Goal: Task Accomplishment & Management: Complete application form

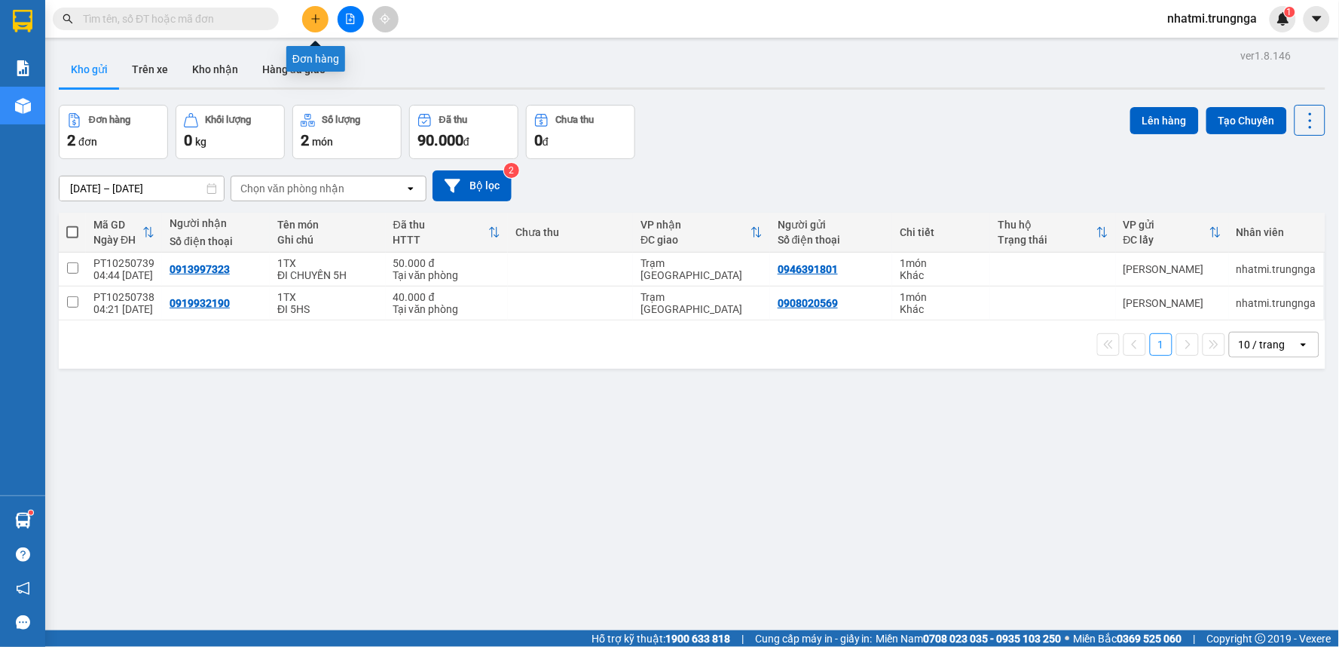
click at [306, 17] on button at bounding box center [315, 19] width 26 height 26
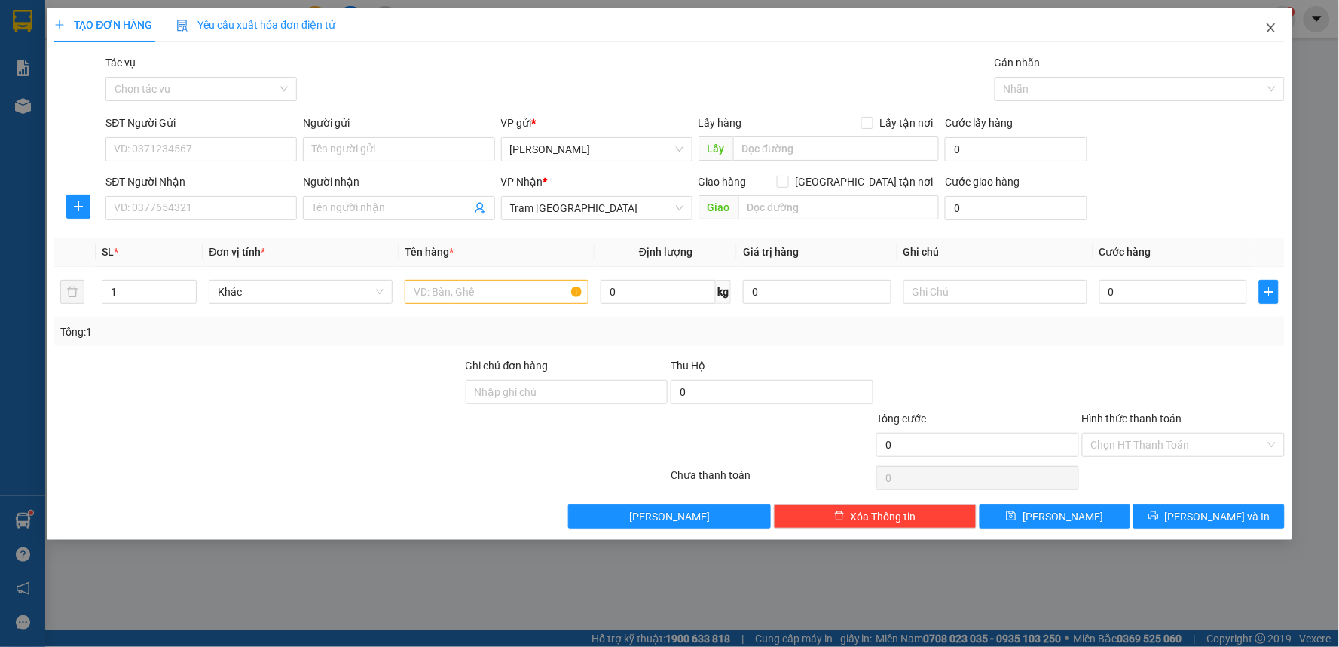
click at [1277, 26] on icon "close" at bounding box center [1271, 28] width 12 height 12
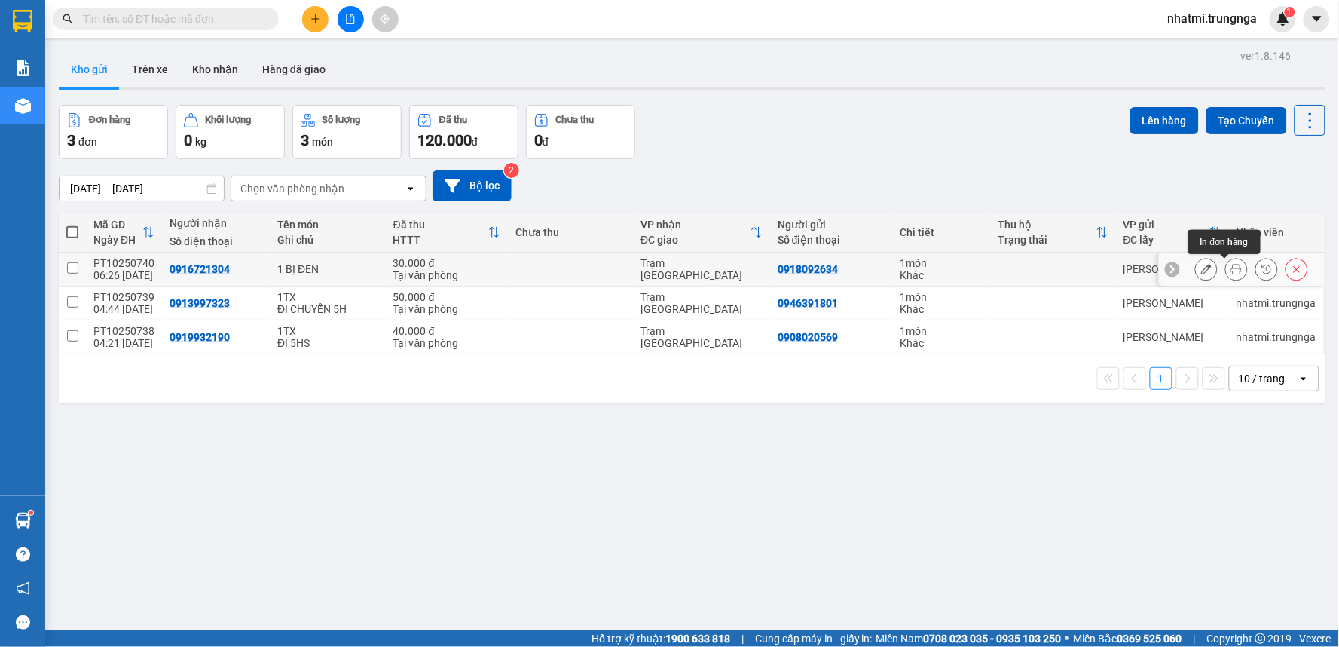
click at [1231, 273] on icon at bounding box center [1236, 269] width 11 height 11
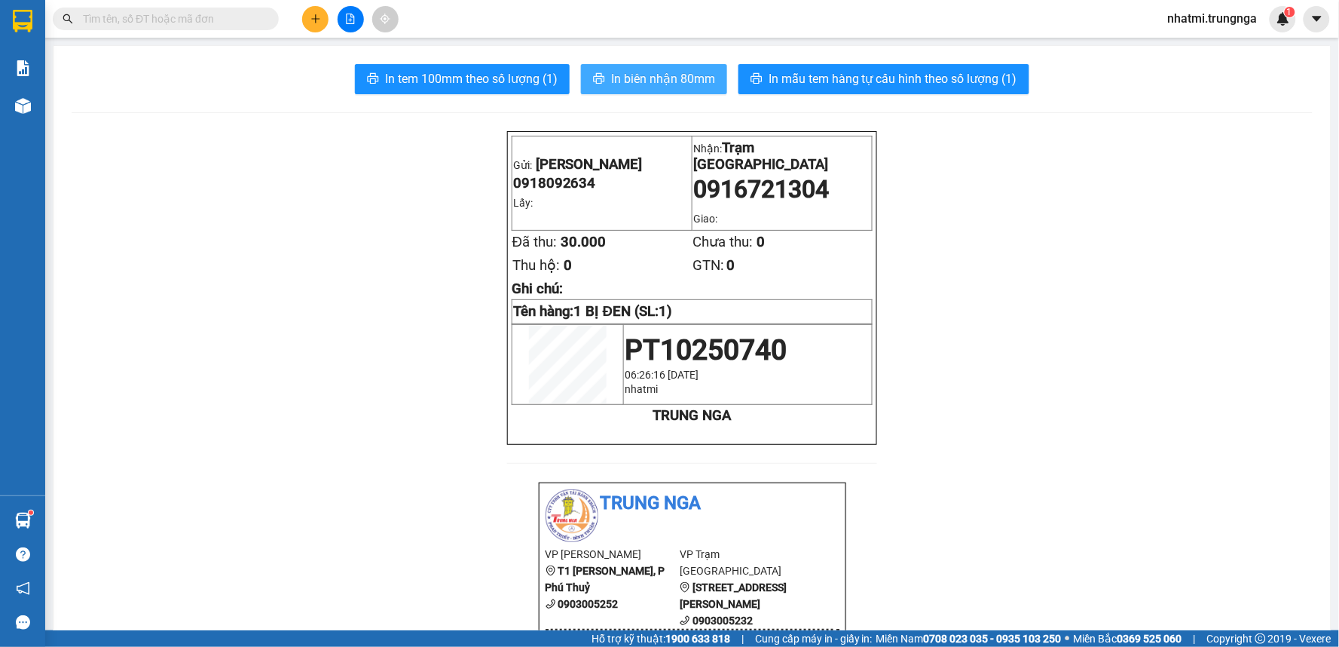
click at [624, 74] on span "In biên nhận 80mm" at bounding box center [663, 78] width 104 height 19
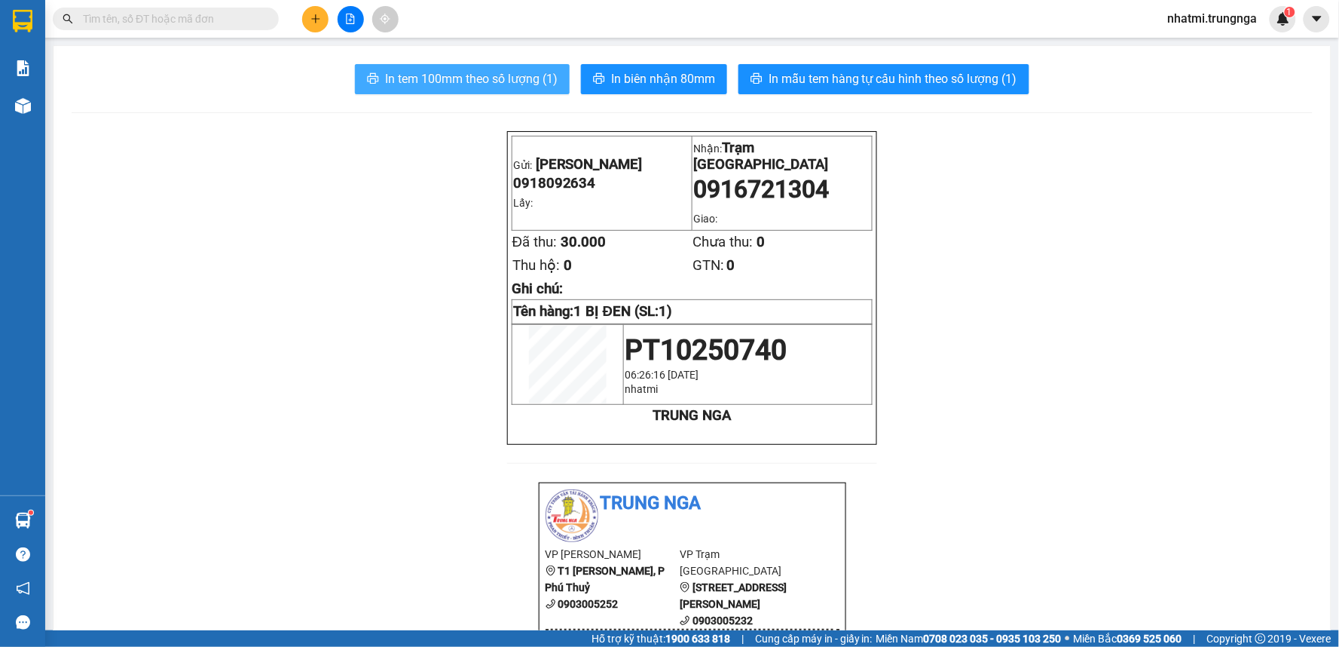
click at [520, 85] on span "In tem 100mm theo số lượng (1)" at bounding box center [471, 78] width 173 height 19
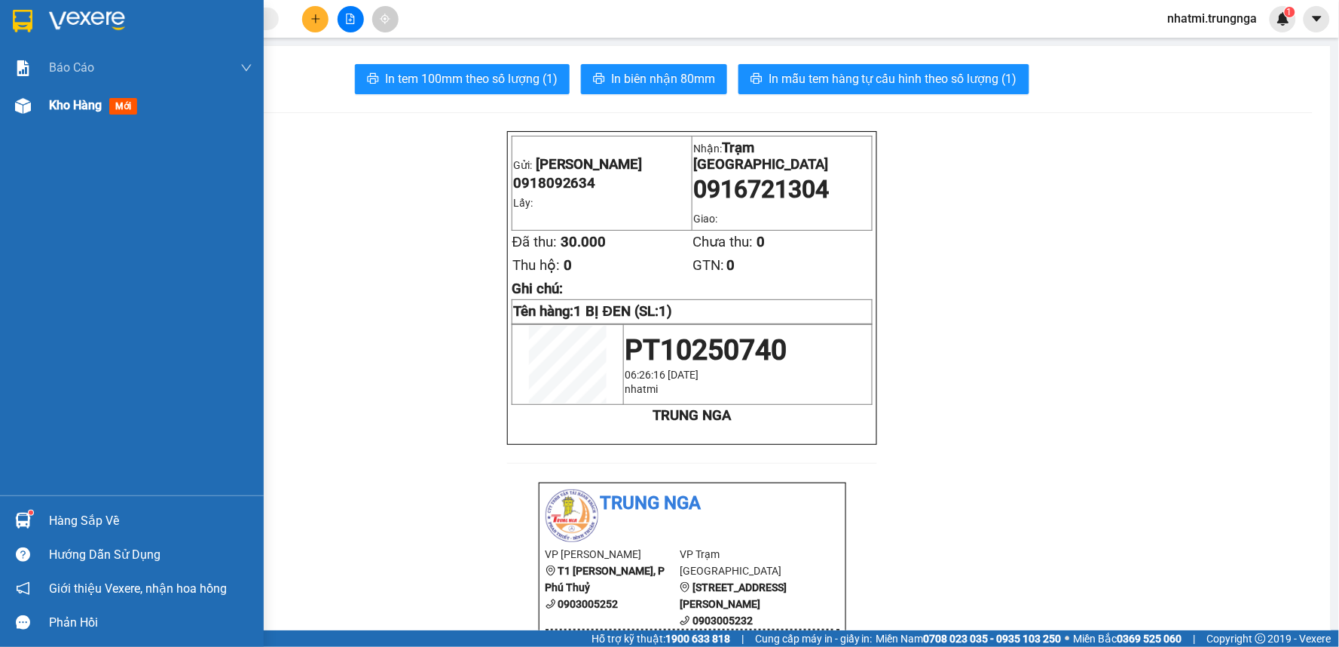
click at [88, 124] on div "Kho hàng mới" at bounding box center [150, 106] width 203 height 38
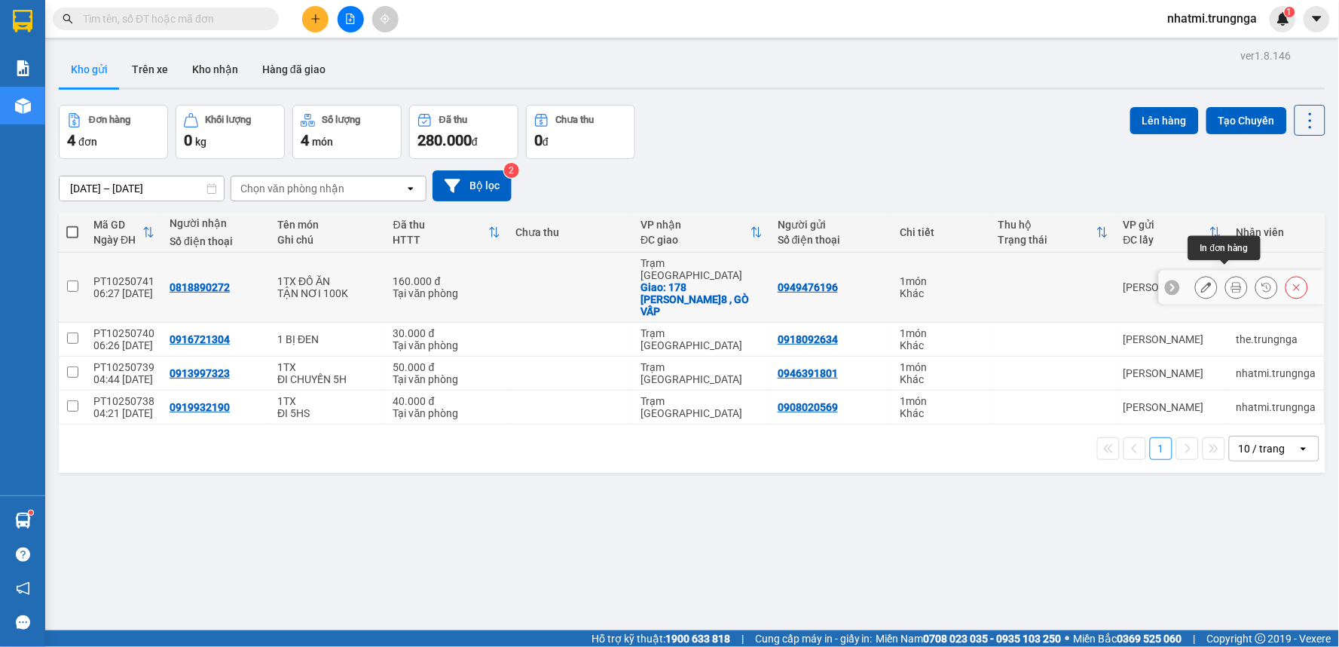
click at [1231, 282] on icon at bounding box center [1236, 287] width 11 height 11
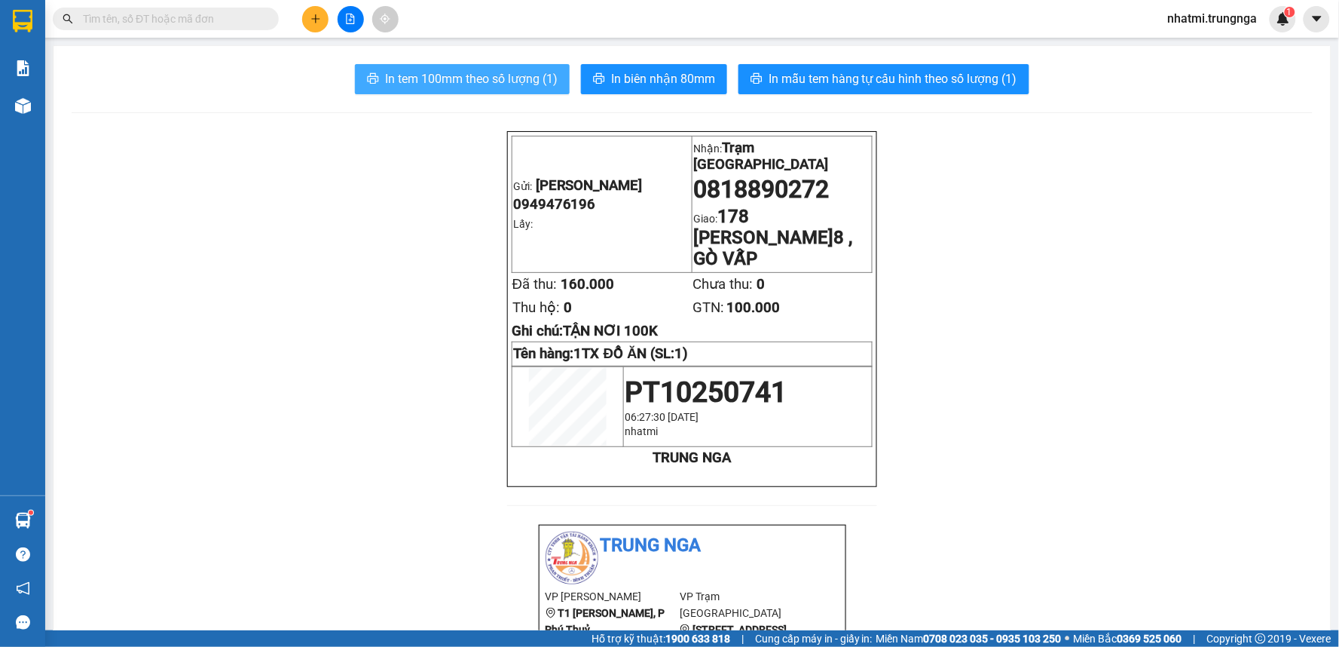
click at [511, 77] on span "In tem 100mm theo số lượng (1)" at bounding box center [471, 78] width 173 height 19
click at [312, 17] on icon "plus" at bounding box center [315, 19] width 11 height 11
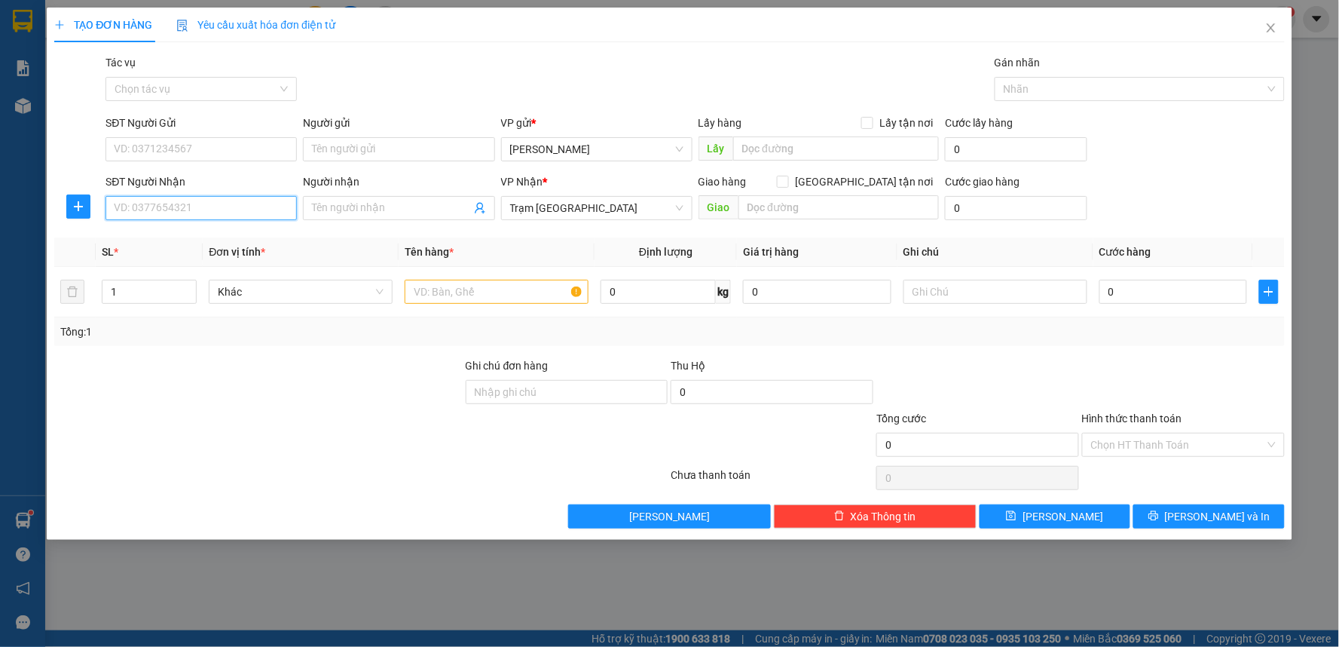
click at [246, 207] on input "SĐT Người Nhận" at bounding box center [201, 208] width 191 height 24
click at [161, 238] on div "0949843770" at bounding box center [201, 238] width 173 height 17
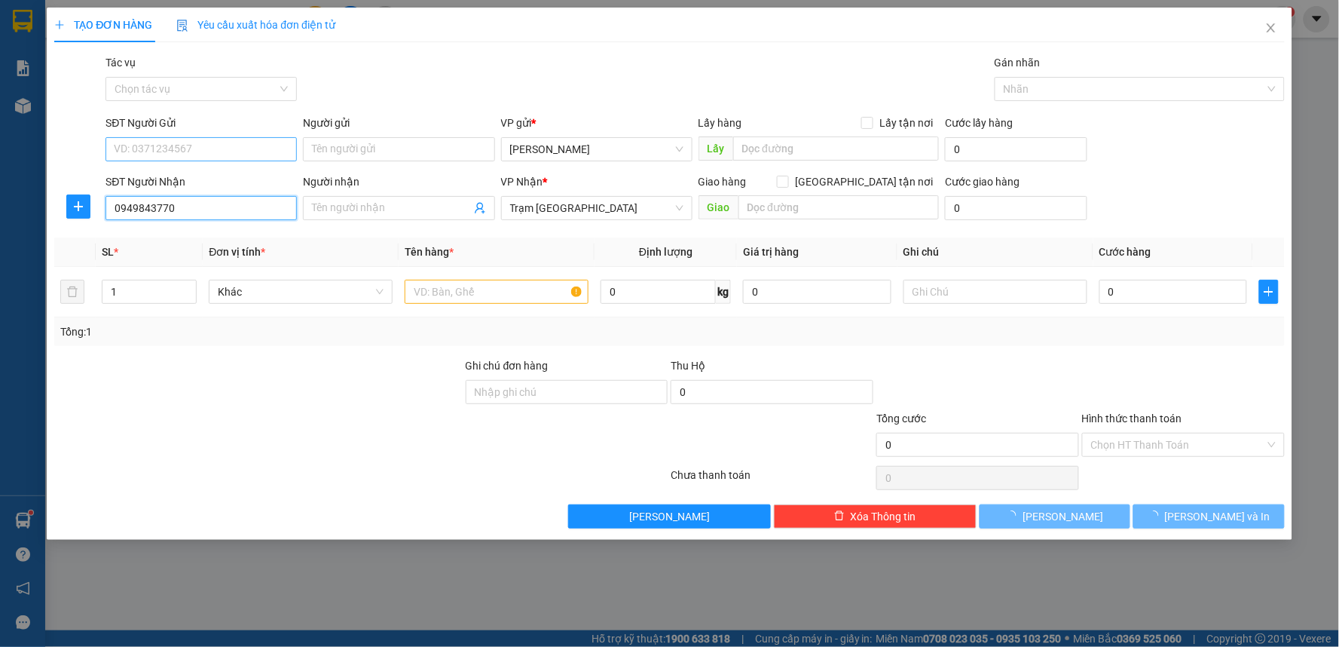
type input "0949843770"
type input "30.000"
click at [196, 145] on input "SĐT Người Gửi" at bounding box center [201, 149] width 191 height 24
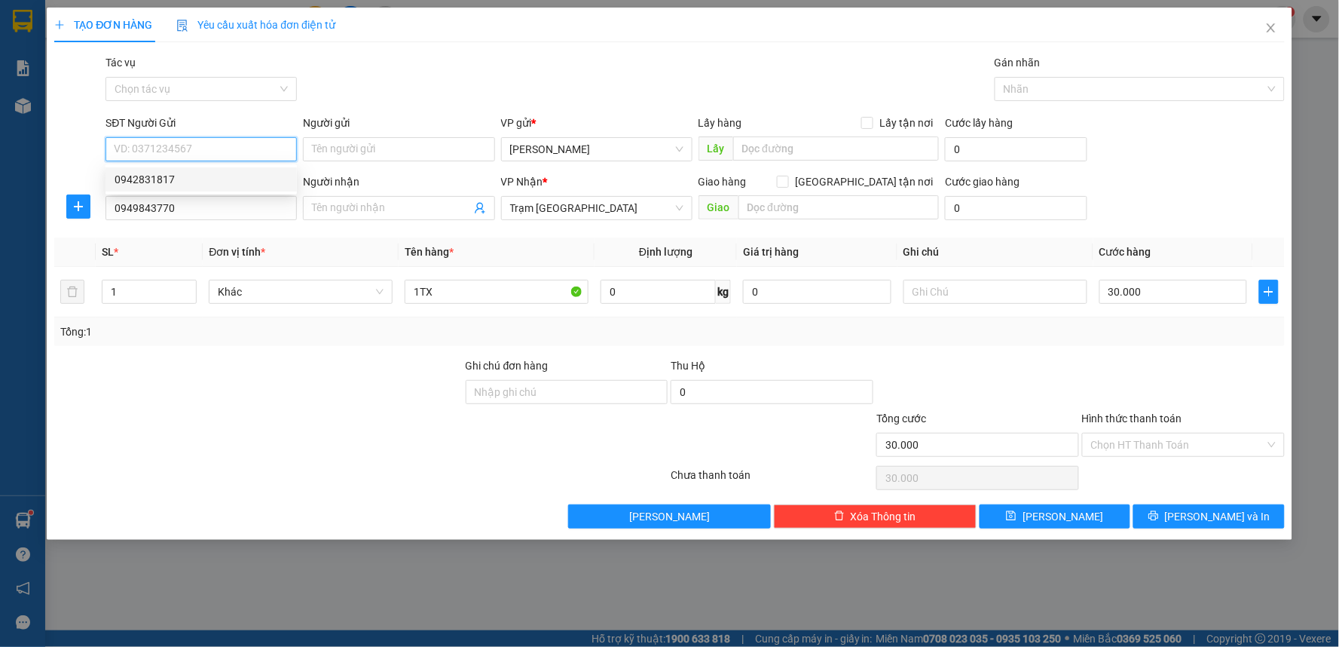
click at [190, 177] on div "0942831817" at bounding box center [201, 179] width 173 height 17
type input "0942831817"
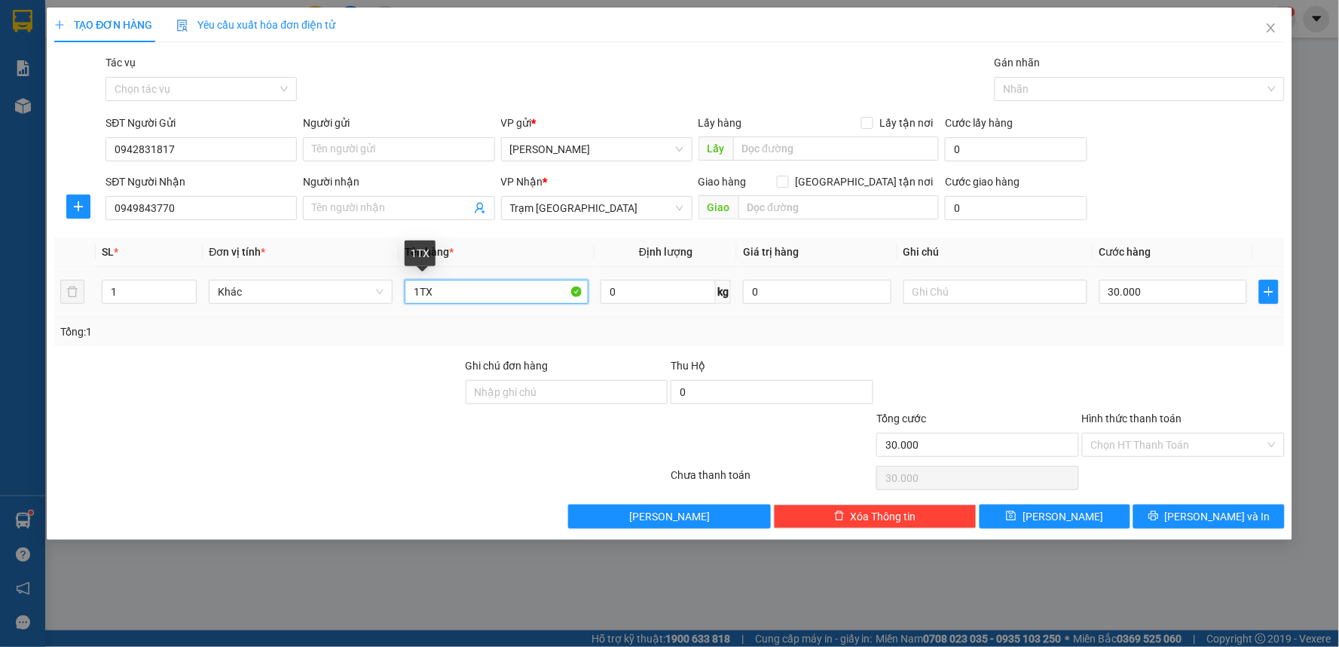
click at [510, 295] on input "1TX" at bounding box center [497, 292] width 184 height 24
type input "1 Bị Xanh"
click at [1132, 450] on input "Hình thức thanh toán" at bounding box center [1178, 444] width 174 height 23
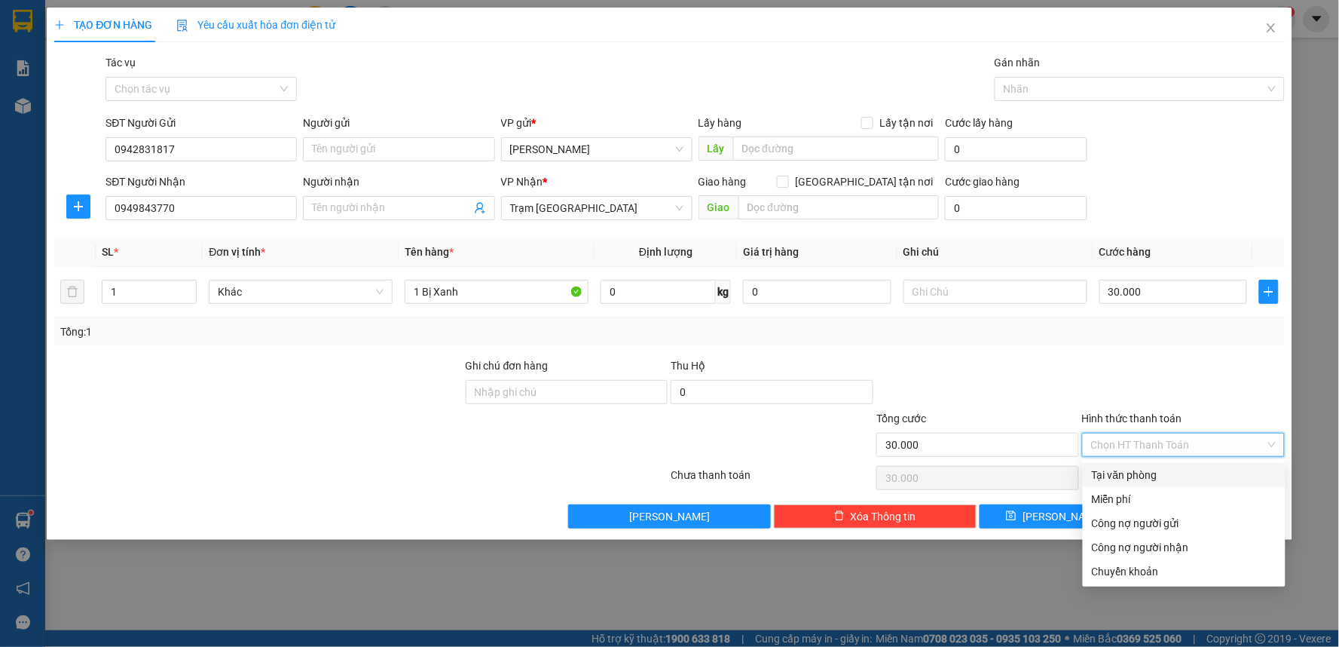
click at [1133, 475] on div "Tại văn phòng" at bounding box center [1184, 474] width 185 height 17
type input "0"
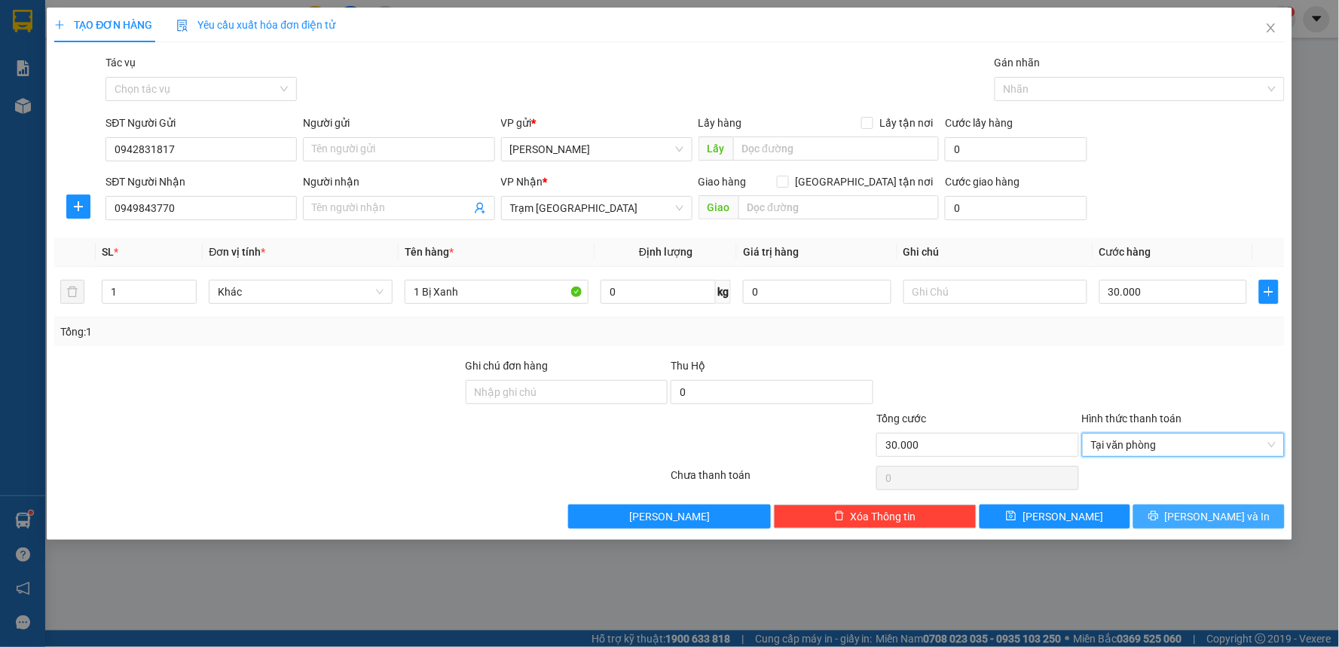
click at [1224, 508] on span "[PERSON_NAME] và In" at bounding box center [1218, 516] width 106 height 17
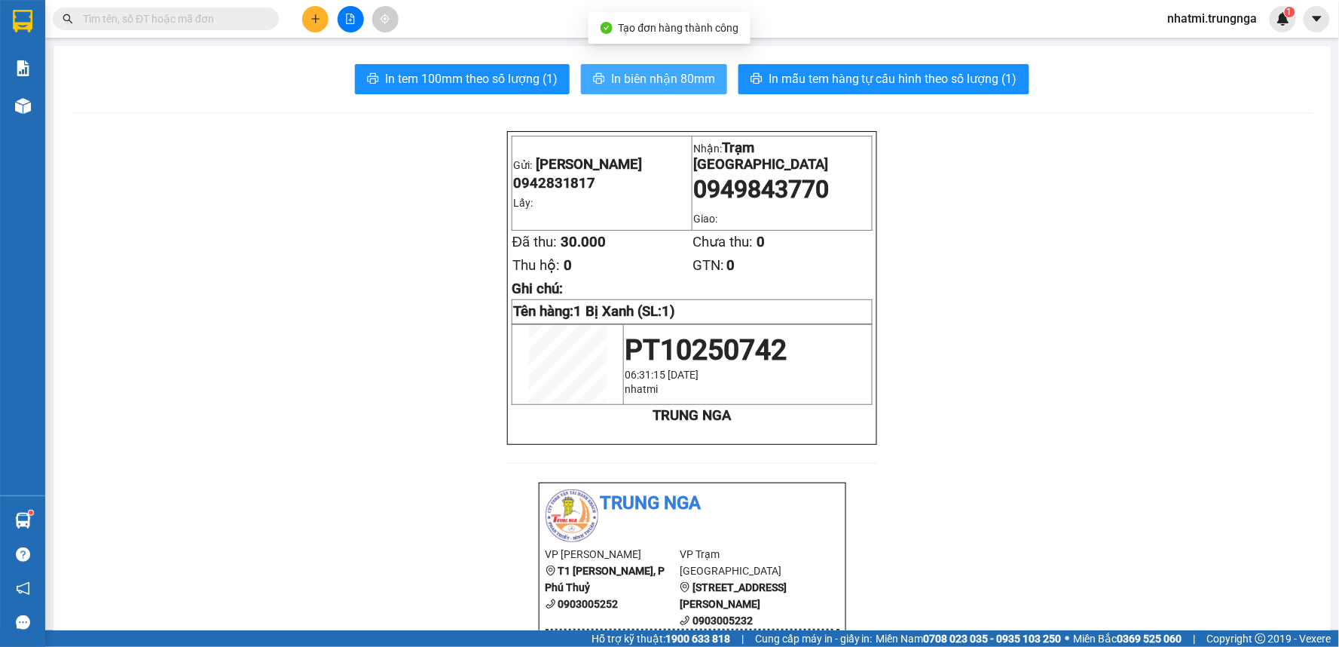
click at [597, 80] on icon "printer" at bounding box center [599, 78] width 12 height 12
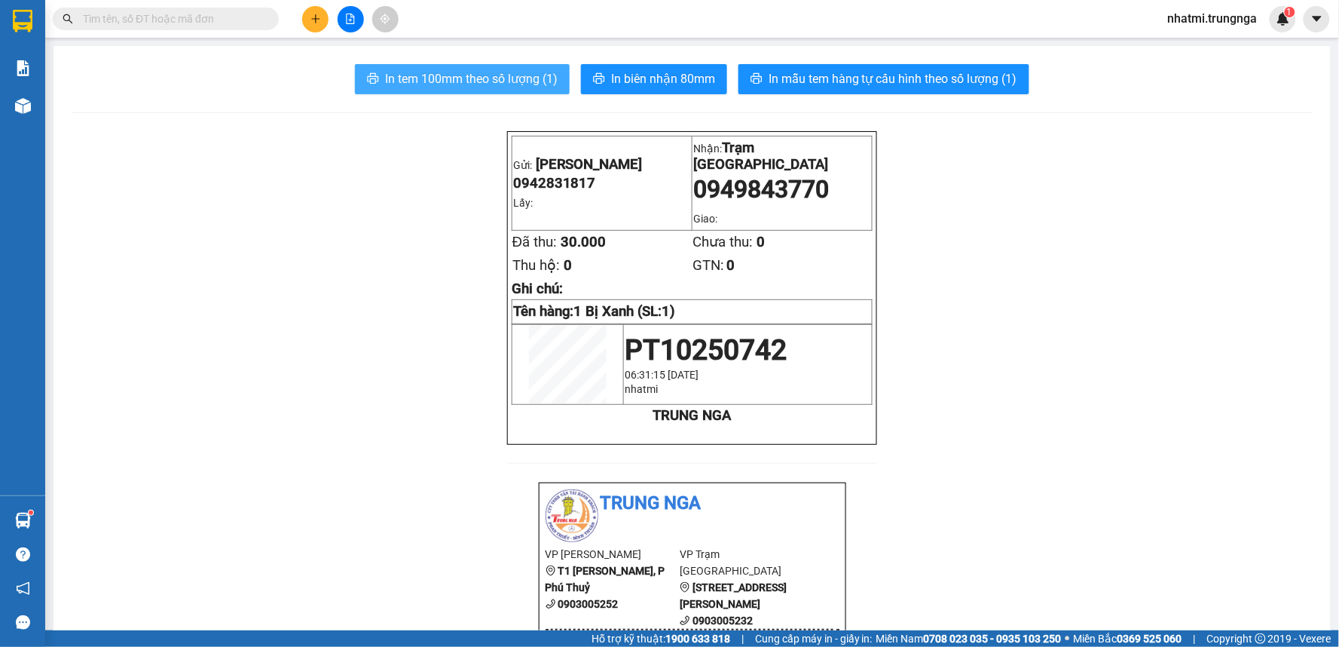
click at [492, 73] on span "In tem 100mm theo số lượng (1)" at bounding box center [471, 78] width 173 height 19
drag, startPoint x: 534, startPoint y: 80, endPoint x: 511, endPoint y: 72, distance: 24.1
click at [533, 80] on span "In tem 100mm theo số lượng (1)" at bounding box center [471, 78] width 173 height 19
click at [512, 73] on span "In tem 100mm theo số lượng (1)" at bounding box center [471, 78] width 173 height 19
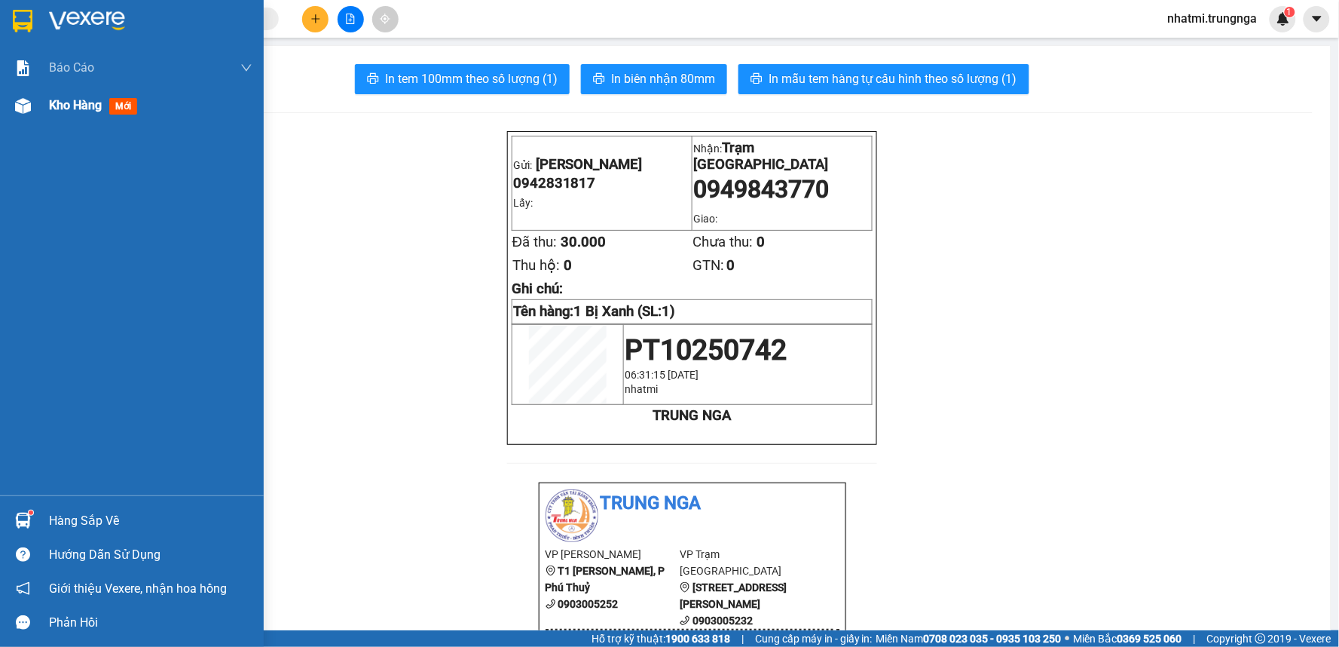
click at [85, 106] on span "Kho hàng" at bounding box center [75, 105] width 53 height 14
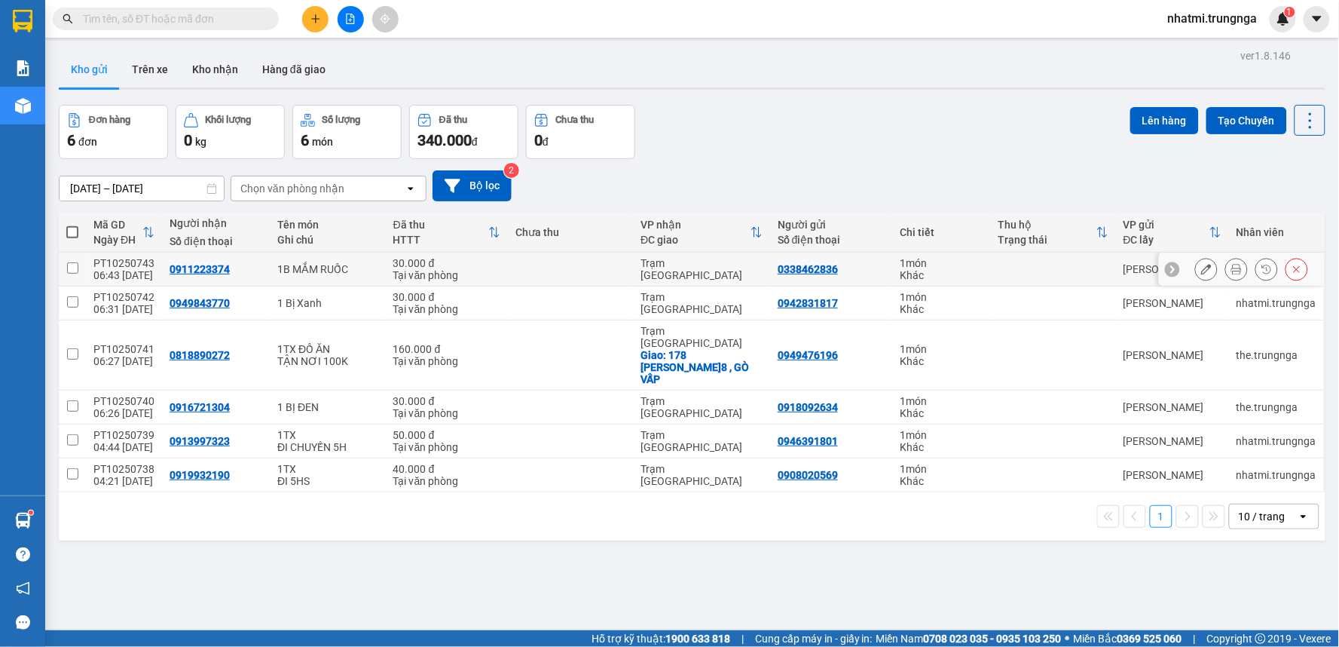
click at [1231, 273] on icon at bounding box center [1236, 269] width 11 height 11
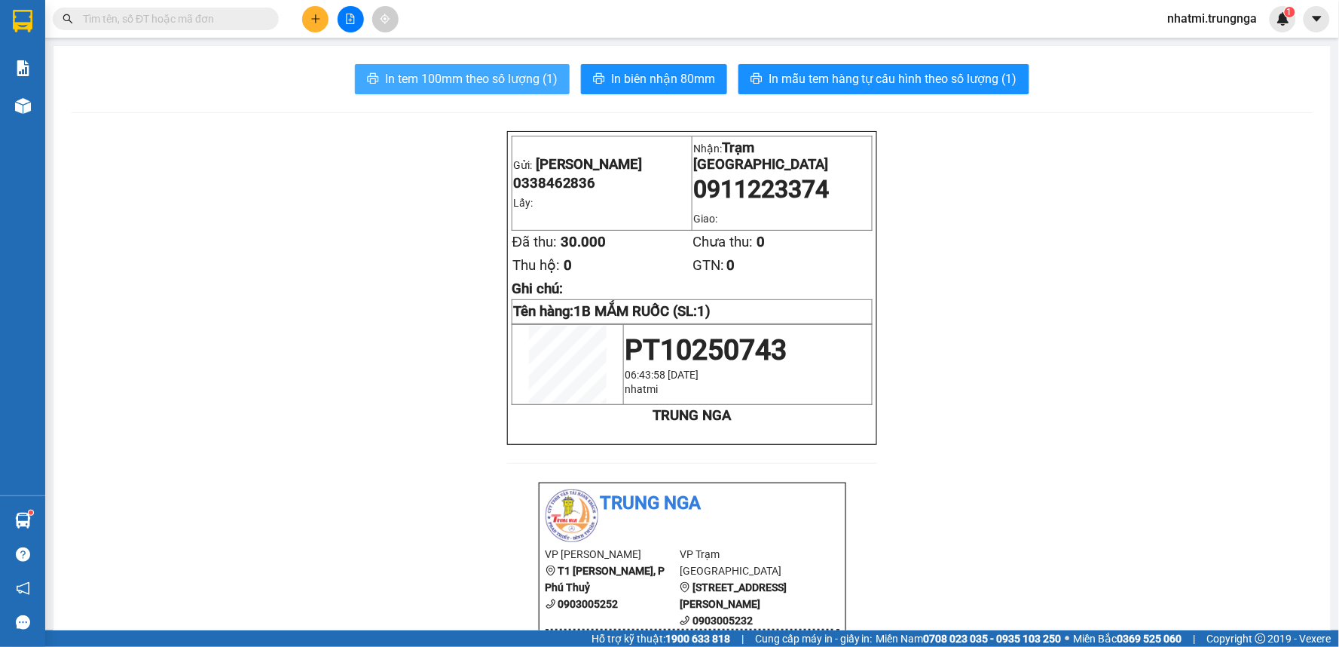
click at [488, 83] on span "In tem 100mm theo số lượng (1)" at bounding box center [471, 78] width 173 height 19
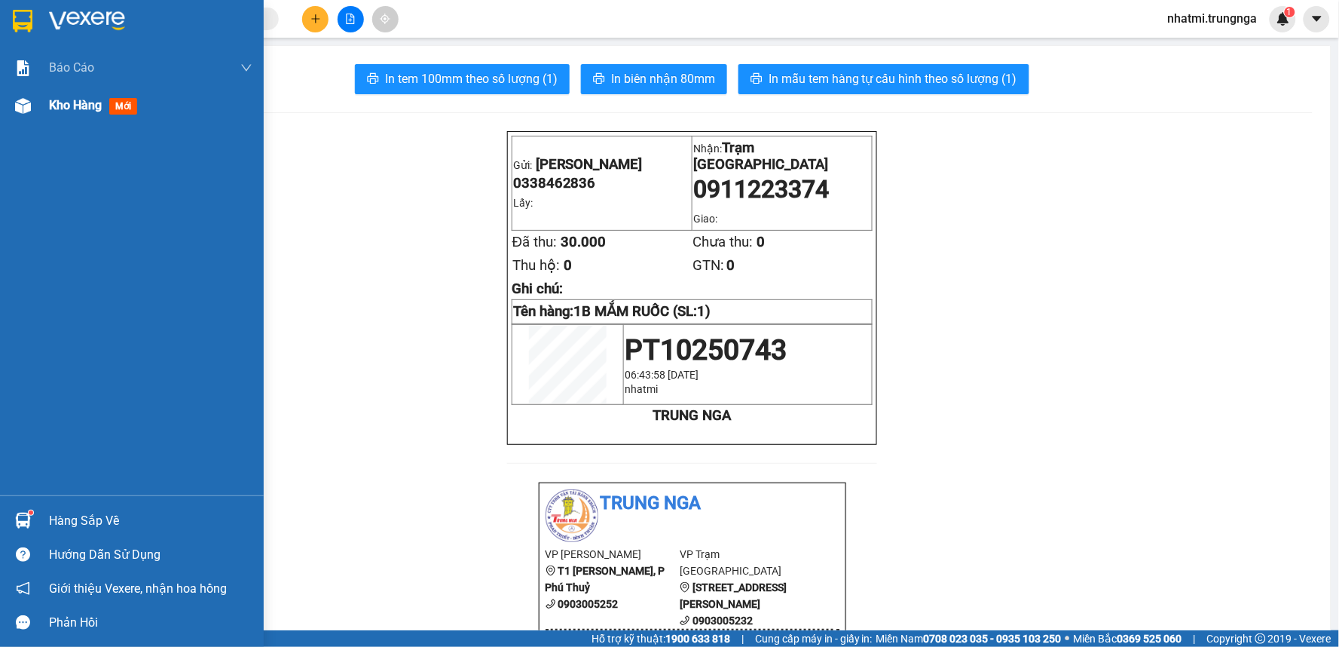
click at [47, 102] on div "Kho hàng mới" at bounding box center [132, 106] width 264 height 38
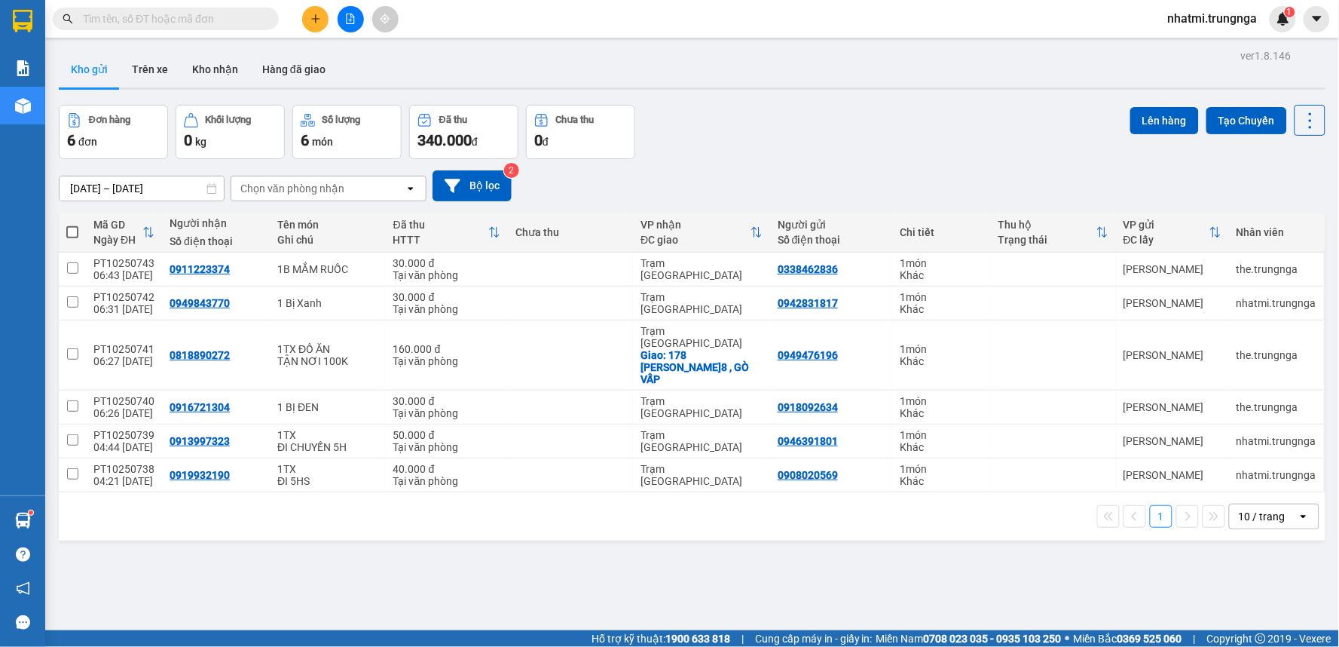
click at [1219, 21] on span "nhatmi.trungnga" at bounding box center [1213, 18] width 114 height 19
click at [1216, 42] on span "Đăng xuất" at bounding box center [1219, 46] width 83 height 17
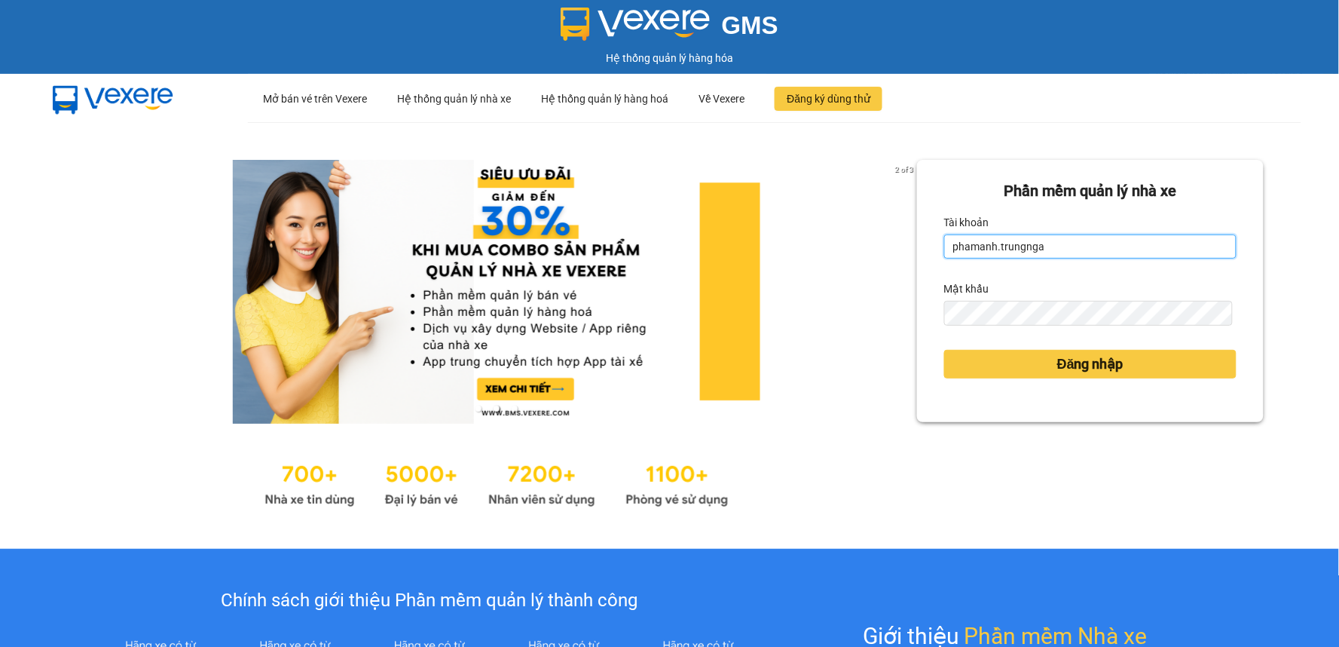
click at [980, 252] on input "phamanh.trungnga" at bounding box center [1090, 246] width 292 height 24
type input "kimhoan.trungnga"
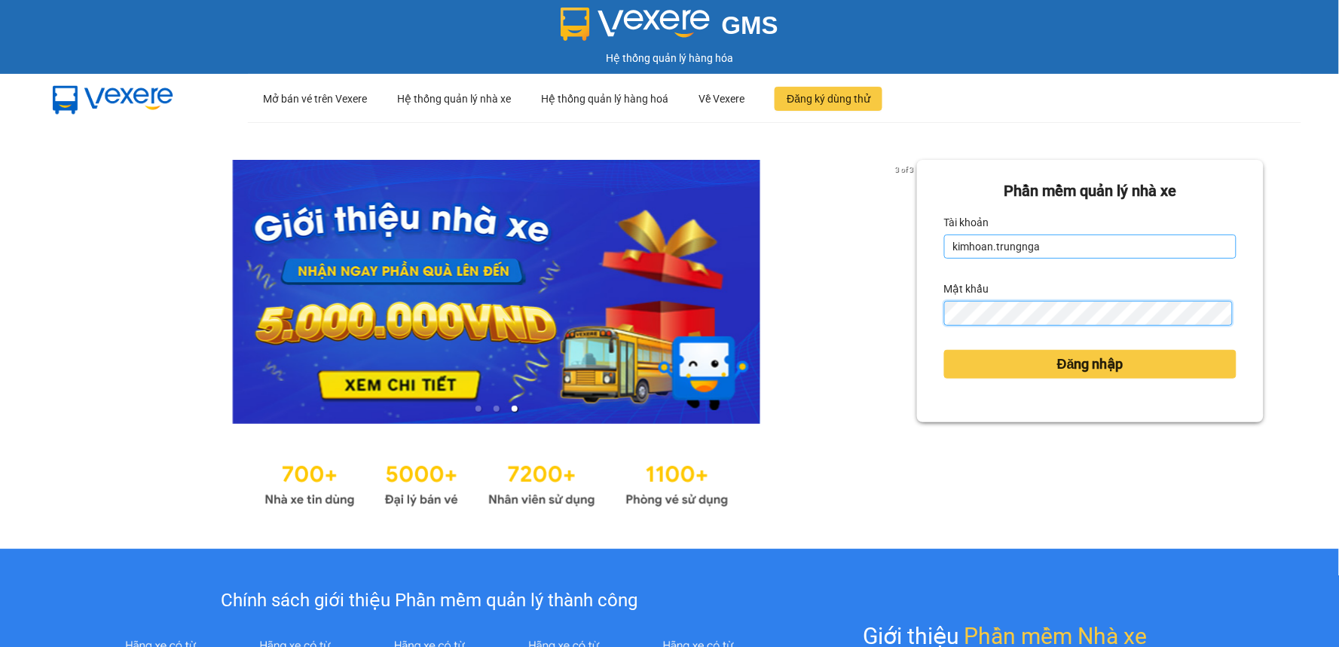
click at [944, 350] on button "Đăng nhập" at bounding box center [1090, 364] width 292 height 29
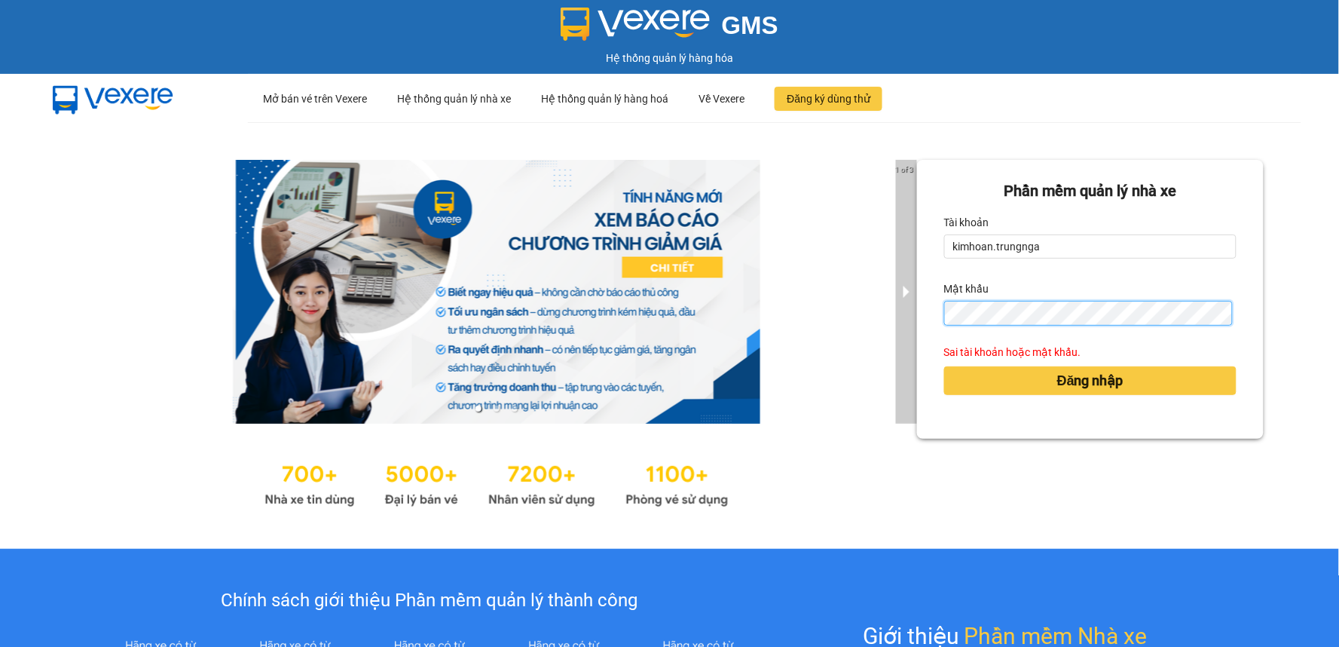
click at [894, 318] on div "1 of 3 Phần mềm quản lý nhà xe Tài khoản kimhoan.trungnga Mật khẩu Sai tài khoả…" at bounding box center [669, 335] width 1339 height 427
click at [944, 366] on button "Đăng nhập" at bounding box center [1090, 380] width 292 height 29
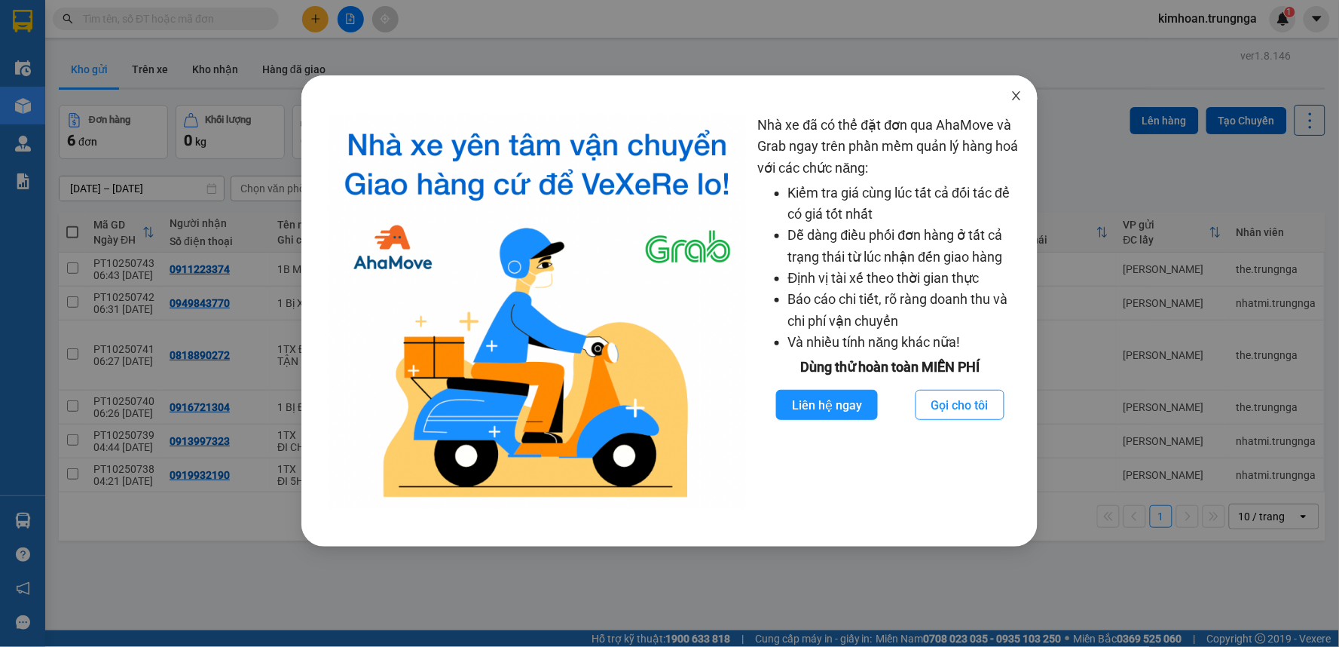
click at [1008, 96] on span "Close" at bounding box center [1017, 96] width 42 height 42
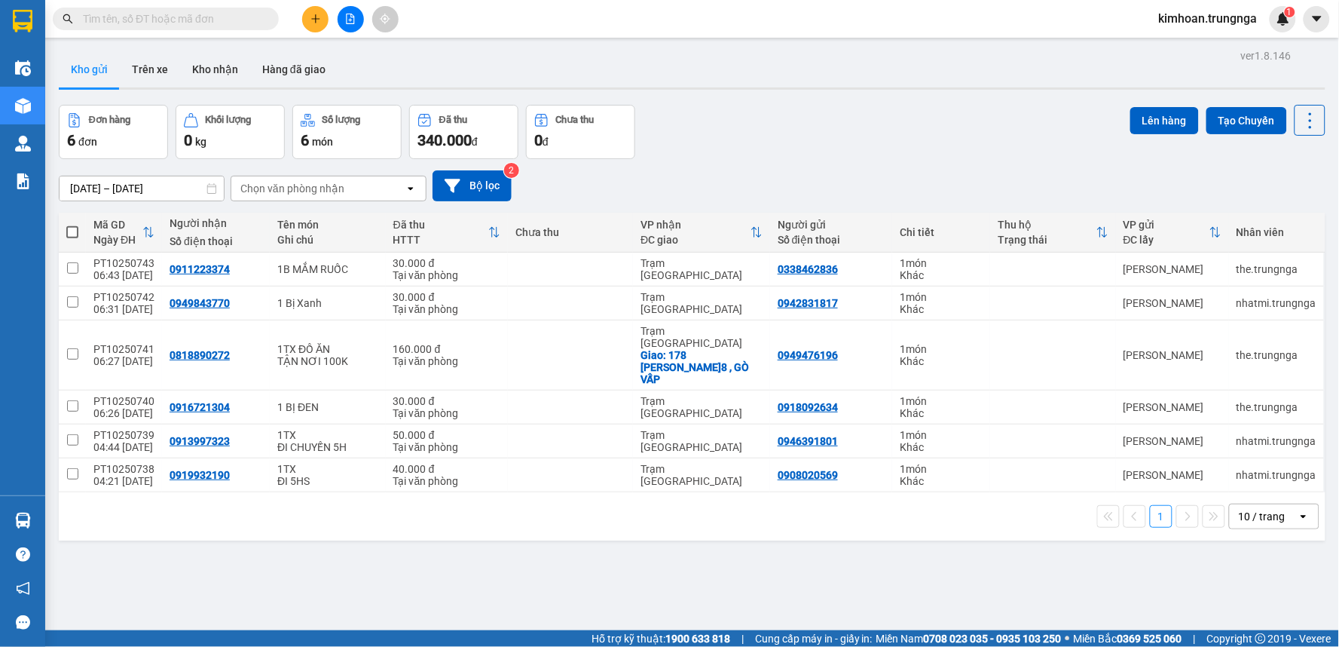
click at [312, 21] on icon "plus" at bounding box center [315, 19] width 11 height 11
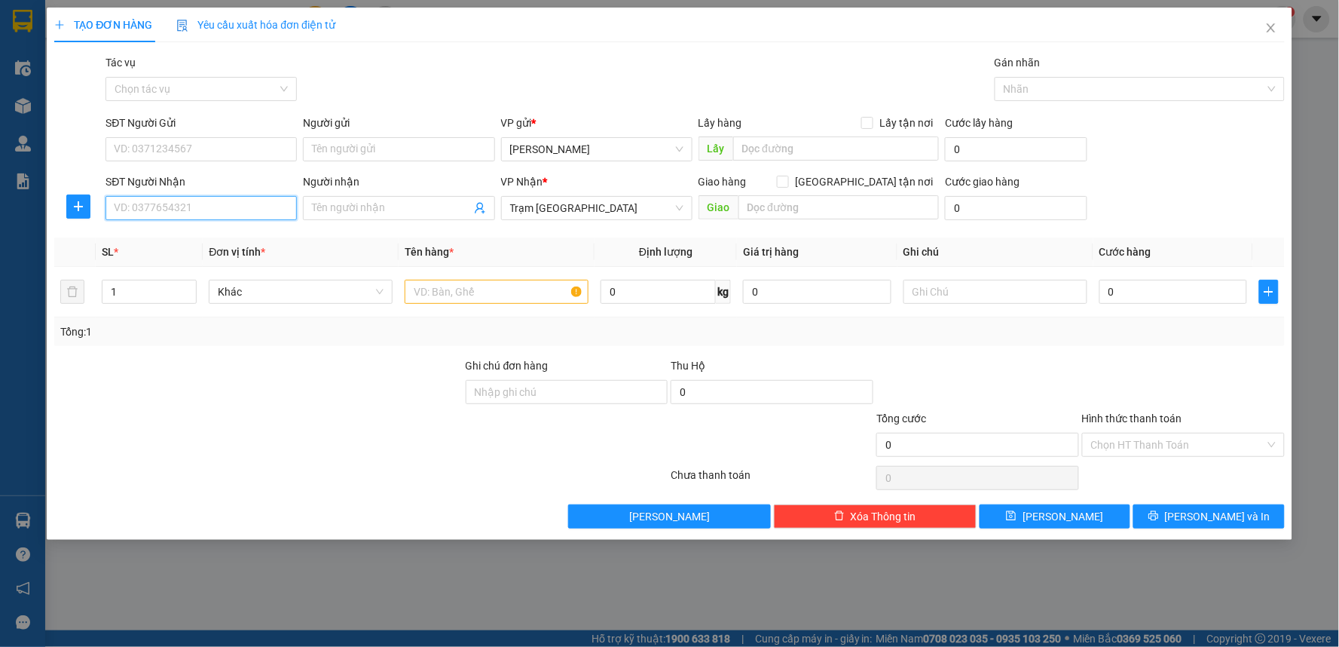
click at [231, 200] on input "SĐT Người Nhận" at bounding box center [201, 208] width 191 height 24
type input "0346910564"
click at [190, 242] on div "0346910564" at bounding box center [201, 238] width 173 height 17
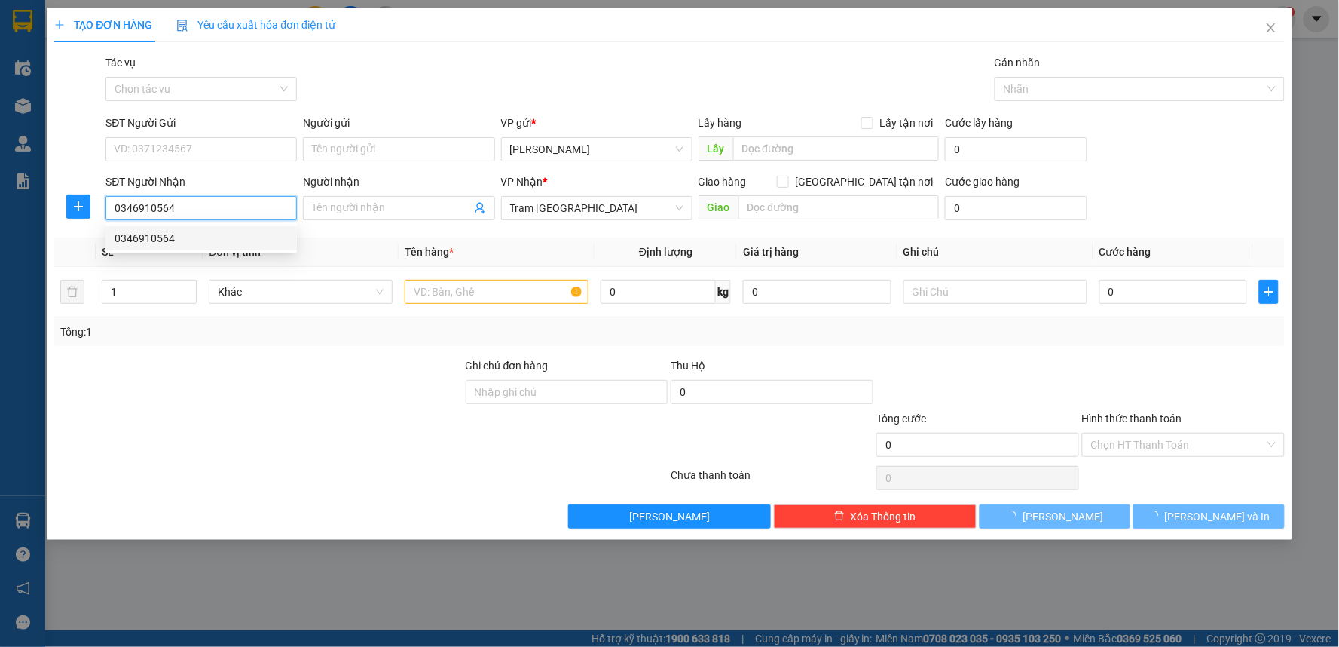
type input "50.000"
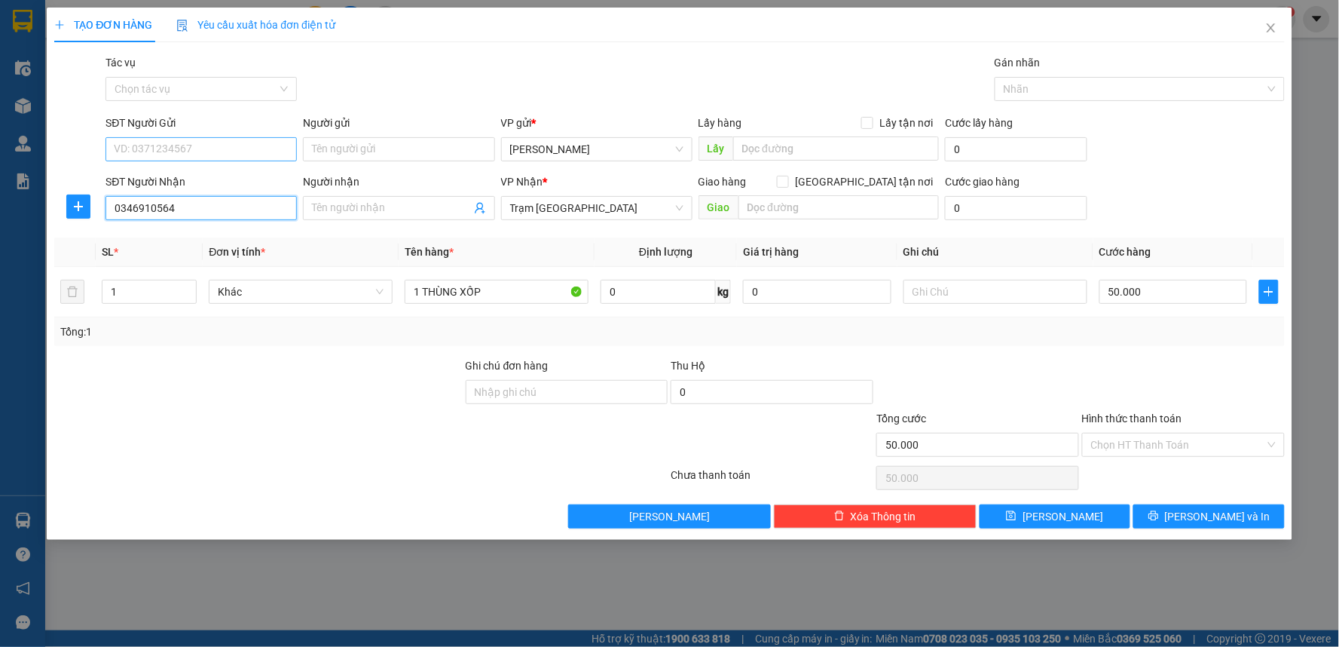
type input "0346910564"
click at [191, 151] on input "SĐT Người Gửi" at bounding box center [201, 149] width 191 height 24
click at [207, 181] on div "0377084884" at bounding box center [201, 179] width 173 height 17
type input "0377084884"
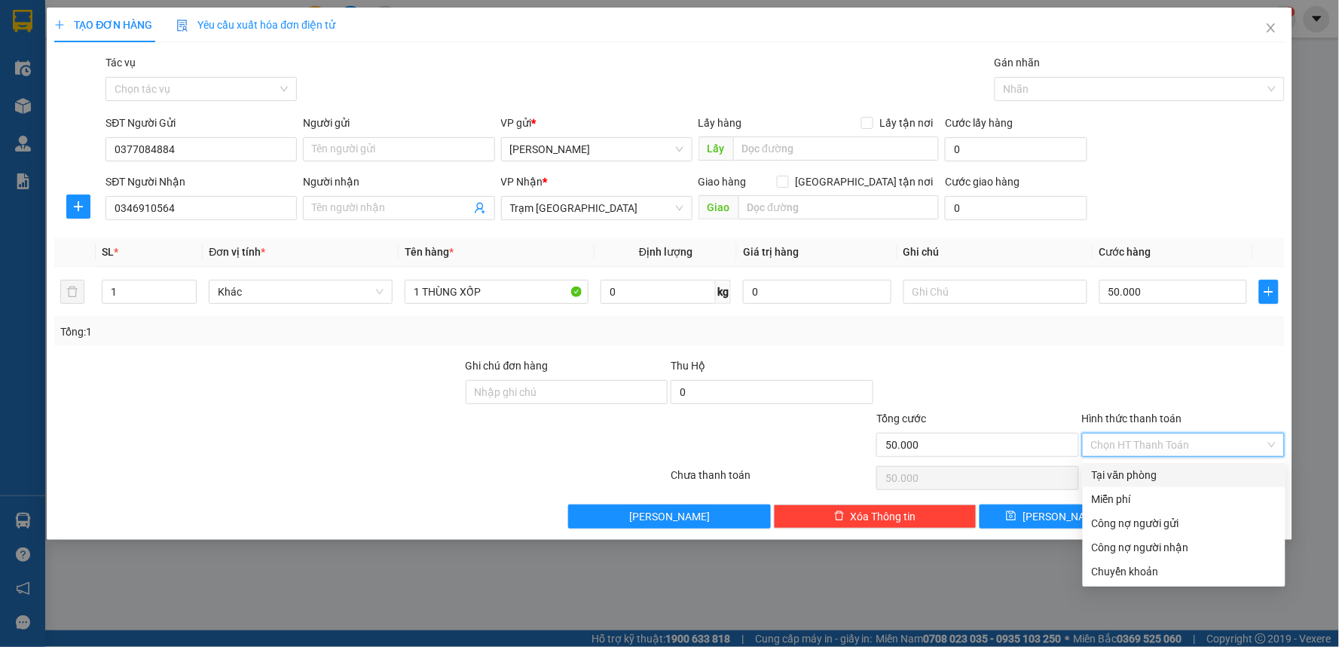
click at [1212, 447] on input "Hình thức thanh toán" at bounding box center [1178, 444] width 174 height 23
click at [1176, 470] on div "Tại văn phòng" at bounding box center [1184, 474] width 185 height 17
type input "0"
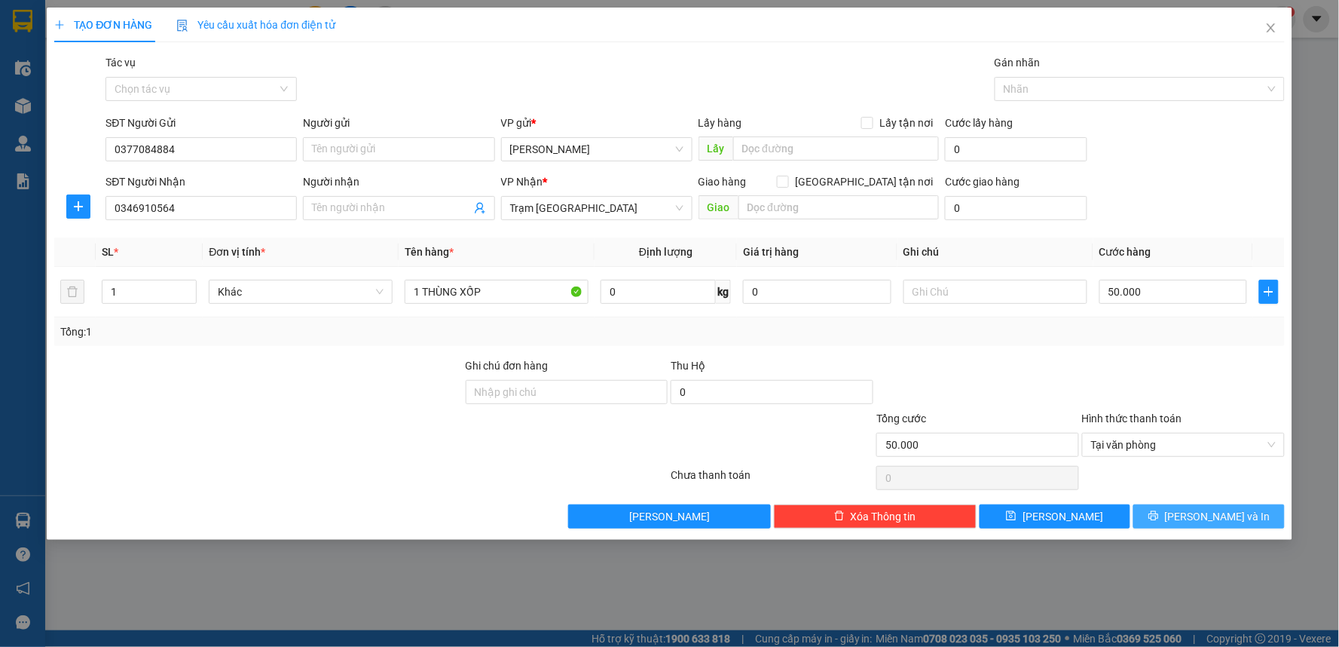
click at [1177, 514] on button "[PERSON_NAME] và In" at bounding box center [1208, 516] width 151 height 24
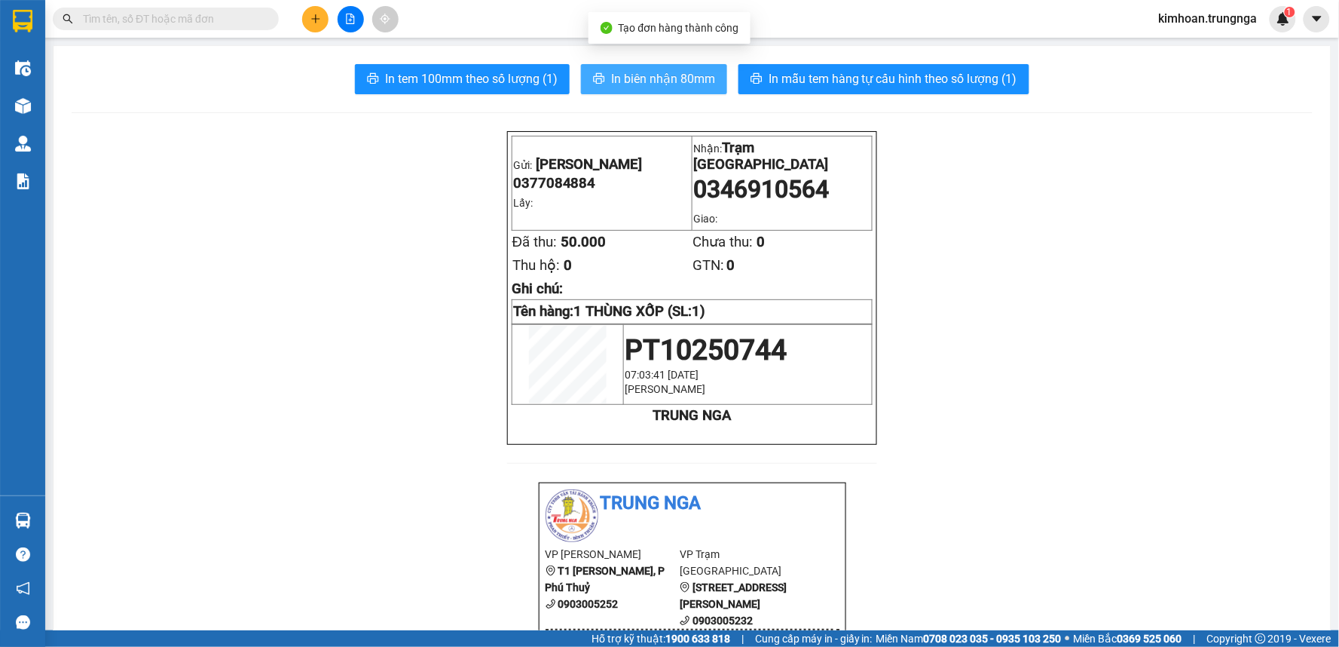
click at [697, 84] on span "In biên nhận 80mm" at bounding box center [663, 78] width 104 height 19
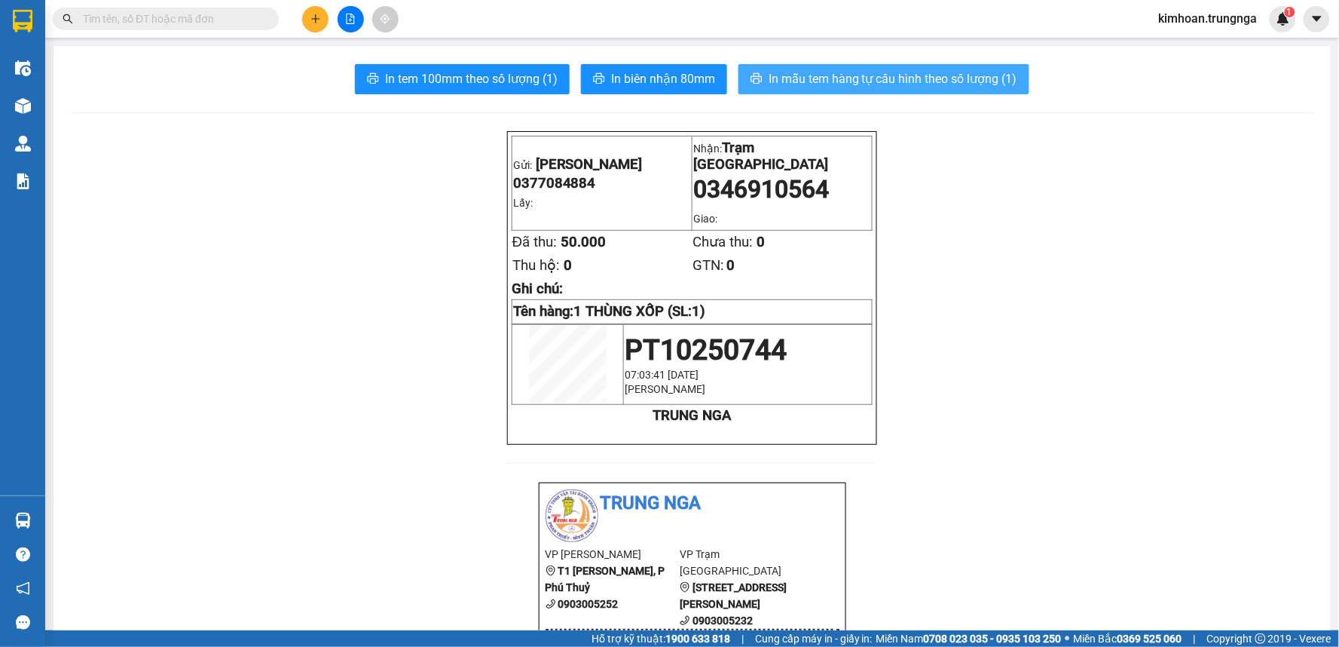
click at [757, 79] on button "In mẫu tem hàng tự cấu hình theo số lượng (1)" at bounding box center [884, 79] width 291 height 30
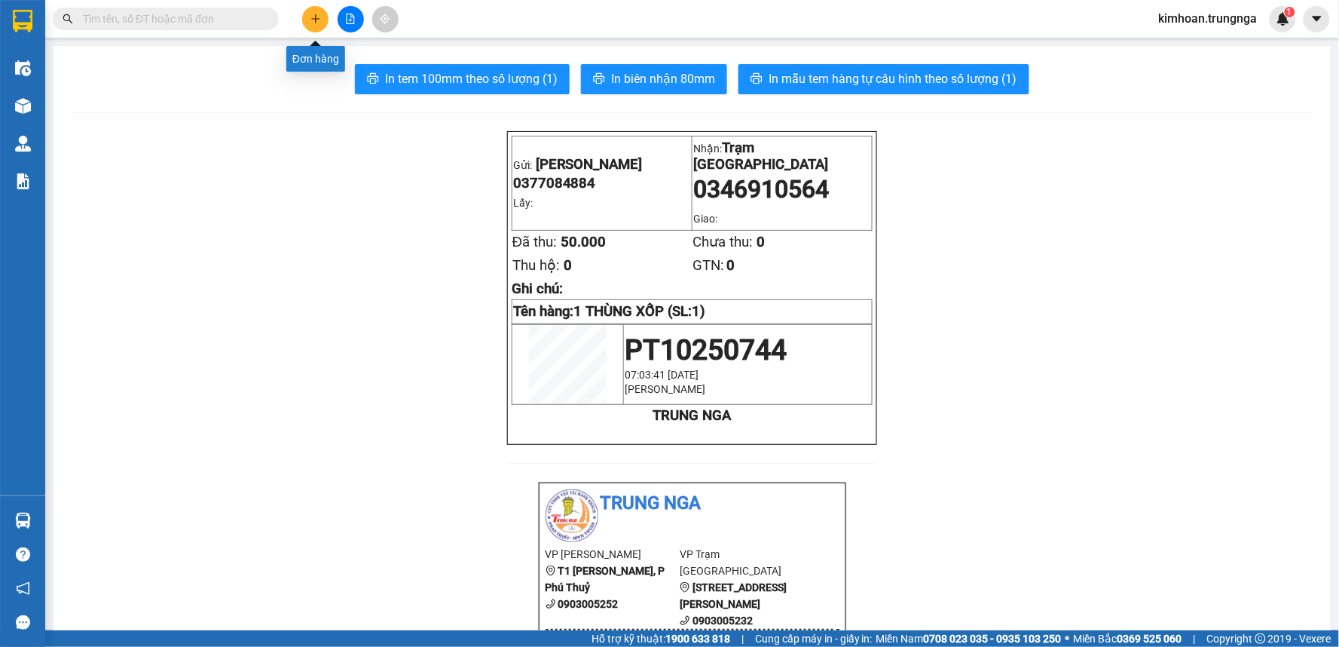
click at [315, 20] on icon "plus" at bounding box center [315, 18] width 1 height 8
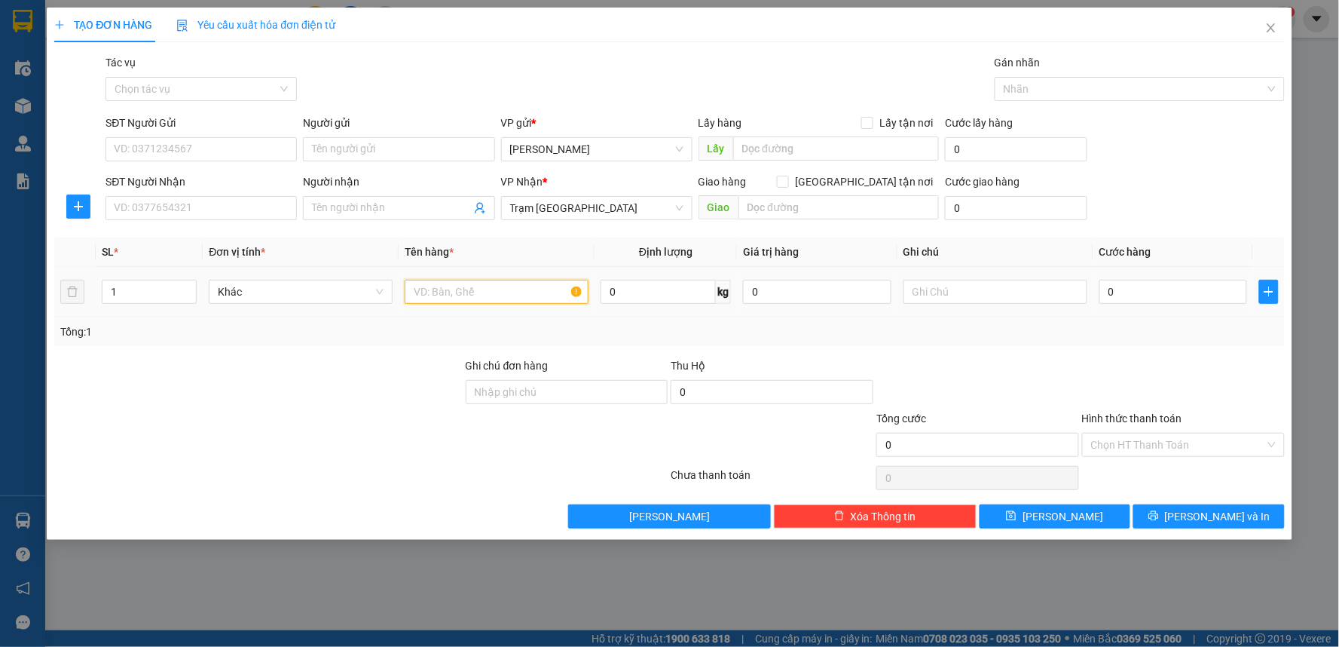
click at [462, 289] on input "text" at bounding box center [497, 292] width 184 height 24
type input "1 THX"
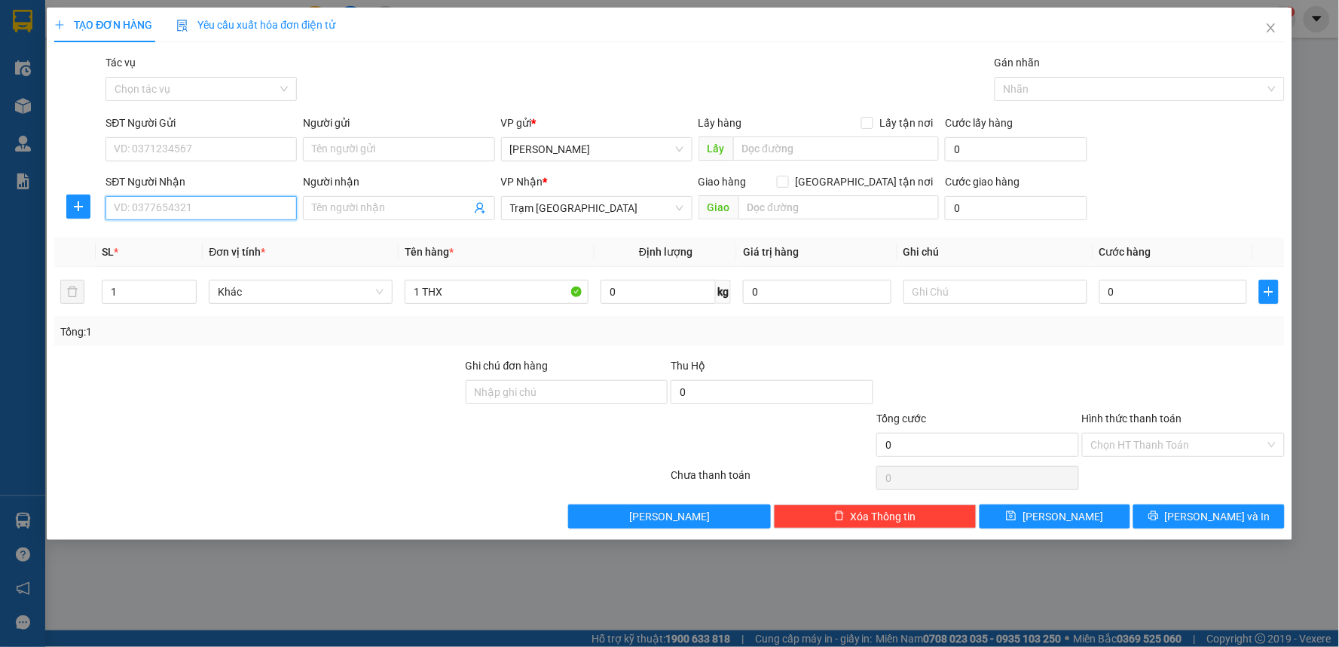
click at [211, 216] on input "SĐT Người Nhận" at bounding box center [201, 208] width 191 height 24
type input "0944912554"
click at [220, 149] on input "SĐT Người Gửi" at bounding box center [201, 149] width 191 height 24
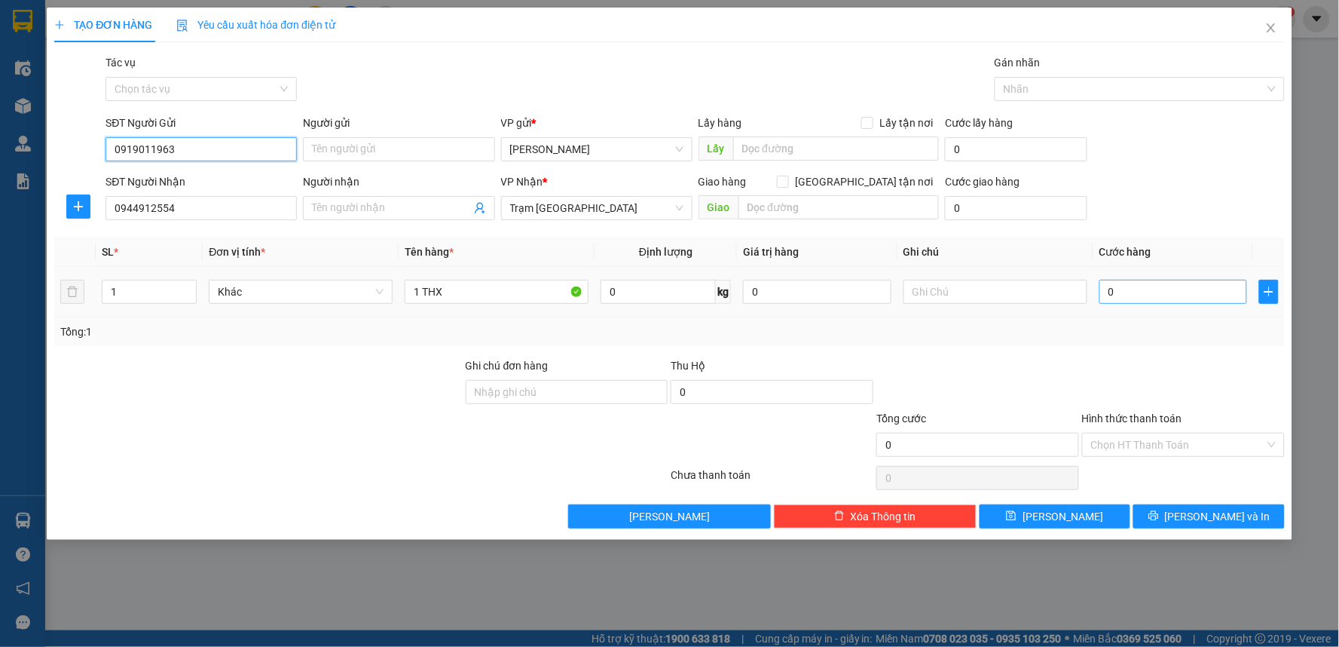
type input "0919011963"
click at [1128, 286] on input "0" at bounding box center [1174, 292] width 148 height 24
click at [788, 182] on input "[GEOGRAPHIC_DATA] tận nơi" at bounding box center [782, 181] width 11 height 11
checkbox input "true"
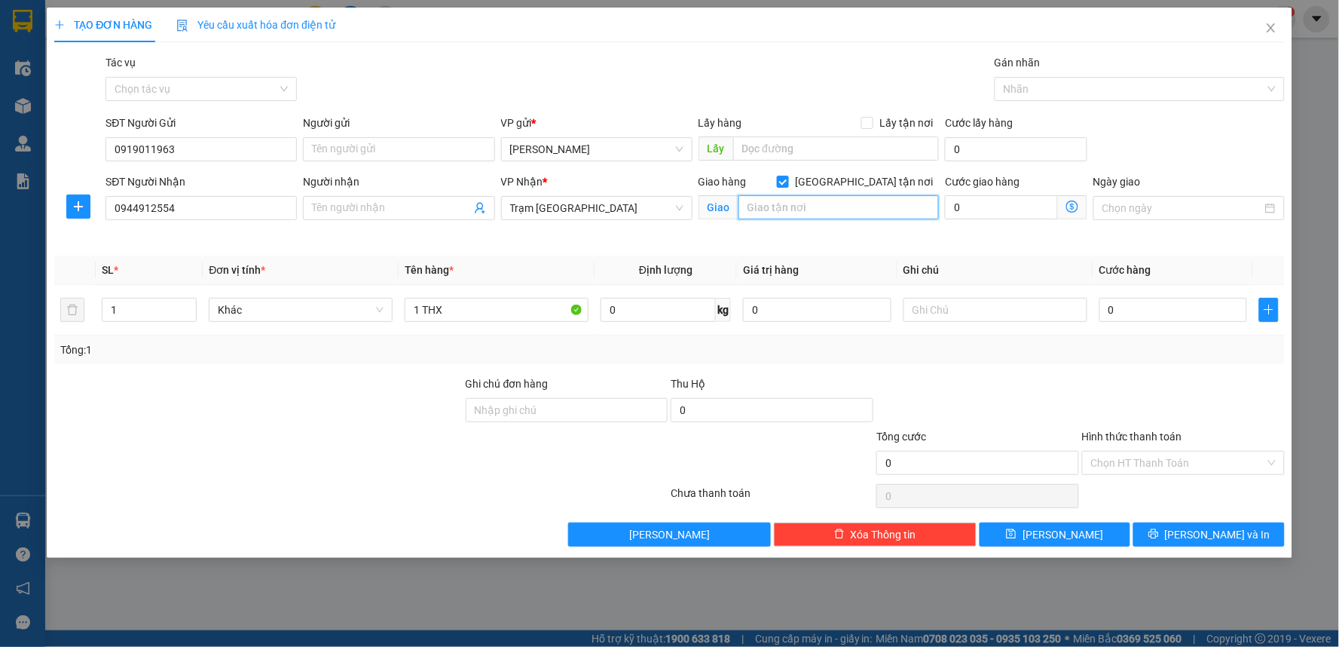
click at [860, 203] on input "text" at bounding box center [839, 207] width 201 height 24
type input "471/6/17 [GEOGRAPHIC_DATA], P10, Gò Vấp"
click at [1005, 206] on input "0" at bounding box center [1001, 207] width 113 height 24
type input "1"
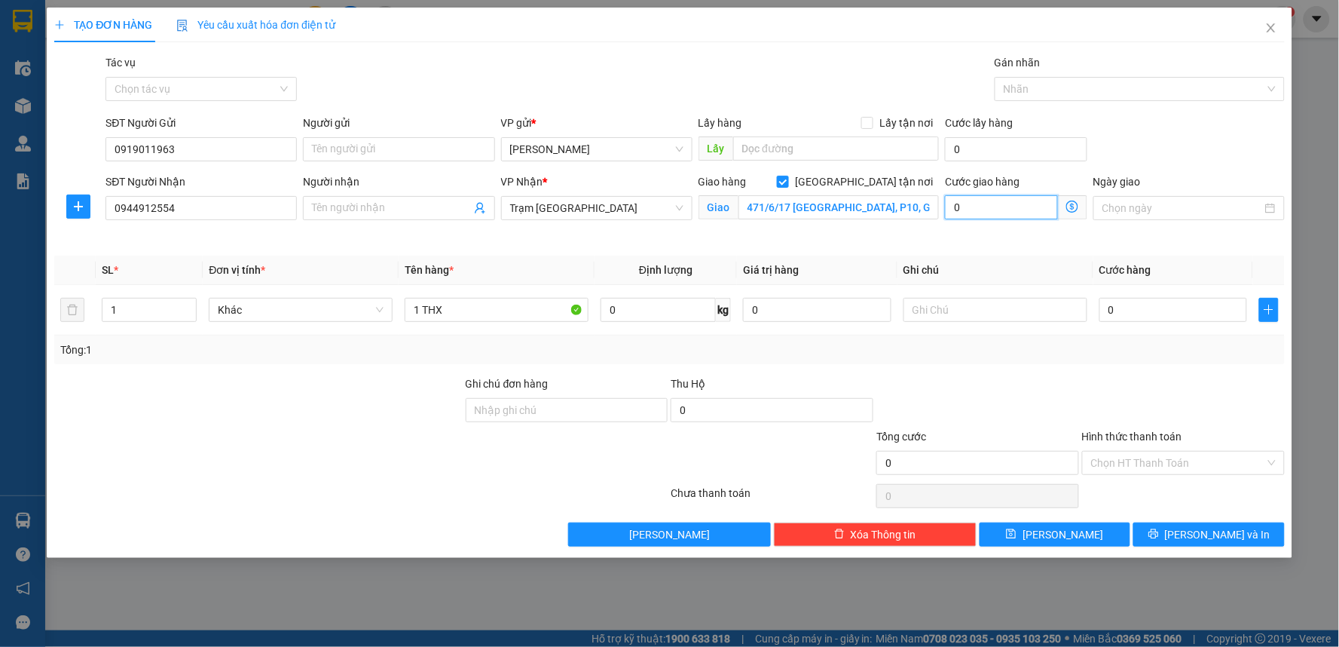
type input "1"
type input "10"
type input "100"
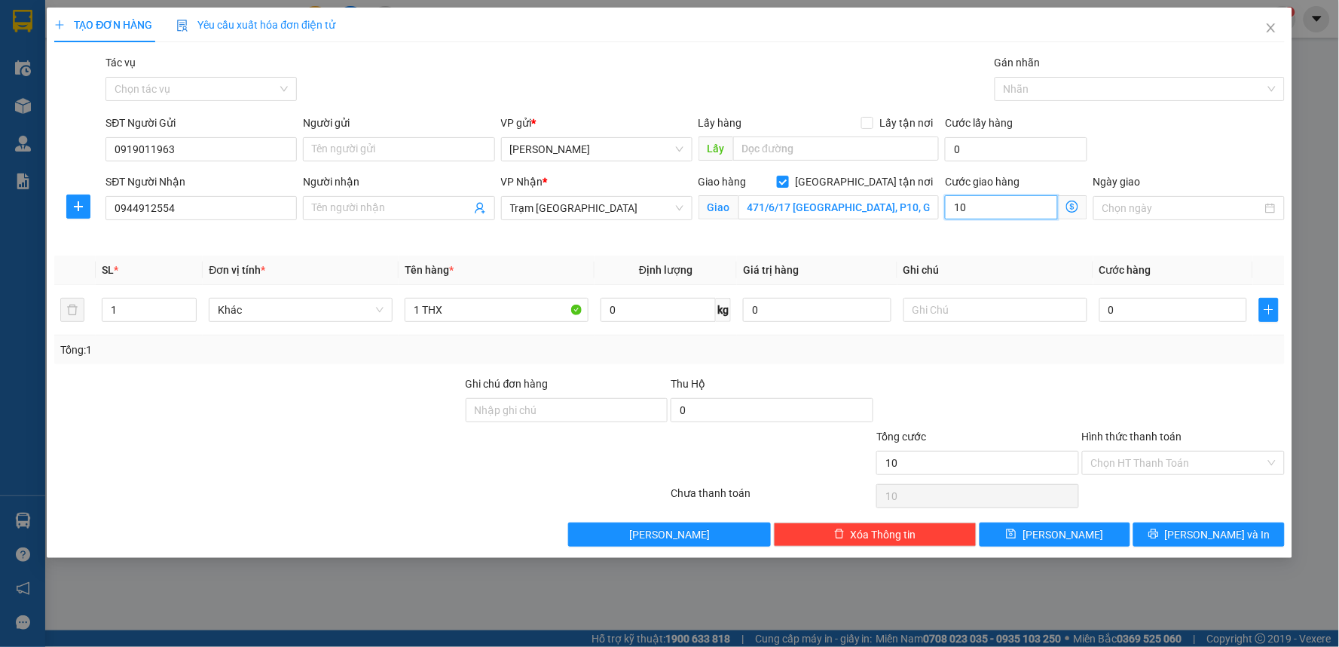
type input "100"
type input "100.000"
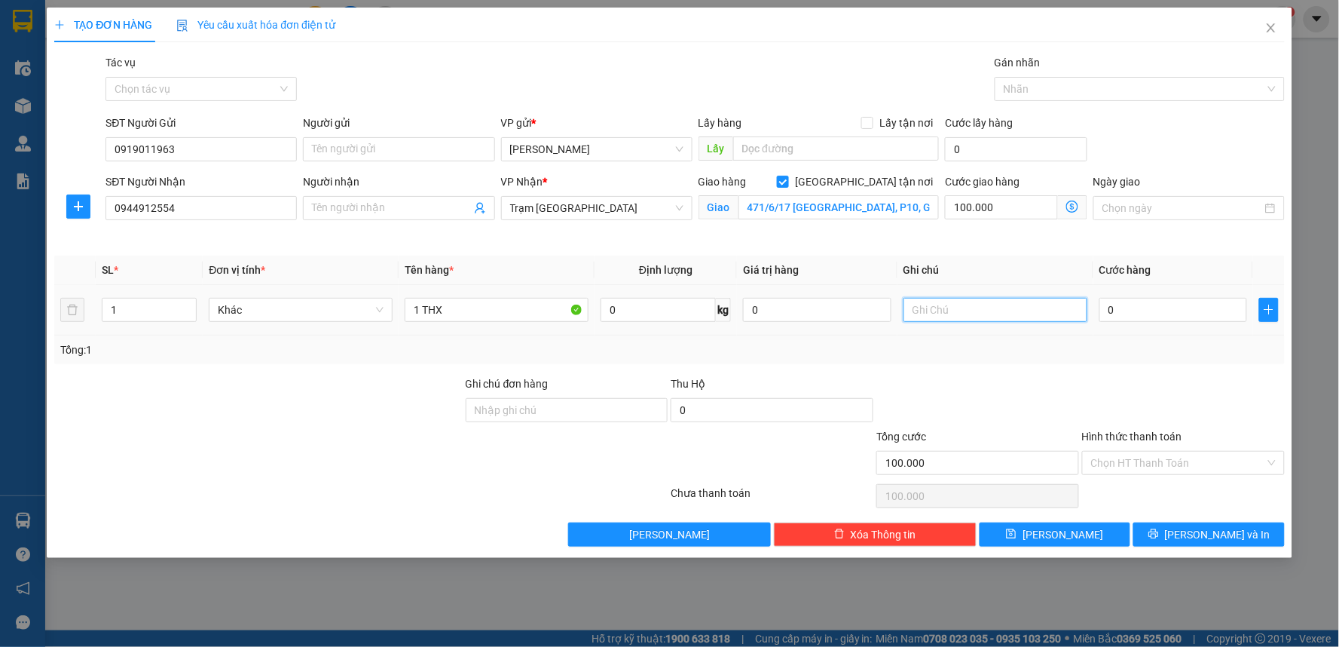
click at [982, 299] on input "text" at bounding box center [996, 310] width 184 height 24
type input "TN 100K"
click at [1133, 319] on input "0" at bounding box center [1174, 310] width 148 height 24
type input "5"
type input "100.005"
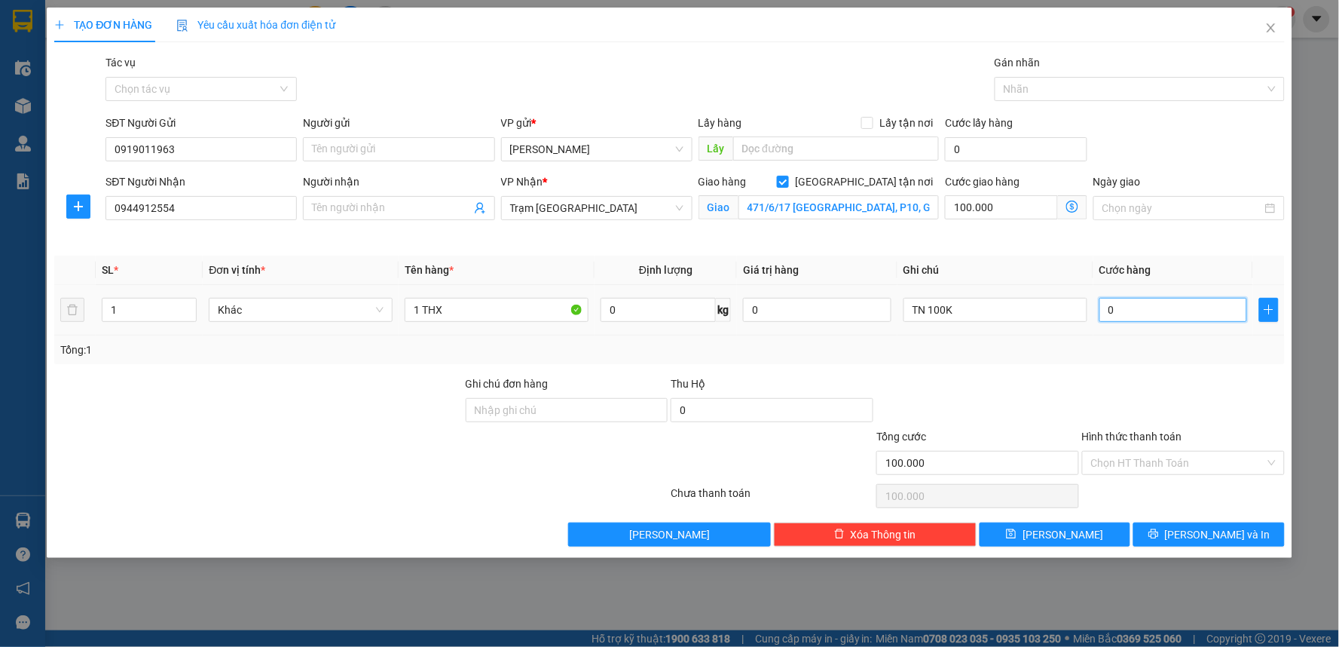
type input "100.005"
type input "50"
type input "100.050"
type input "50.000"
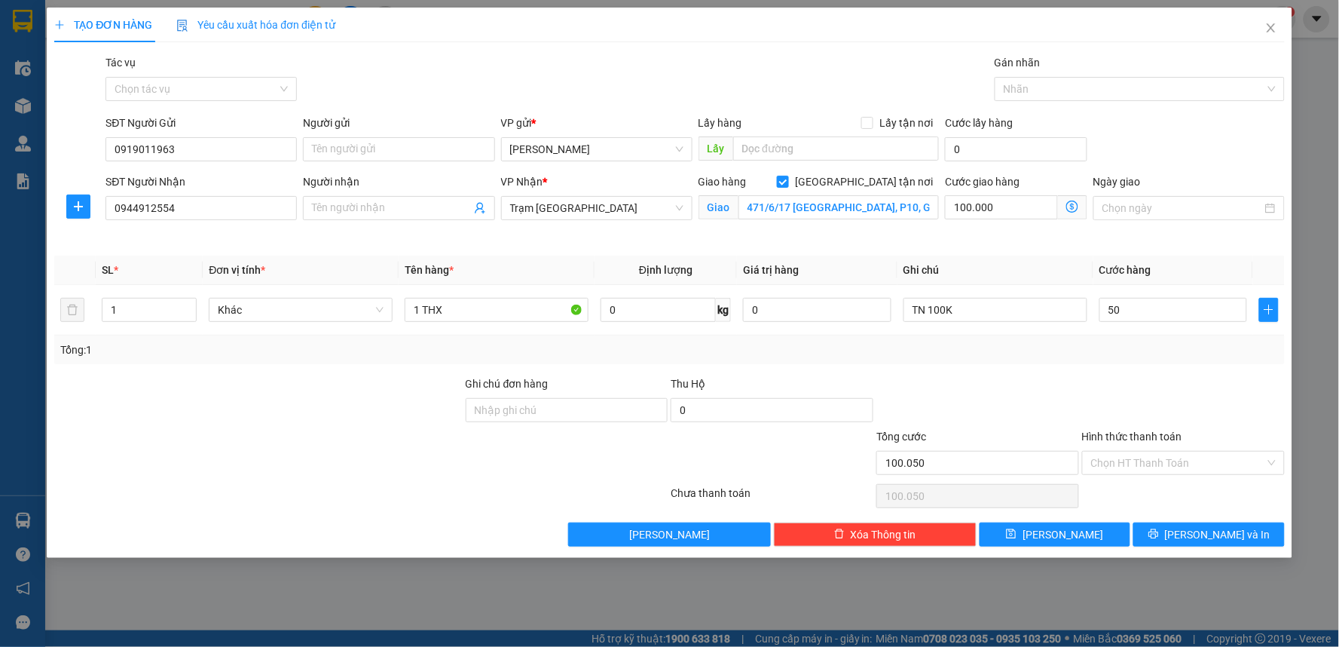
type input "150.000"
click at [1089, 378] on div at bounding box center [1184, 401] width 206 height 53
click at [1111, 470] on input "Hình thức thanh toán" at bounding box center [1178, 462] width 174 height 23
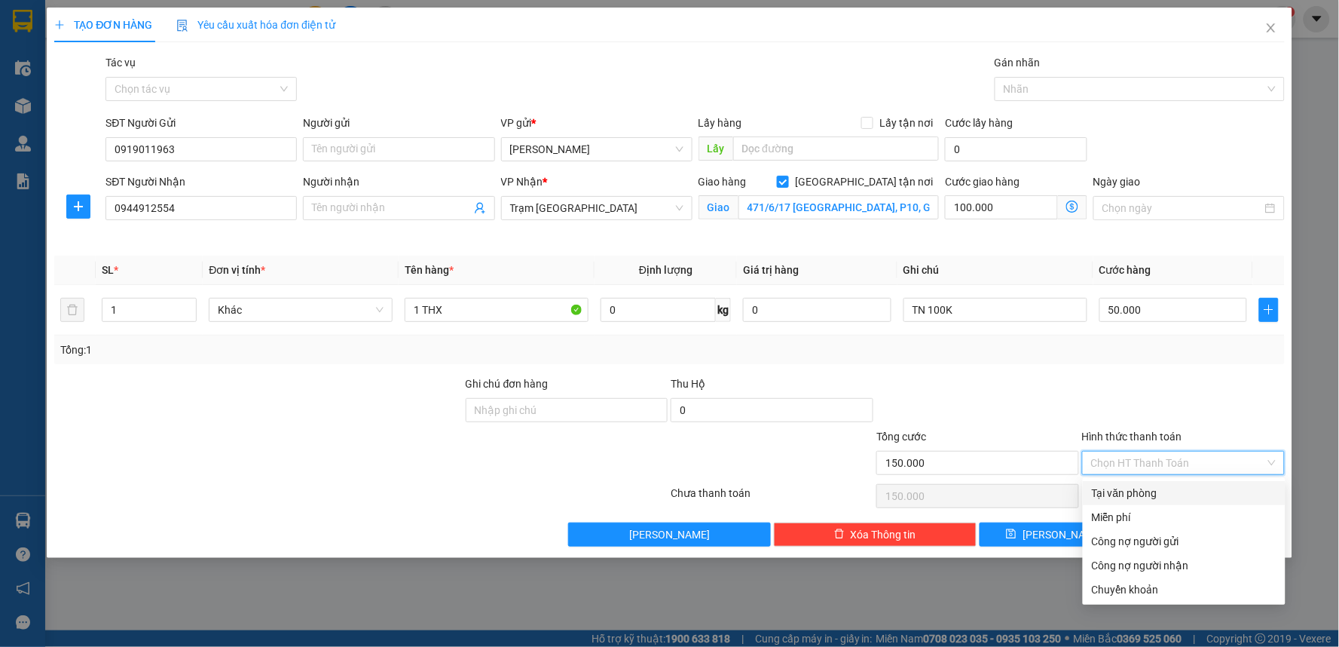
click at [1106, 494] on div "Tại văn phòng" at bounding box center [1184, 493] width 185 height 17
type input "0"
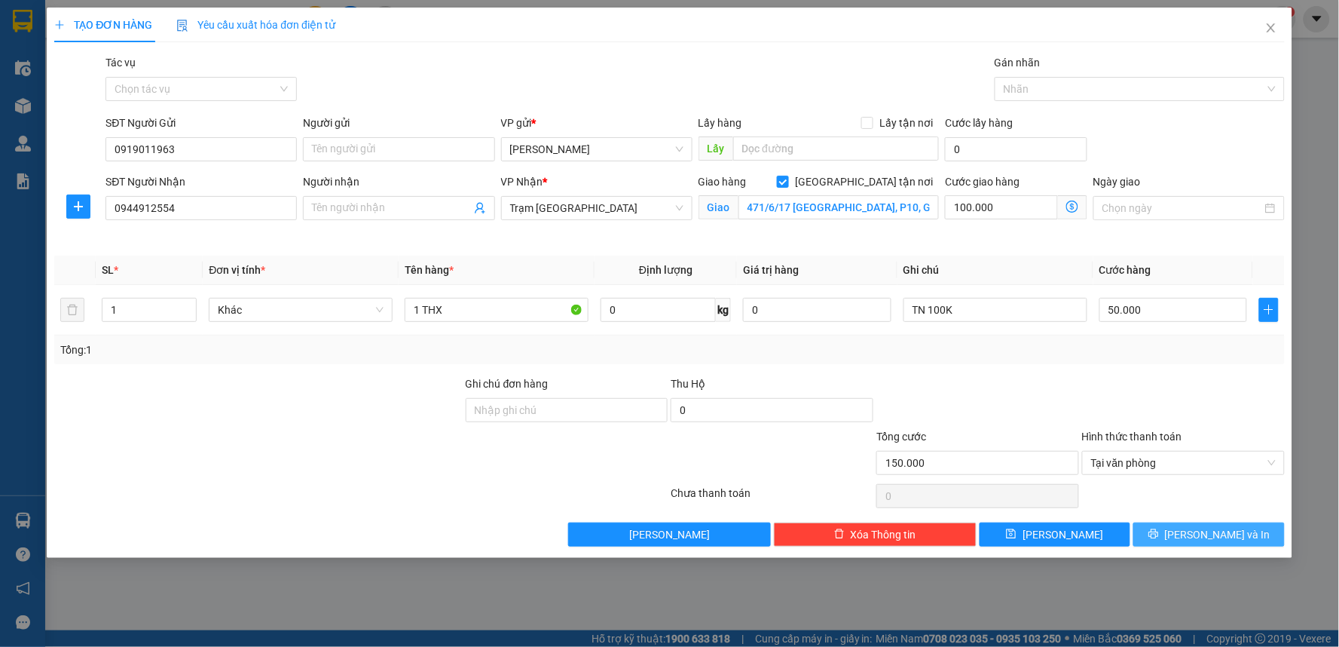
click at [1179, 545] on button "[PERSON_NAME] và In" at bounding box center [1208, 534] width 151 height 24
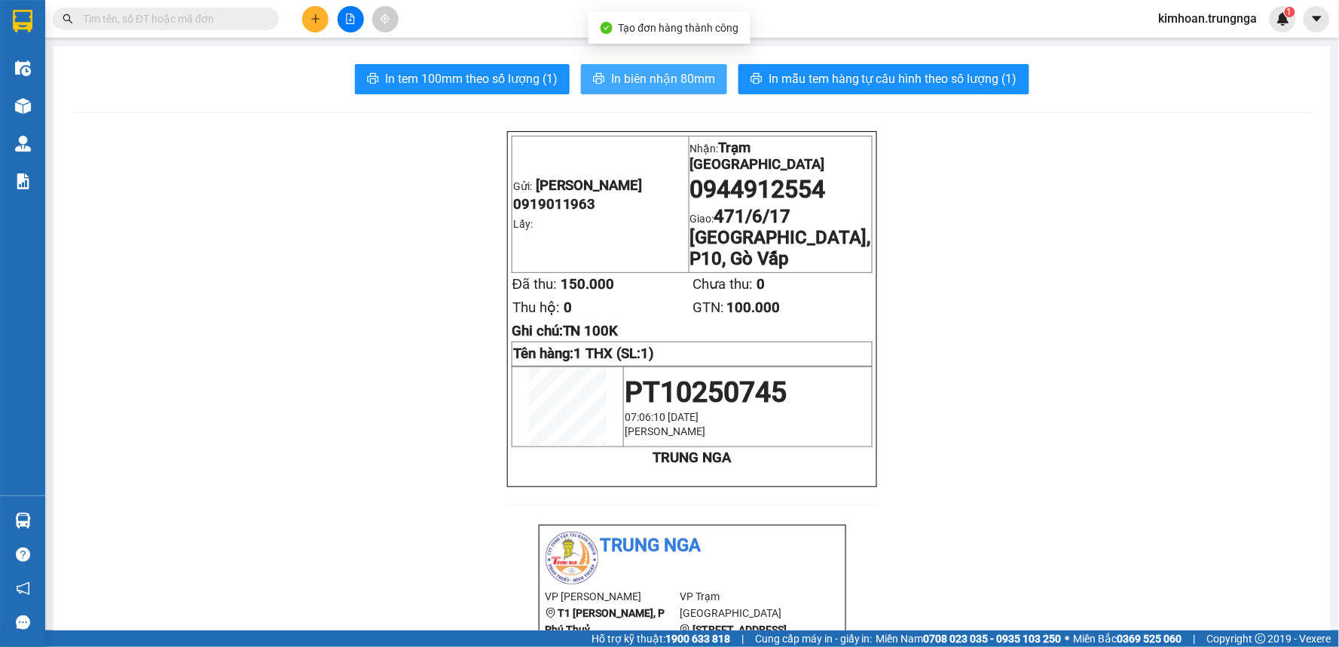
click at [622, 85] on span "In biên nhận 80mm" at bounding box center [663, 78] width 104 height 19
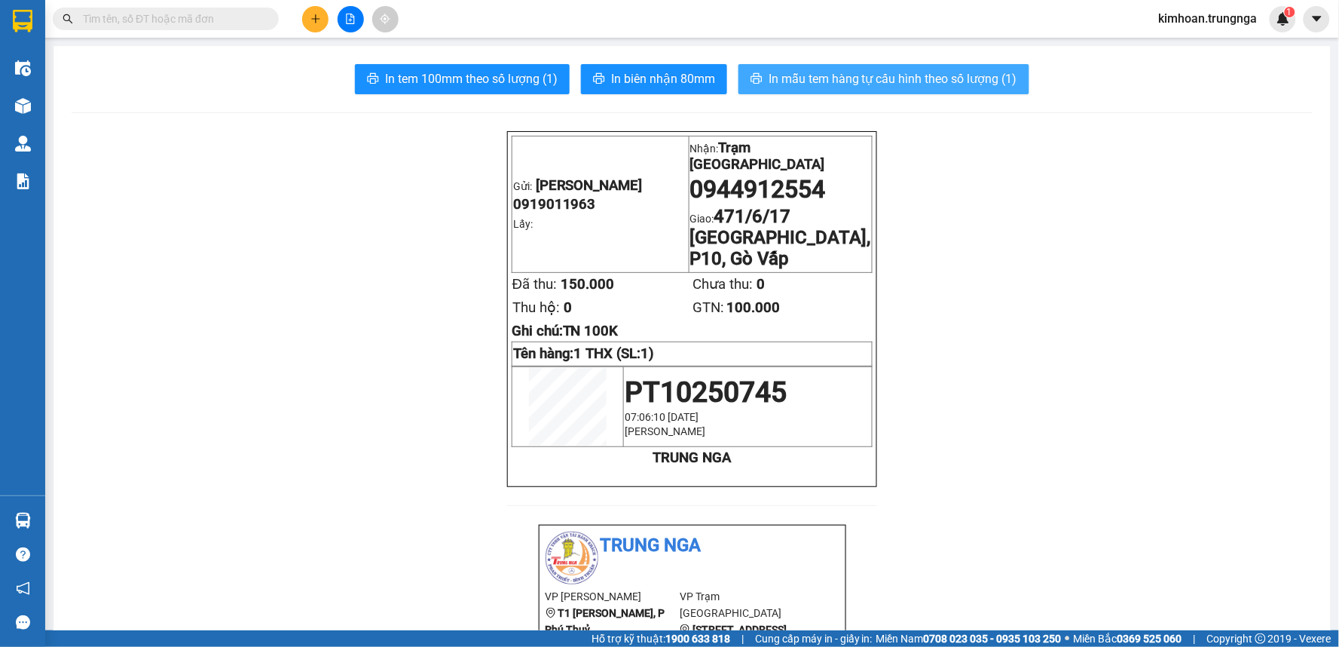
click at [840, 86] on span "In mẫu tem hàng tự cấu hình theo số lượng (1)" at bounding box center [893, 78] width 249 height 19
click at [314, 17] on icon "plus" at bounding box center [315, 19] width 11 height 11
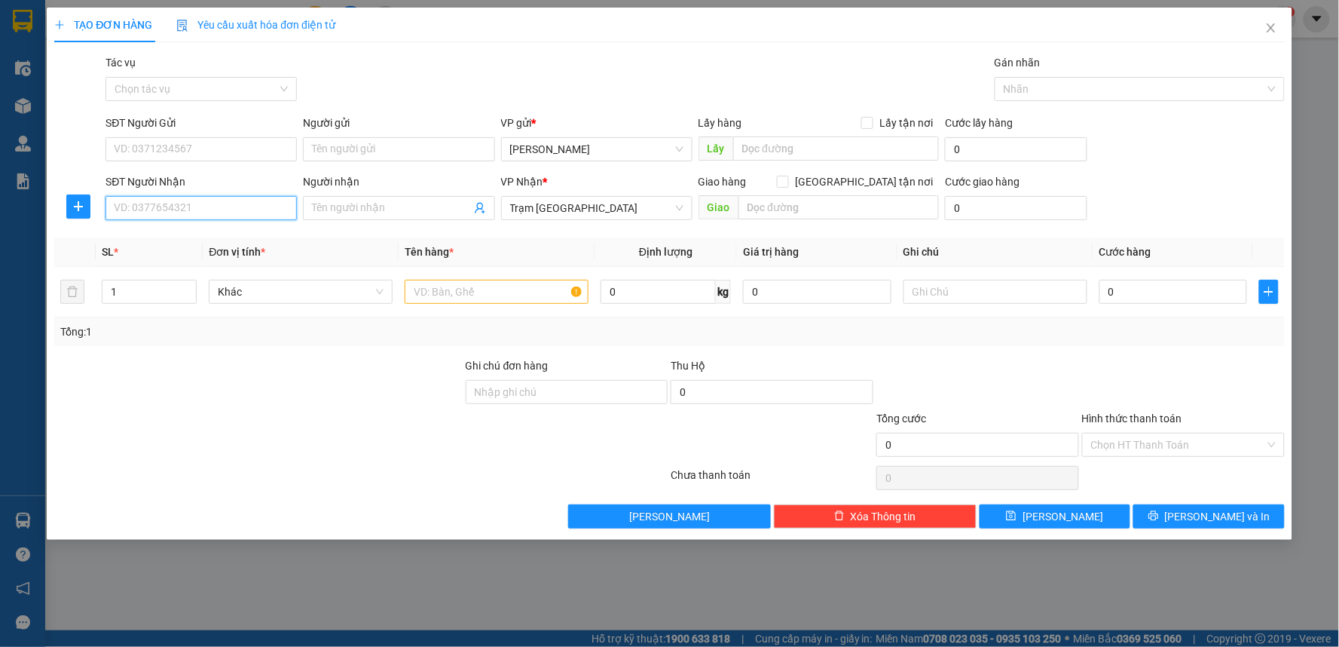
click at [265, 211] on input "SĐT Người Nhận" at bounding box center [201, 208] width 191 height 24
type input "0937234870"
click at [147, 234] on div "0937234870" at bounding box center [201, 238] width 173 height 17
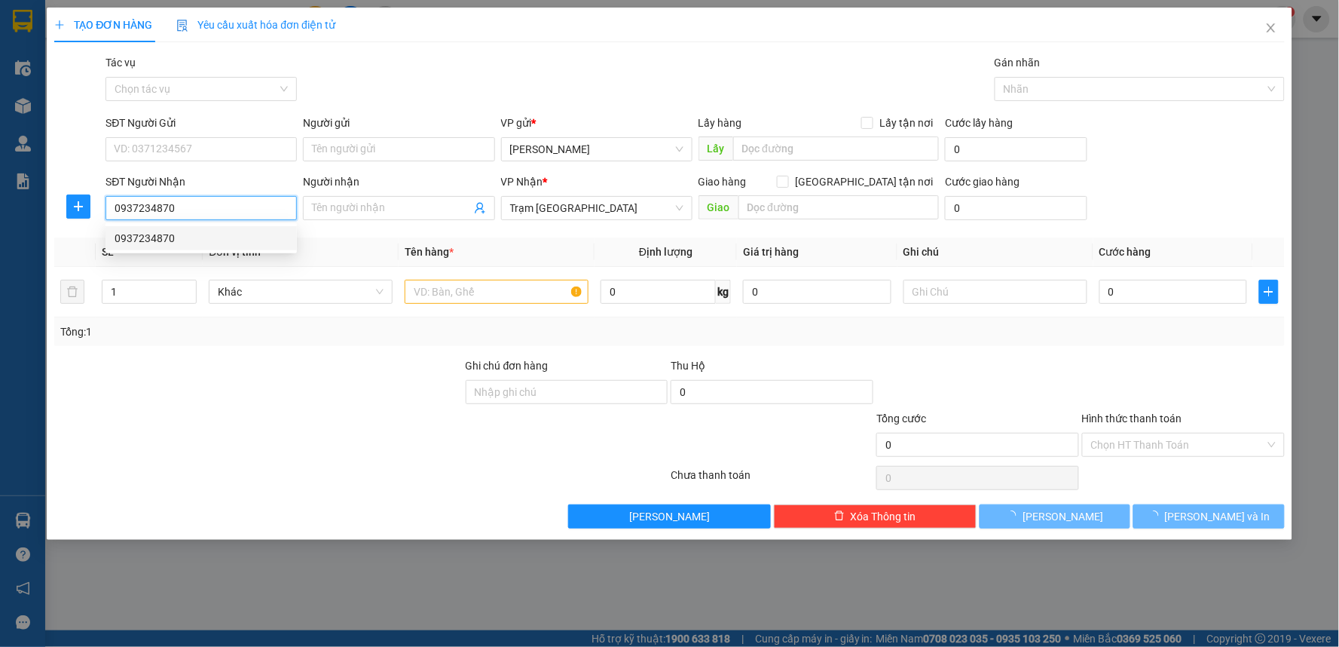
type input "30.000"
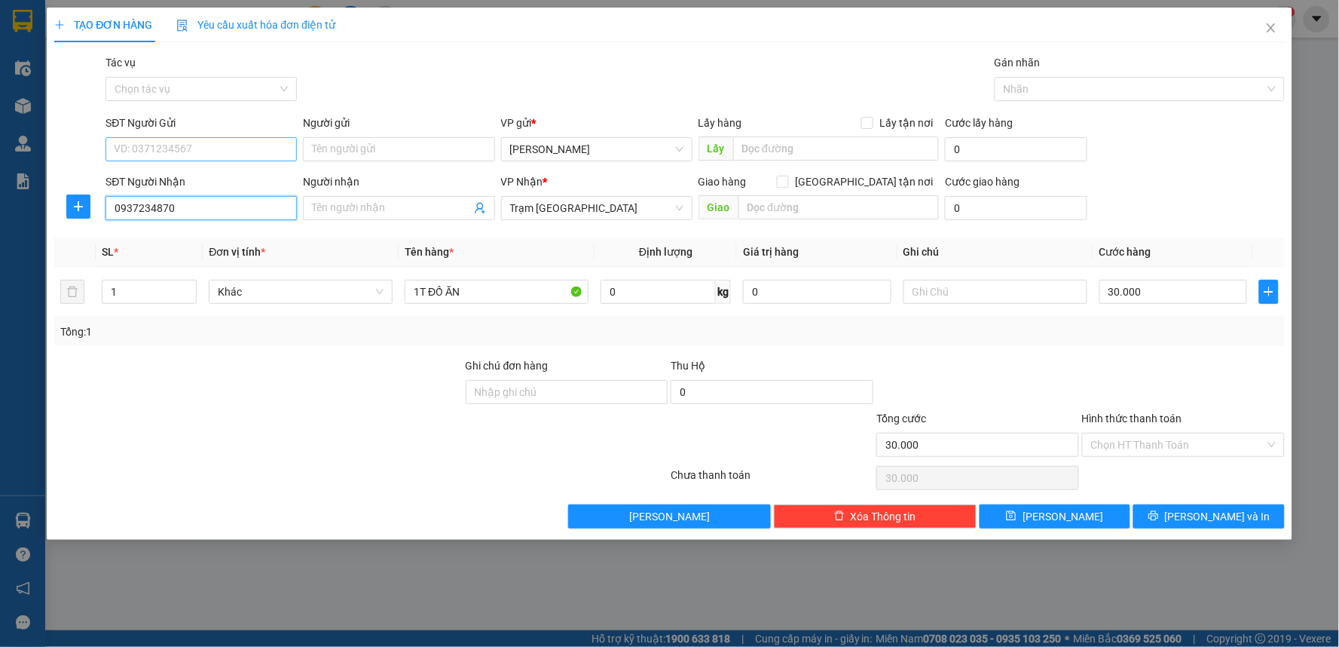
type input "0937234870"
click at [174, 151] on input "SĐT Người Gửi" at bounding box center [201, 149] width 191 height 24
click at [179, 182] on div "0782527236" at bounding box center [201, 179] width 173 height 17
type input "0782527236"
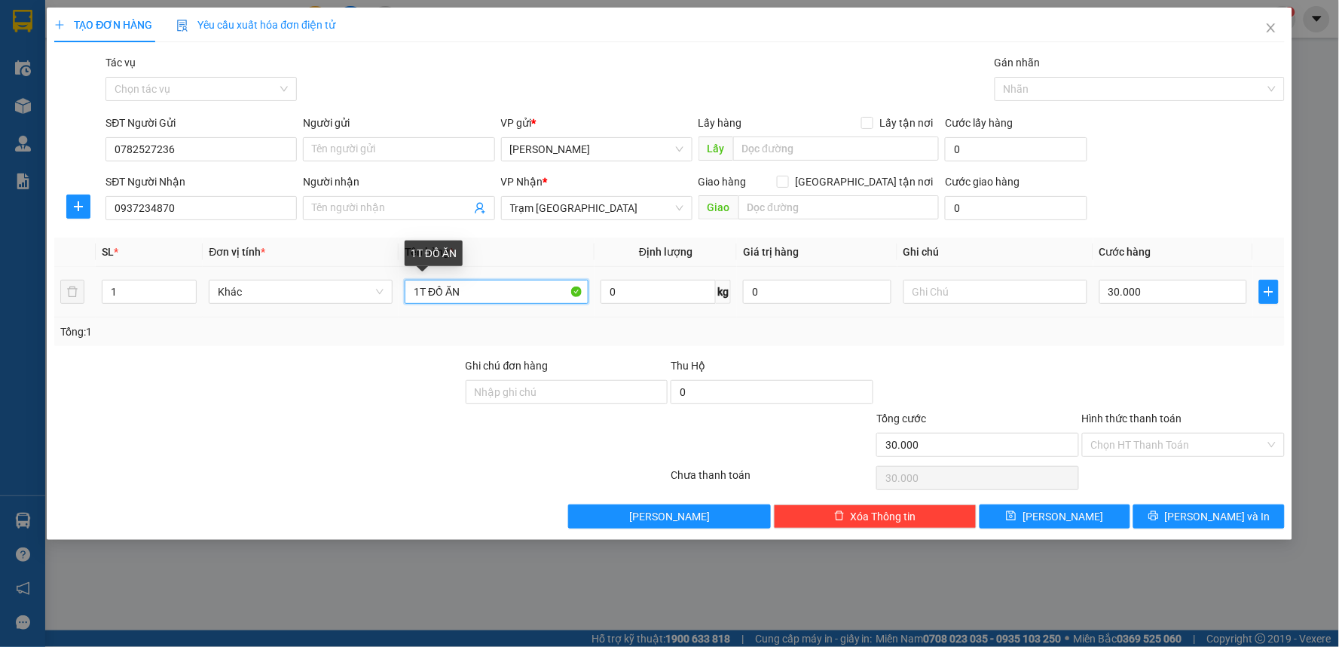
drag, startPoint x: 484, startPoint y: 295, endPoint x: 419, endPoint y: 291, distance: 65.0
click at [419, 291] on input "1T ĐỒ ĂN" at bounding box center [497, 292] width 184 height 24
type input "1 BỊ ĐỒ ĂN"
click at [1184, 295] on input "30.000" at bounding box center [1174, 292] width 148 height 24
click at [1055, 353] on div "Transit Pickup Surcharge Ids Transit Deliver Surcharge Ids Transit Deliver Surc…" at bounding box center [669, 291] width 1231 height 474
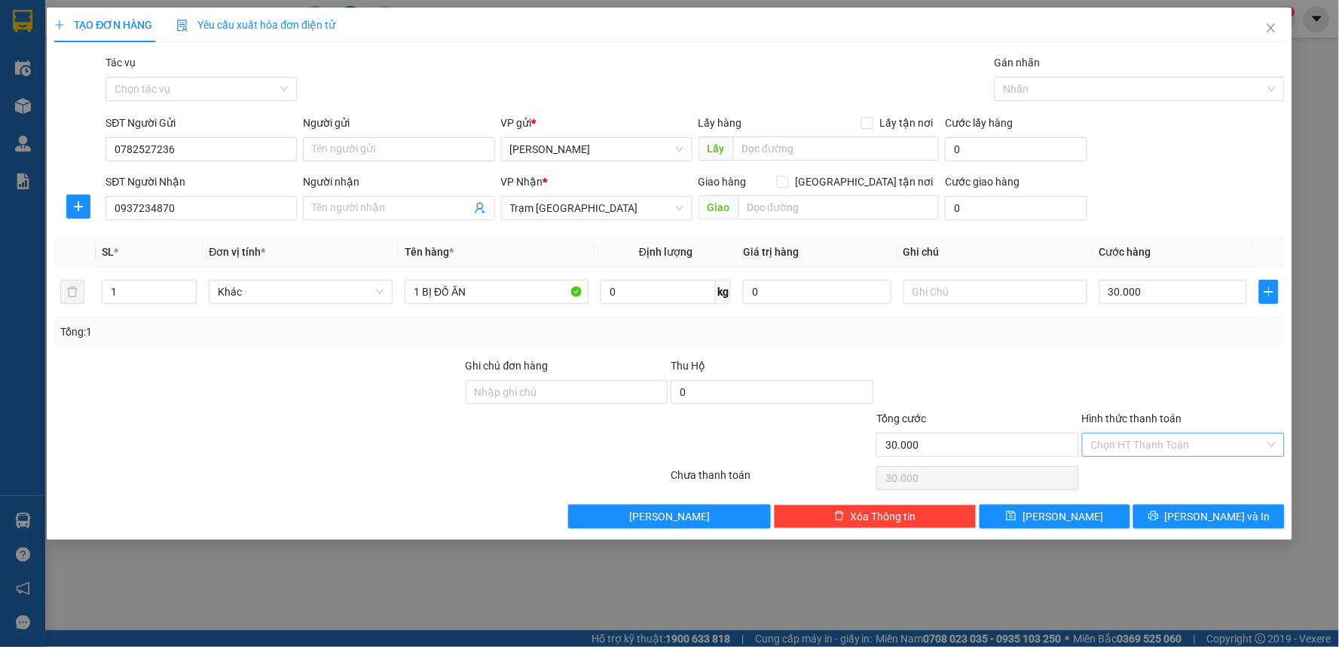
click at [1133, 448] on input "Hình thức thanh toán" at bounding box center [1178, 444] width 174 height 23
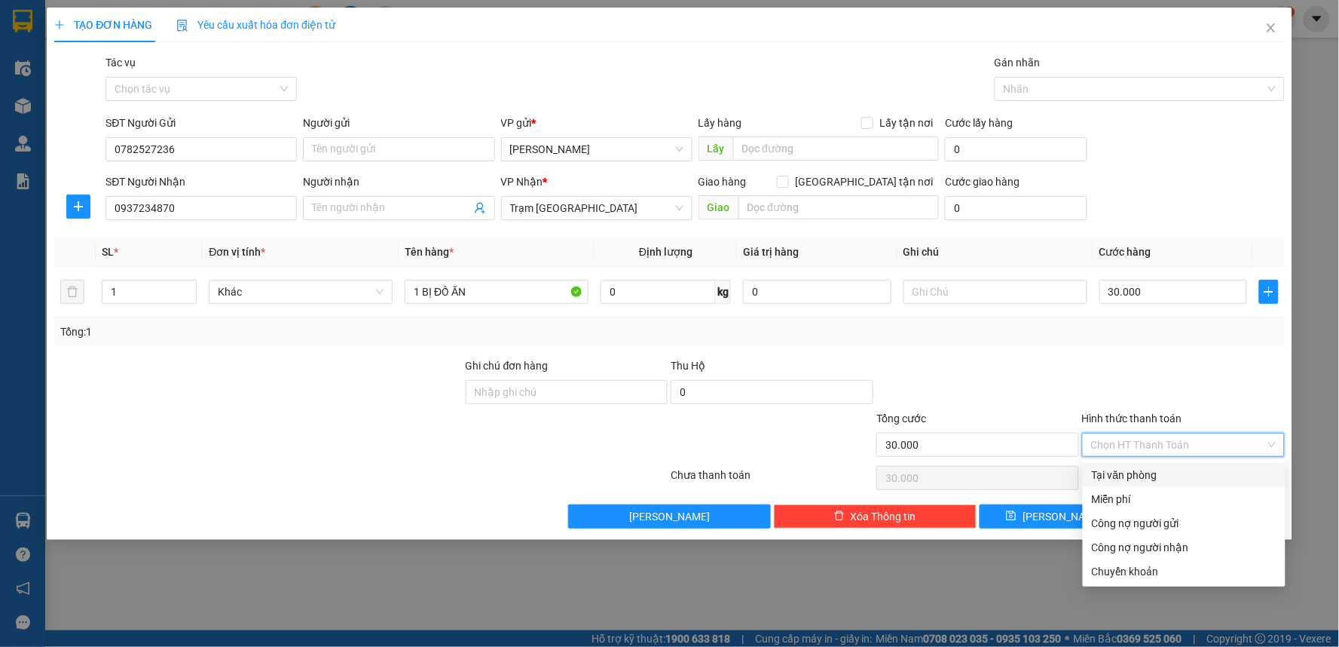
click at [1142, 470] on div "Tại văn phòng" at bounding box center [1184, 474] width 185 height 17
type input "0"
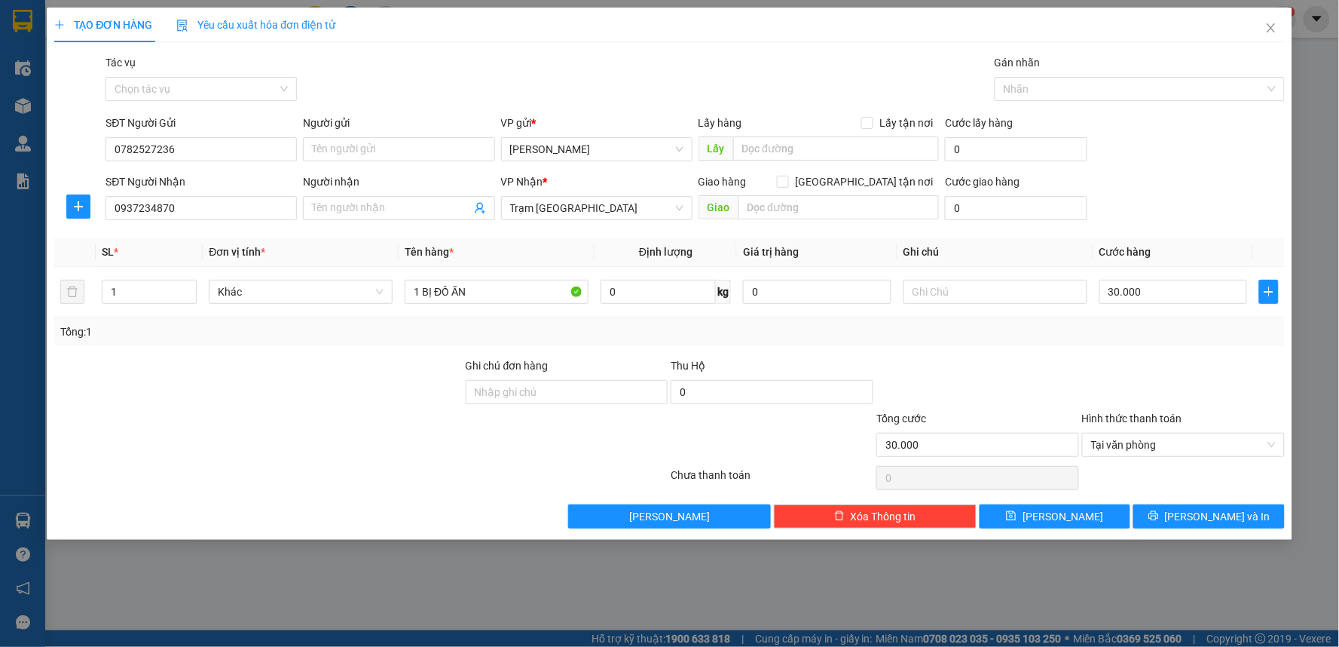
click at [1016, 372] on div at bounding box center [978, 383] width 206 height 53
click at [1218, 503] on div "Transit Pickup Surcharge Ids Transit Deliver Surcharge Ids Transit Deliver Surc…" at bounding box center [669, 291] width 1231 height 474
click at [1216, 514] on span "[PERSON_NAME] và In" at bounding box center [1218, 516] width 106 height 17
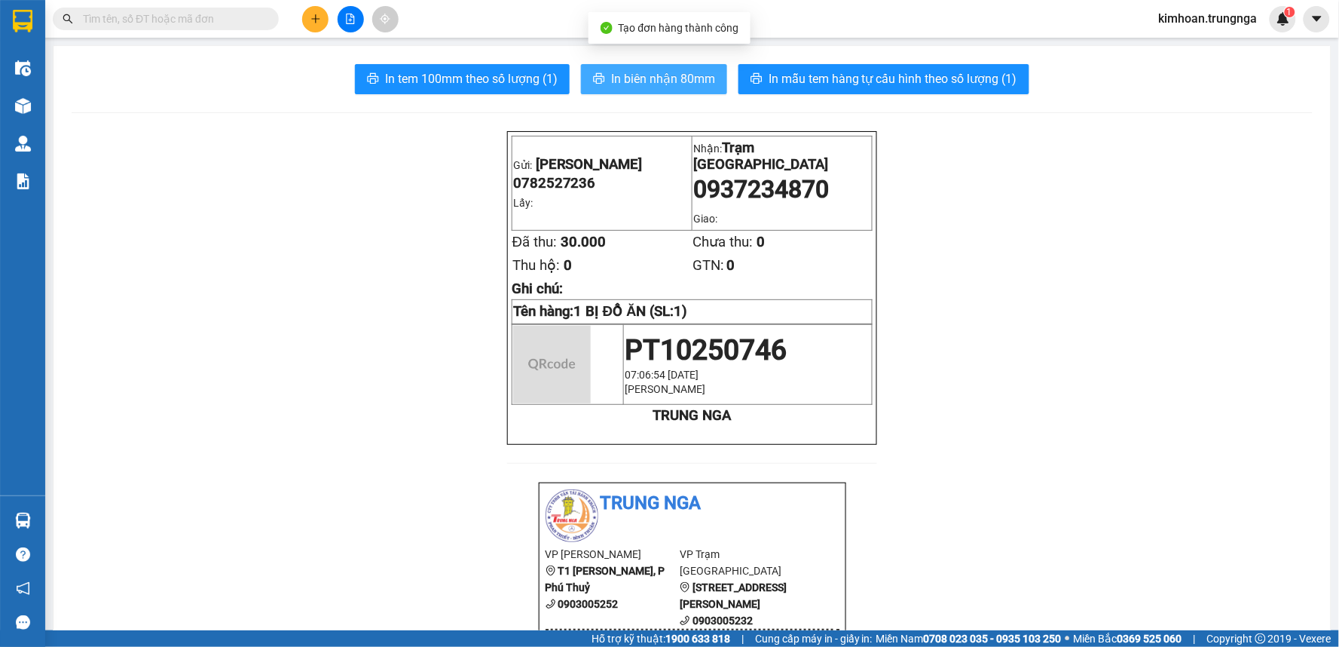
click at [657, 78] on span "In biên nhận 80mm" at bounding box center [663, 78] width 104 height 19
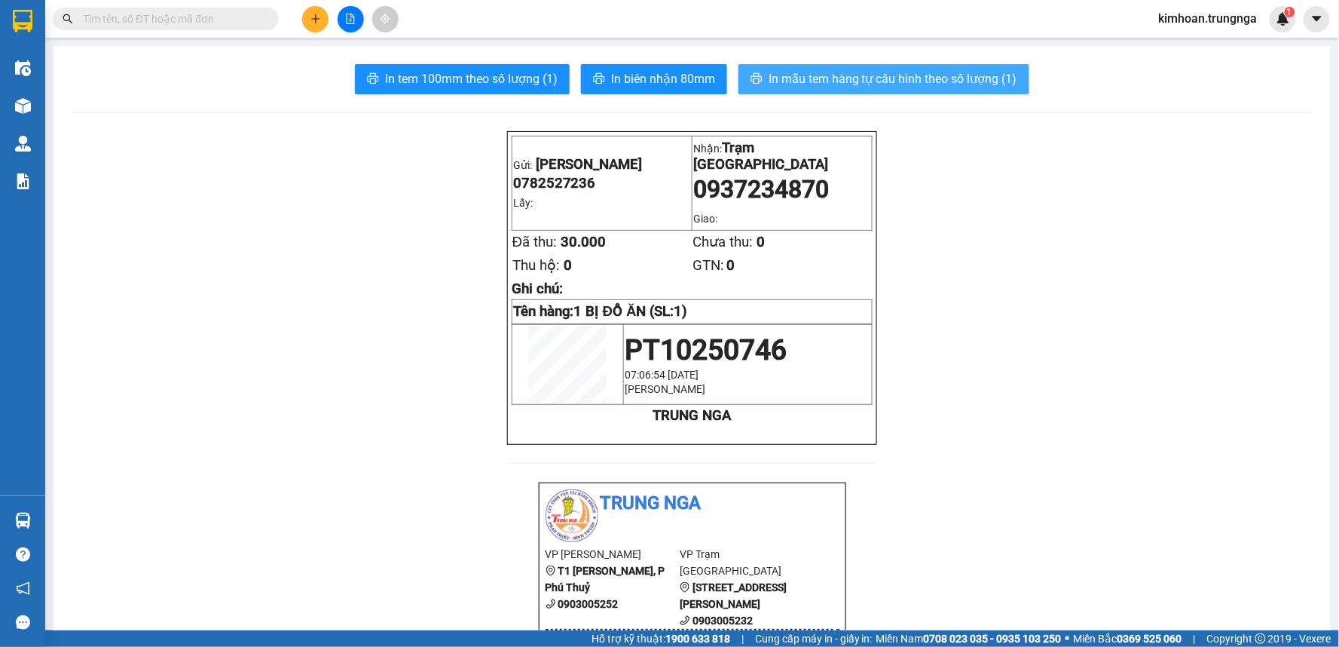
click at [818, 84] on span "In mẫu tem hàng tự cấu hình theo số lượng (1)" at bounding box center [893, 78] width 249 height 19
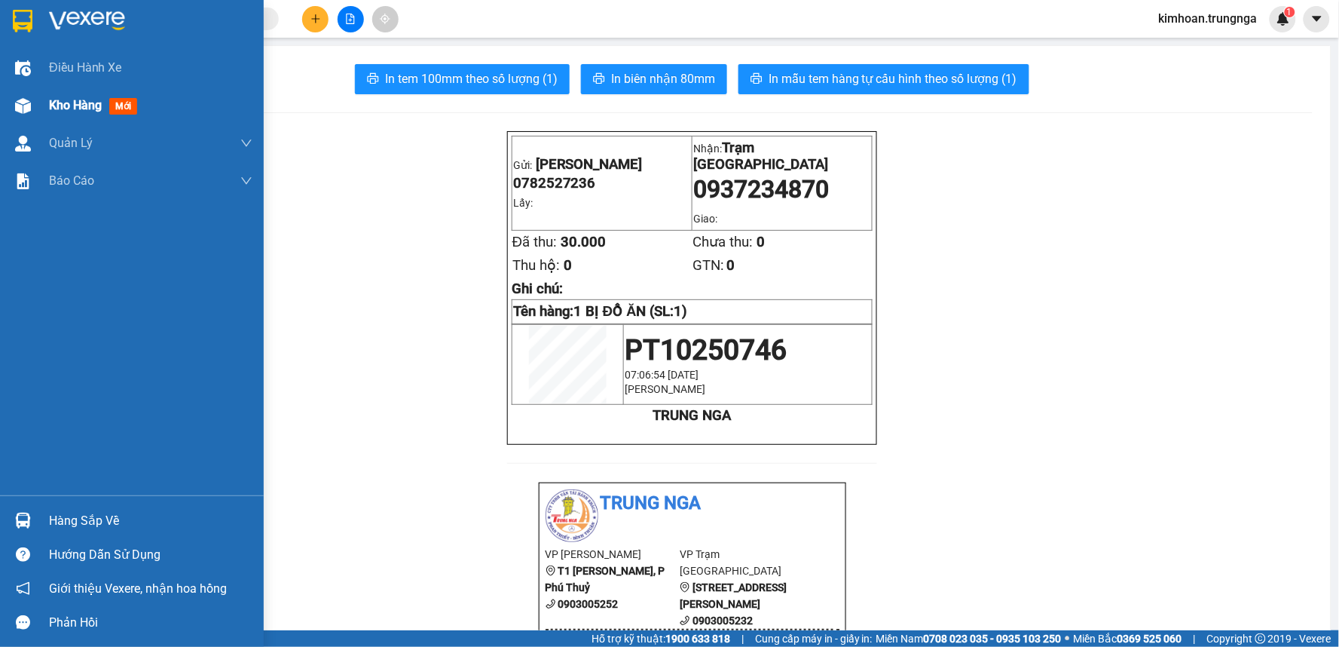
click at [57, 100] on span "Kho hàng" at bounding box center [75, 105] width 53 height 14
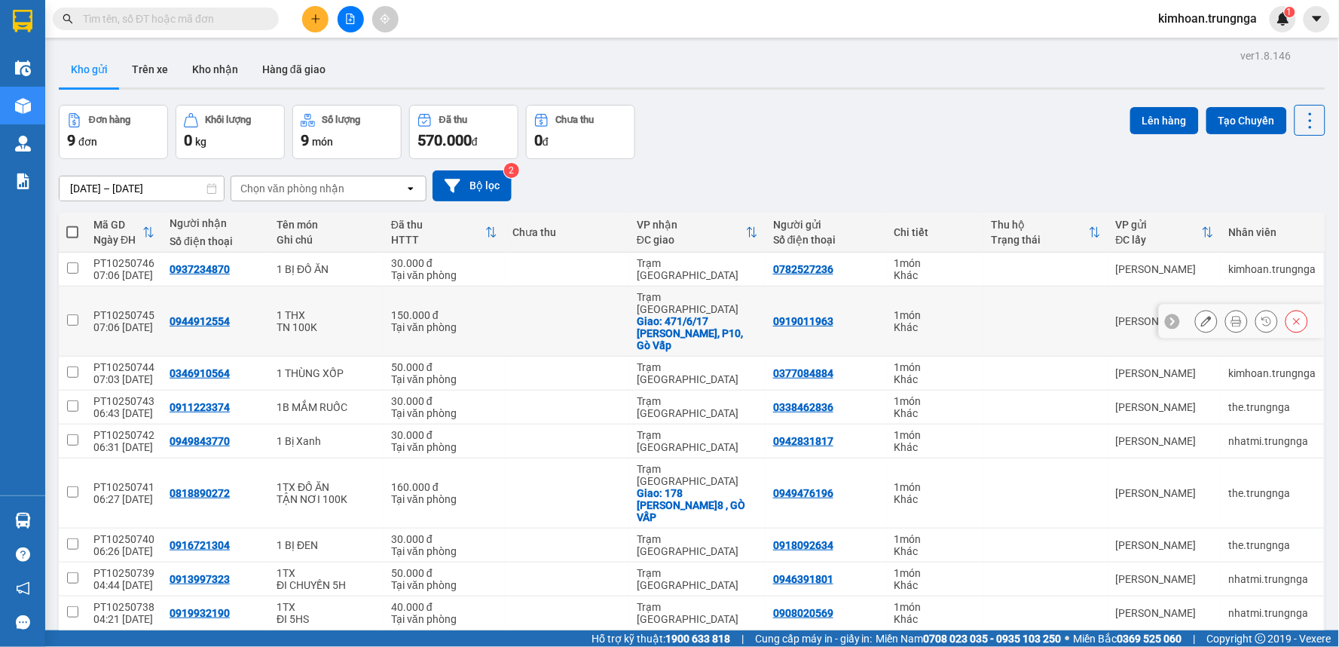
click at [1201, 316] on icon at bounding box center [1206, 321] width 11 height 11
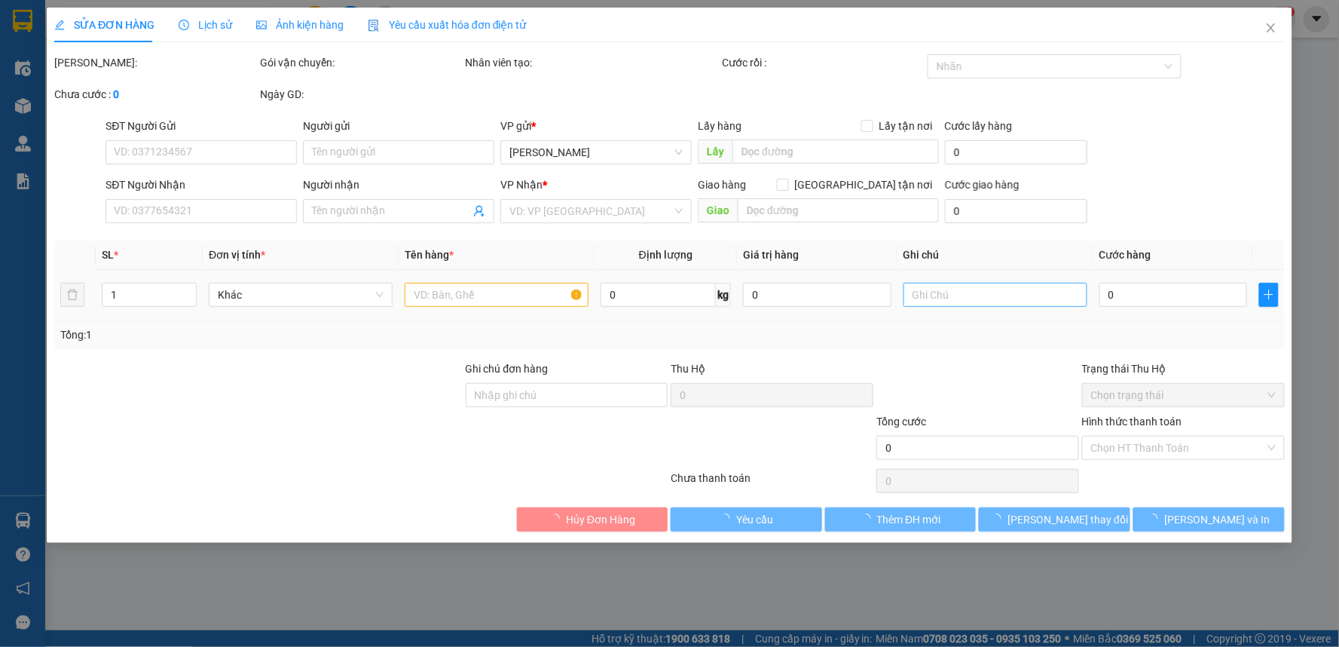
type input "0919011963"
type input "0944912554"
checkbox input "true"
type input "471/6/17 [GEOGRAPHIC_DATA], P10, Gò Vấp"
type input "150.000"
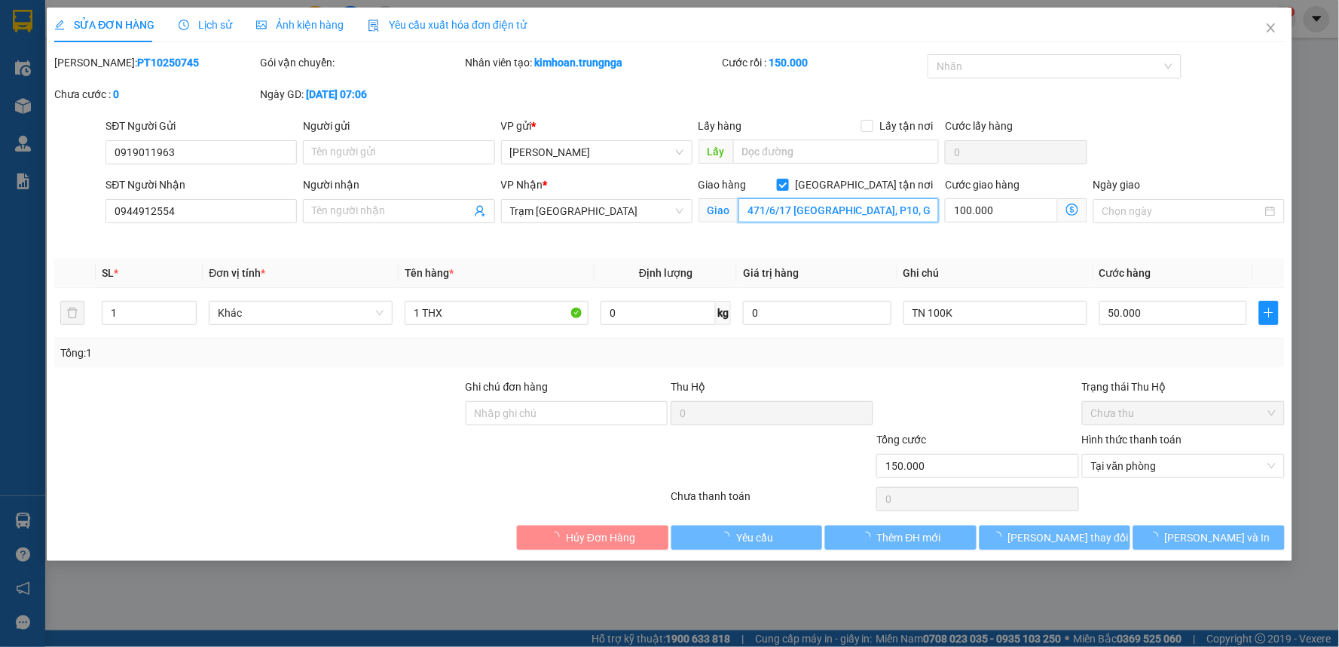
click at [763, 210] on input "471/6/17 [GEOGRAPHIC_DATA], P10, Gò Vấp" at bounding box center [839, 210] width 201 height 24
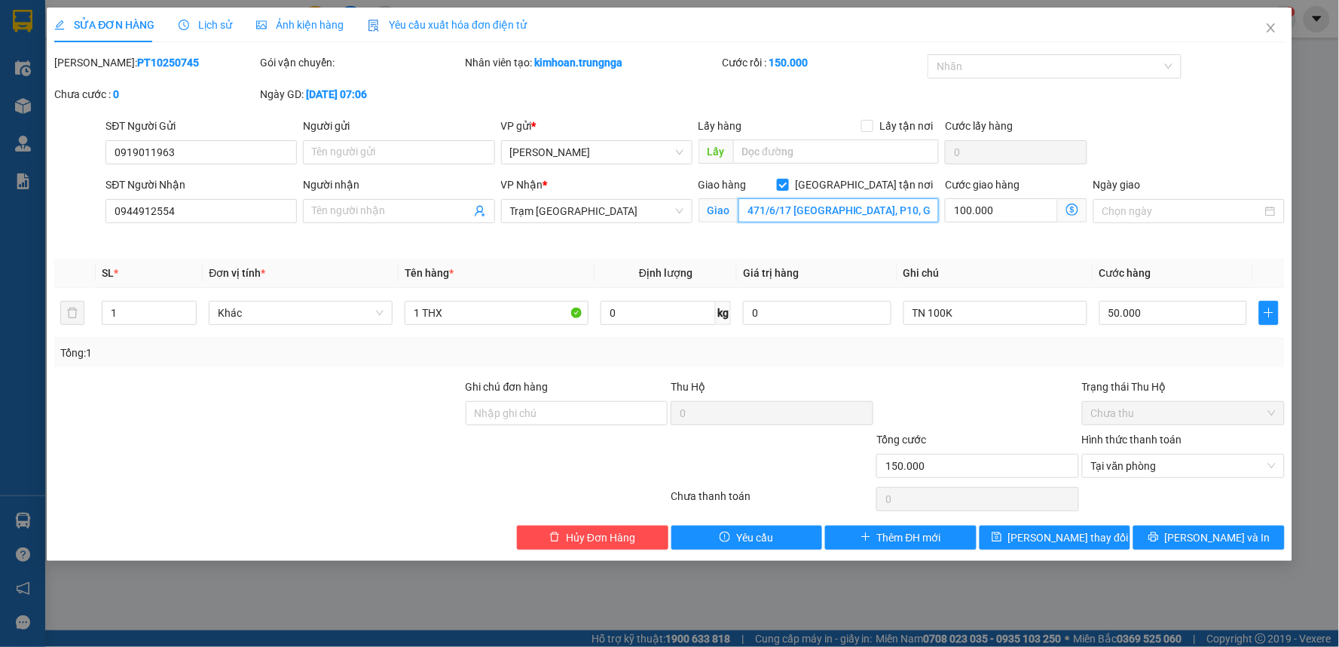
click at [763, 210] on input "471/6/17 [GEOGRAPHIC_DATA], P10, Gò Vấp" at bounding box center [839, 210] width 201 height 24
type input "417/6/17 [GEOGRAPHIC_DATA], P10, Gò Vấp"
click at [1075, 534] on span "[PERSON_NAME] thay đổi" at bounding box center [1068, 537] width 121 height 17
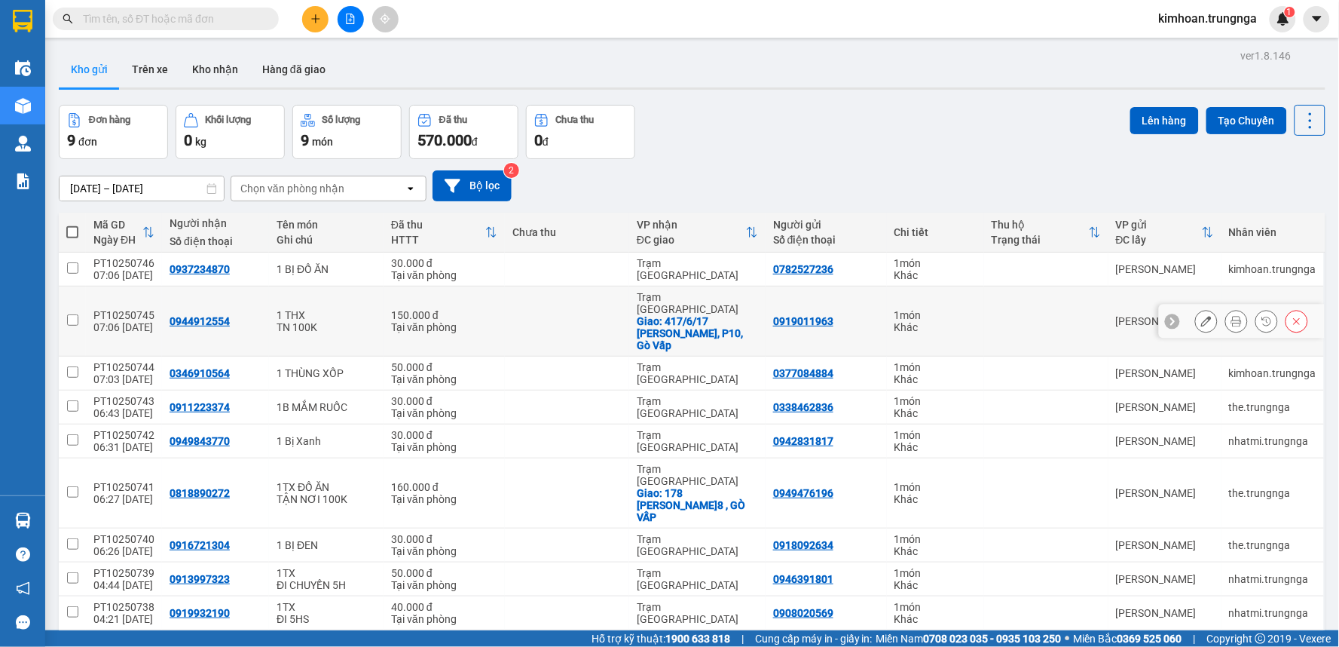
drag, startPoint x: 1210, startPoint y: 314, endPoint x: 1195, endPoint y: 309, distance: 16.0
click at [1195, 310] on div at bounding box center [1251, 321] width 113 height 23
click at [1201, 316] on icon at bounding box center [1206, 321] width 11 height 11
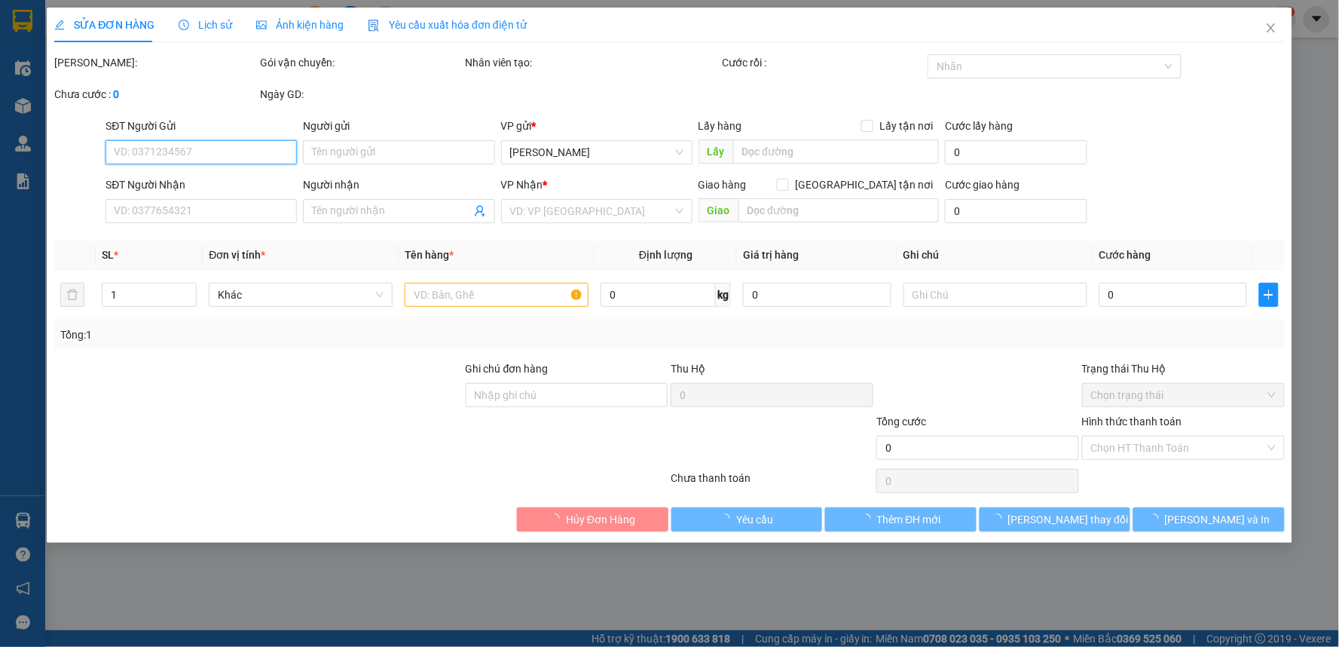
type input "0919011963"
type input "0944912554"
checkbox input "true"
type input "417/6/17 [GEOGRAPHIC_DATA], P10, Gò Vấp"
type input "150.000"
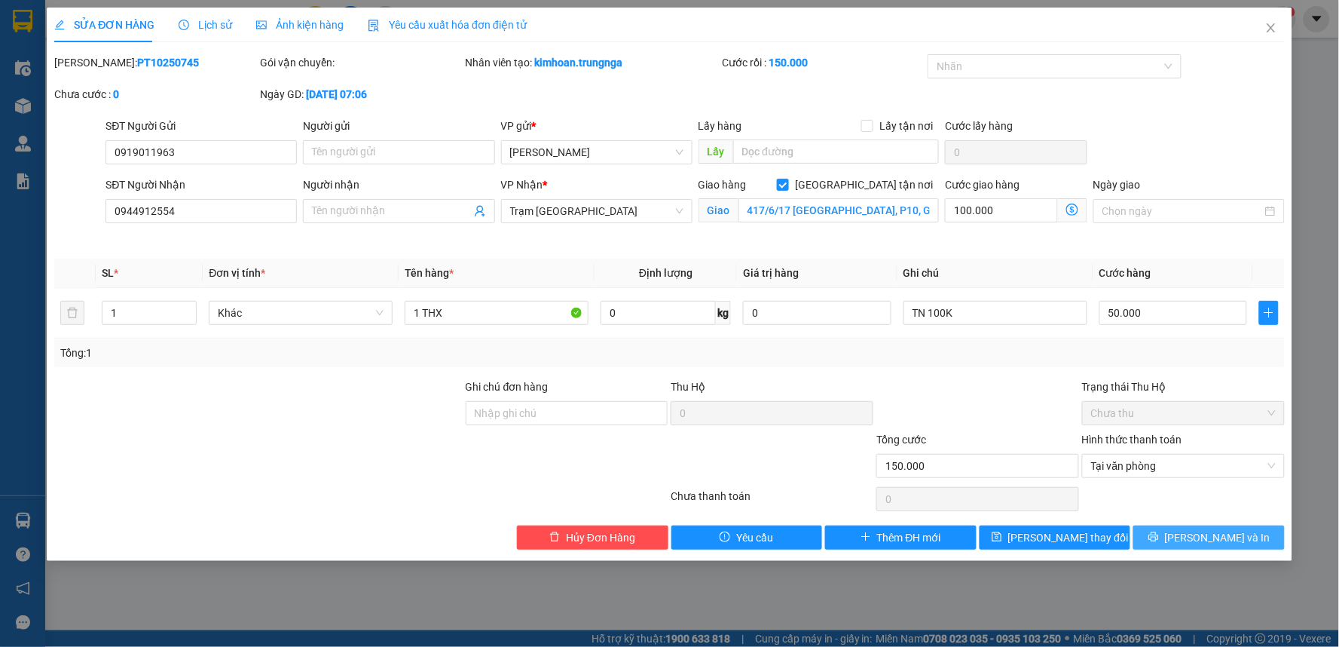
click at [1194, 538] on button "[PERSON_NAME] và In" at bounding box center [1208, 537] width 151 height 24
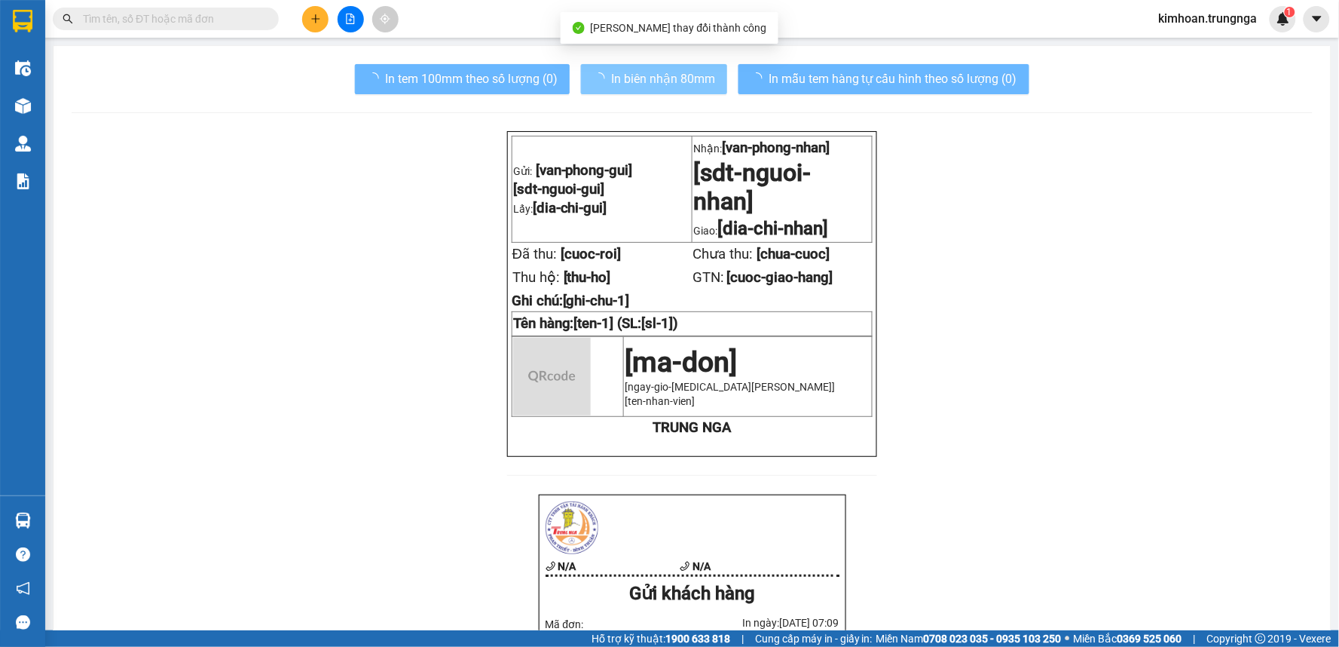
click at [650, 72] on span "In biên nhận 80mm" at bounding box center [663, 78] width 104 height 19
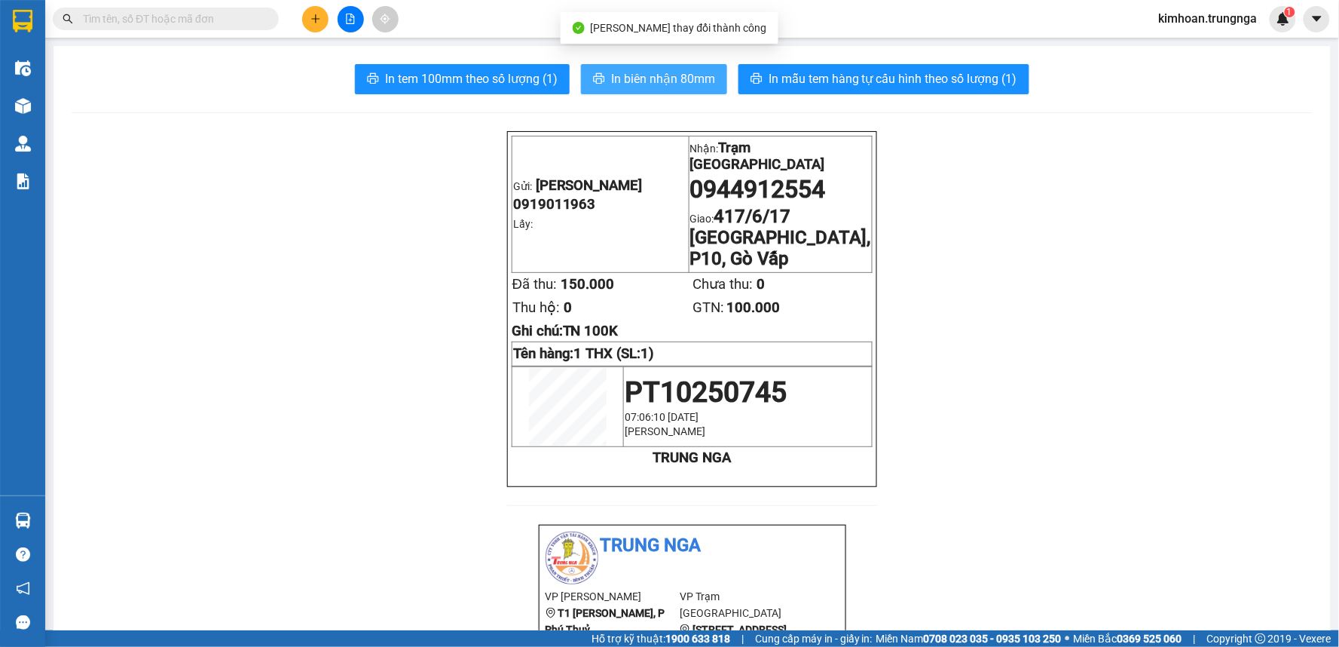
click at [642, 79] on span "In biên nhận 80mm" at bounding box center [663, 78] width 104 height 19
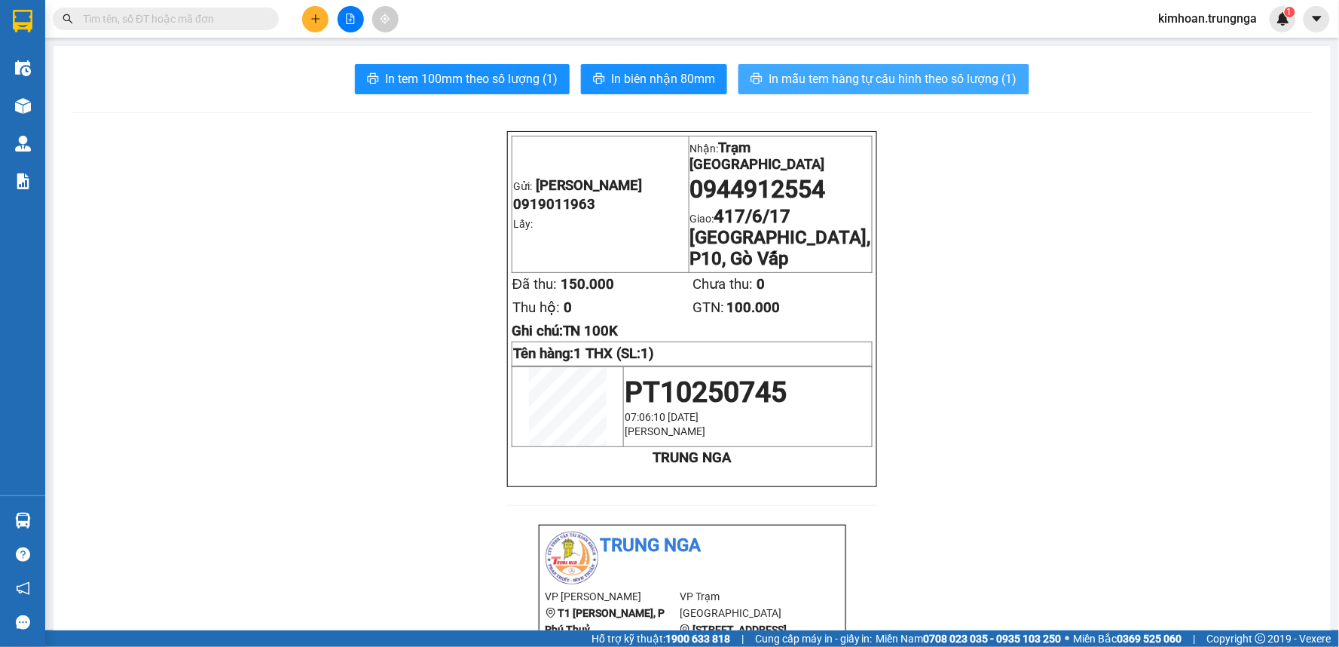
click at [799, 78] on span "In mẫu tem hàng tự cấu hình theo số lượng (1)" at bounding box center [893, 78] width 249 height 19
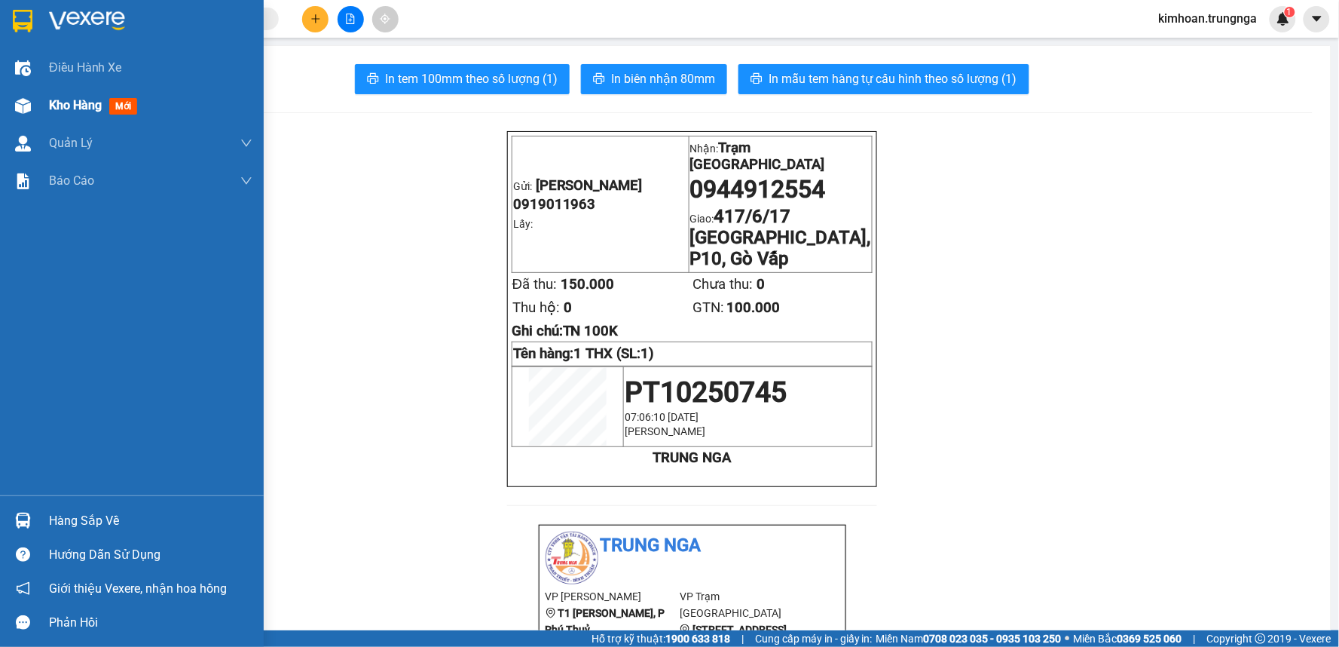
click at [42, 102] on div "Kho hàng mới" at bounding box center [132, 106] width 264 height 38
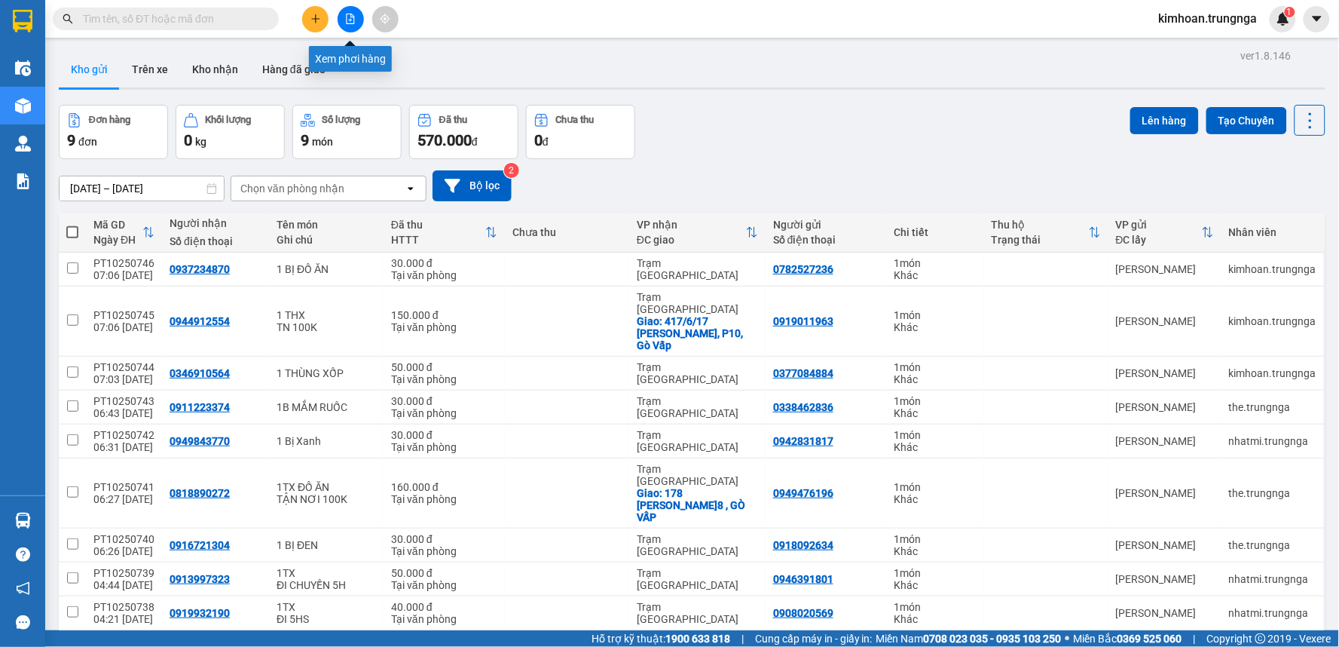
click at [323, 23] on button at bounding box center [315, 19] width 26 height 26
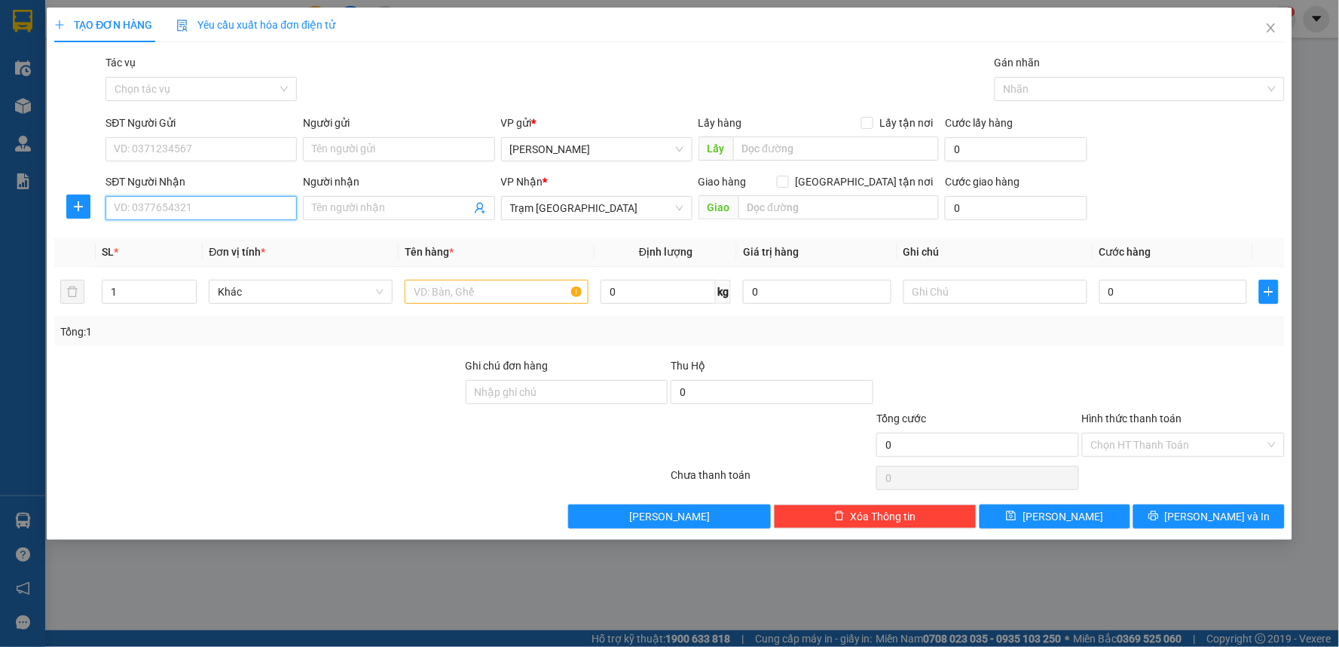
click at [251, 213] on input "SĐT Người Nhận" at bounding box center [201, 208] width 191 height 24
type input "0903765555"
click at [253, 160] on input "SĐT Người Gửi" at bounding box center [201, 149] width 191 height 24
type input "0933414727"
click at [200, 200] on input "0903765555" at bounding box center [201, 208] width 191 height 24
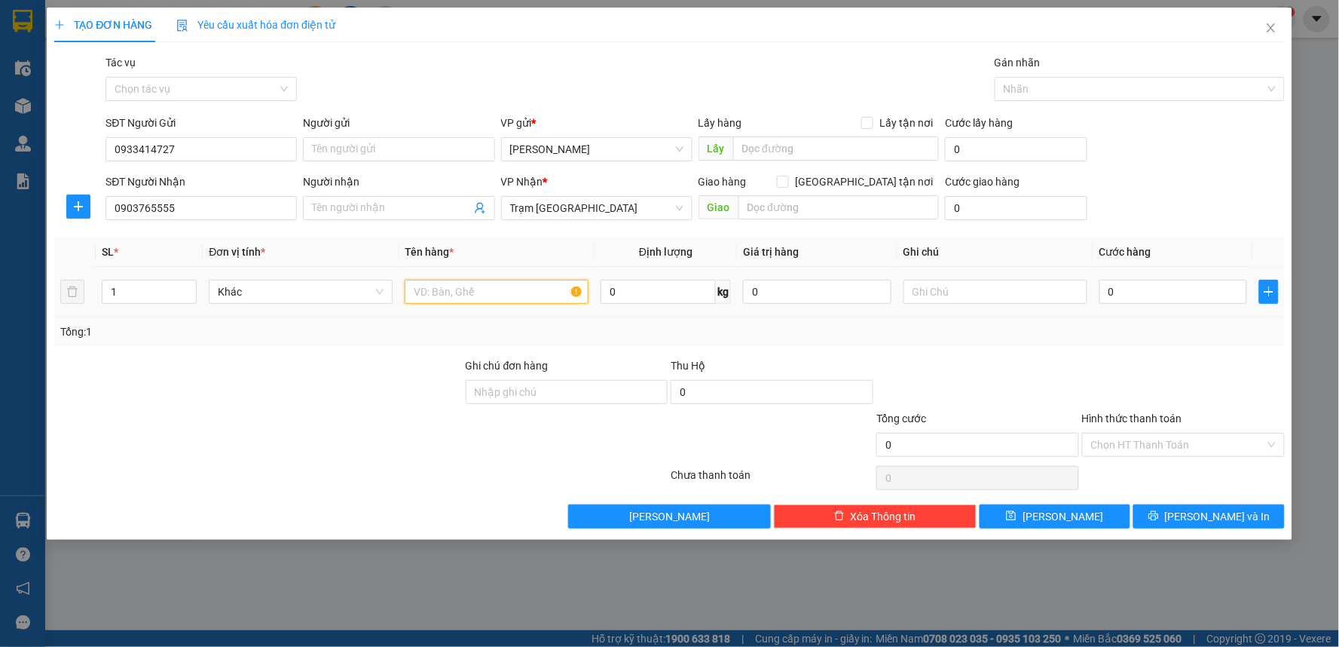
click at [438, 295] on input "text" at bounding box center [497, 292] width 184 height 24
type input "1 HỘP THUỐC"
click at [1198, 296] on input "0" at bounding box center [1174, 292] width 148 height 24
type input "3"
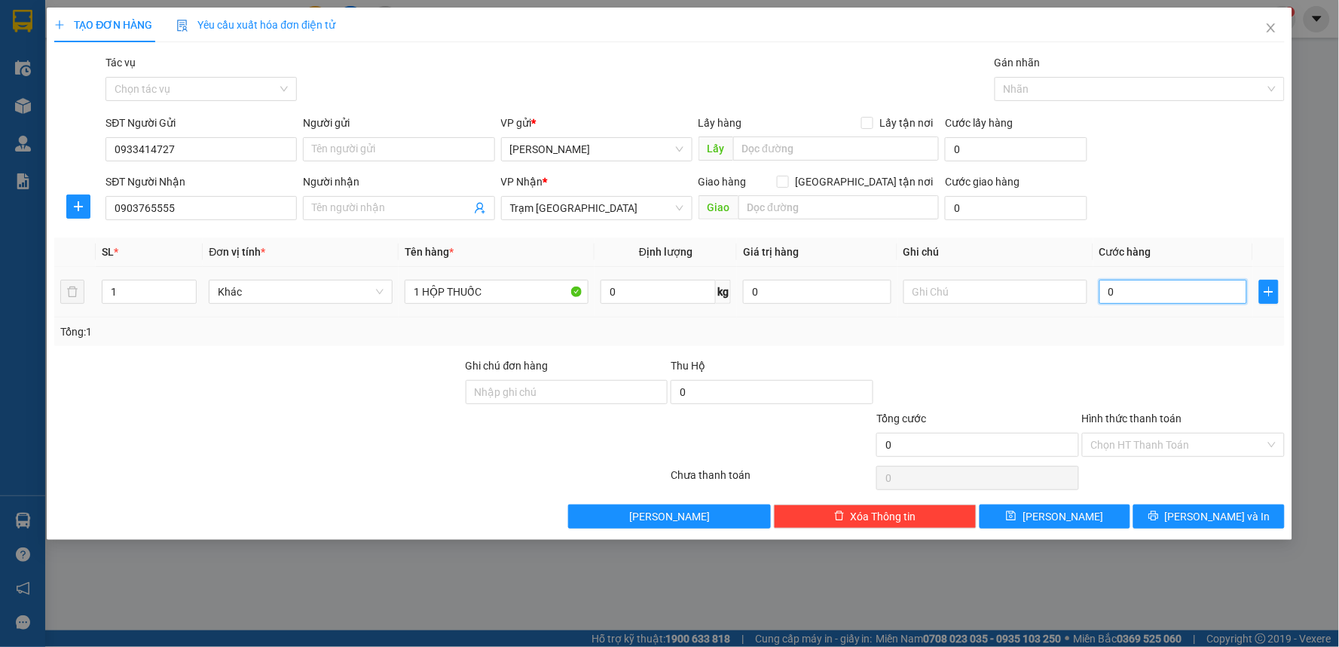
type input "3"
type input "30"
type input "30.000"
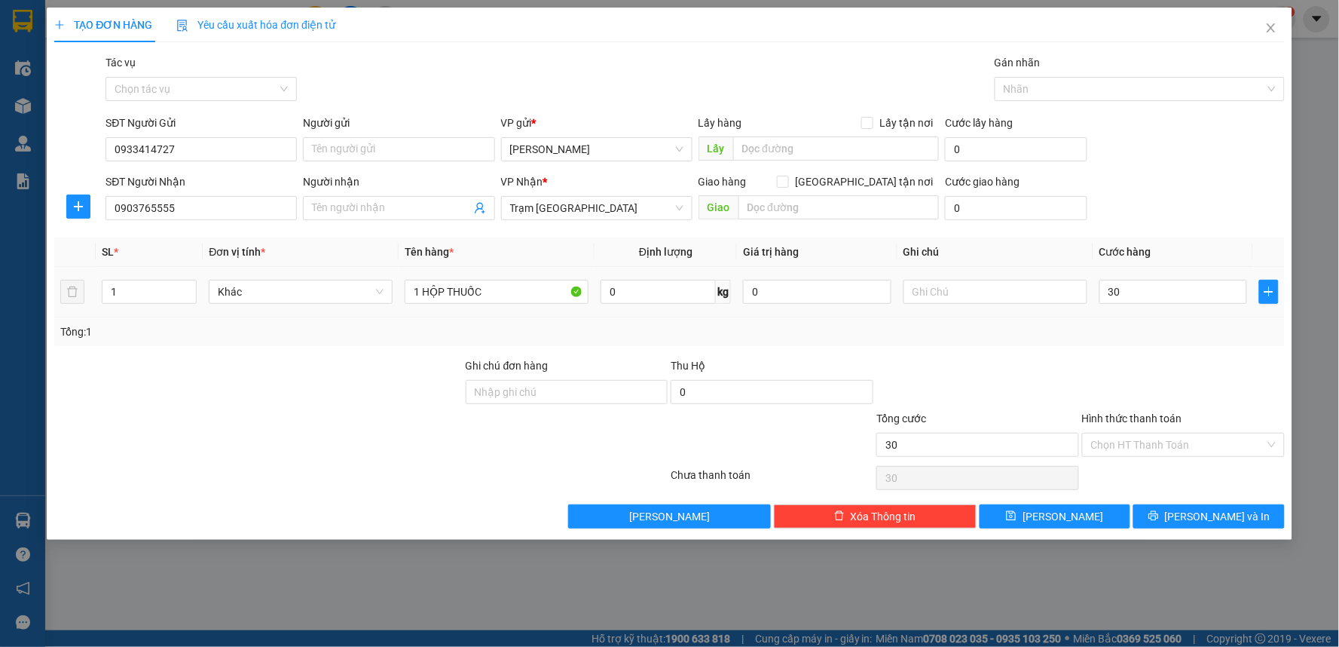
type input "30.000"
click at [1155, 375] on div at bounding box center [1184, 383] width 206 height 53
click at [1149, 457] on div "Hình thức thanh toán Chọn HT Thanh Toán" at bounding box center [1183, 436] width 203 height 53
click at [1155, 442] on input "Hình thức thanh toán" at bounding box center [1178, 444] width 174 height 23
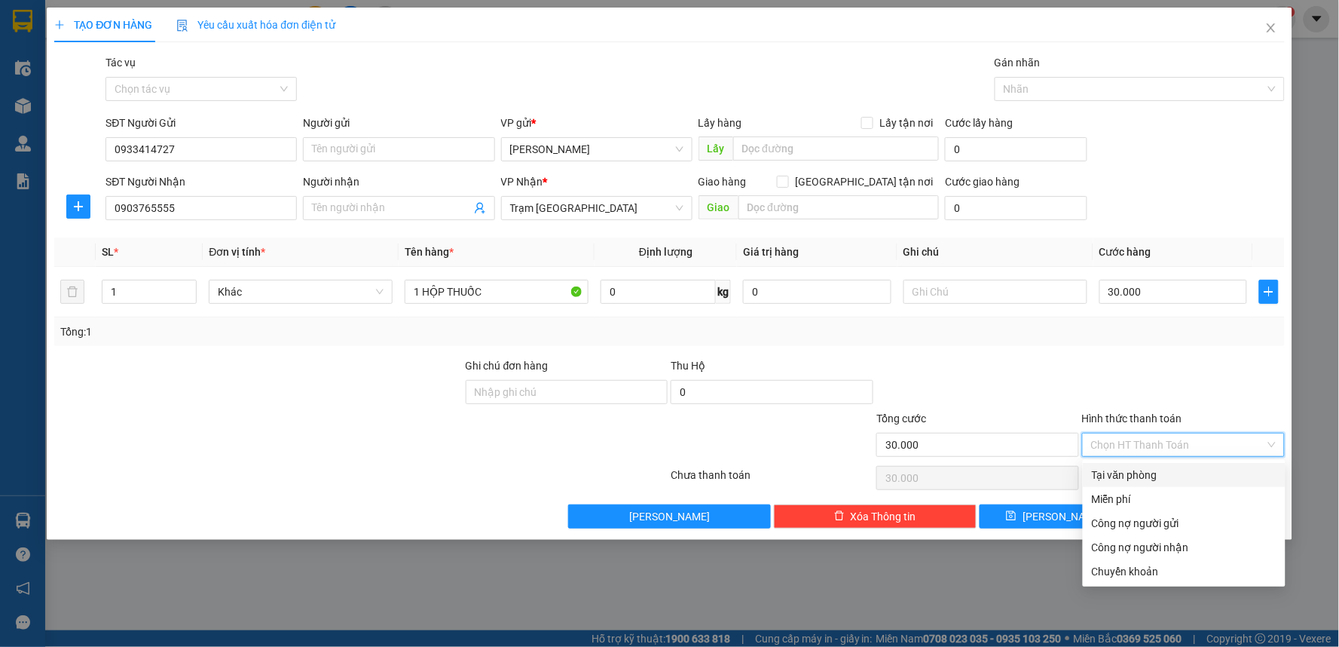
click at [1154, 467] on div "Tại văn phòng" at bounding box center [1184, 474] width 185 height 17
type input "0"
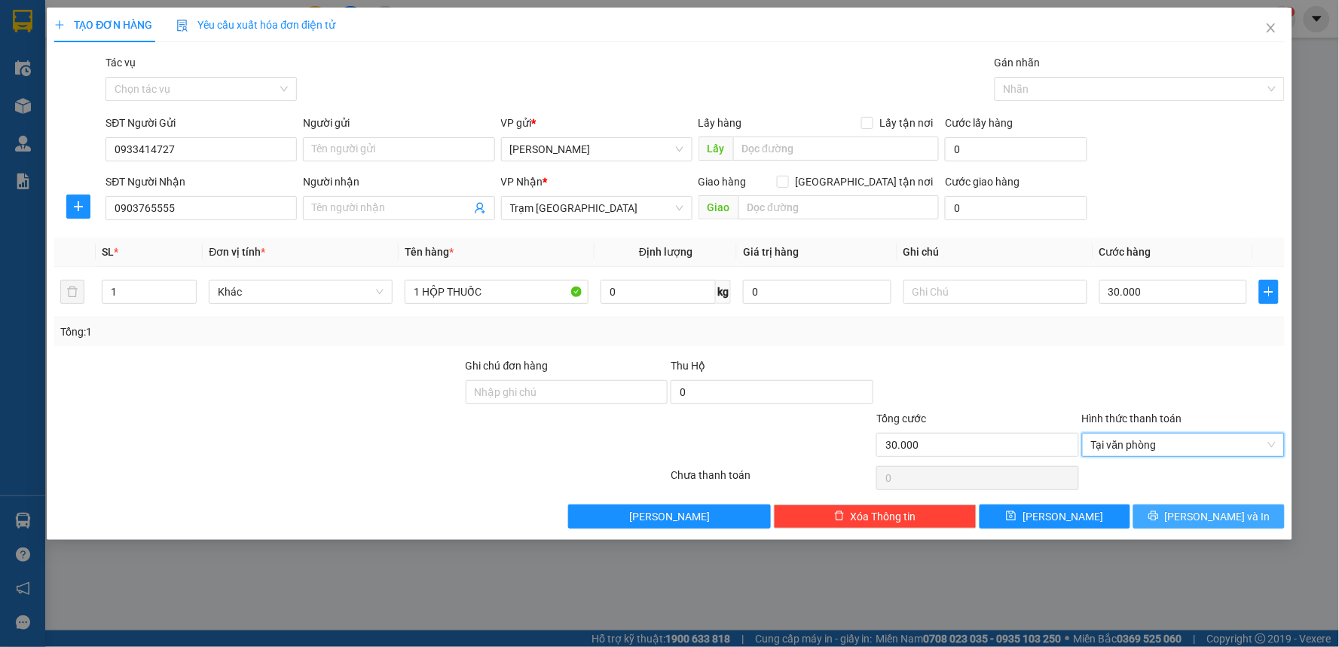
click at [1229, 515] on span "[PERSON_NAME] và In" at bounding box center [1218, 516] width 106 height 17
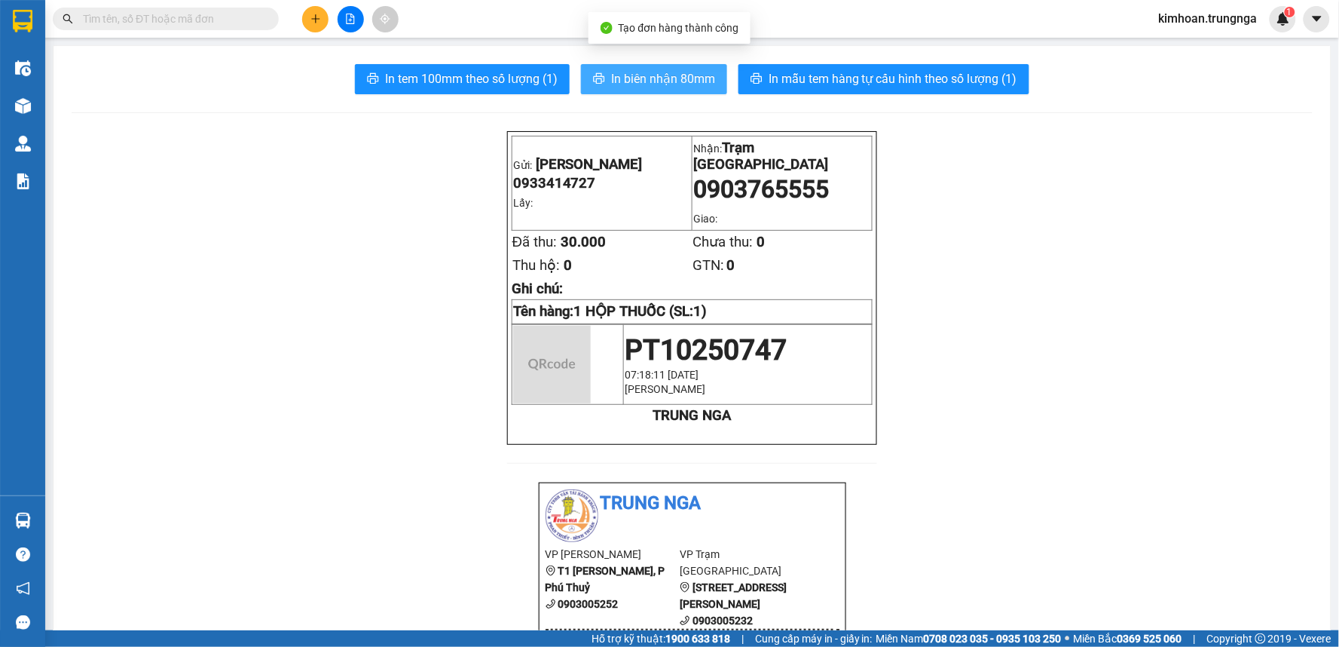
click at [652, 83] on span "In biên nhận 80mm" at bounding box center [663, 78] width 104 height 19
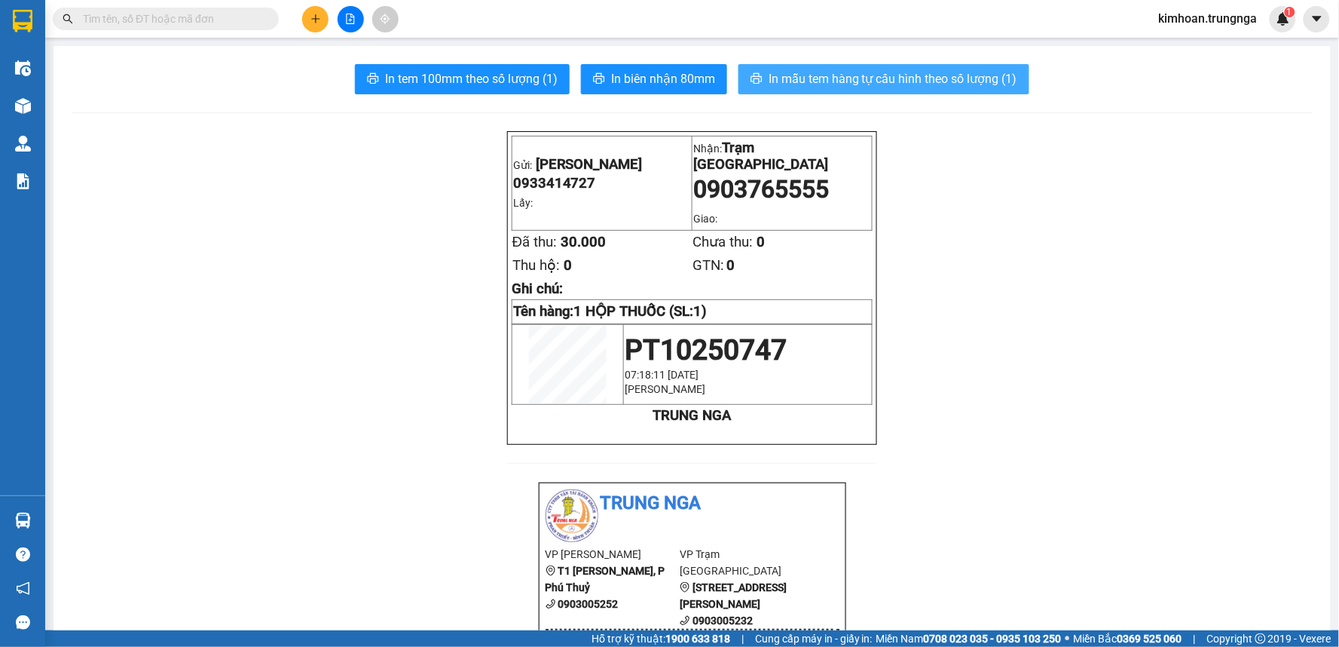
click at [804, 64] on button "In mẫu tem hàng tự cấu hình theo số lượng (1)" at bounding box center [884, 79] width 291 height 30
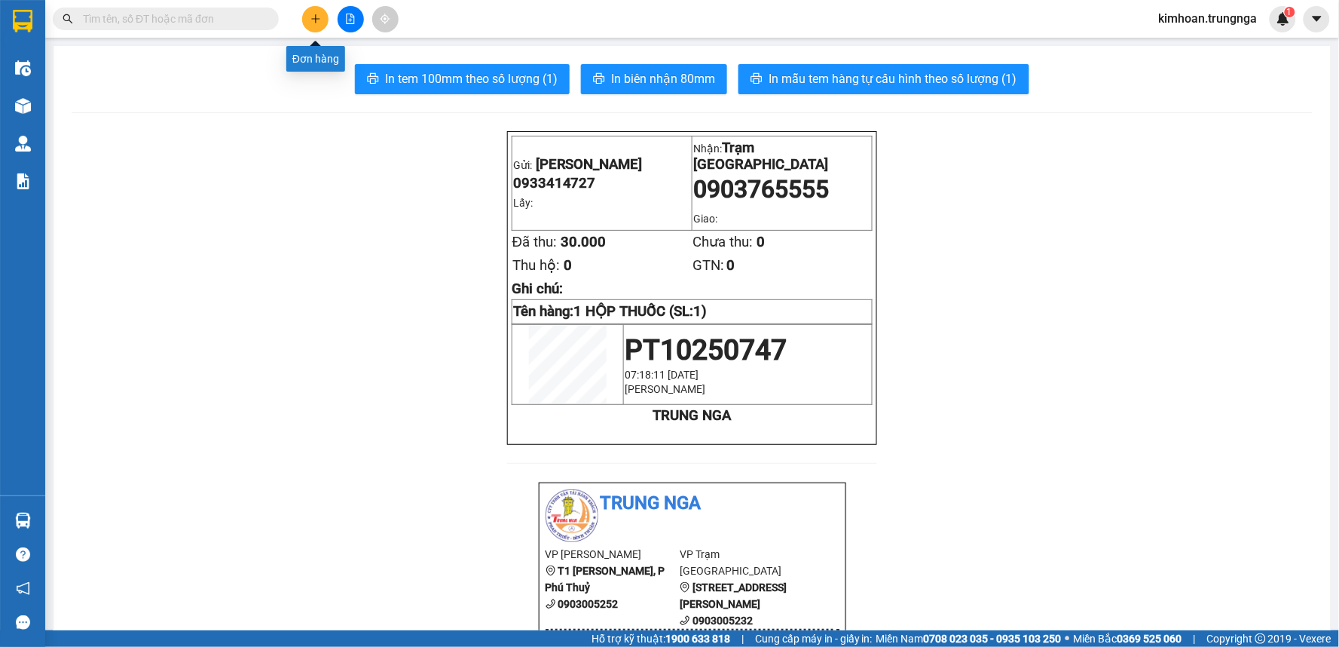
click at [320, 18] on icon "plus" at bounding box center [315, 19] width 11 height 11
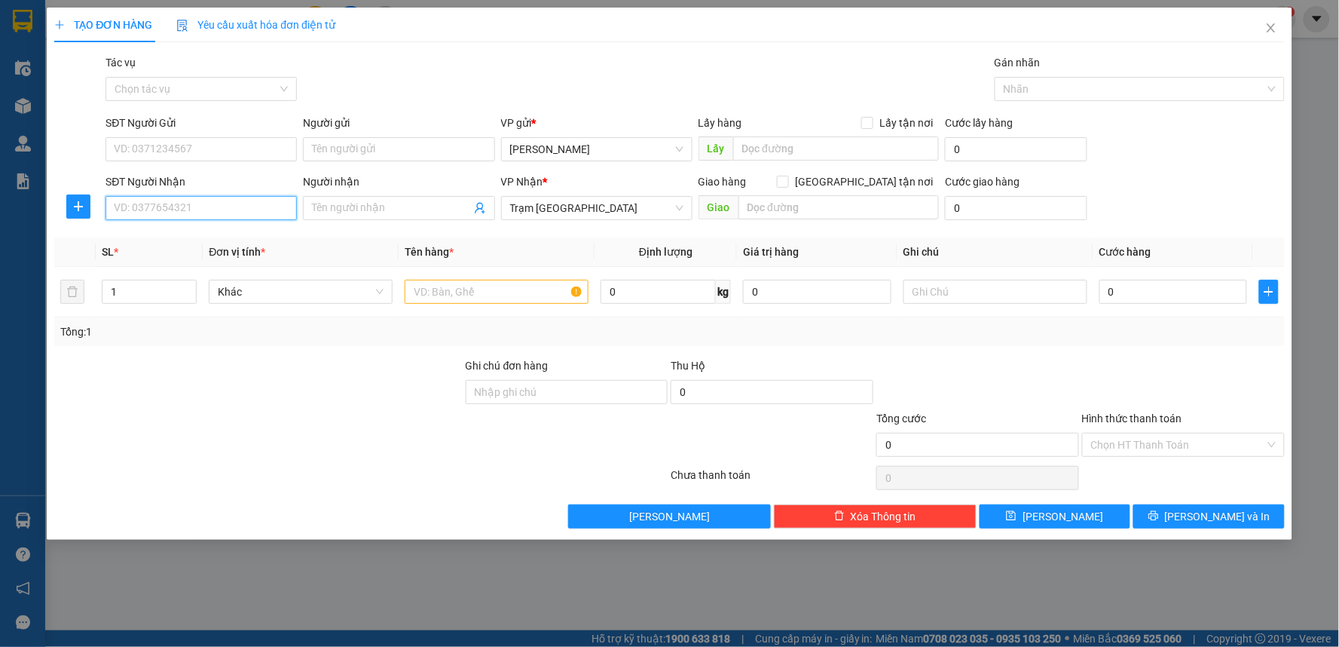
click at [199, 210] on input "SĐT Người Nhận" at bounding box center [201, 208] width 191 height 24
type input "0969899762"
click at [202, 151] on input "SĐT Người Gửi" at bounding box center [201, 149] width 191 height 24
click at [359, 213] on input "Người nhận" at bounding box center [391, 208] width 158 height 17
type input "0902934210"
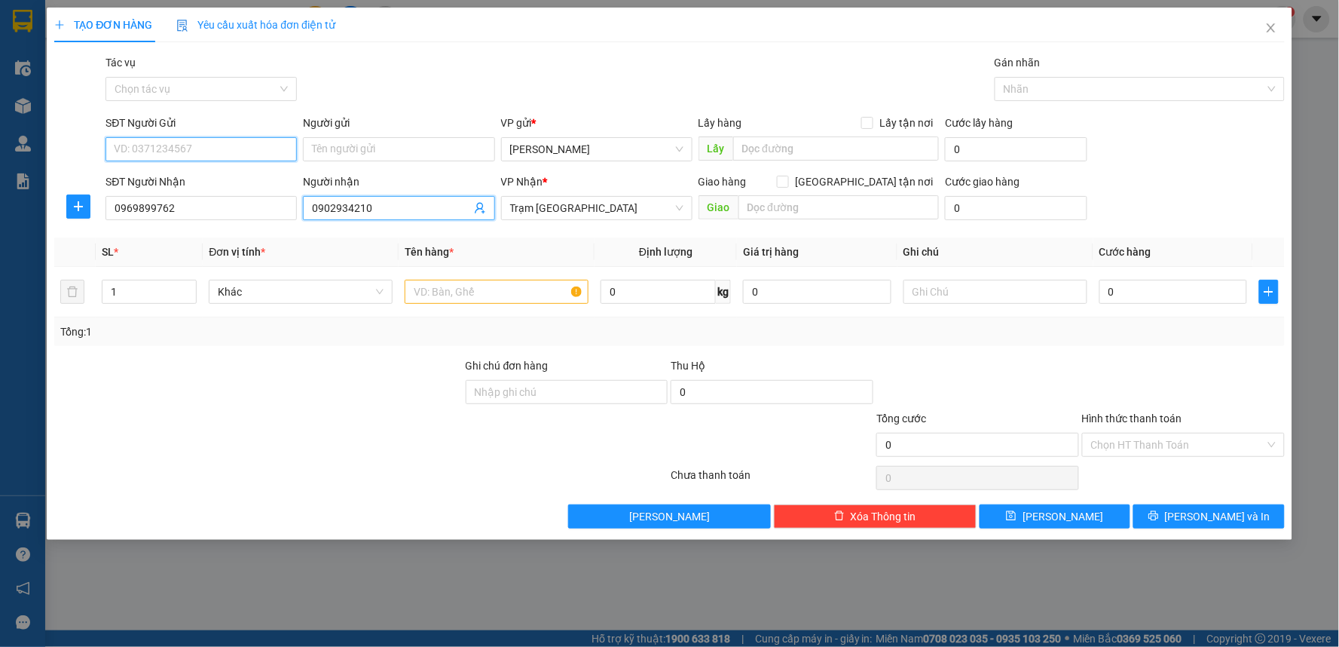
click at [138, 158] on input "SĐT Người Gửi" at bounding box center [201, 149] width 191 height 24
type input "0919289426"
click at [449, 292] on input "text" at bounding box center [497, 292] width 184 height 24
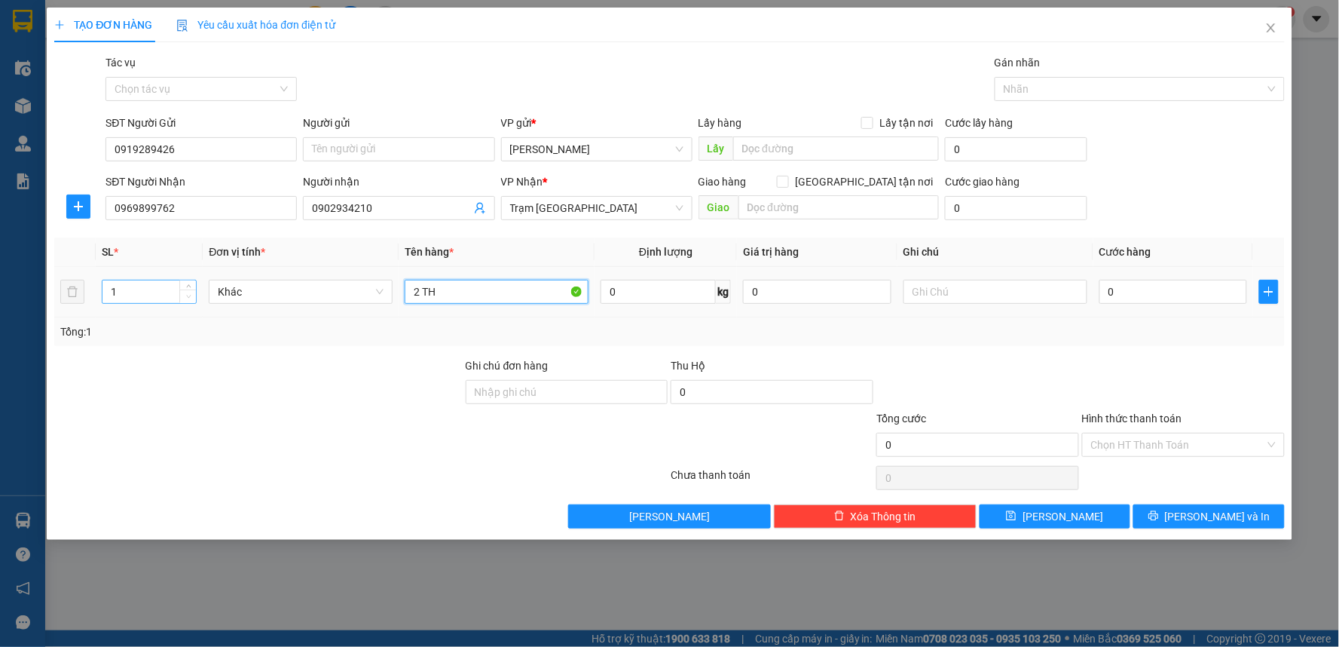
click at [190, 289] on span "Decrease Value" at bounding box center [187, 296] width 17 height 14
type input "2 TH"
type input "2"
click at [191, 286] on icon "up" at bounding box center [188, 288] width 5 height 5
click at [471, 285] on input "2 TH" at bounding box center [497, 292] width 184 height 24
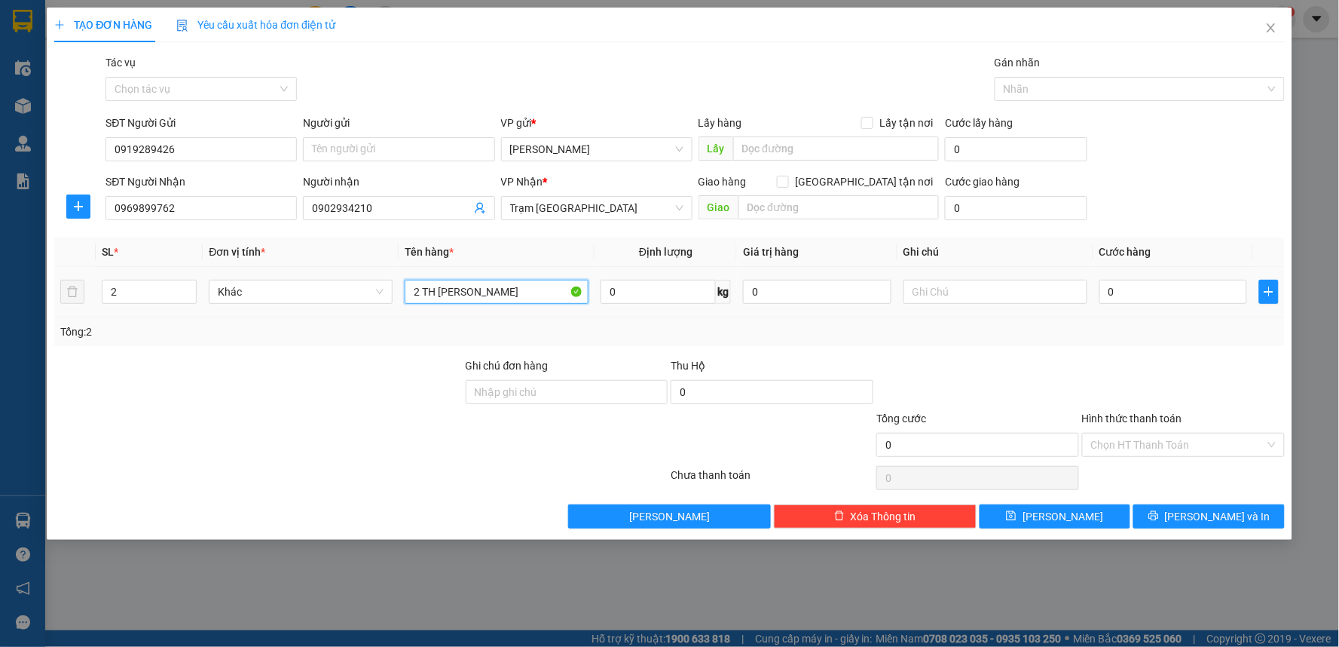
type input "2 TH [PERSON_NAME]"
drag, startPoint x: 1090, startPoint y: 296, endPoint x: 1099, endPoint y: 296, distance: 9.0
click at [1095, 296] on tr "2 Khác 2 TH THANH LONG 0 kg 0 0" at bounding box center [669, 292] width 1231 height 50
click at [1100, 296] on input "0" at bounding box center [1174, 292] width 148 height 24
type input "1"
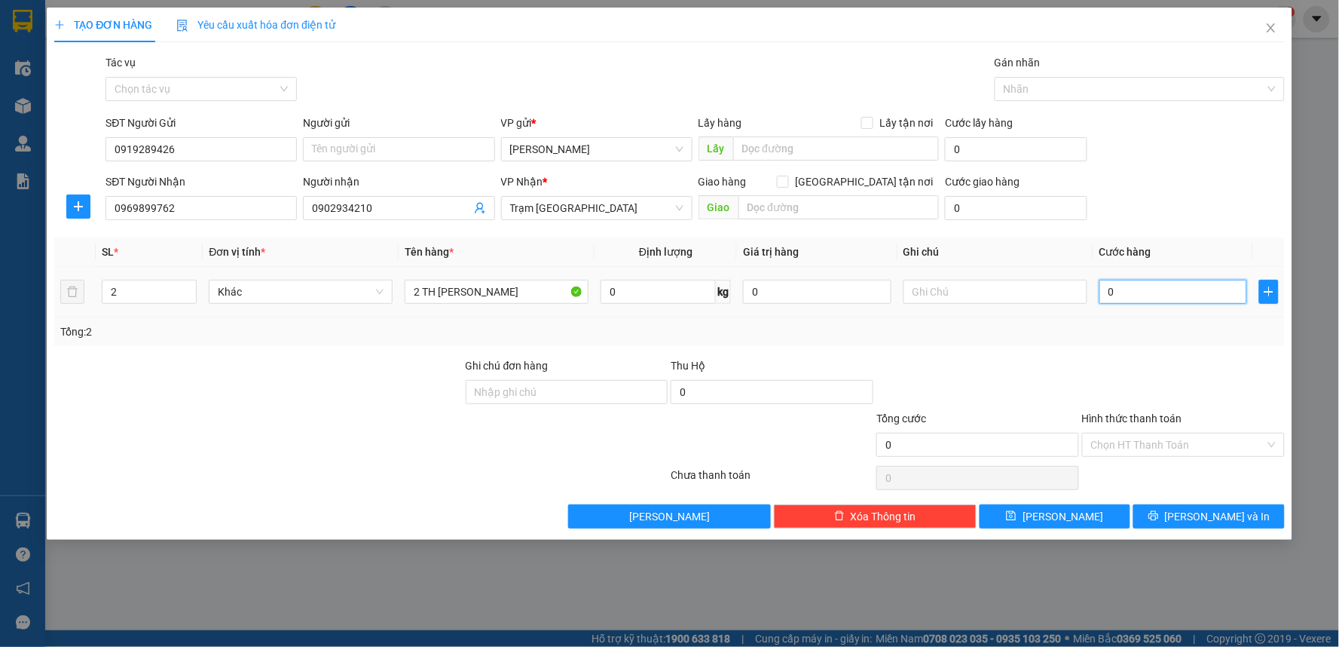
type input "1"
type input "12"
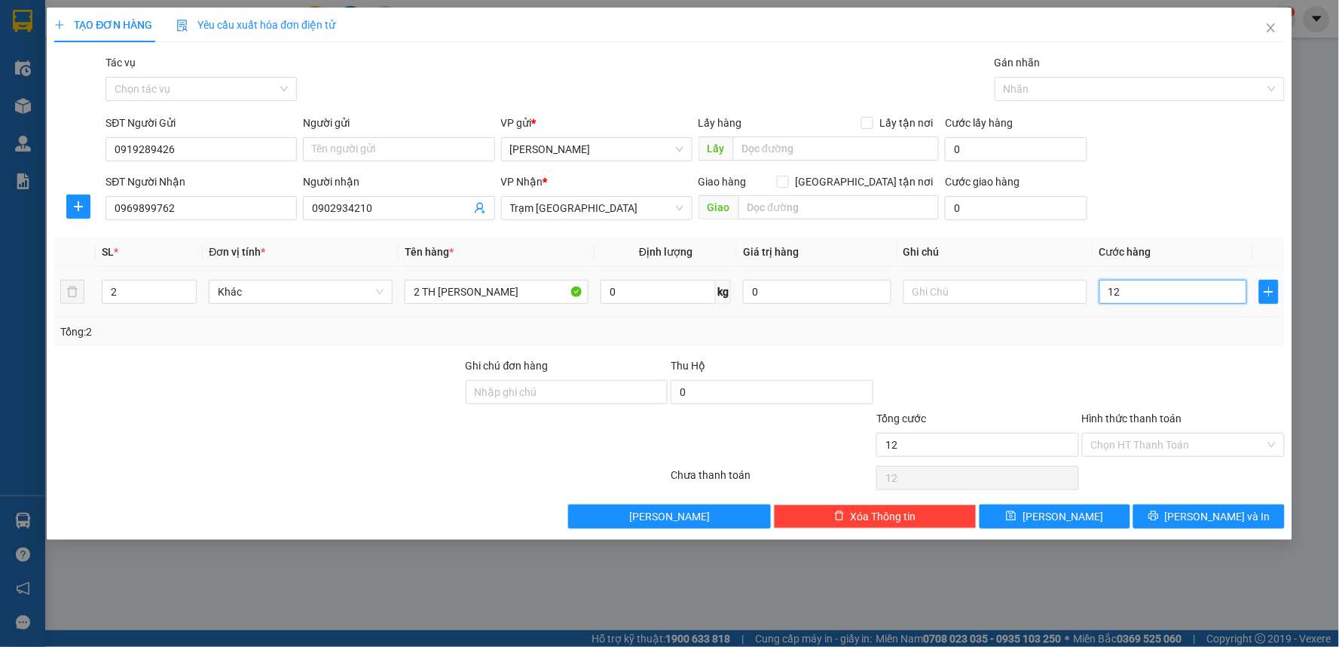
type input "120"
type input "120.000"
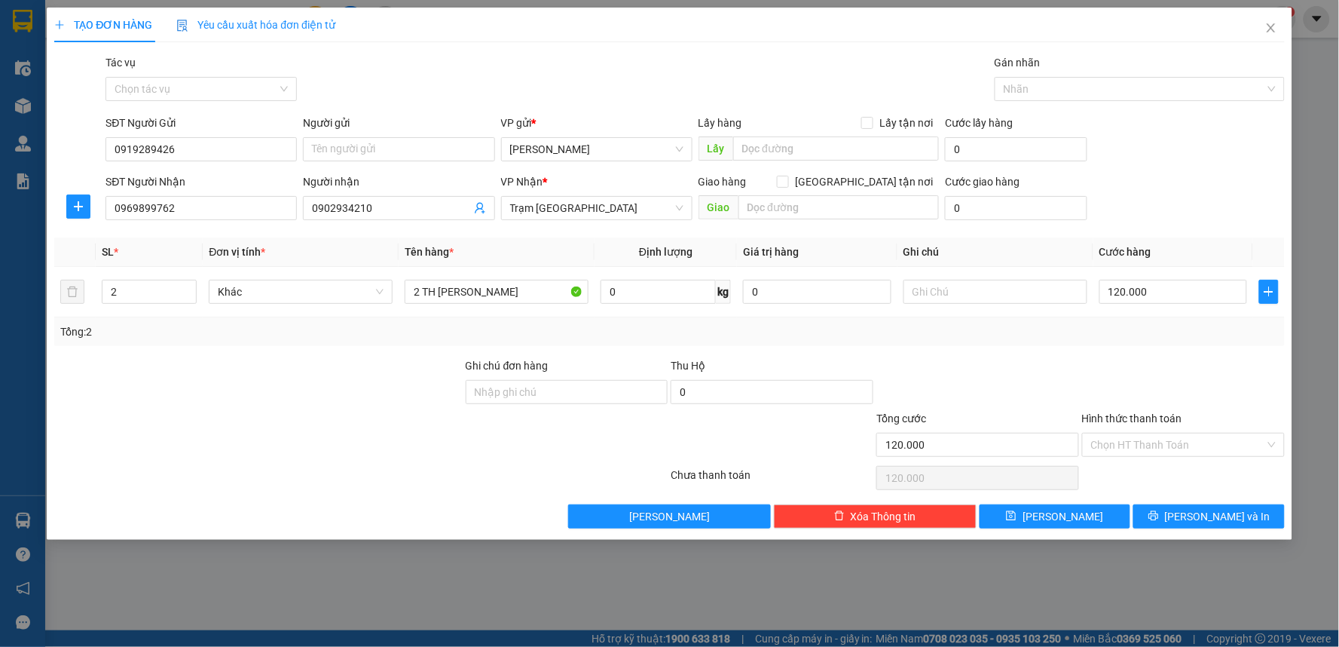
click at [1063, 382] on div at bounding box center [978, 383] width 206 height 53
click at [1118, 447] on input "Hình thức thanh toán" at bounding box center [1178, 444] width 174 height 23
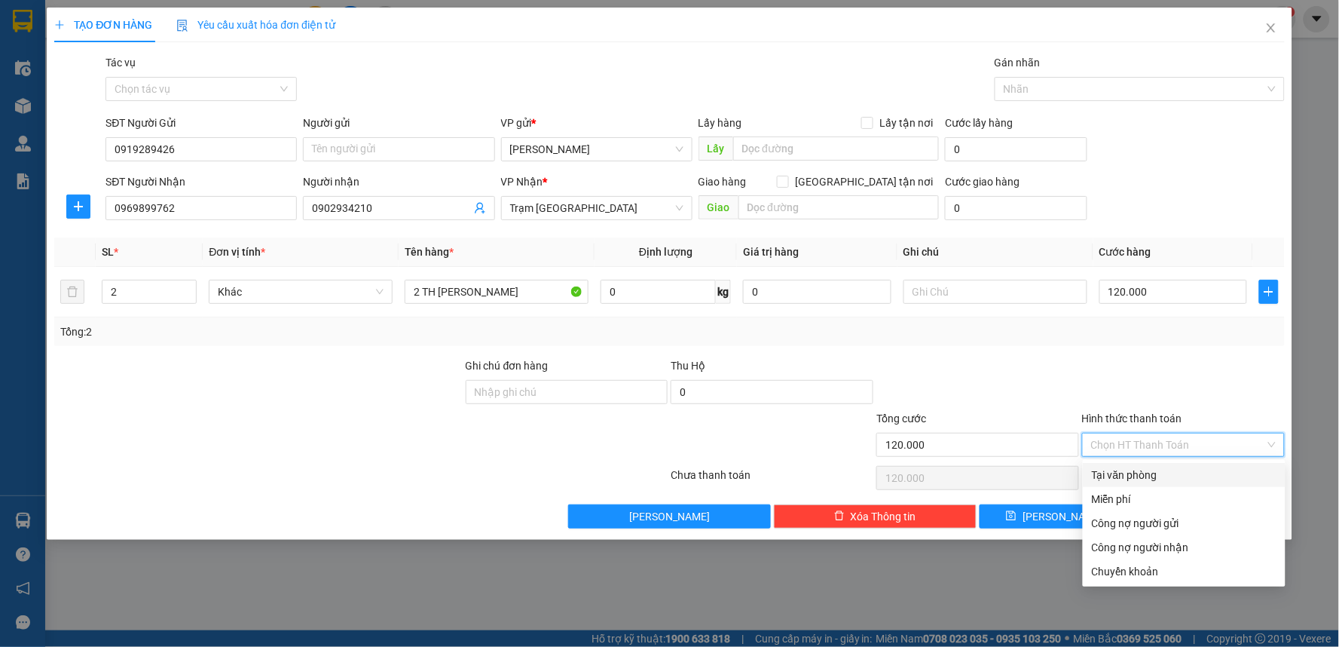
click at [1124, 473] on div "Tại văn phòng" at bounding box center [1184, 474] width 185 height 17
type input "0"
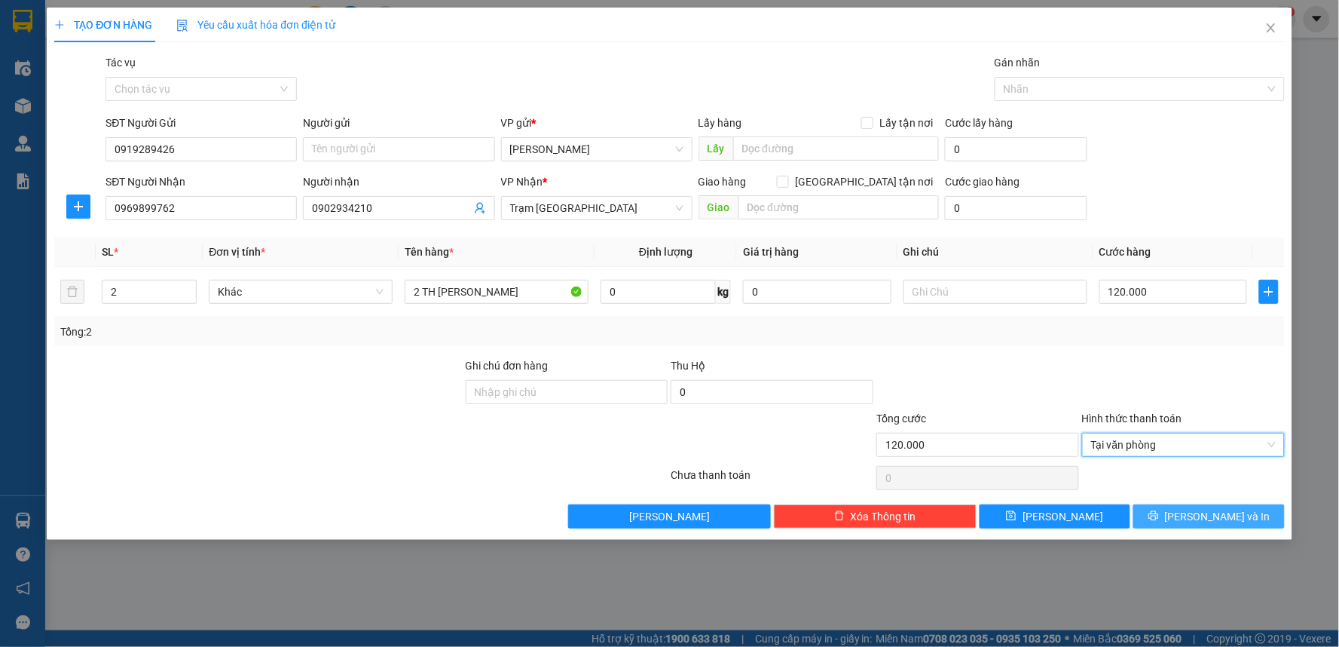
click at [1195, 513] on button "[PERSON_NAME] và In" at bounding box center [1208, 516] width 151 height 24
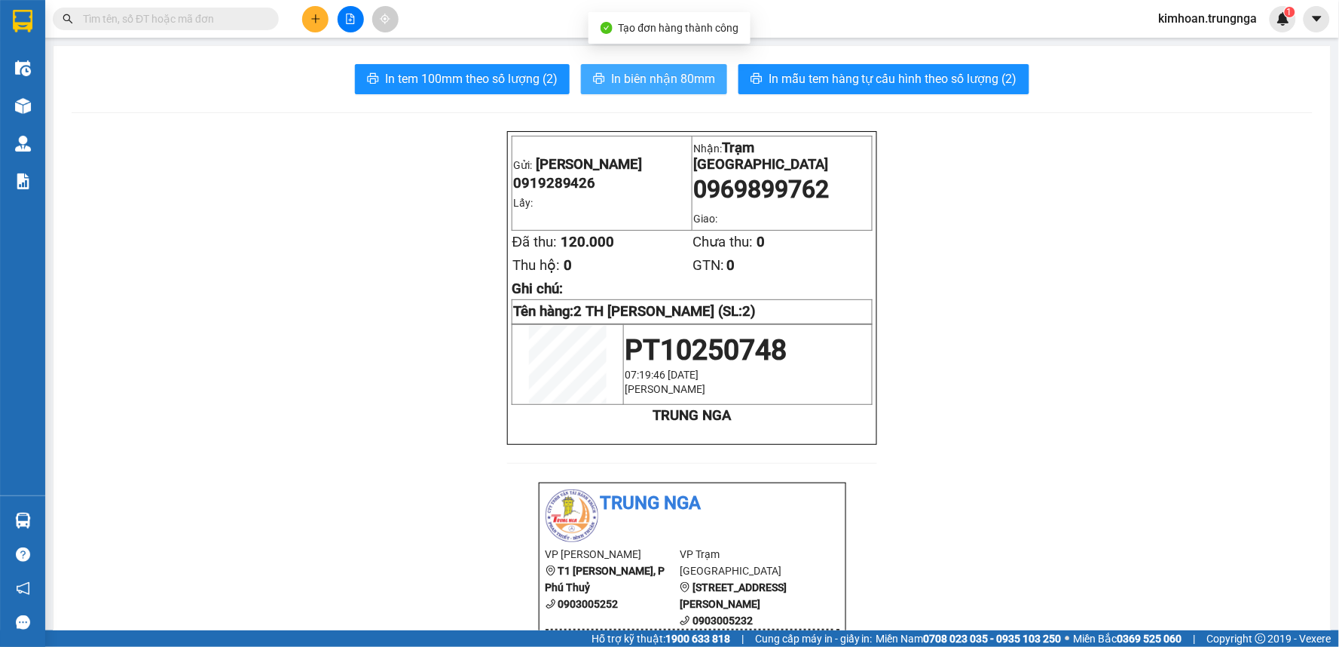
click at [654, 70] on span "In biên nhận 80mm" at bounding box center [663, 78] width 104 height 19
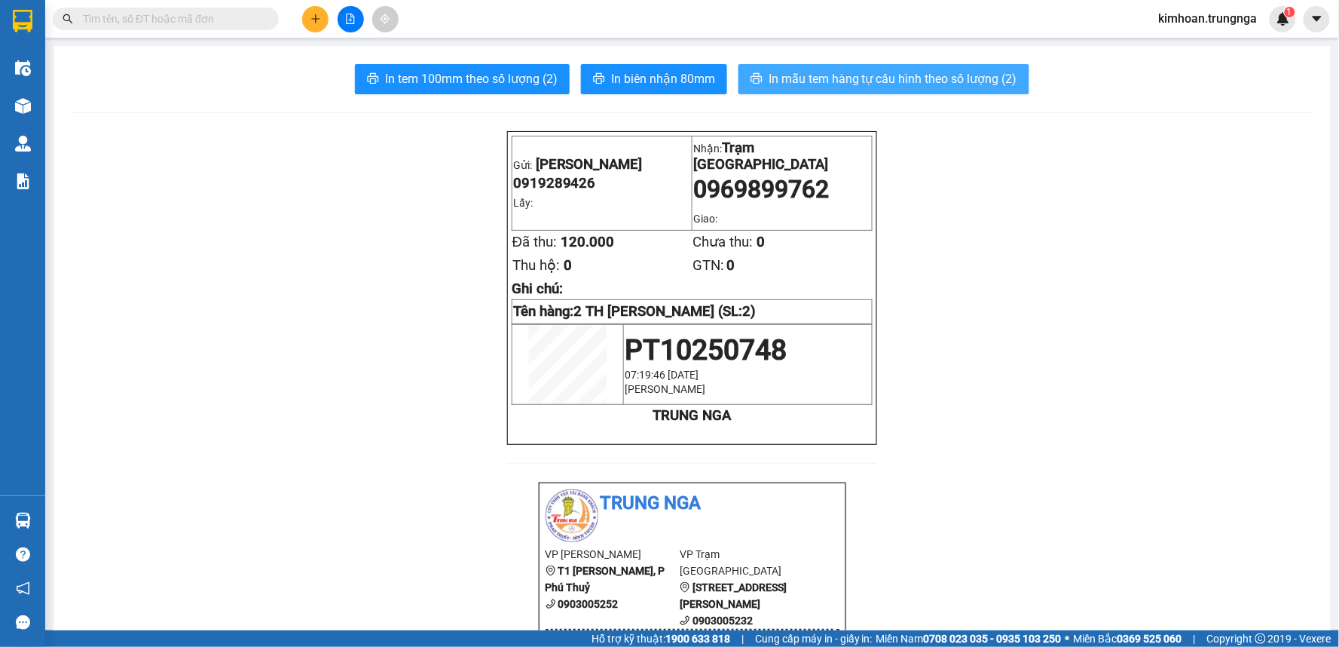
click at [803, 74] on span "In mẫu tem hàng tự cấu hình theo số lượng (2)" at bounding box center [893, 78] width 249 height 19
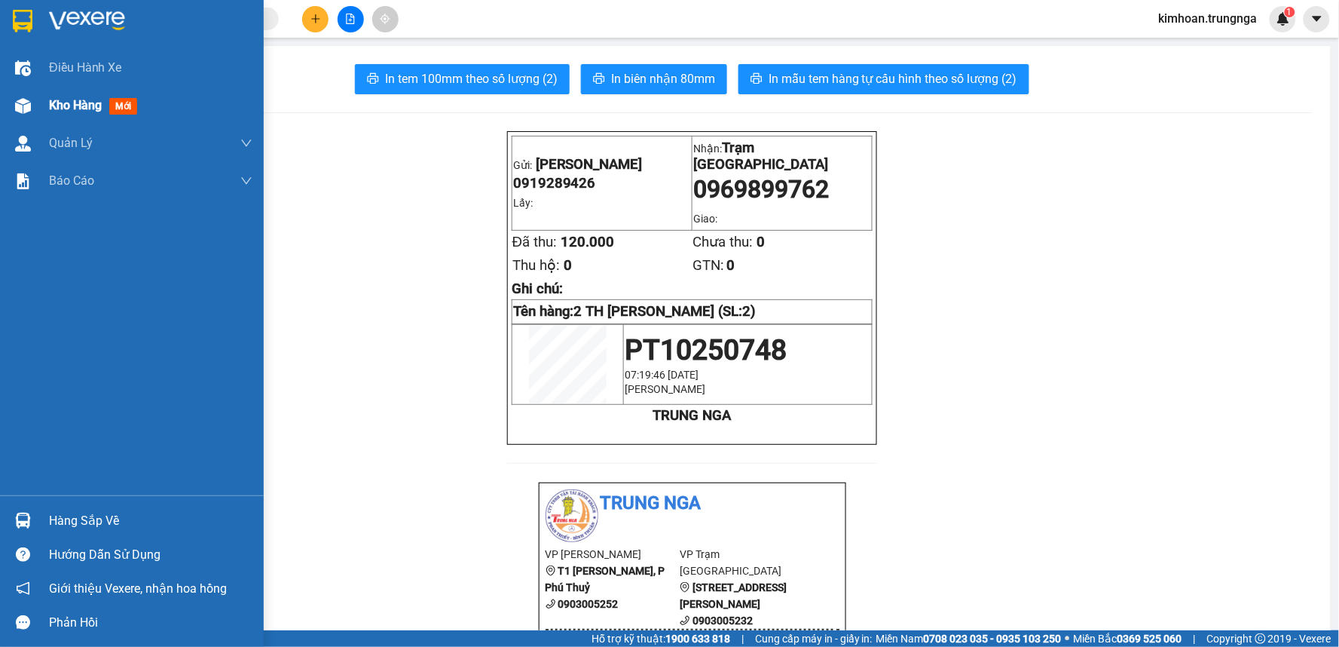
click at [28, 106] on img at bounding box center [23, 106] width 16 height 16
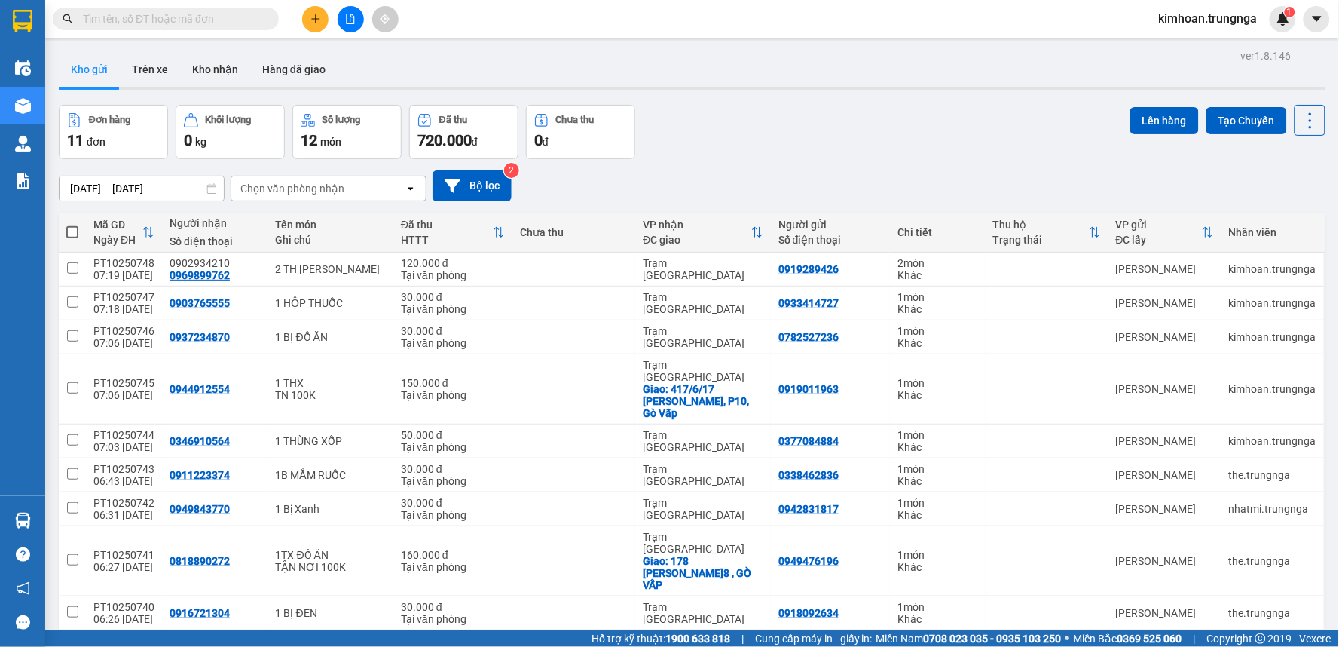
click at [314, 17] on icon "plus" at bounding box center [315, 19] width 11 height 11
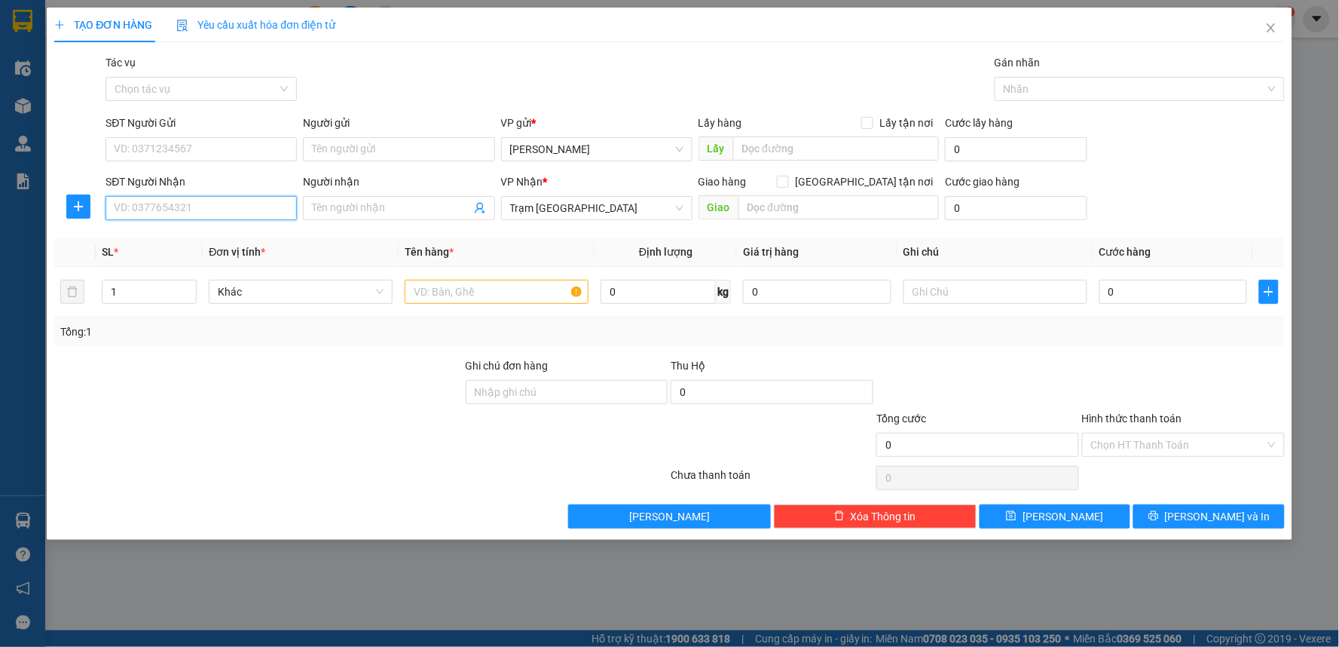
click at [182, 214] on input "SĐT Người Nhận" at bounding box center [201, 208] width 191 height 24
type input "0937786656"
click at [178, 141] on input "SĐT Người Gửi" at bounding box center [201, 149] width 191 height 24
type input "0978286846"
click at [491, 382] on input "Ghi chú đơn hàng" at bounding box center [567, 392] width 203 height 24
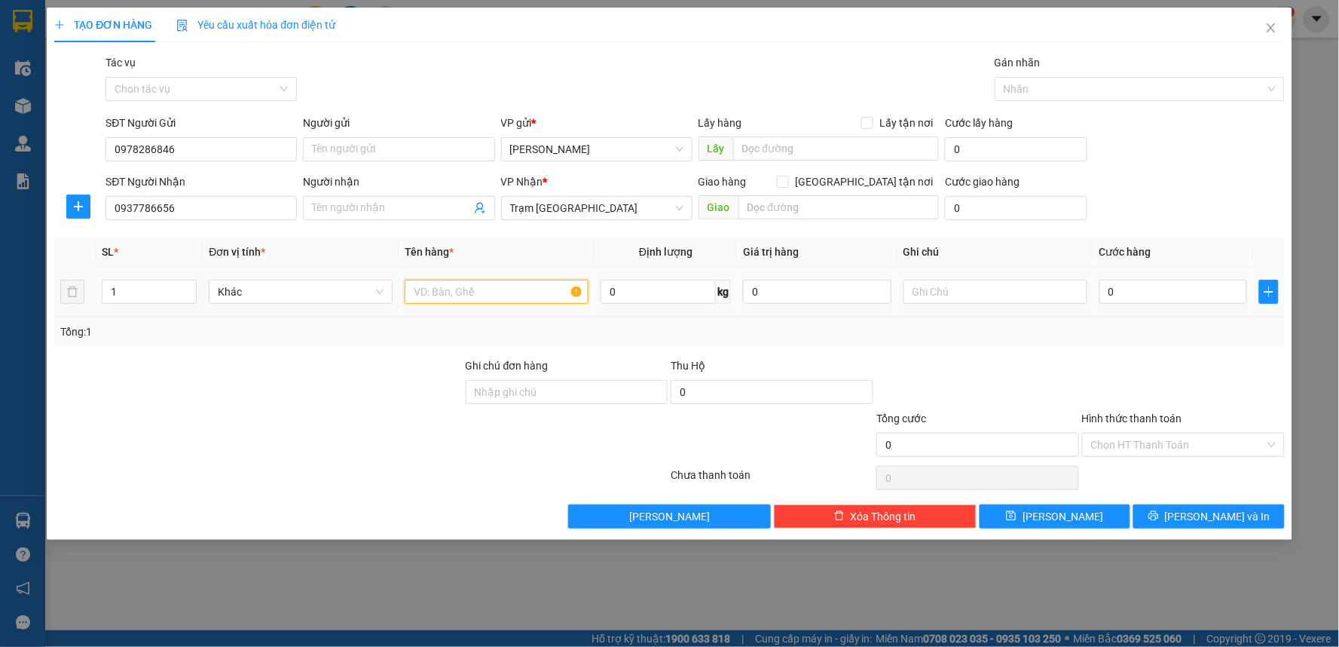
click at [456, 287] on input "text" at bounding box center [497, 292] width 184 height 24
type input "1 TH"
click at [1173, 304] on input "0" at bounding box center [1174, 292] width 148 height 24
type input "3"
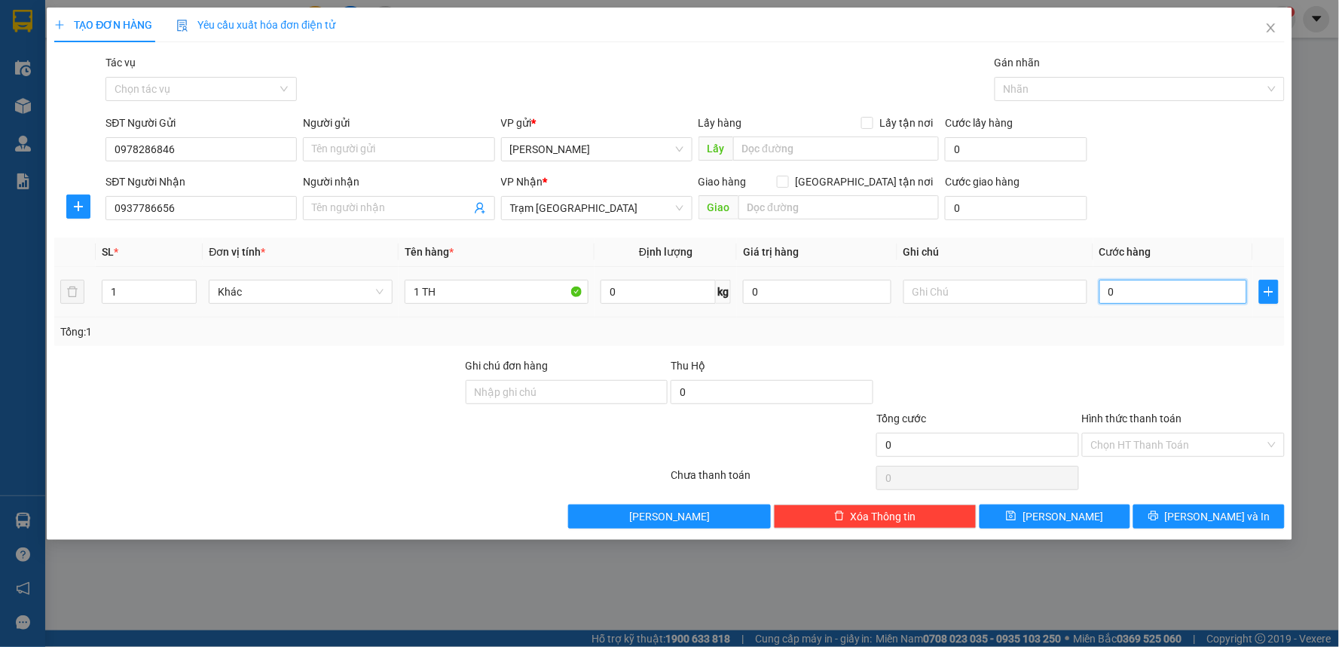
type input "3"
type input "30"
type input "30.000"
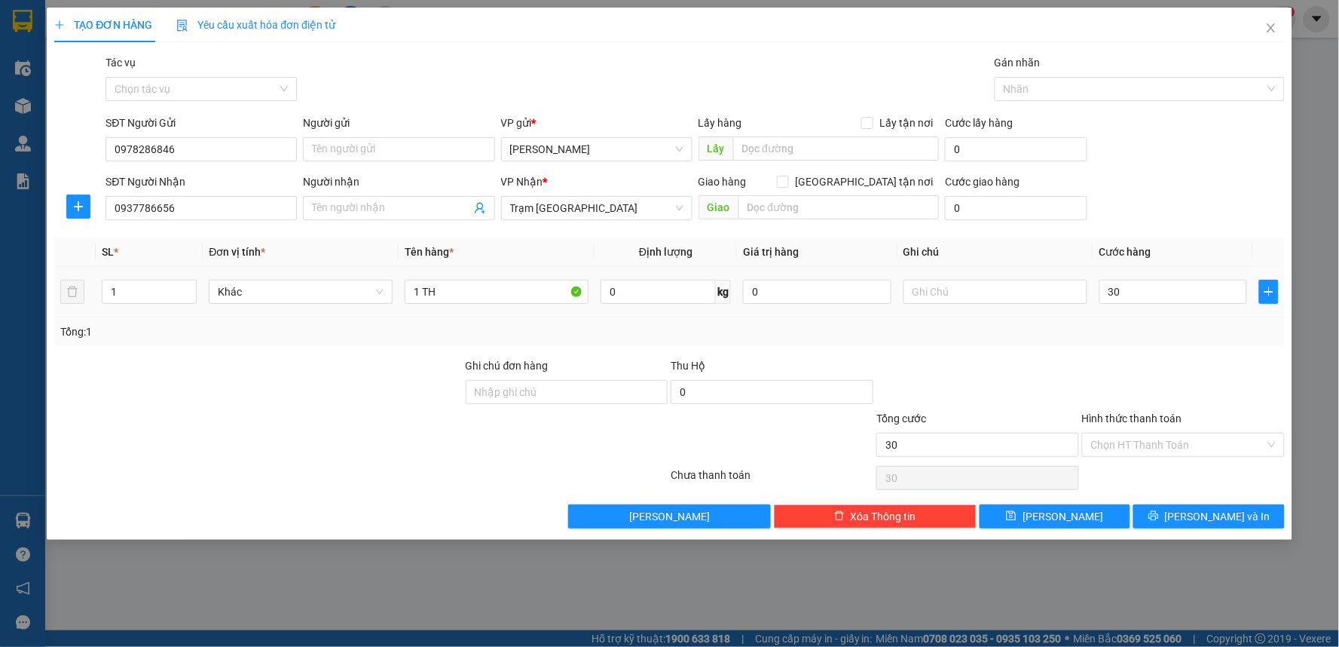
type input "30.000"
click at [1070, 335] on div "Tổng: 1" at bounding box center [669, 331] width 1219 height 17
click at [1112, 434] on input "Hình thức thanh toán" at bounding box center [1178, 444] width 174 height 23
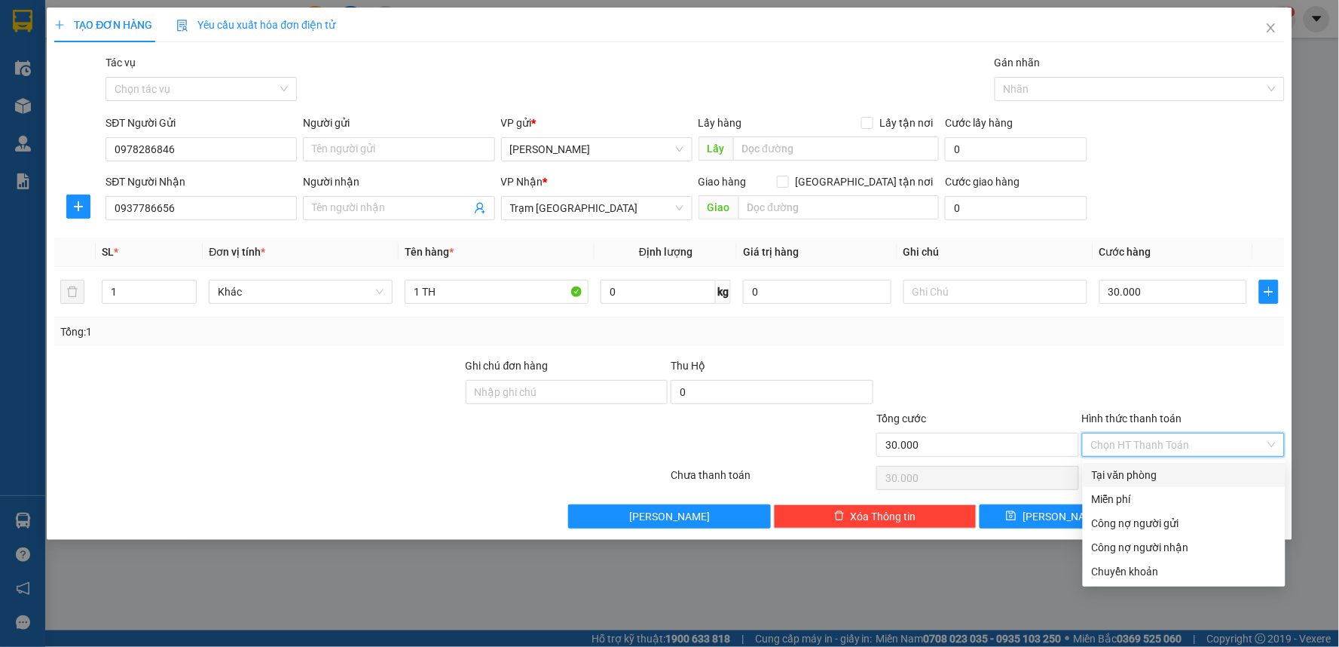
click at [1116, 470] on div "Tại văn phòng" at bounding box center [1184, 474] width 185 height 17
type input "0"
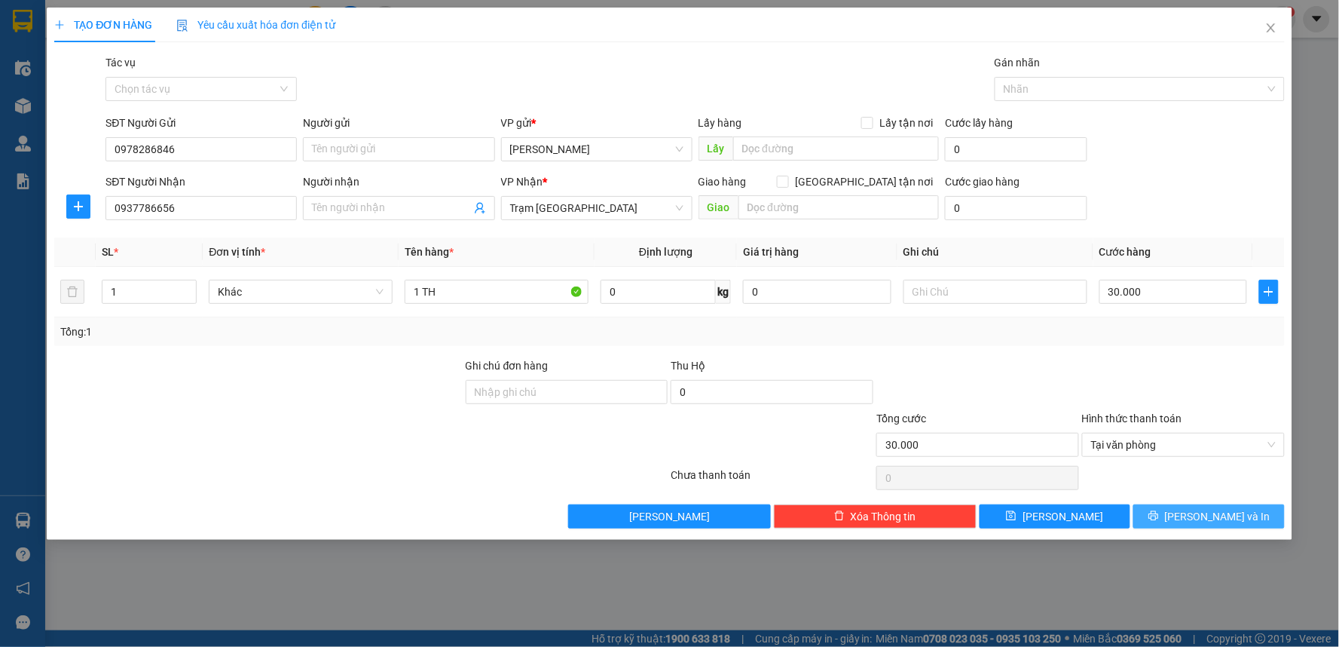
click at [1198, 508] on span "[PERSON_NAME] và In" at bounding box center [1218, 516] width 106 height 17
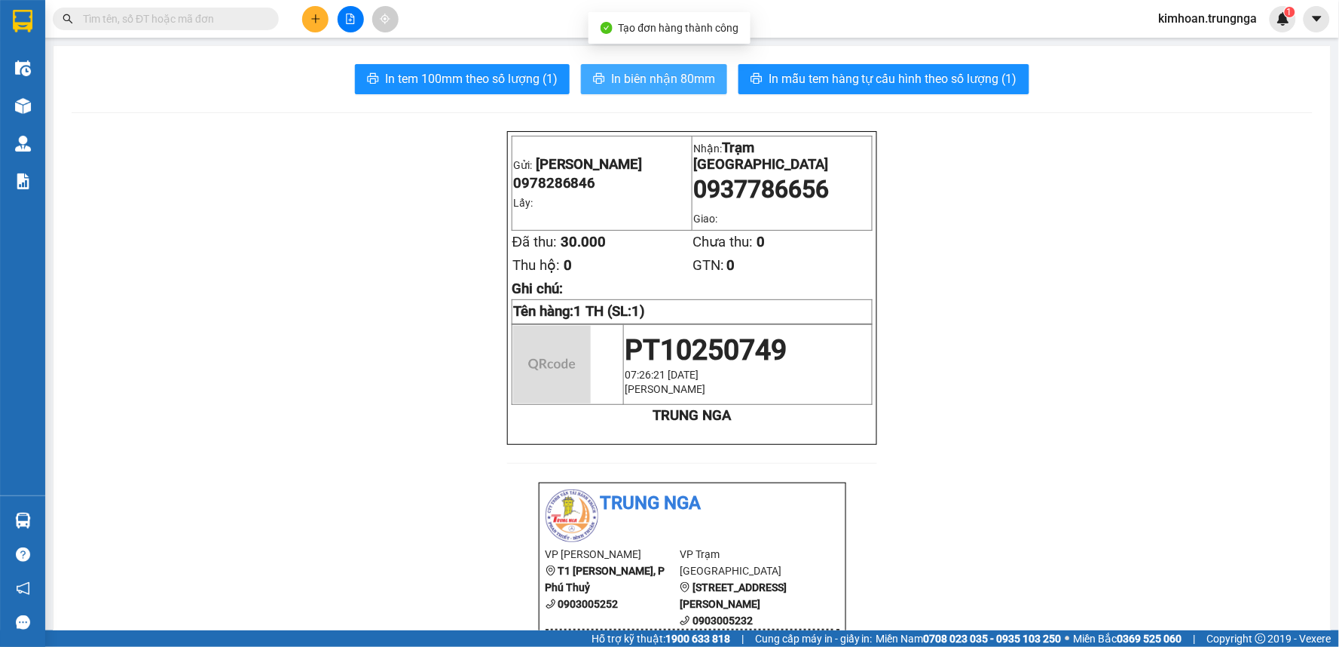
click at [622, 79] on span "In biên nhận 80mm" at bounding box center [663, 78] width 104 height 19
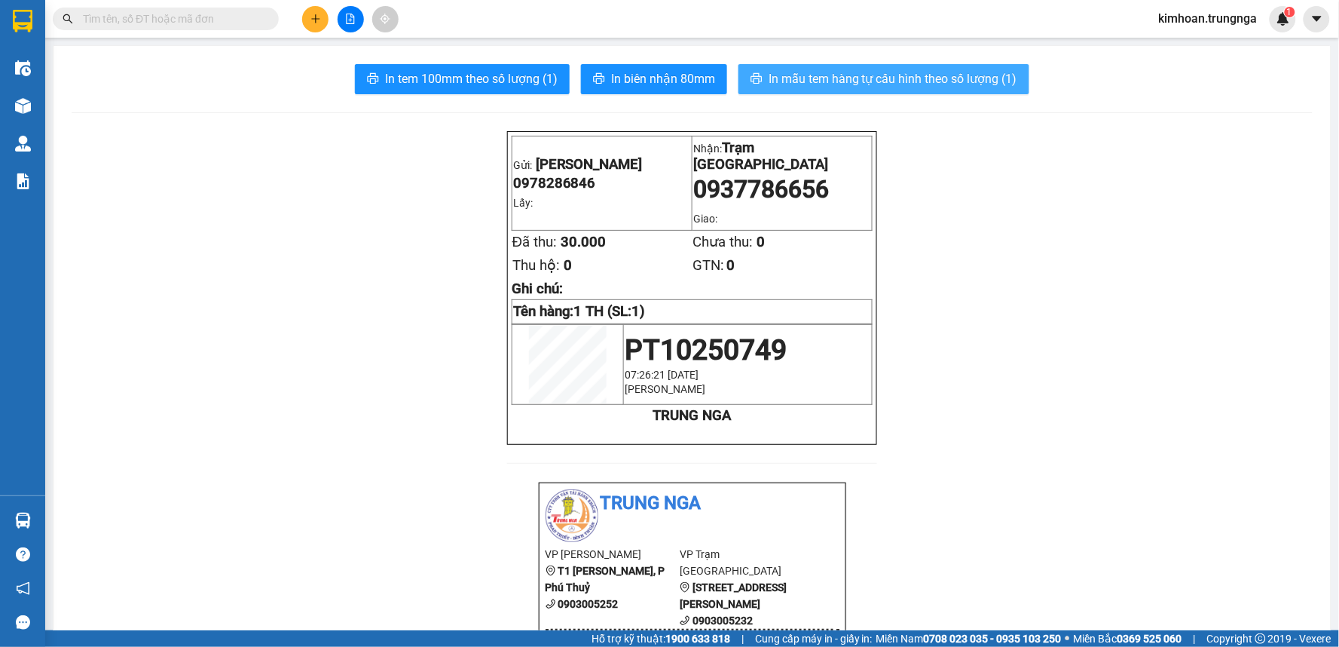
click at [842, 78] on span "In mẫu tem hàng tự cấu hình theo số lượng (1)" at bounding box center [893, 78] width 249 height 19
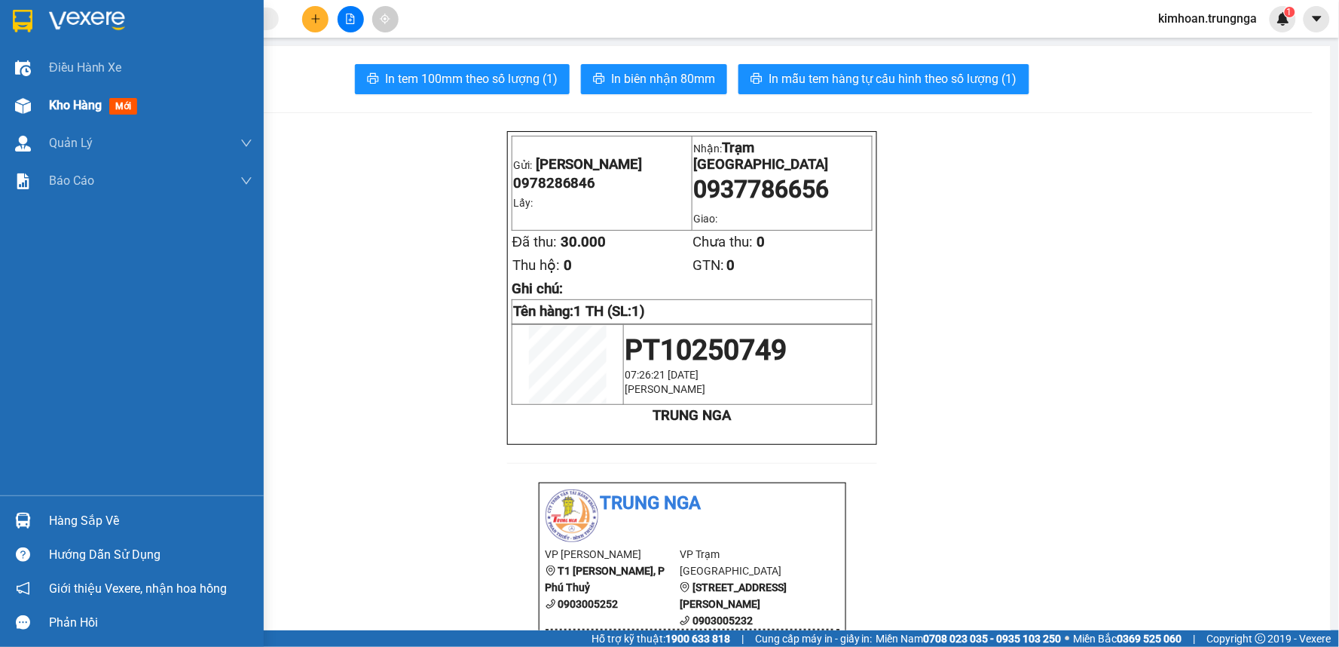
click at [39, 102] on div "Kho hàng mới" at bounding box center [132, 106] width 264 height 38
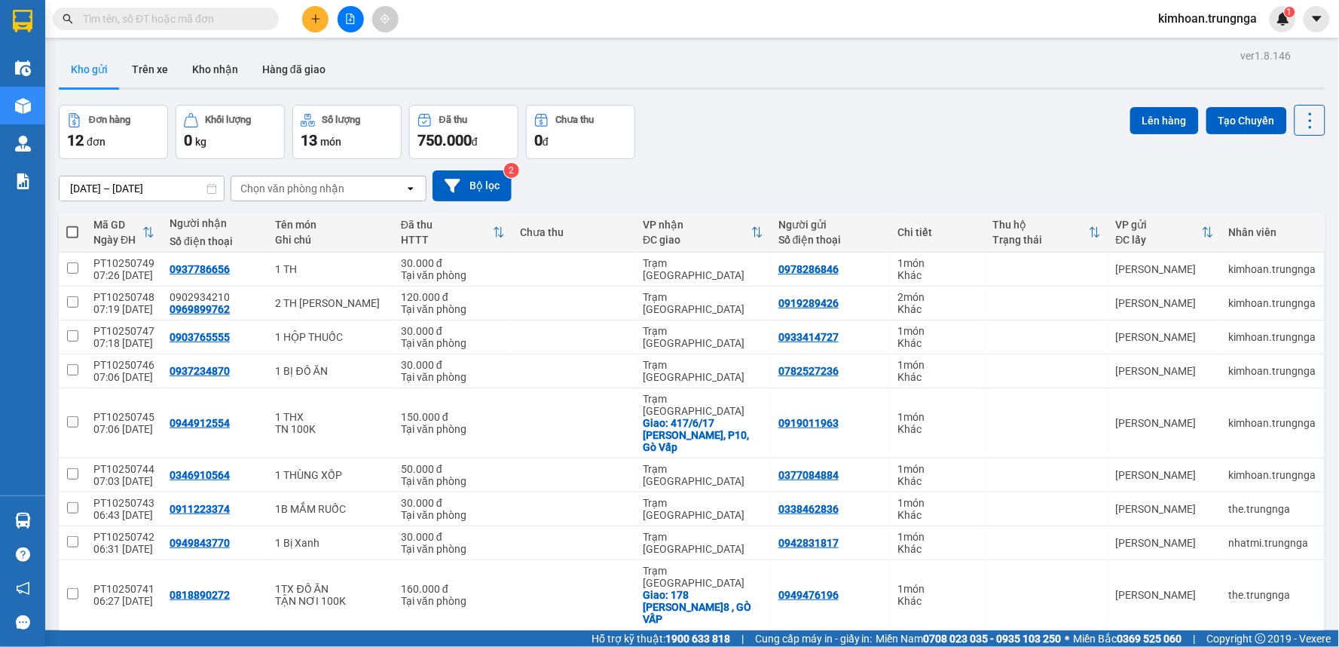
click at [71, 234] on span at bounding box center [72, 232] width 12 height 12
click at [72, 225] on input "checkbox" at bounding box center [72, 225] width 0 height 0
checkbox input "true"
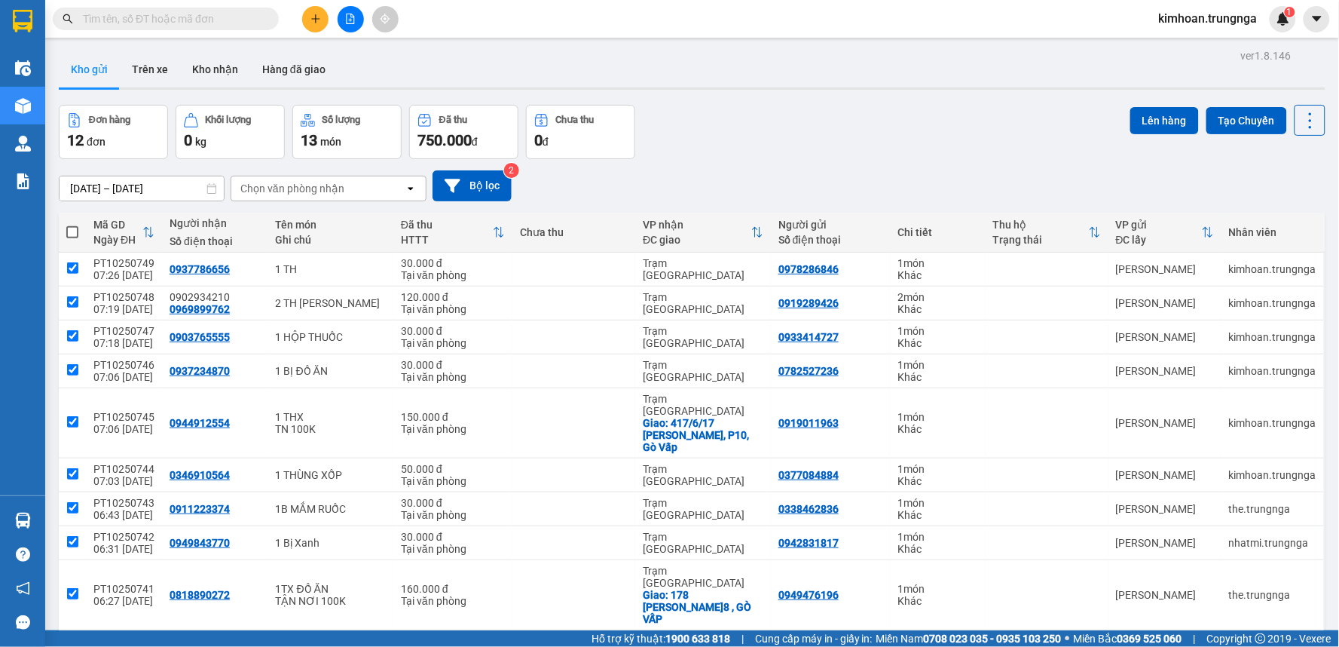
checkbox input "true"
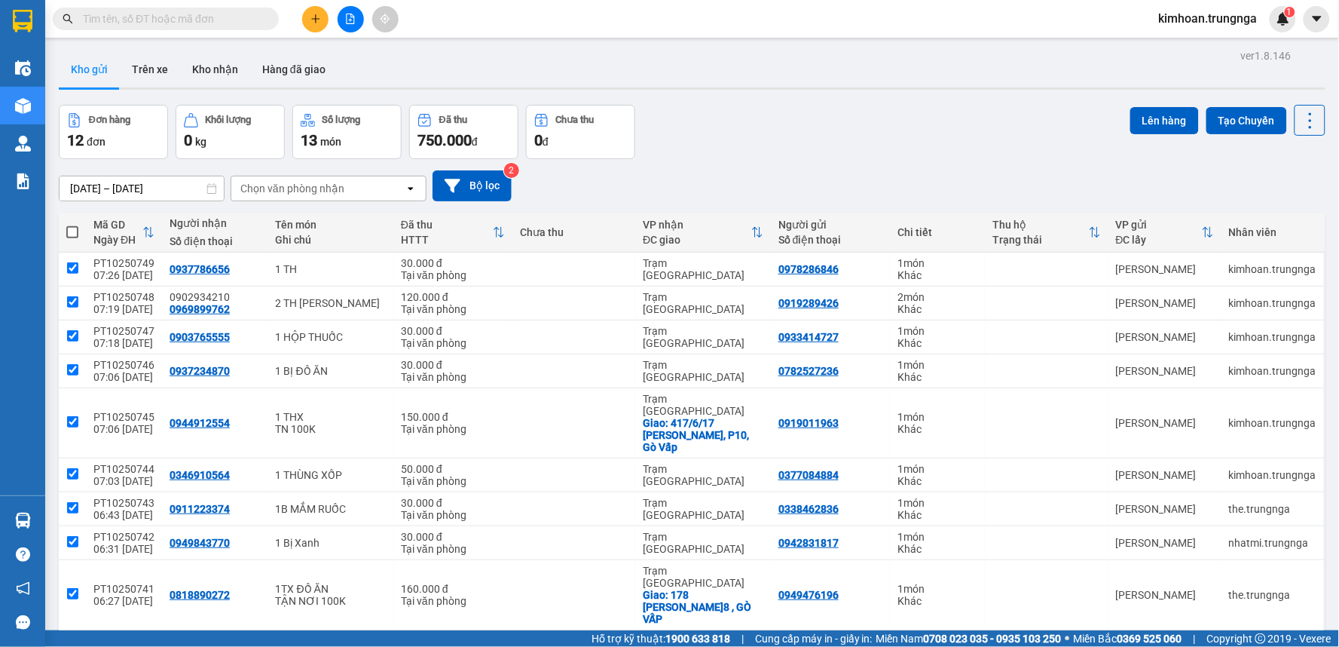
checkbox input "true"
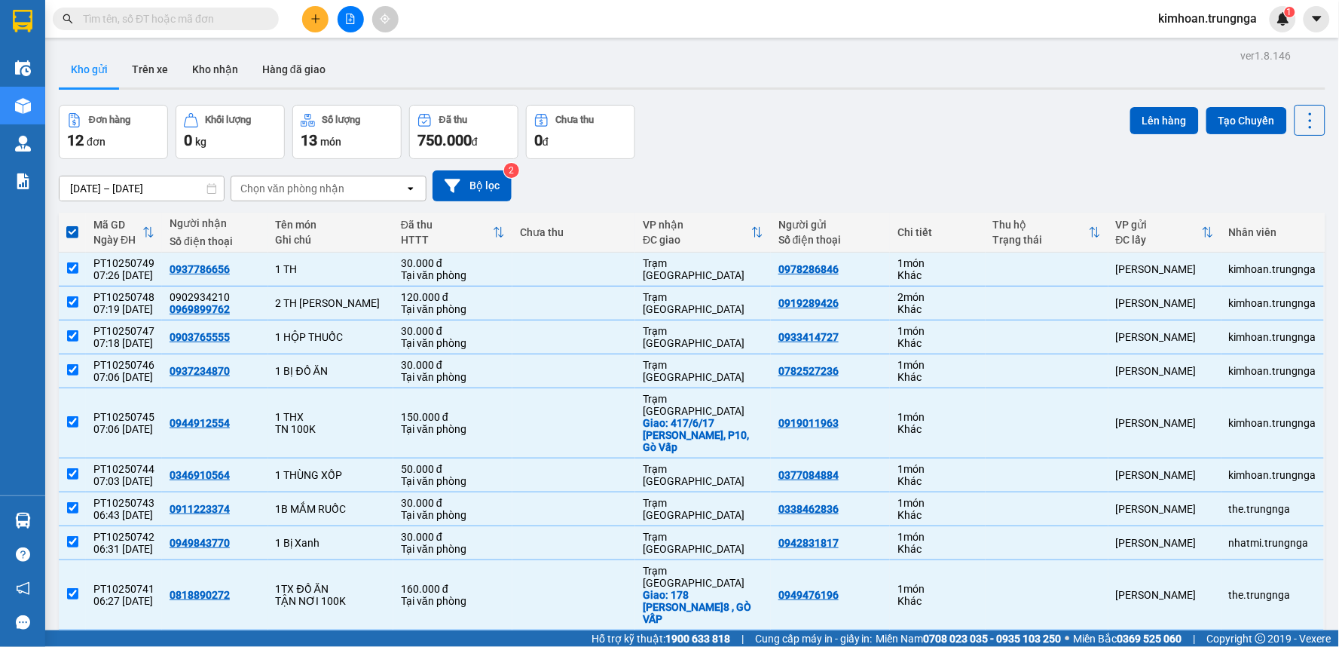
drag, startPoint x: 1173, startPoint y: 126, endPoint x: 1082, endPoint y: 304, distance: 200.2
click at [1110, 268] on div "ver 1.8.146 Kho gửi Trên xe Kho nhận Hàng đã giao Đơn hàng 12 đơn Khối lượng 0 …" at bounding box center [692, 381] width 1279 height 673
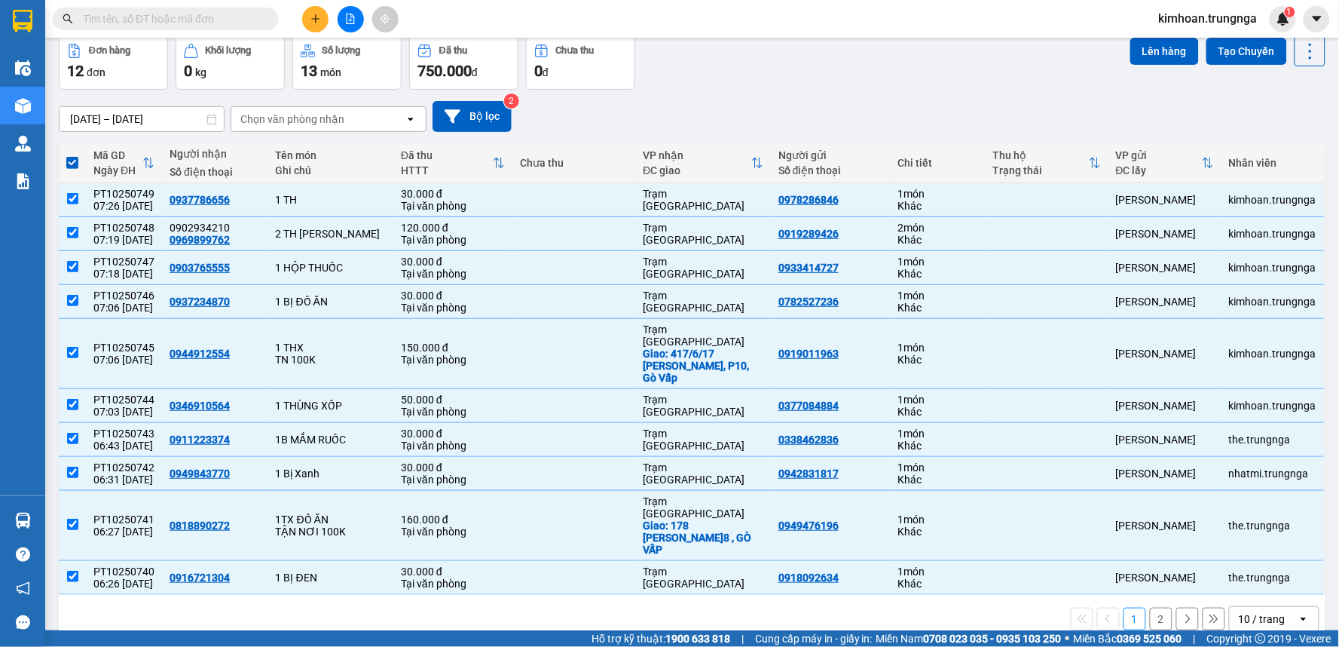
click at [1253, 611] on div "10 / trang" at bounding box center [1262, 618] width 47 height 15
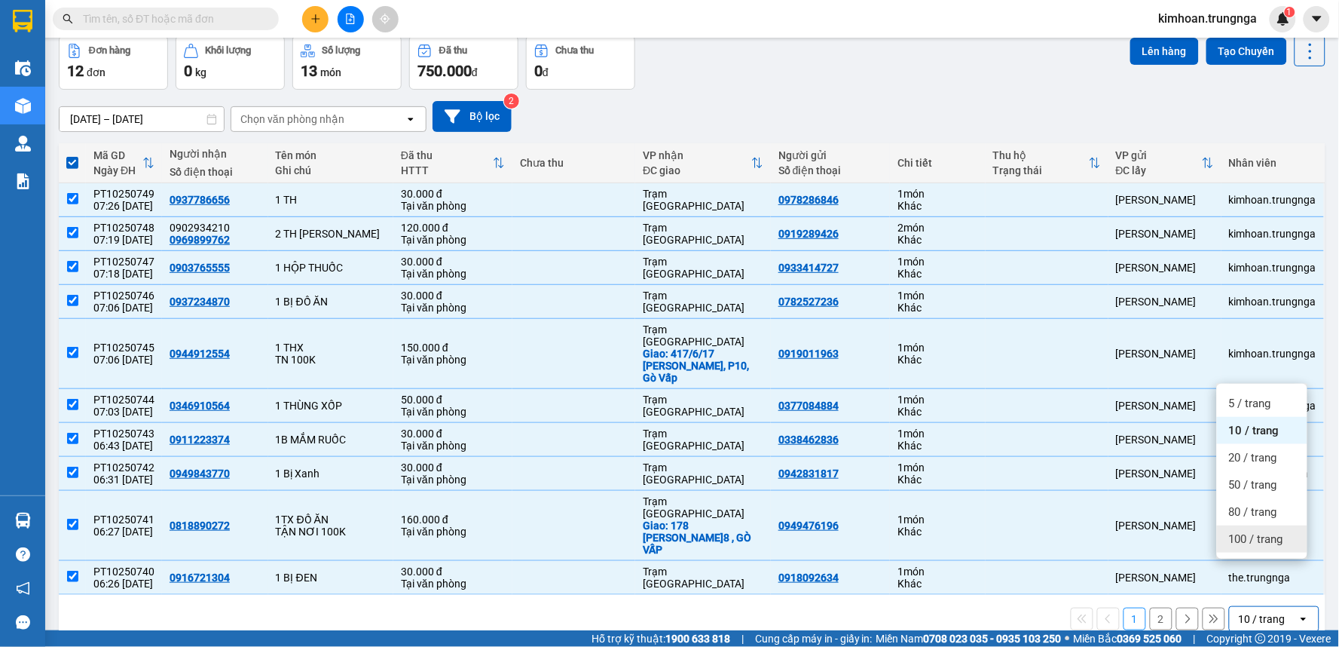
click at [1245, 545] on span "100 / trang" at bounding box center [1256, 538] width 54 height 15
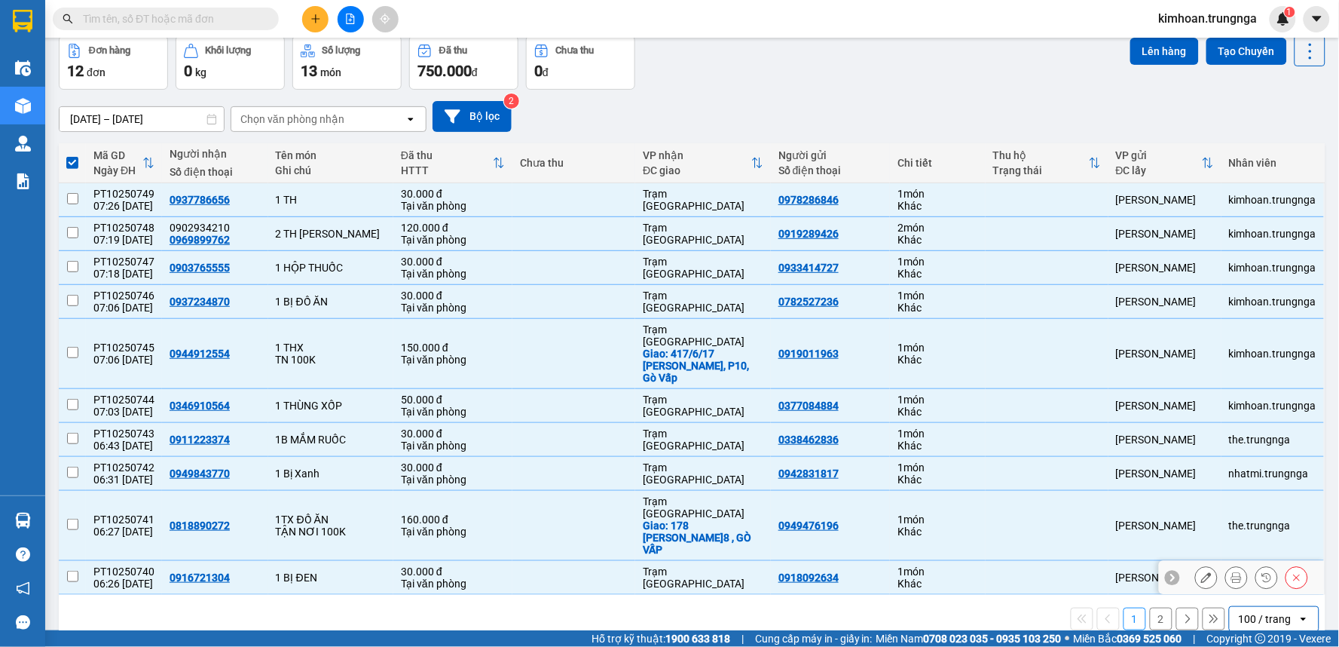
checkbox input "false"
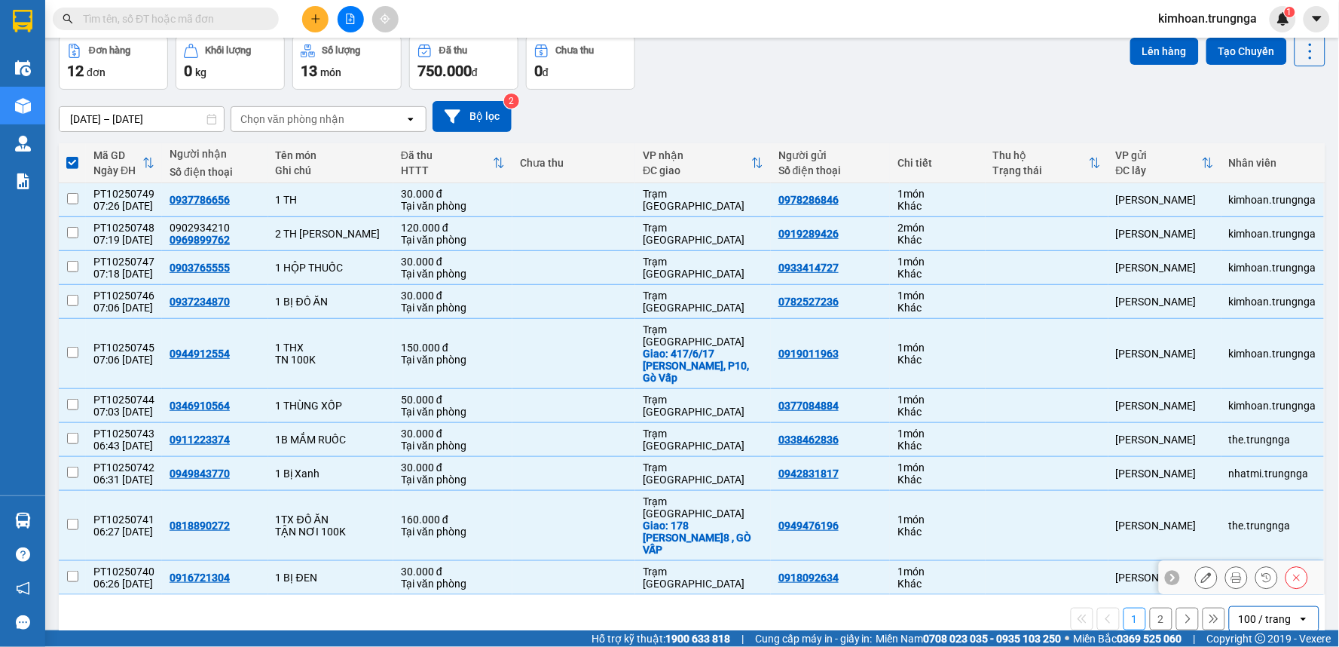
checkbox input "false"
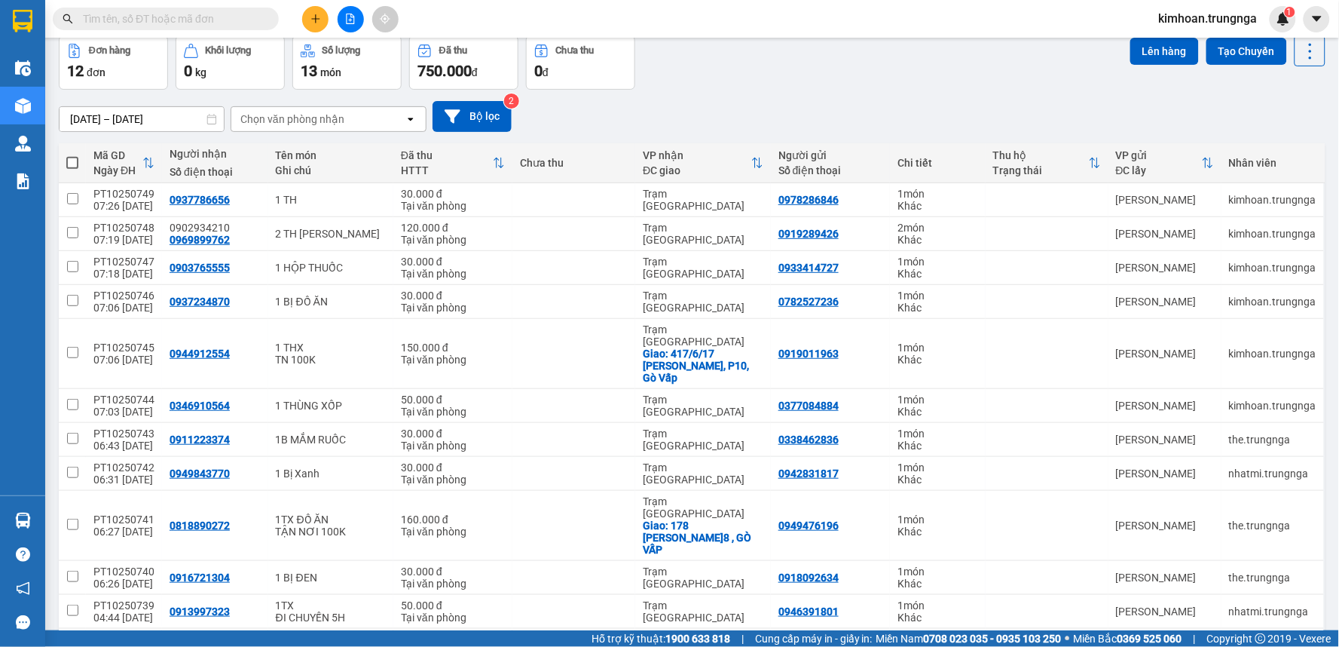
click at [75, 164] on span at bounding box center [72, 163] width 12 height 12
click at [72, 155] on input "checkbox" at bounding box center [72, 155] width 0 height 0
checkbox input "true"
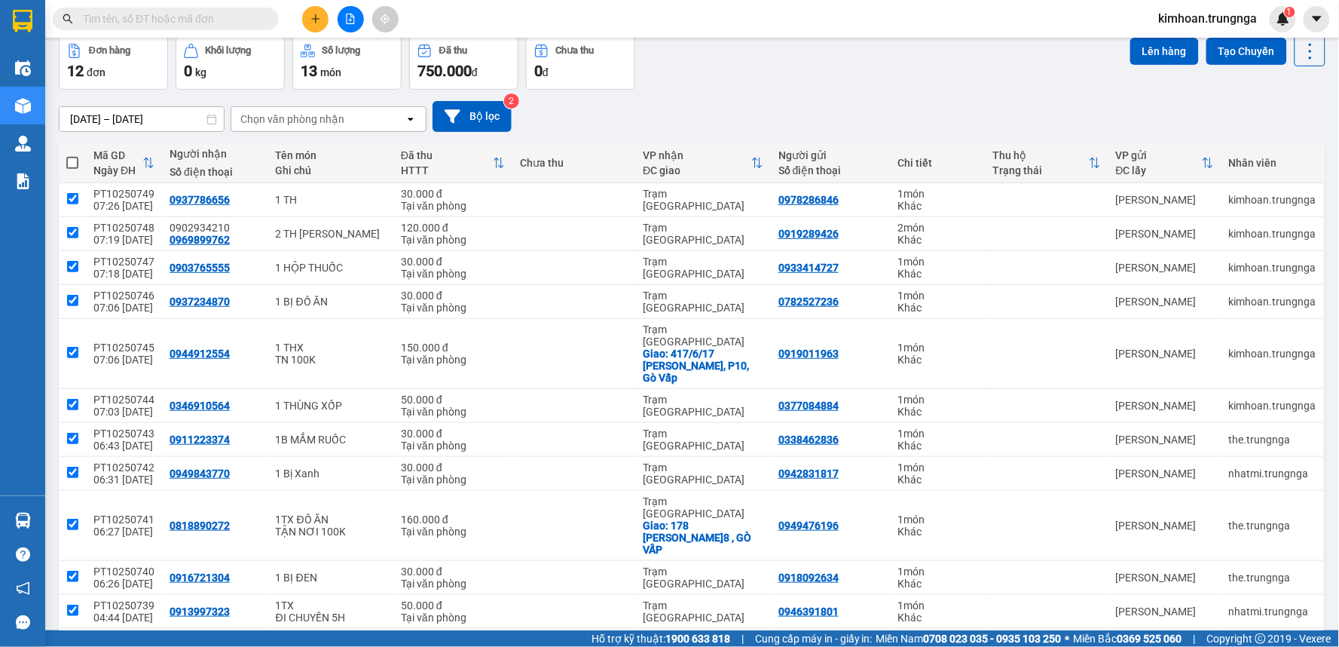
checkbox input "true"
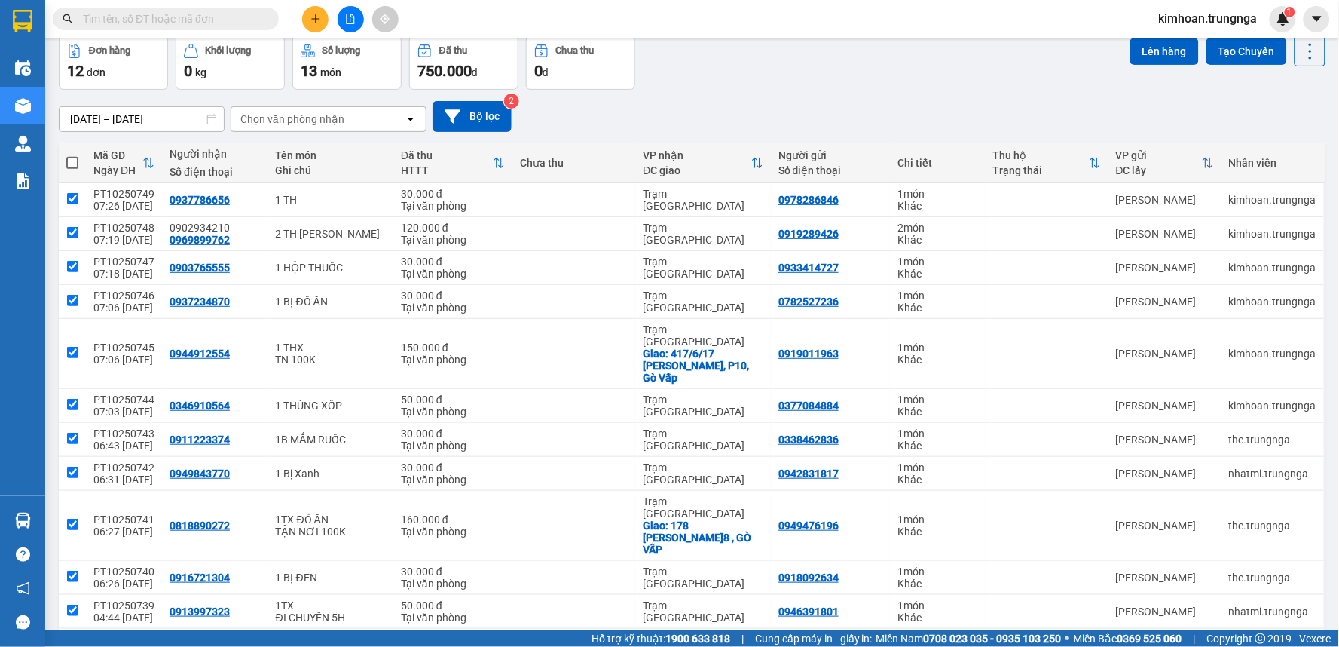
checkbox input "true"
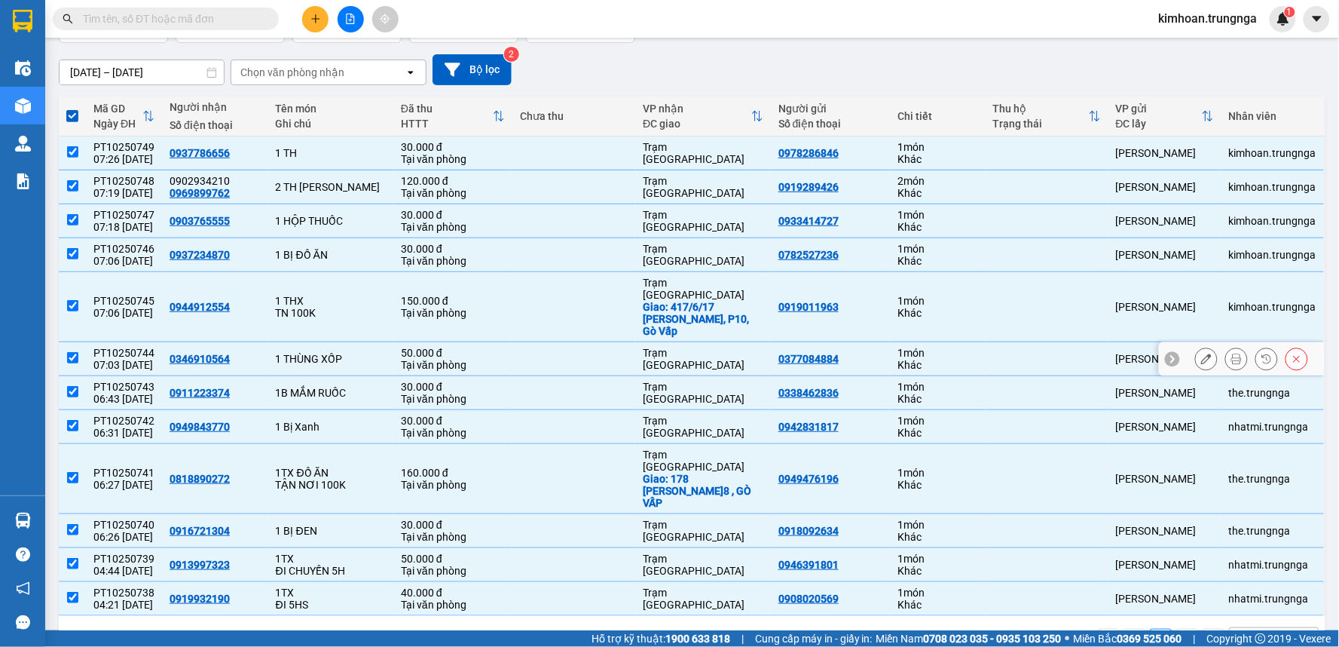
scroll to position [0, 0]
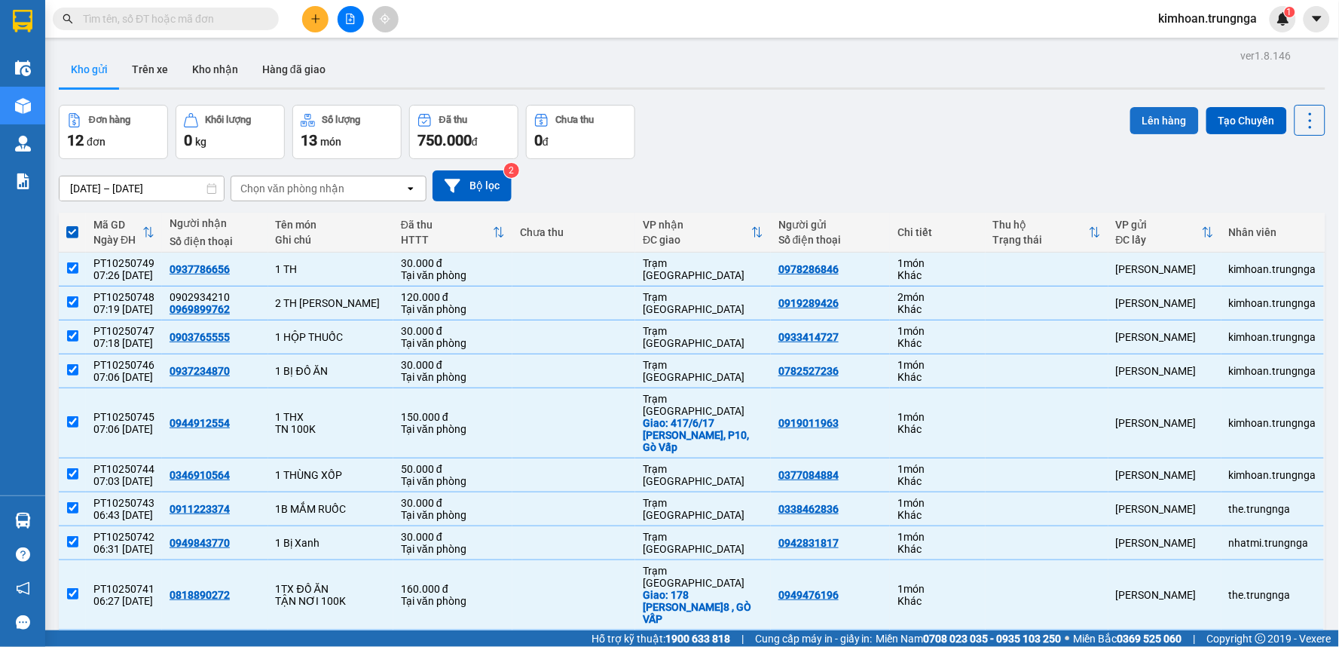
click at [1135, 124] on button "Lên hàng" at bounding box center [1164, 120] width 69 height 27
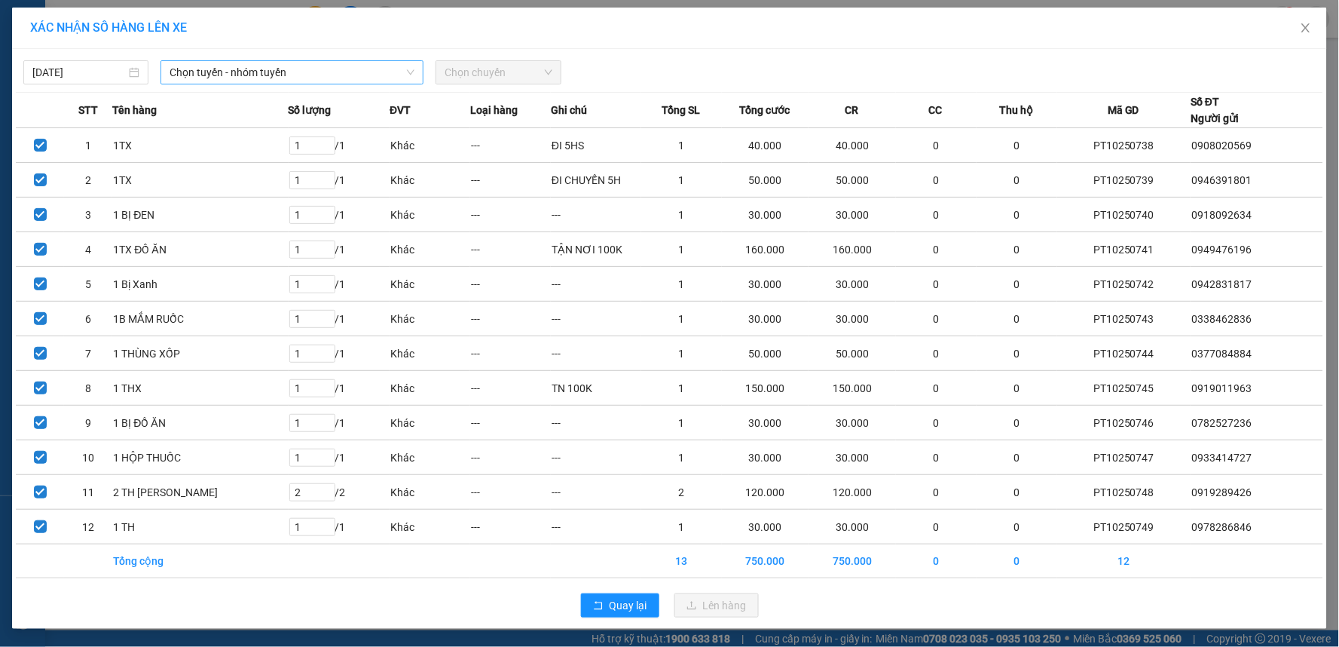
click at [186, 68] on span "Chọn tuyến - nhóm tuyến" at bounding box center [292, 72] width 245 height 23
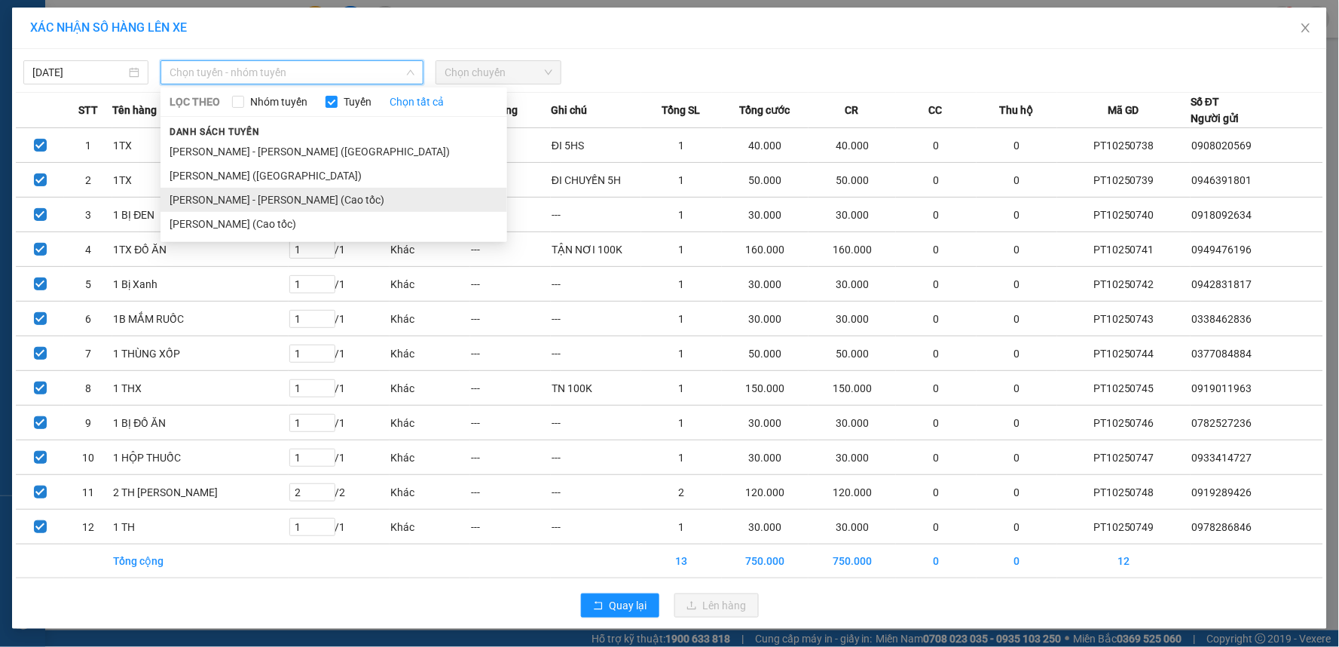
click at [242, 208] on li "[PERSON_NAME] - [PERSON_NAME] (Cao tốc)" at bounding box center [334, 200] width 347 height 24
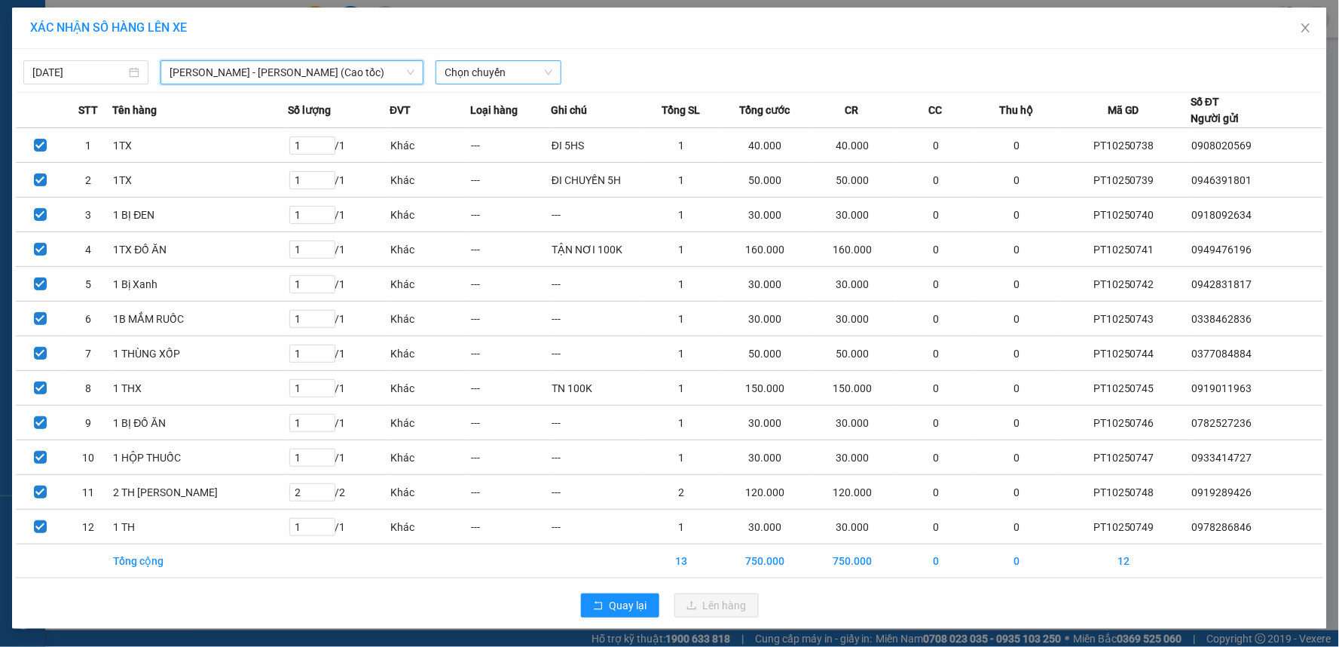
click at [492, 70] on span "Chọn chuyến" at bounding box center [498, 72] width 107 height 23
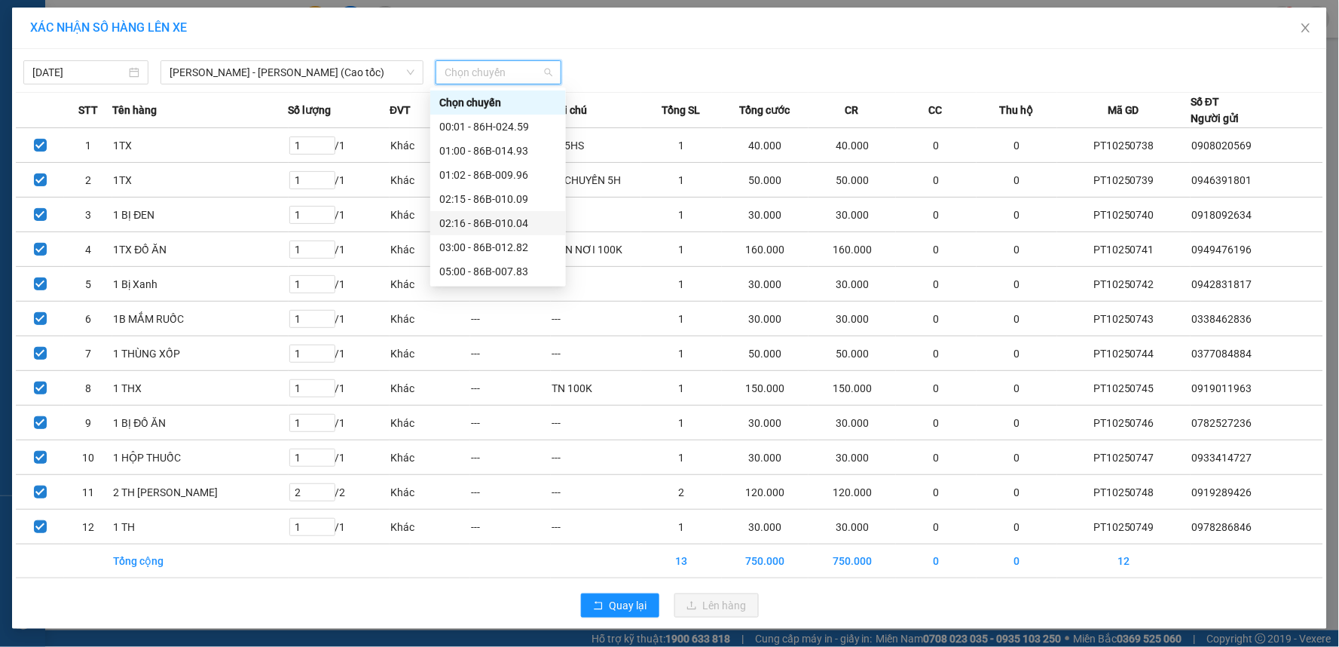
scroll to position [121, 0]
click at [471, 169] on div "07:30 - 86B-015.50" at bounding box center [498, 175] width 118 height 17
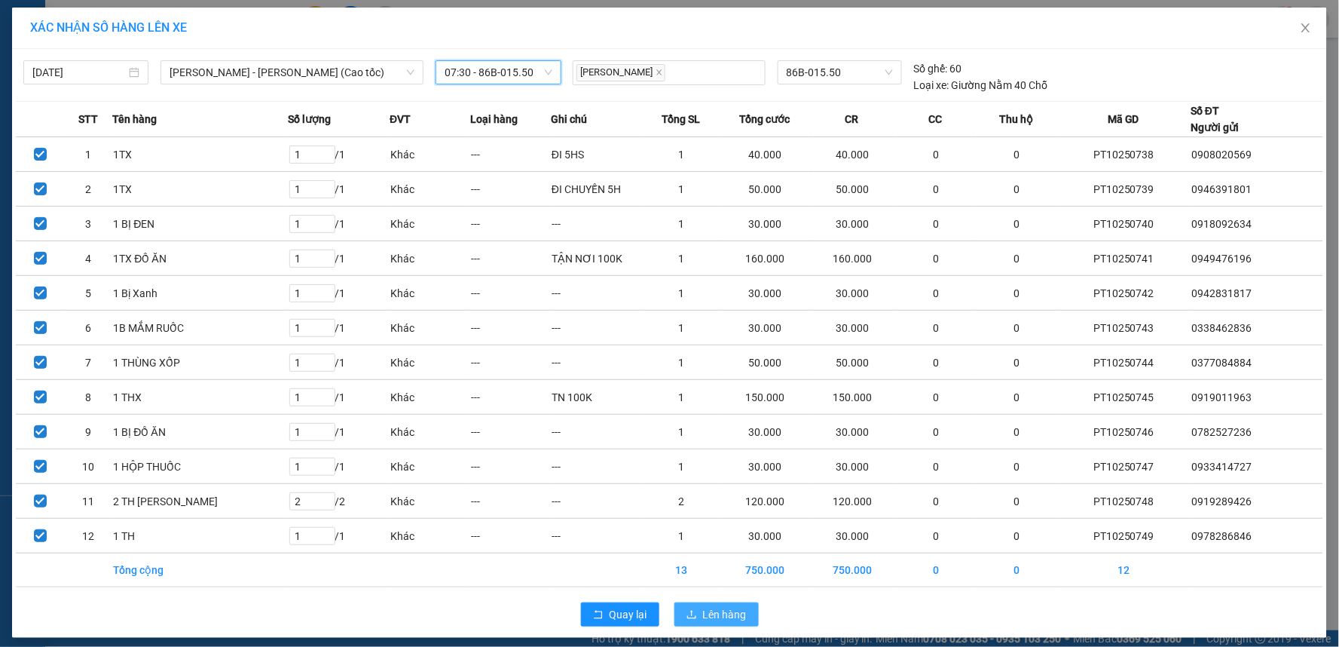
click at [720, 611] on span "Lên hàng" at bounding box center [725, 614] width 44 height 17
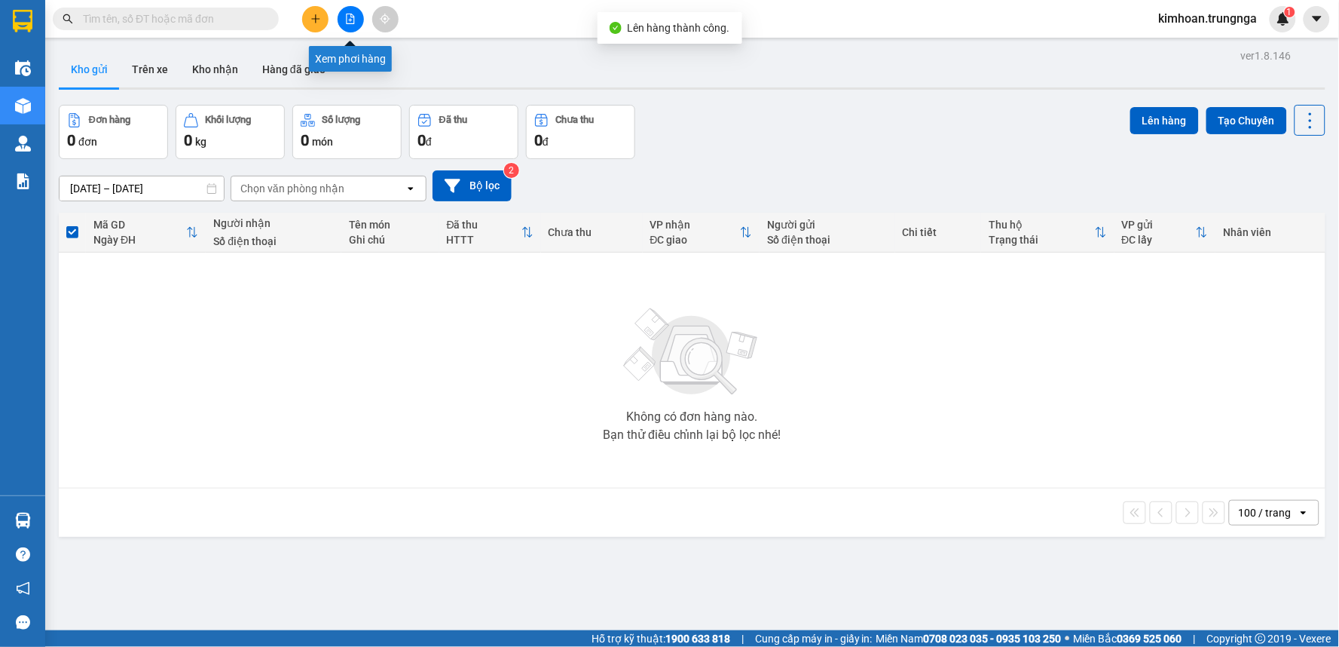
click at [348, 24] on button at bounding box center [351, 19] width 26 height 26
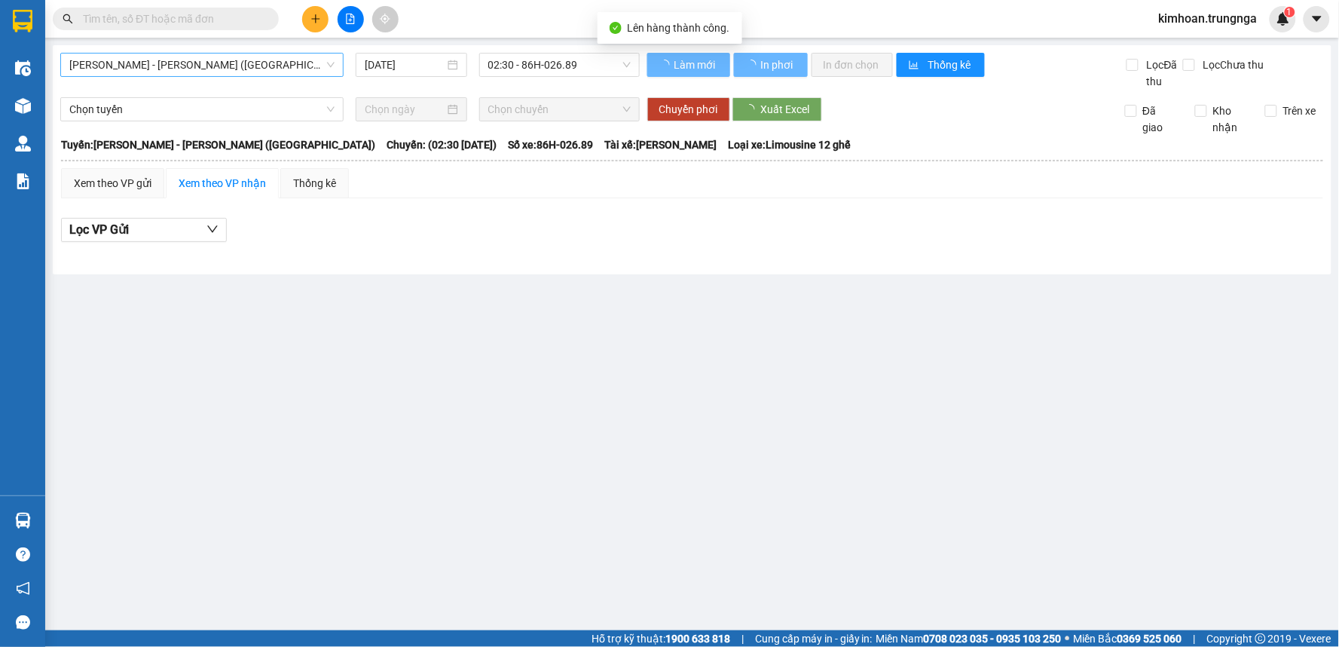
click at [288, 71] on span "[PERSON_NAME] - [PERSON_NAME] ([GEOGRAPHIC_DATA])" at bounding box center [201, 65] width 265 height 23
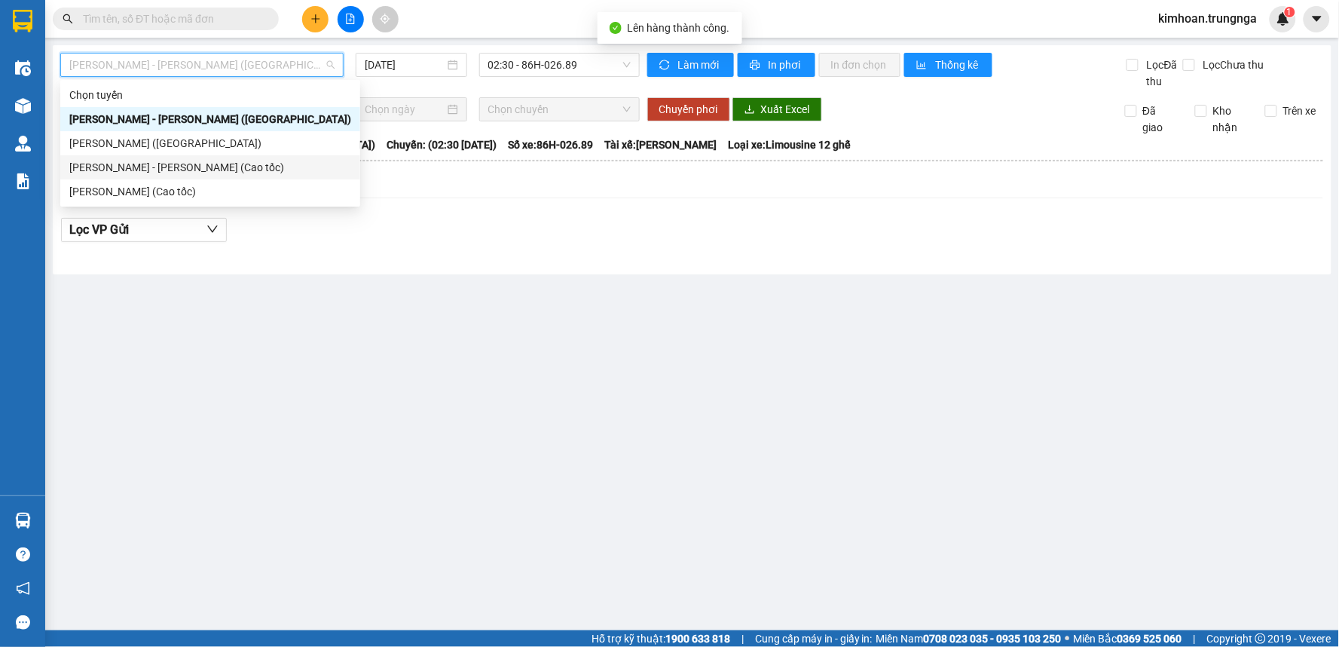
click at [258, 170] on div "[PERSON_NAME] - [PERSON_NAME] (Cao tốc)" at bounding box center [210, 167] width 282 height 17
type input "[DATE]"
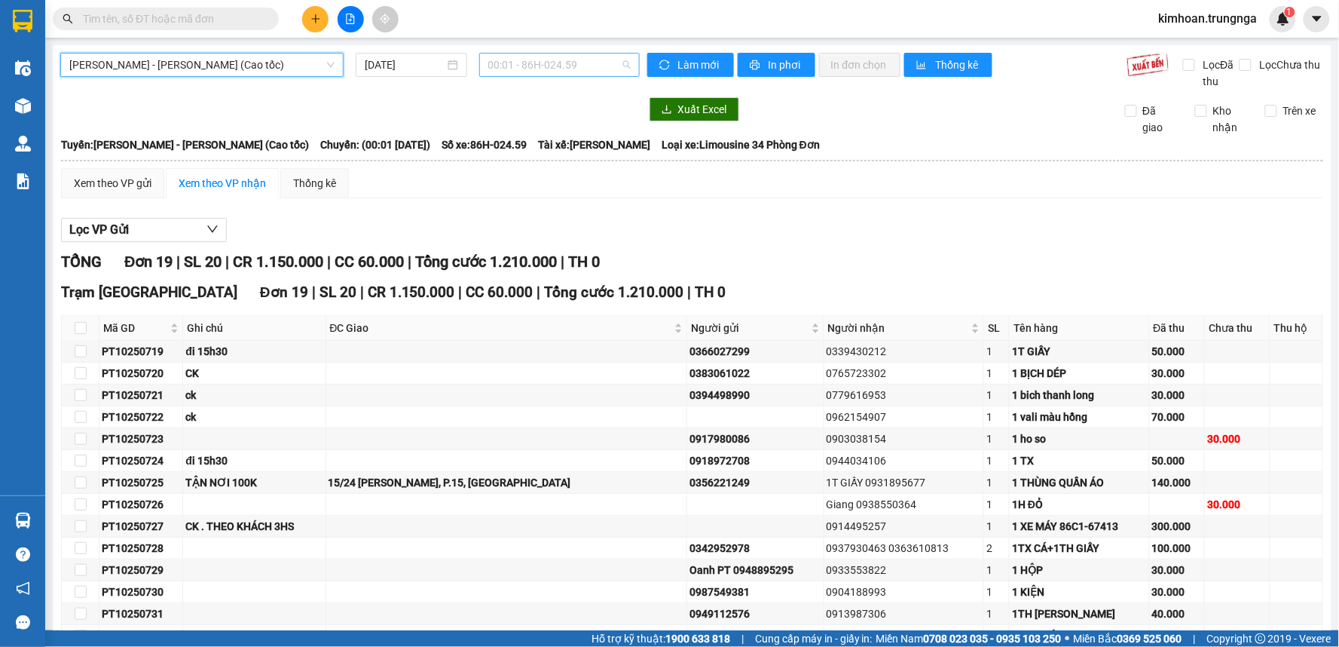
click at [607, 59] on span "00:01 - 86H-024.59" at bounding box center [559, 65] width 142 height 23
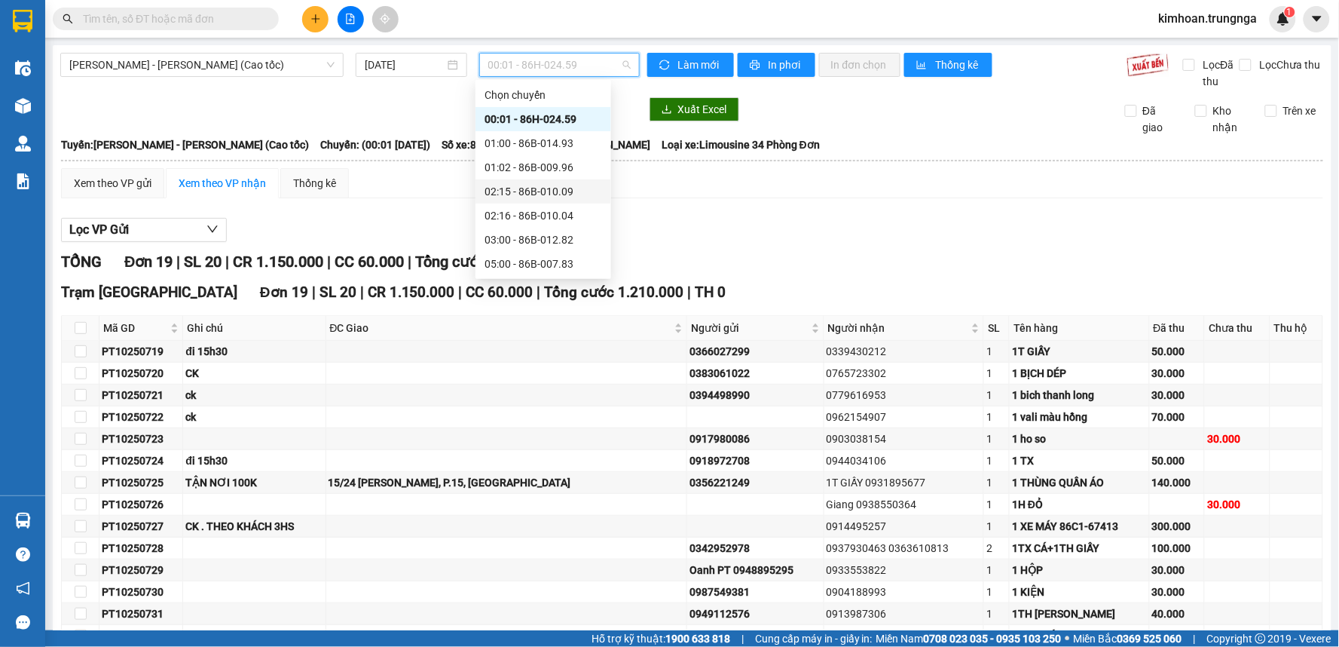
scroll to position [84, 0]
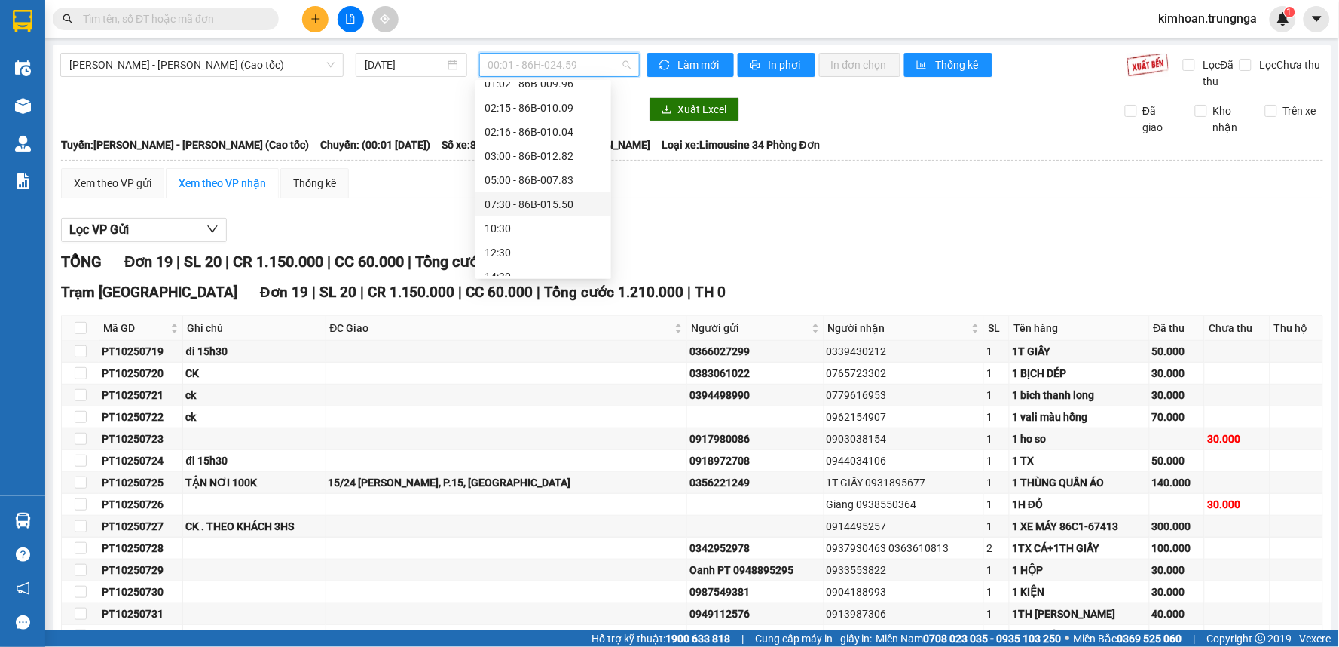
click at [522, 200] on div "07:30 - 86B-015.50" at bounding box center [544, 204] width 118 height 17
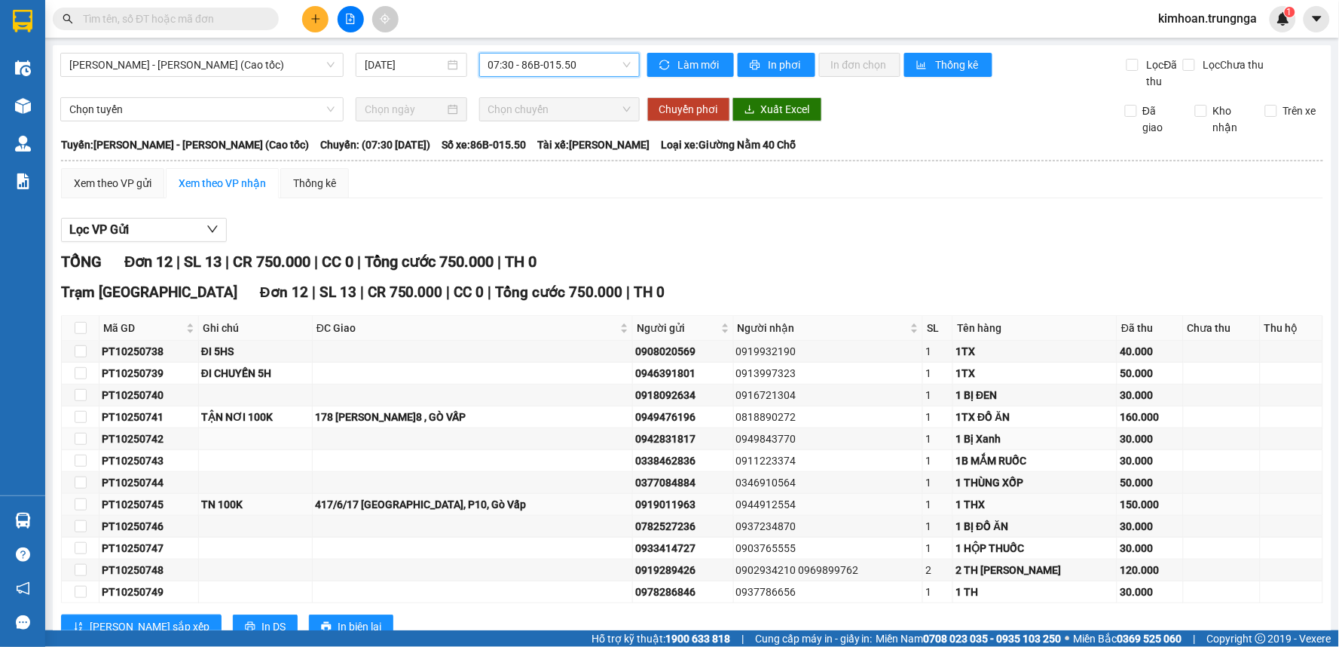
scroll to position [50, 0]
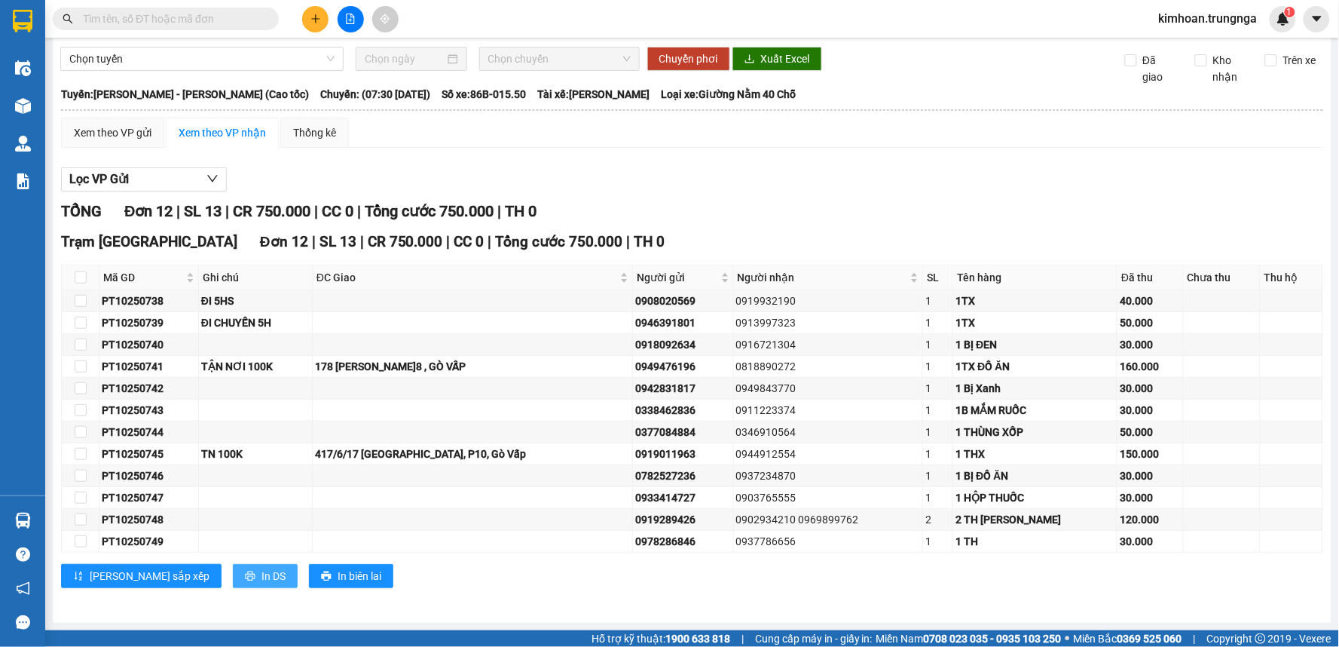
click at [262, 574] on span "In DS" at bounding box center [274, 575] width 24 height 17
drag, startPoint x: 1176, startPoint y: 601, endPoint x: 1178, endPoint y: 619, distance: 18.2
click at [311, 18] on icon "plus" at bounding box center [315, 19] width 11 height 11
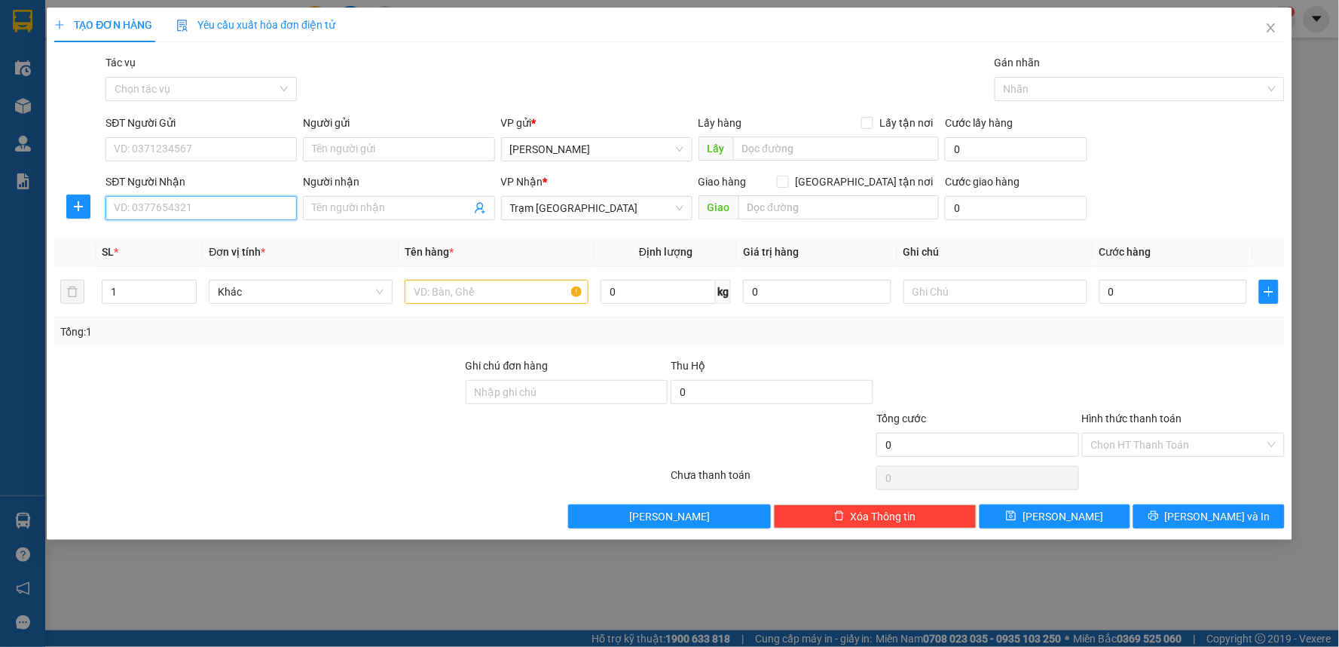
click at [241, 216] on input "SĐT Người Nhận" at bounding box center [201, 208] width 191 height 24
type input "0933003179"
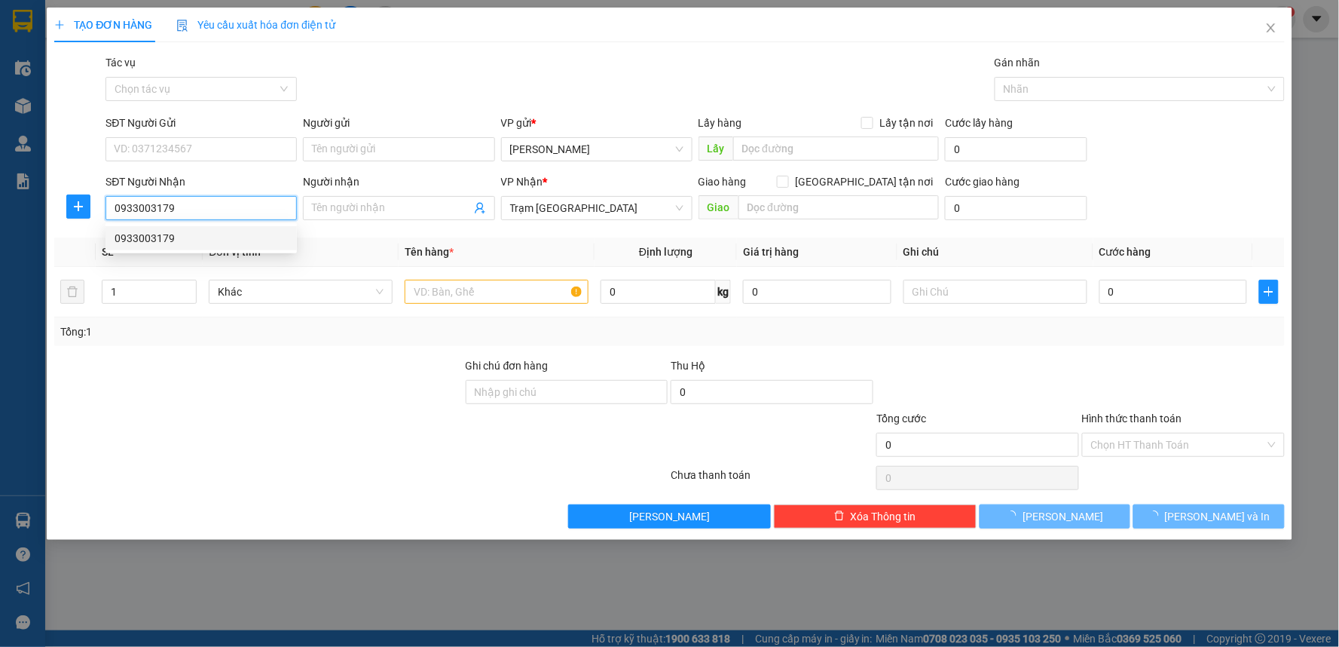
click at [237, 239] on div "0933003179" at bounding box center [201, 238] width 173 height 17
type input "40.000"
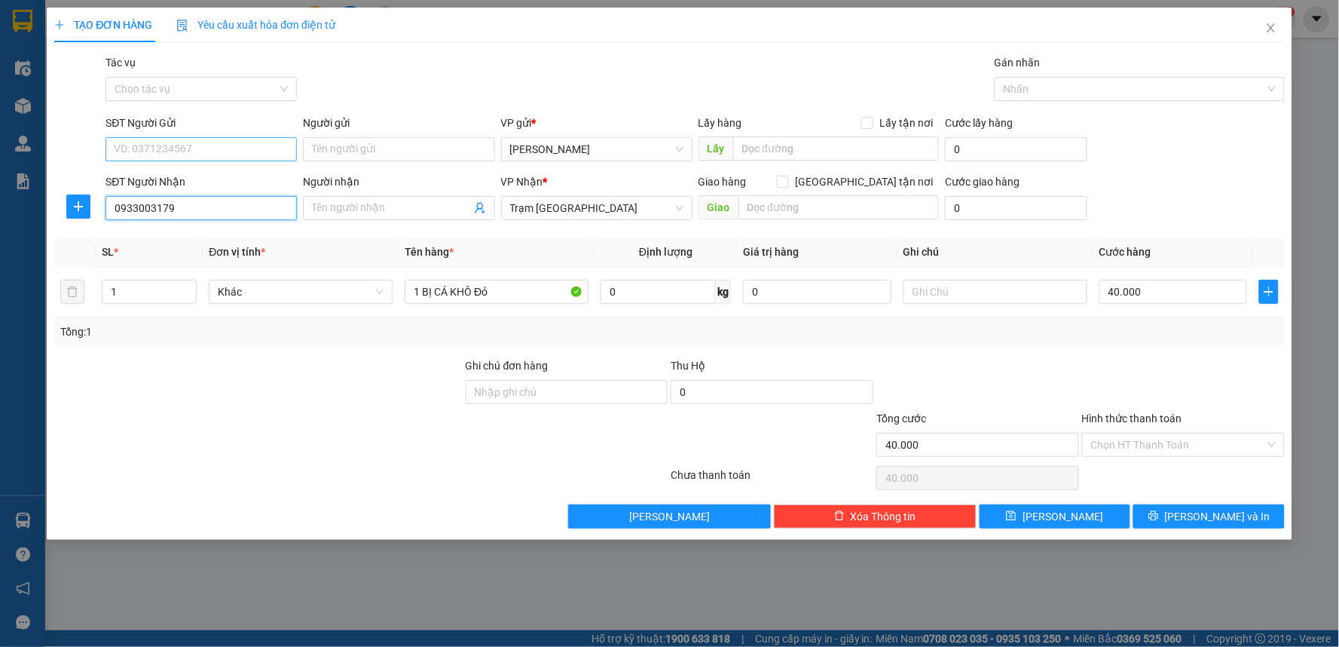
type input "0933003179"
click at [206, 144] on input "SĐT Người Gửi" at bounding box center [201, 149] width 191 height 24
click at [179, 197] on div "0843173174" at bounding box center [201, 203] width 173 height 17
type input "0843173174"
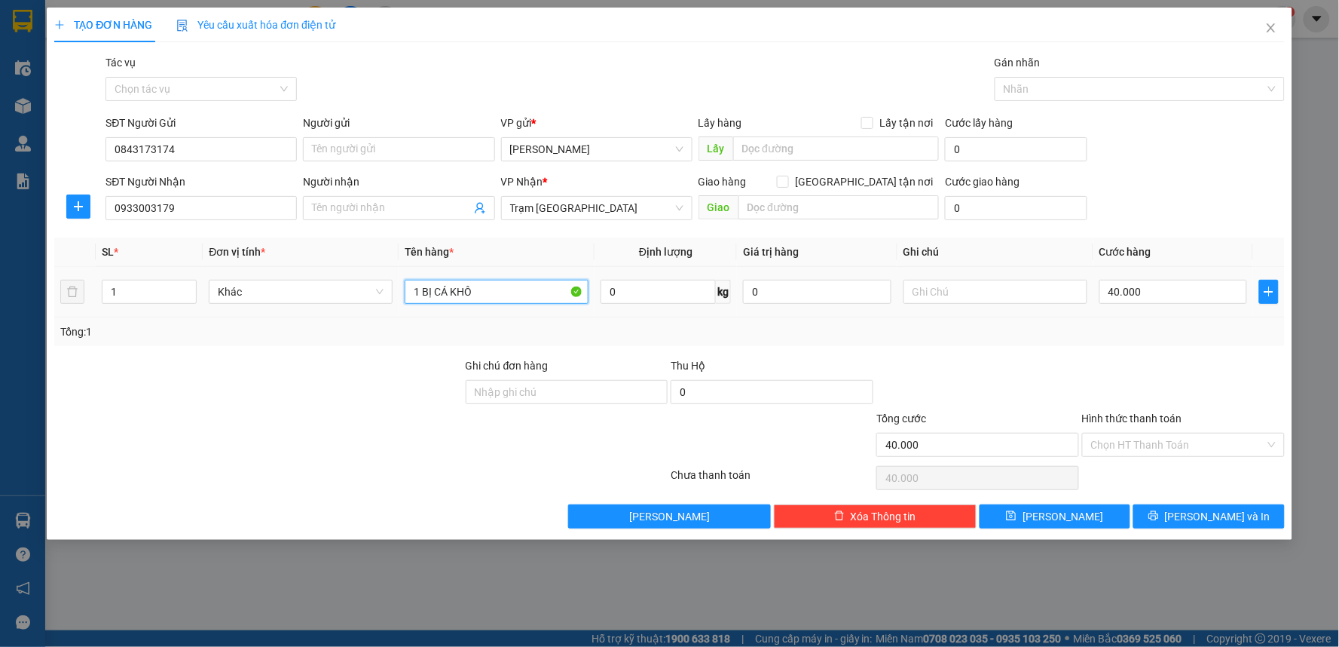
click at [498, 295] on input "1 BỊ CÁ KHÔ" at bounding box center [497, 292] width 184 height 24
click at [1204, 514] on span "[PERSON_NAME] và In" at bounding box center [1218, 516] width 106 height 17
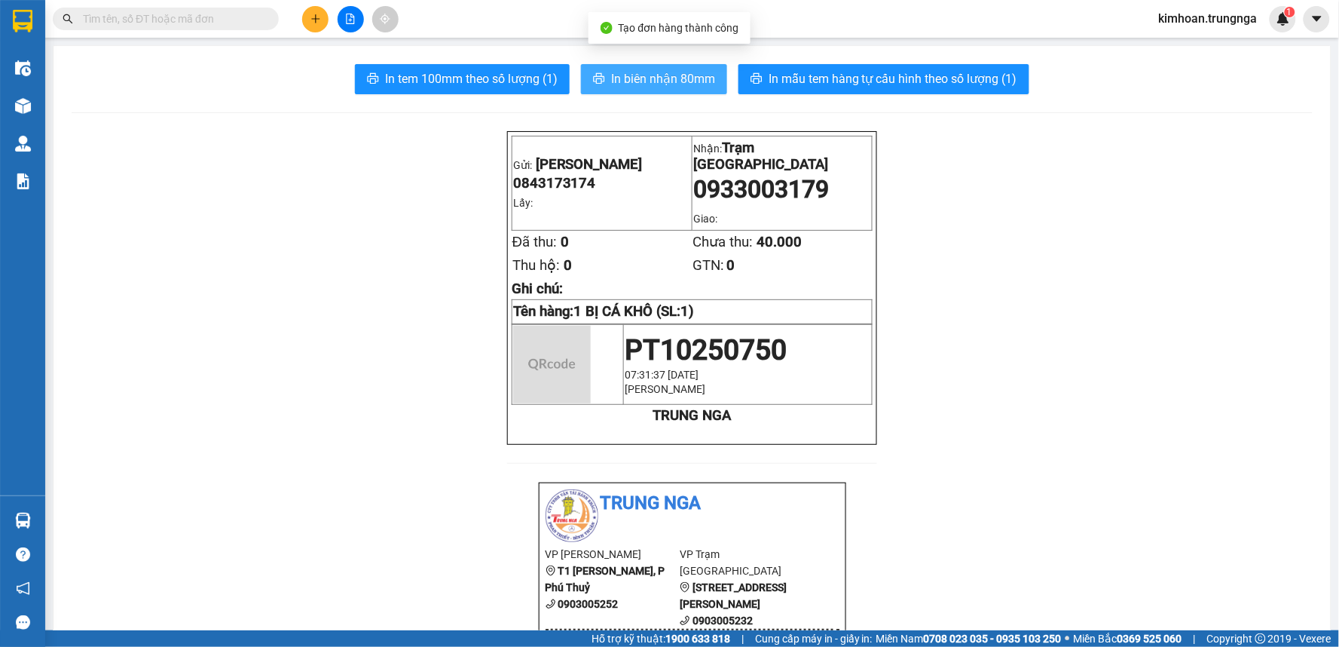
click at [638, 80] on span "In biên nhận 80mm" at bounding box center [663, 78] width 104 height 19
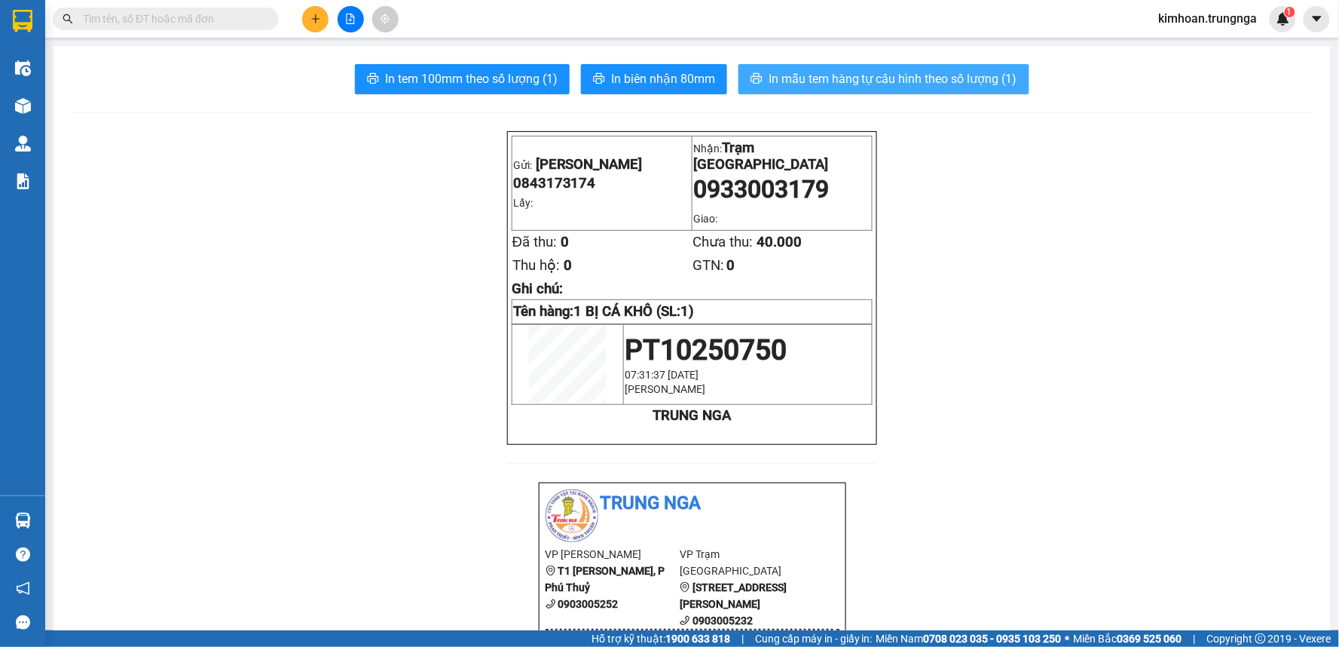
click at [759, 81] on button "In mẫu tem hàng tự cấu hình theo số lượng (1)" at bounding box center [884, 79] width 291 height 30
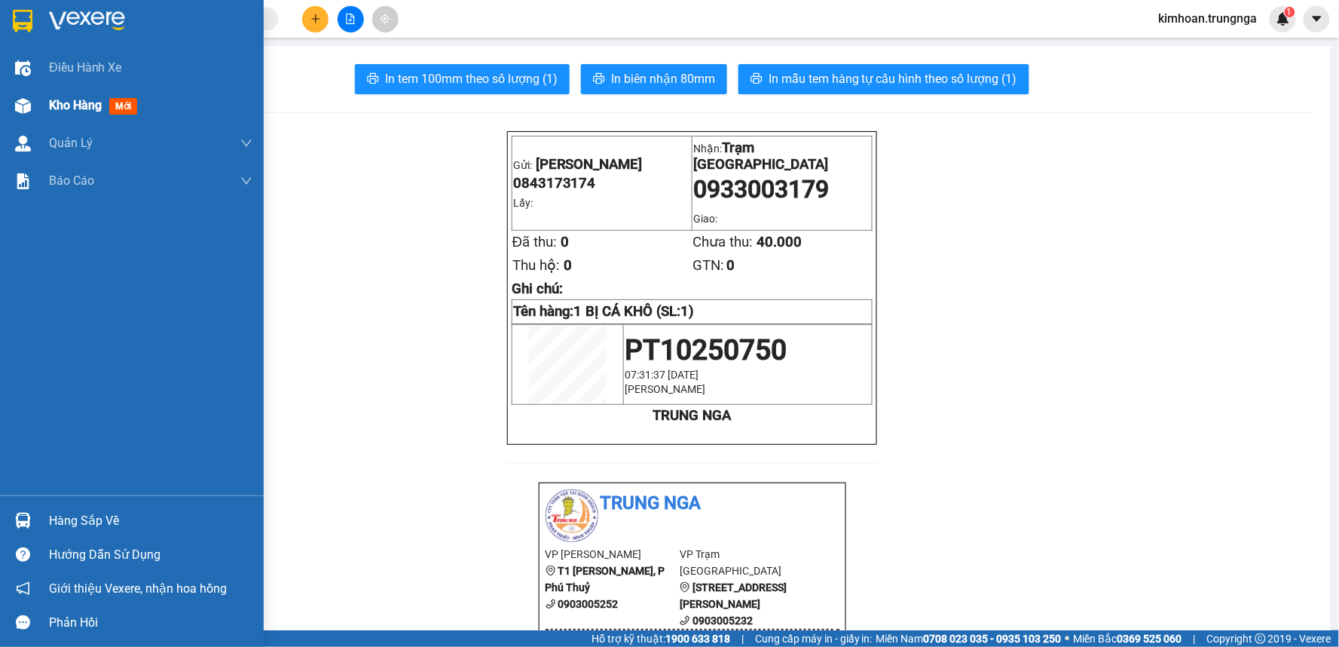
click at [17, 96] on div at bounding box center [23, 106] width 26 height 26
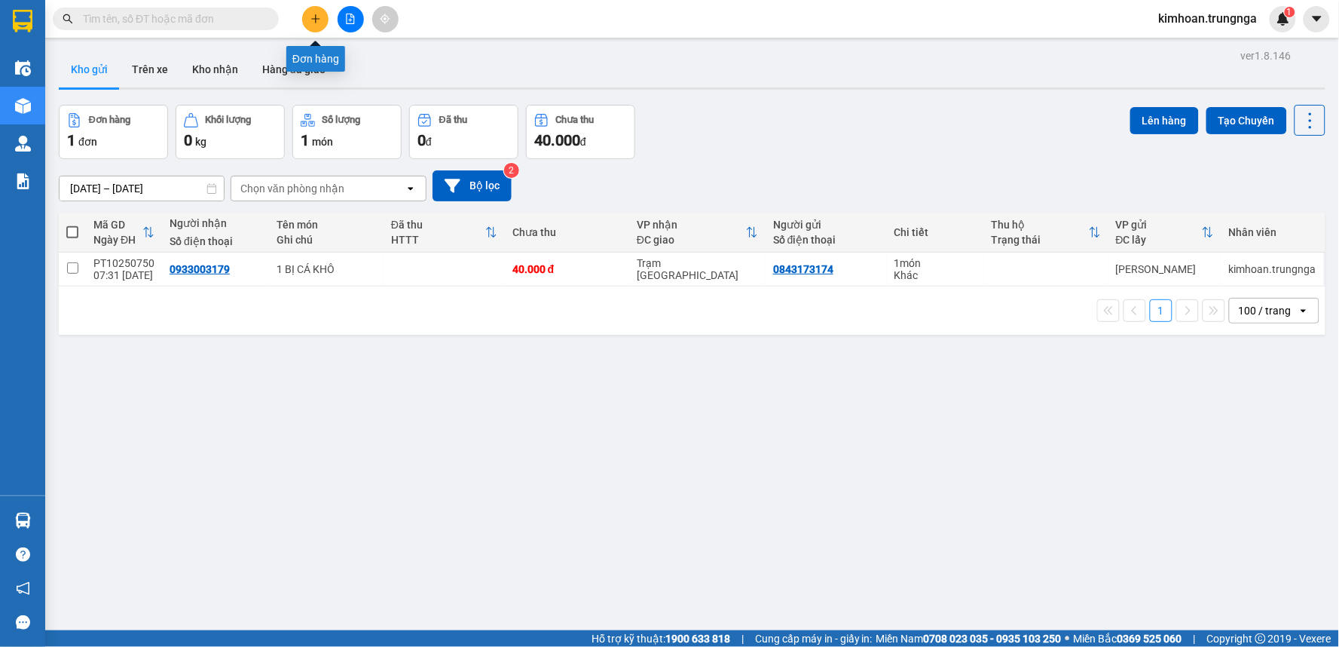
click at [317, 18] on icon "plus" at bounding box center [315, 18] width 8 height 1
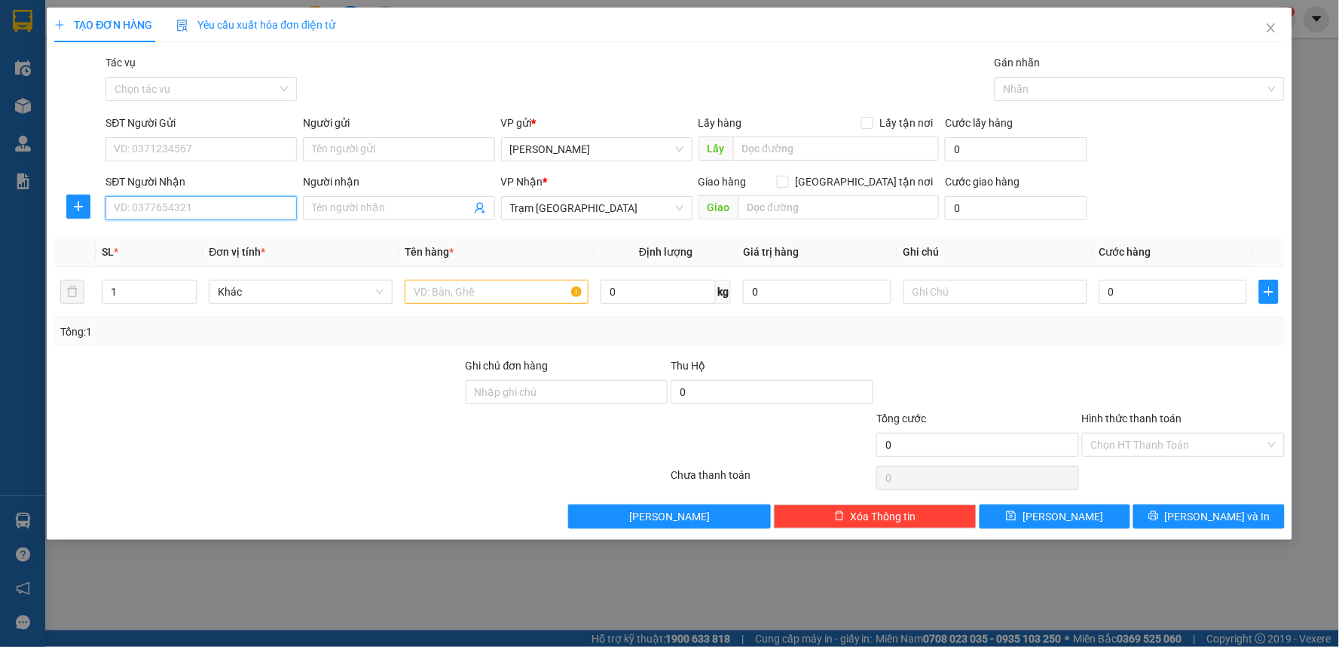
click at [262, 203] on input "SĐT Người Nhận" at bounding box center [201, 208] width 191 height 24
click at [503, 301] on input "text" at bounding box center [497, 292] width 184 height 24
type input "1 KIỆN"
click at [231, 210] on input "SĐT Người Nhận" at bounding box center [201, 208] width 191 height 24
type input "0933908385"
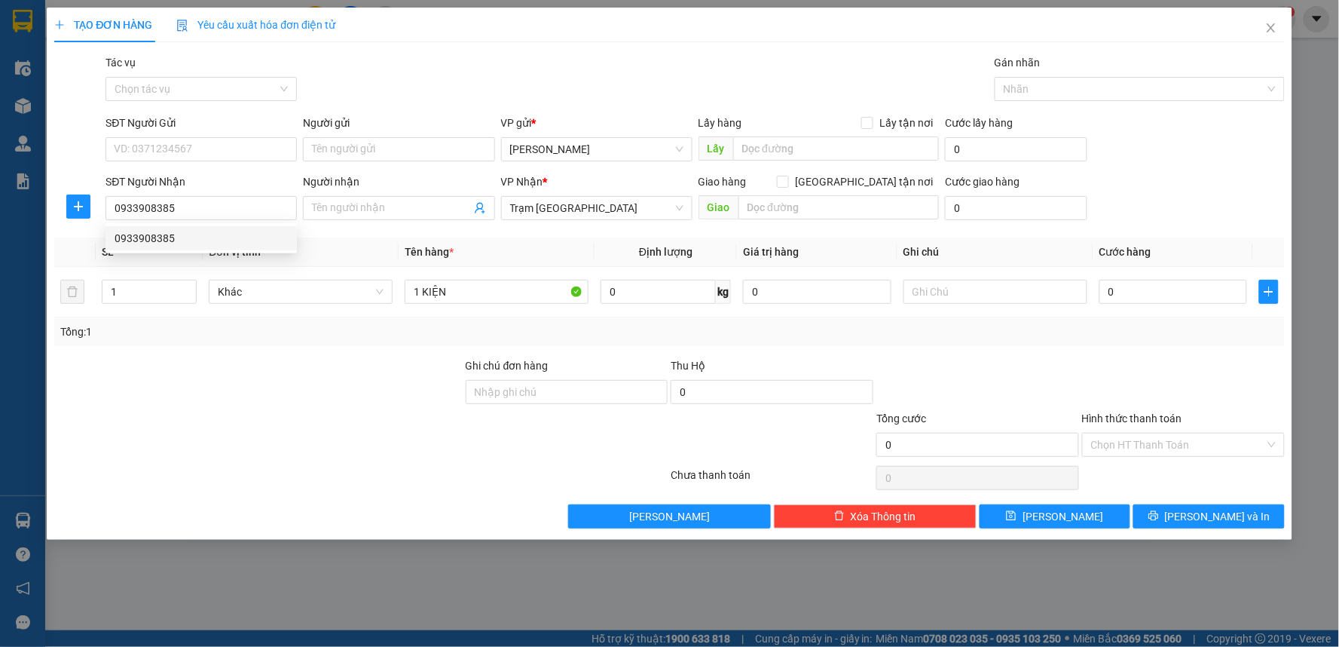
click at [161, 252] on div "0933908385 0933908385" at bounding box center [201, 238] width 191 height 30
click at [161, 244] on div "SL *" at bounding box center [149, 251] width 95 height 17
click at [185, 156] on input "SĐT Người Gửi" at bounding box center [201, 149] width 191 height 24
click at [175, 203] on div "0919526474" at bounding box center [201, 203] width 173 height 17
type input "0919526474"
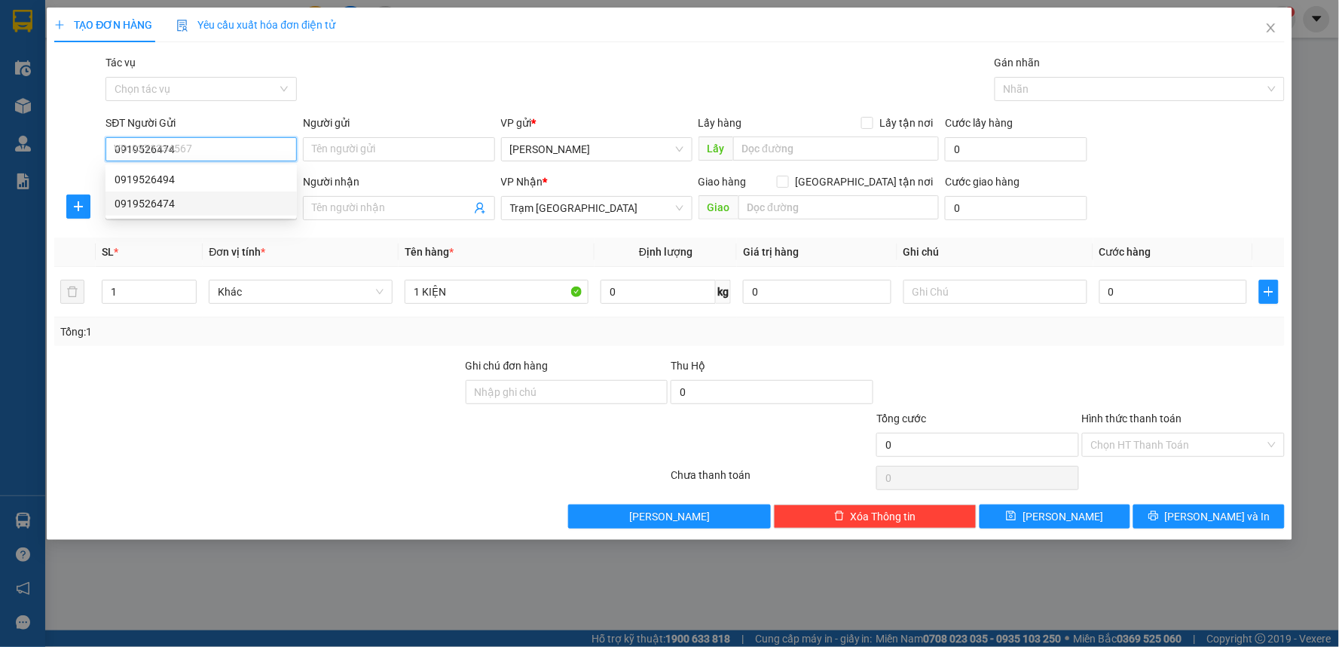
type input "60.000"
click at [488, 307] on td "1 VALI" at bounding box center [497, 292] width 196 height 50
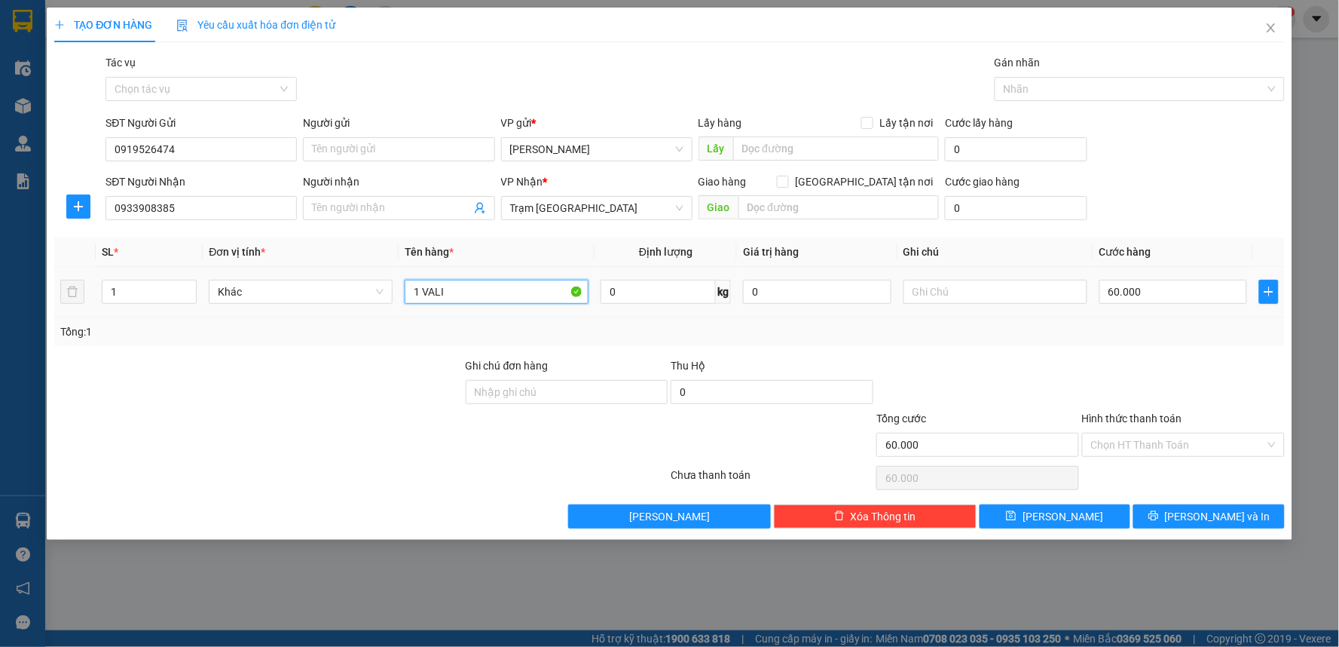
click at [490, 296] on input "1 VALI" at bounding box center [497, 292] width 184 height 24
type input "1 KIỆN"
click at [1188, 292] on input "60.000" at bounding box center [1174, 292] width 148 height 24
type input "5"
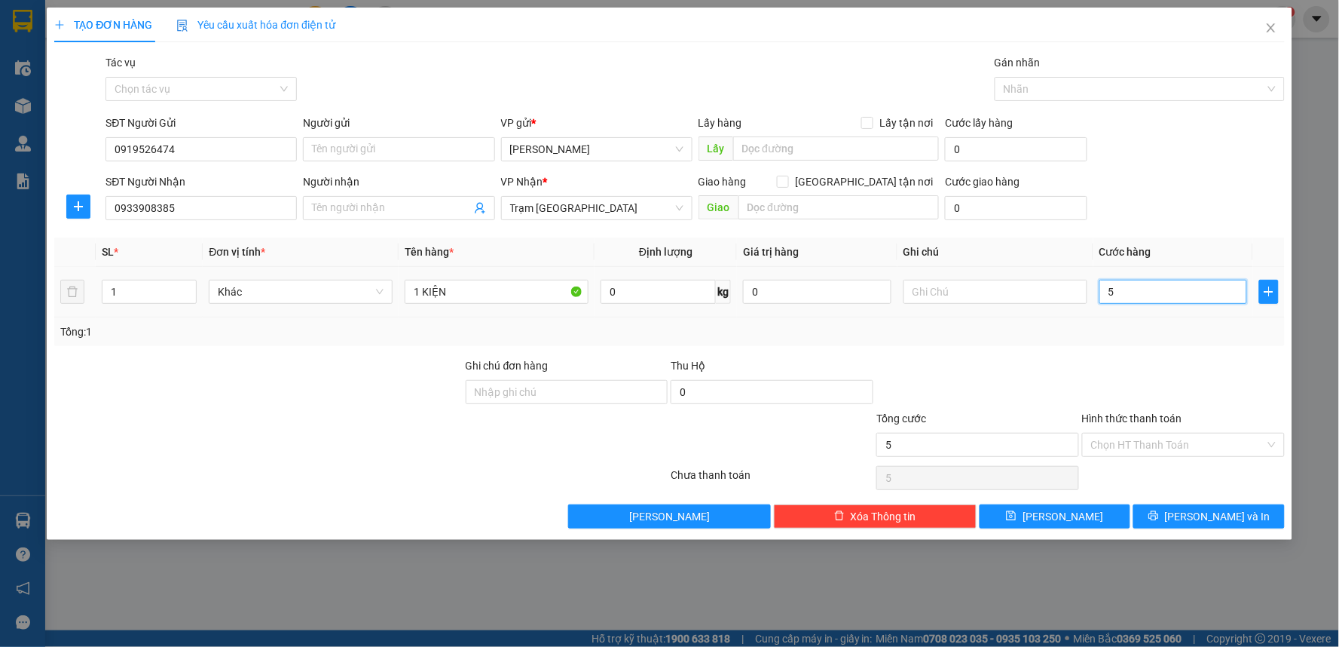
type input "50"
type input "50.000"
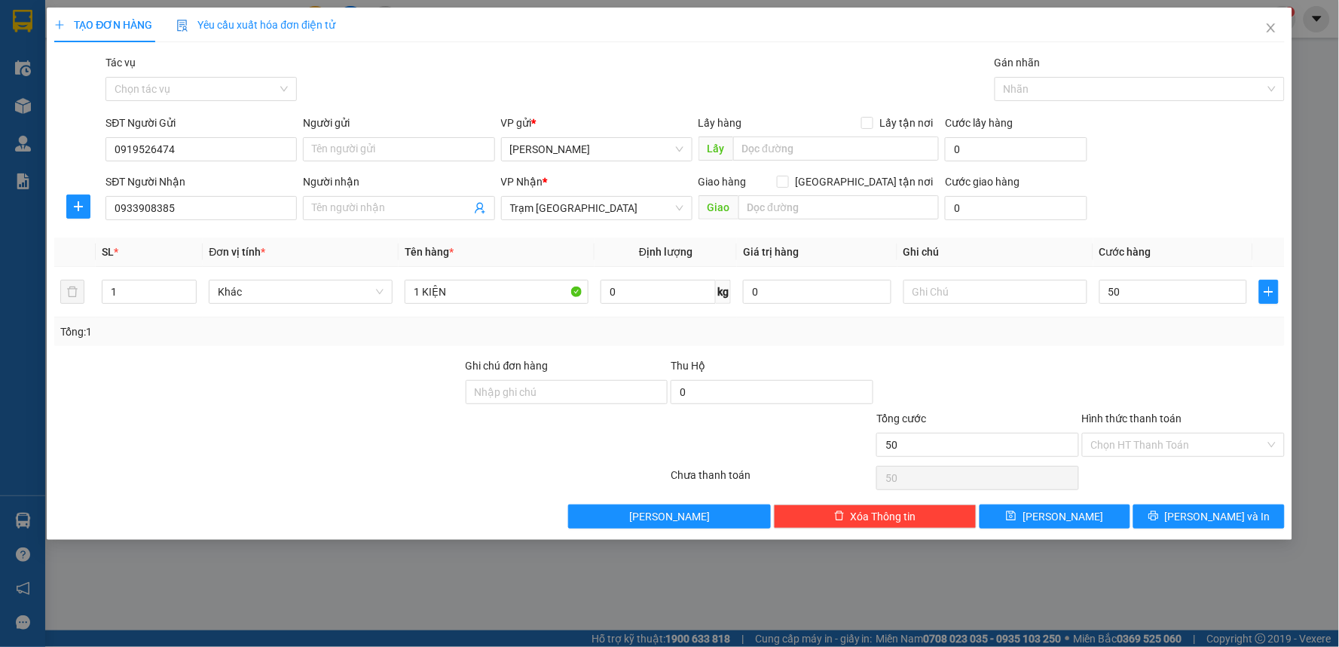
type input "50.000"
click at [1158, 332] on div "Tổng: 1" at bounding box center [669, 331] width 1219 height 17
click at [1142, 440] on input "Hình thức thanh toán" at bounding box center [1178, 444] width 174 height 23
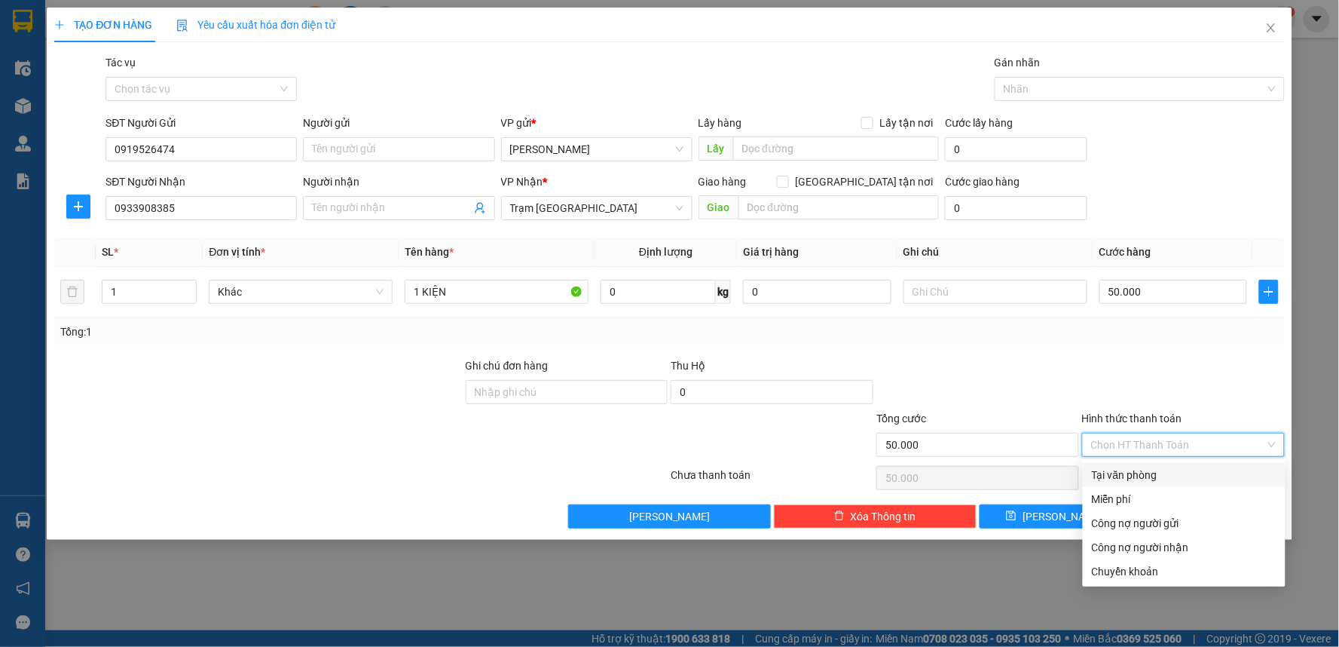
click at [1139, 472] on div "Tại văn phòng" at bounding box center [1184, 474] width 185 height 17
type input "0"
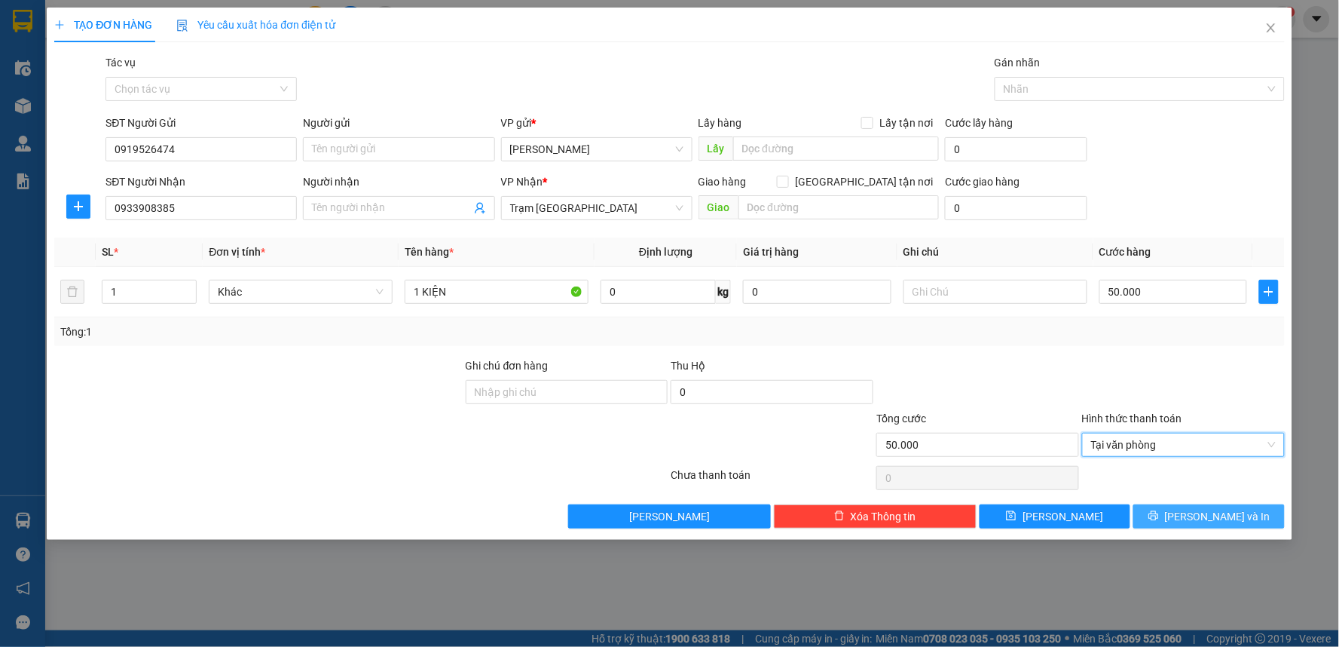
click at [1183, 508] on button "[PERSON_NAME] và In" at bounding box center [1208, 516] width 151 height 24
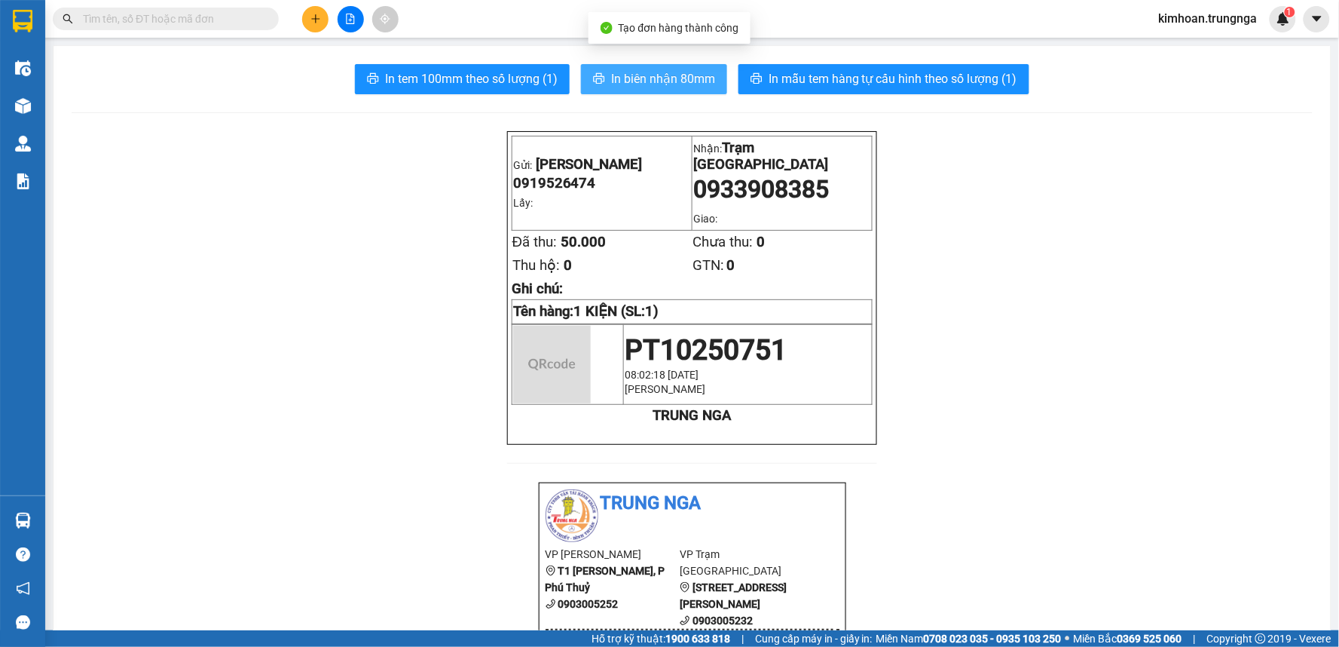
click at [663, 88] on button "In biên nhận 80mm" at bounding box center [654, 79] width 146 height 30
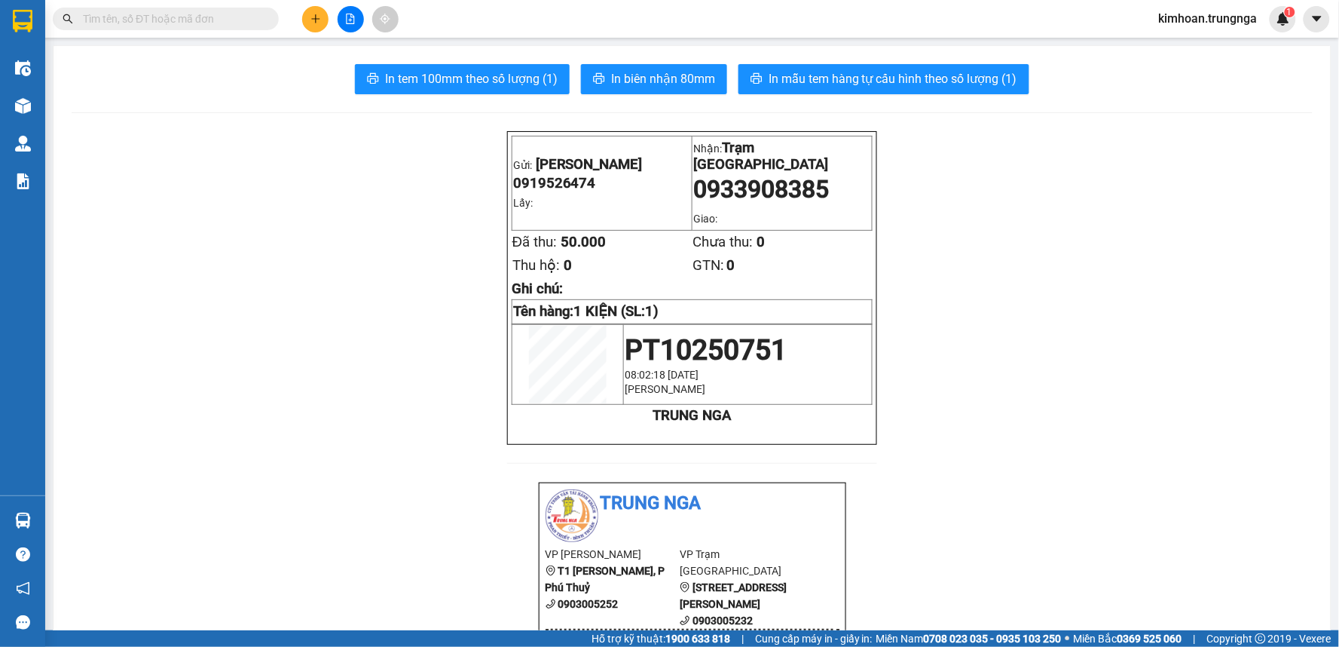
click at [870, 86] on span "In mẫu tem hàng tự cấu hình theo số lượng (1)" at bounding box center [893, 78] width 249 height 19
click at [220, 8] on span at bounding box center [166, 19] width 226 height 23
click at [220, 11] on input "text" at bounding box center [172, 19] width 178 height 17
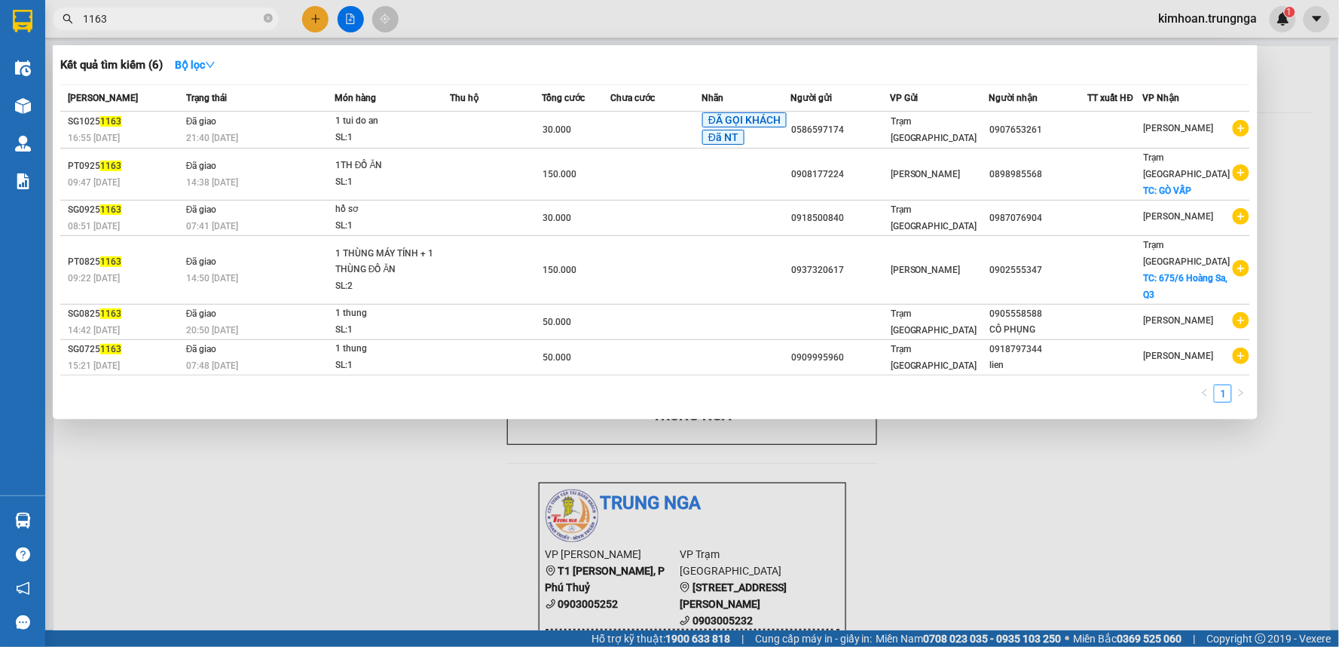
type input "1163"
click at [400, 470] on div at bounding box center [669, 323] width 1339 height 647
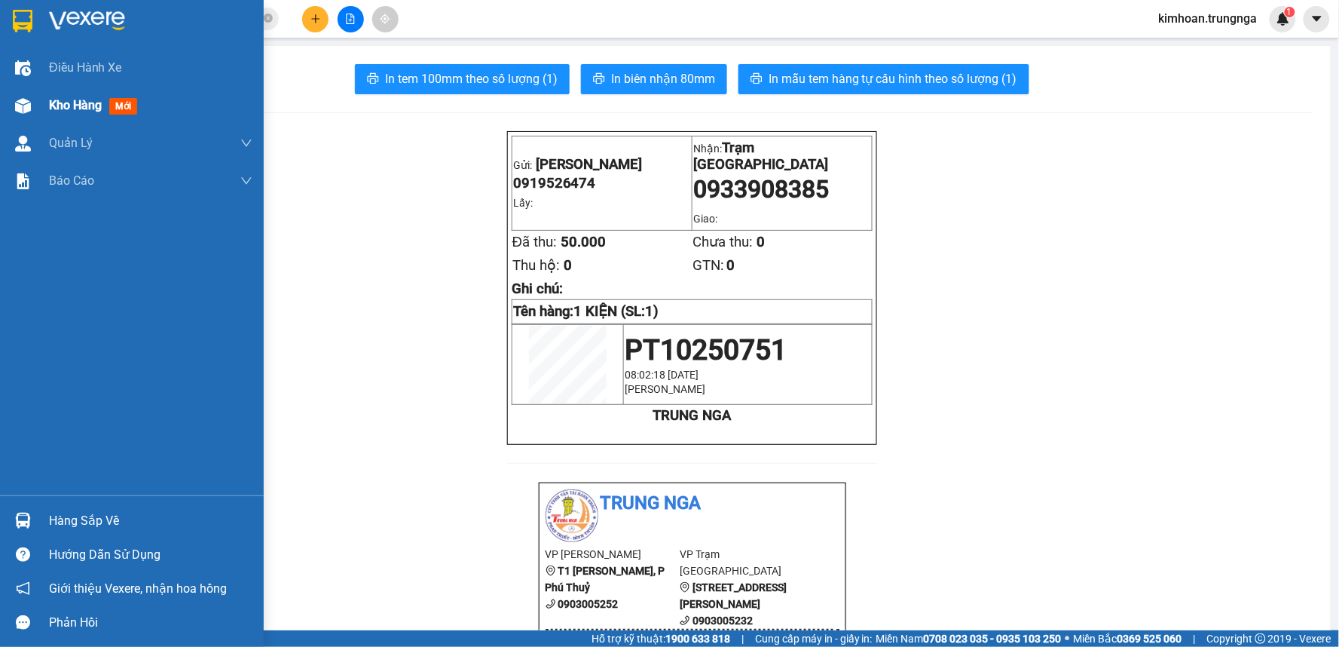
click at [20, 102] on img at bounding box center [23, 106] width 16 height 16
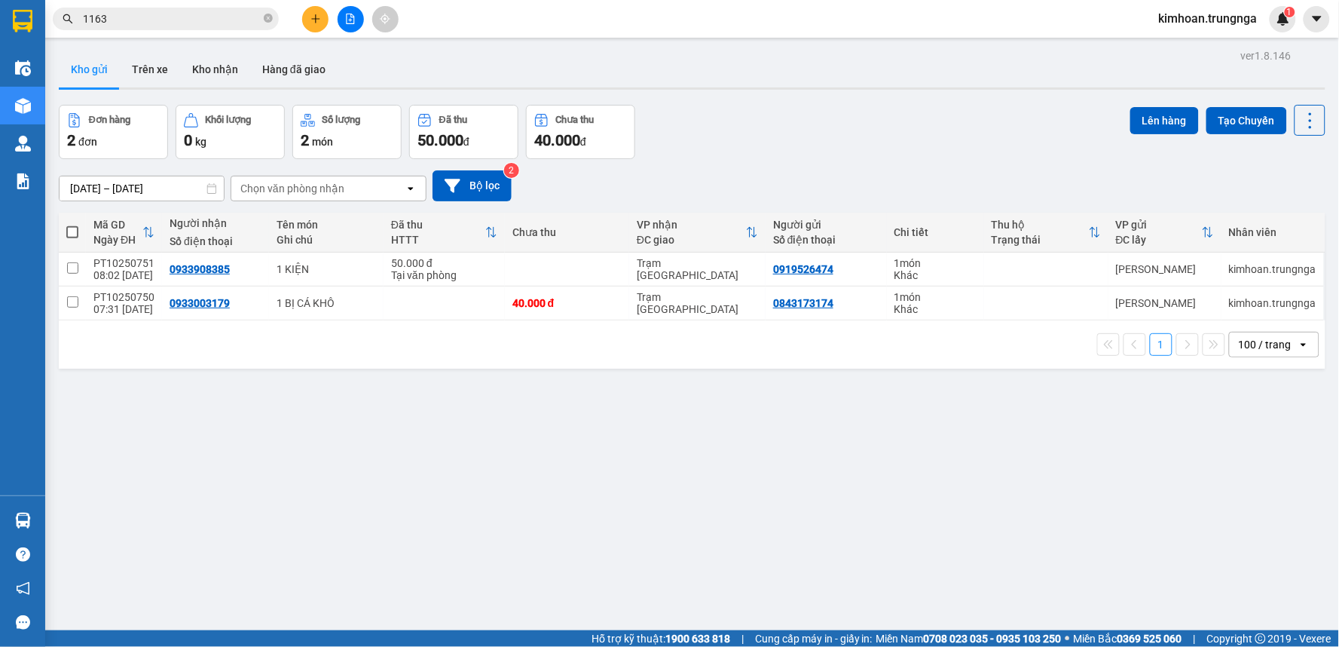
click at [323, 6] on div at bounding box center [350, 19] width 113 height 26
click at [323, 12] on button at bounding box center [315, 19] width 26 height 26
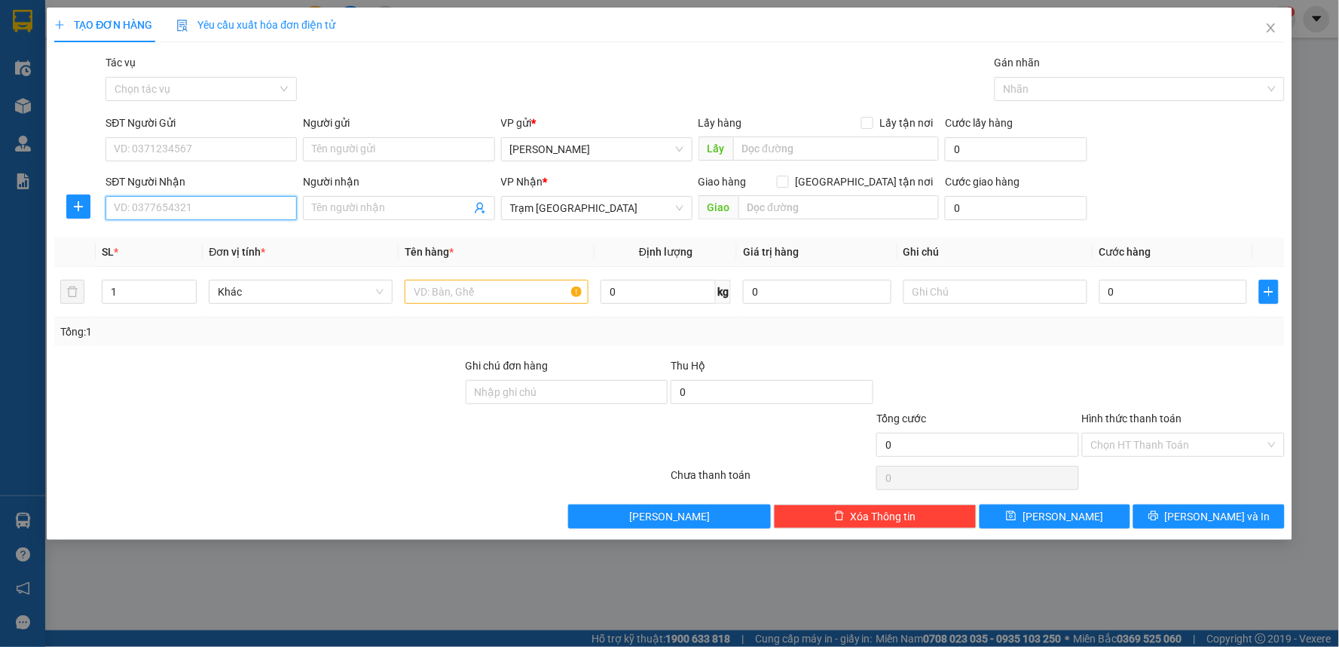
click at [213, 213] on input "SĐT Người Nhận" at bounding box center [201, 208] width 191 height 24
click at [464, 303] on input "text" at bounding box center [497, 292] width 184 height 24
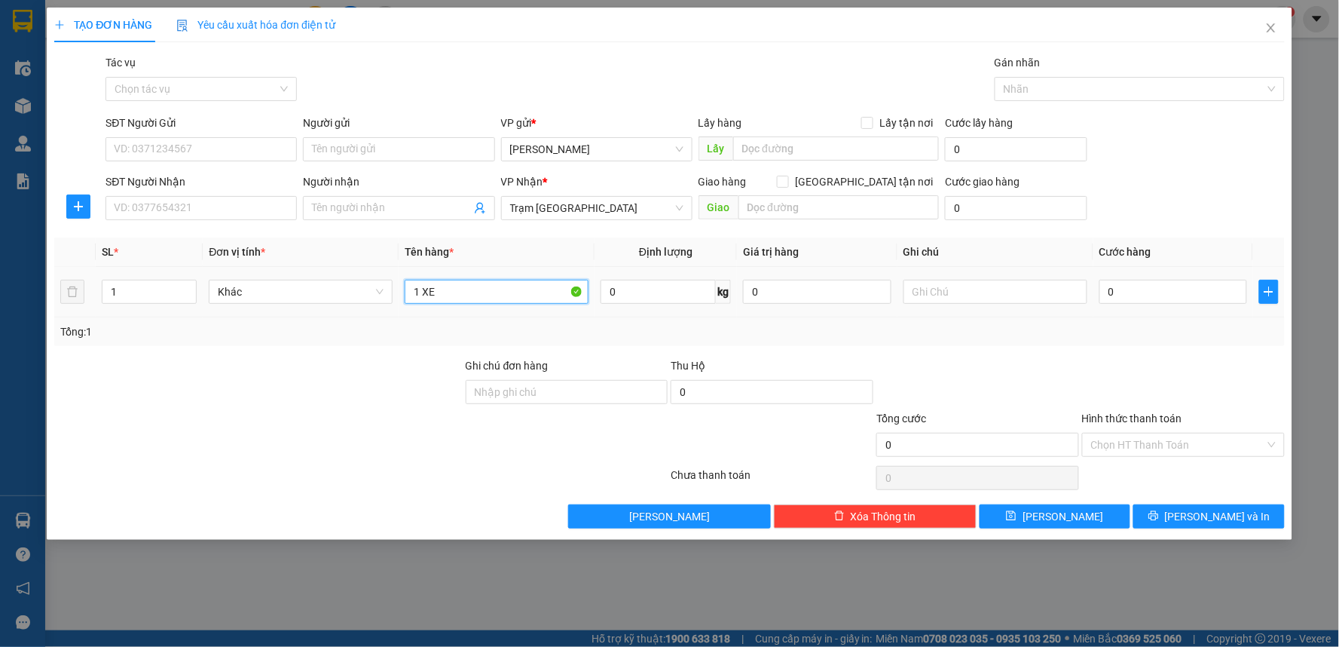
type input "1 XE"
click at [1149, 304] on div "0" at bounding box center [1174, 292] width 148 height 30
click at [1149, 296] on input "0" at bounding box center [1174, 292] width 148 height 24
type input "2"
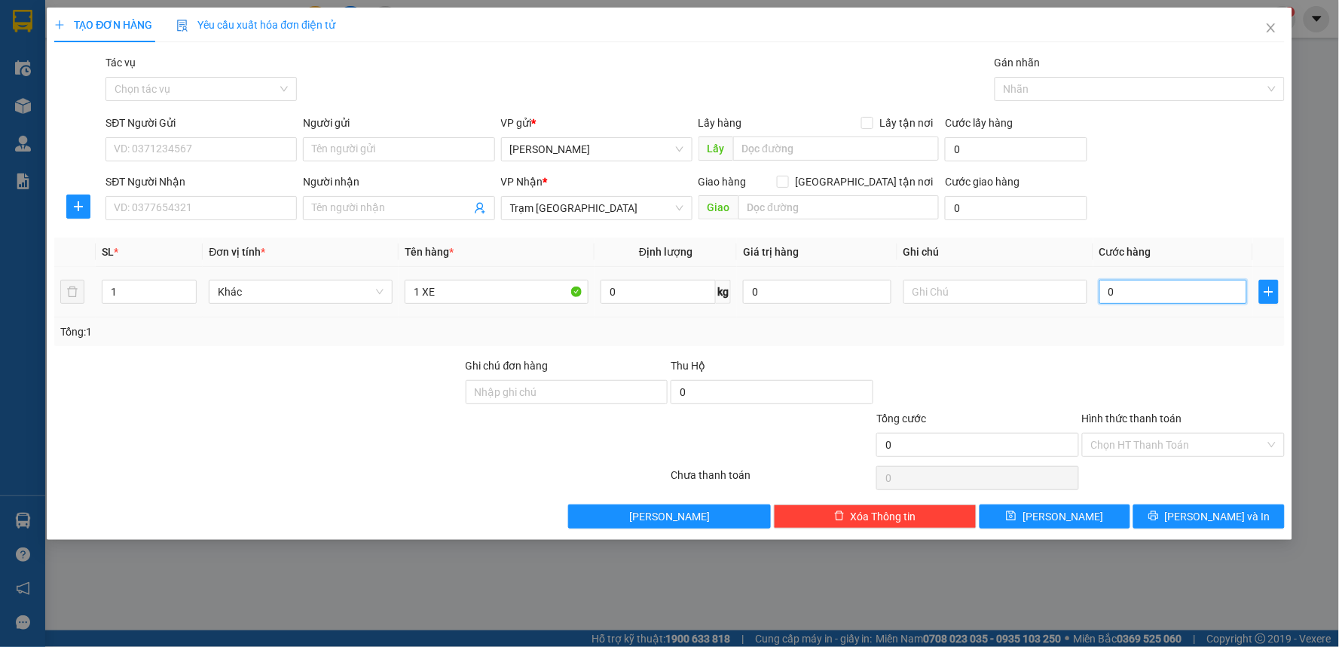
type input "2"
type input "25"
type input "250"
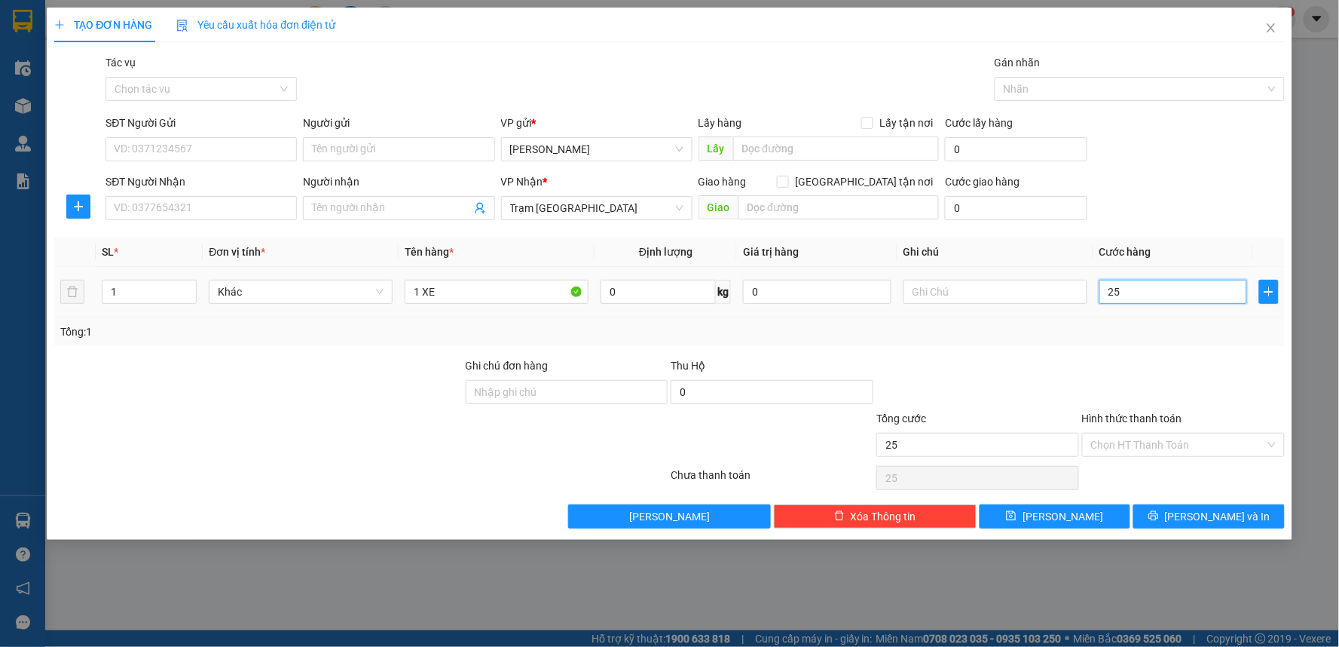
type input "250"
type input "250.000"
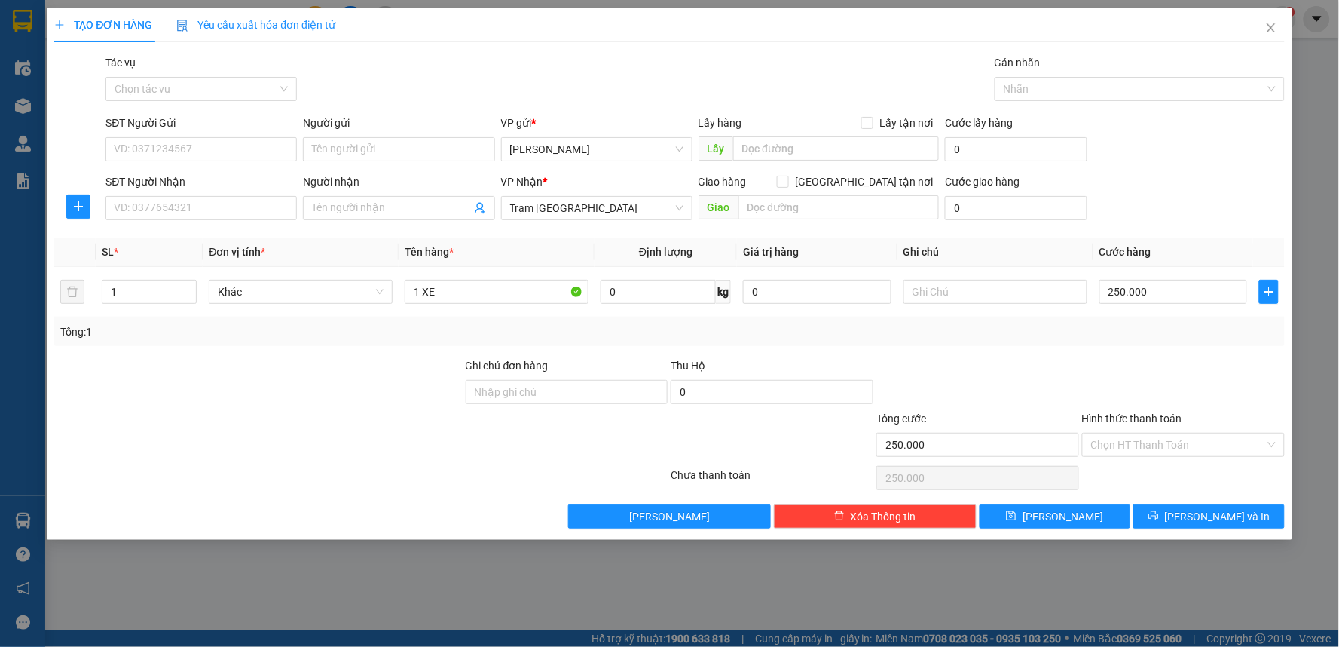
click at [1123, 328] on div "Tổng: 1" at bounding box center [669, 331] width 1219 height 17
click at [243, 200] on input "SĐT Người Nhận" at bounding box center [201, 208] width 191 height 24
type input "0815656801"
click at [187, 154] on input "SĐT Người Gửi" at bounding box center [201, 149] width 191 height 24
type input "0367053390"
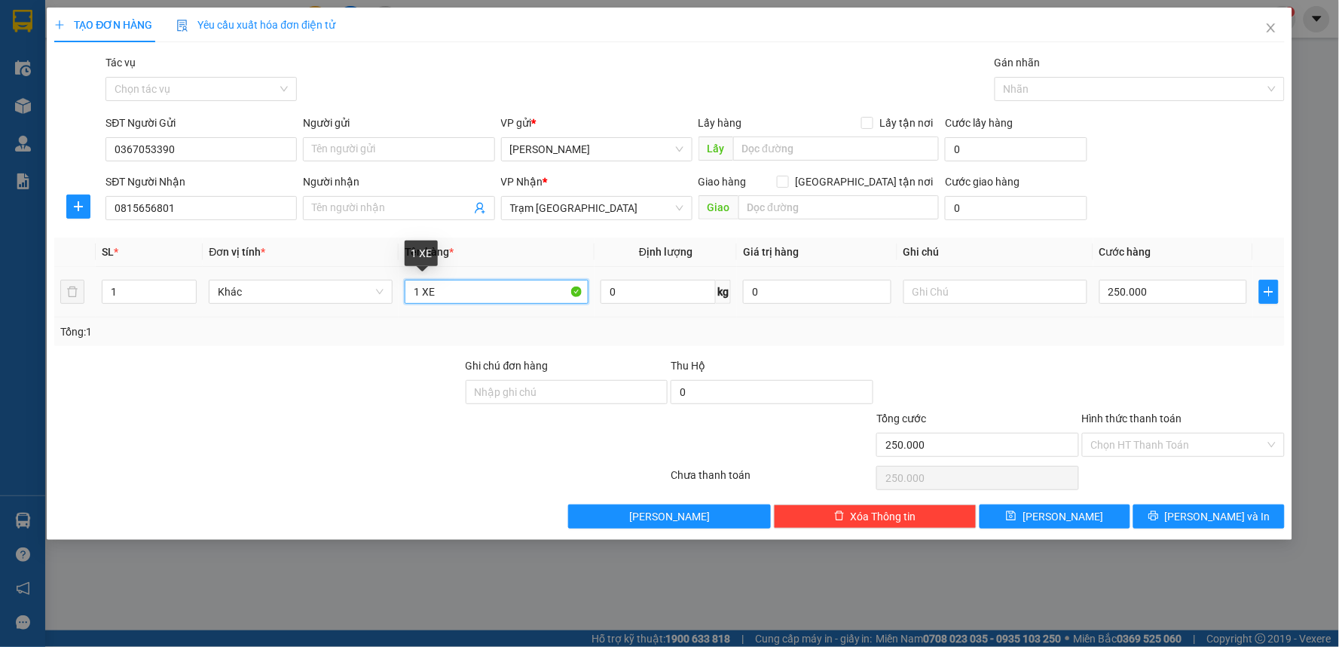
click at [488, 298] on input "1 XE" at bounding box center [497, 292] width 184 height 24
click at [976, 294] on input "text" at bounding box center [996, 292] width 184 height 24
type input "D"
type input "Đ"
type input "OH (14/10)"
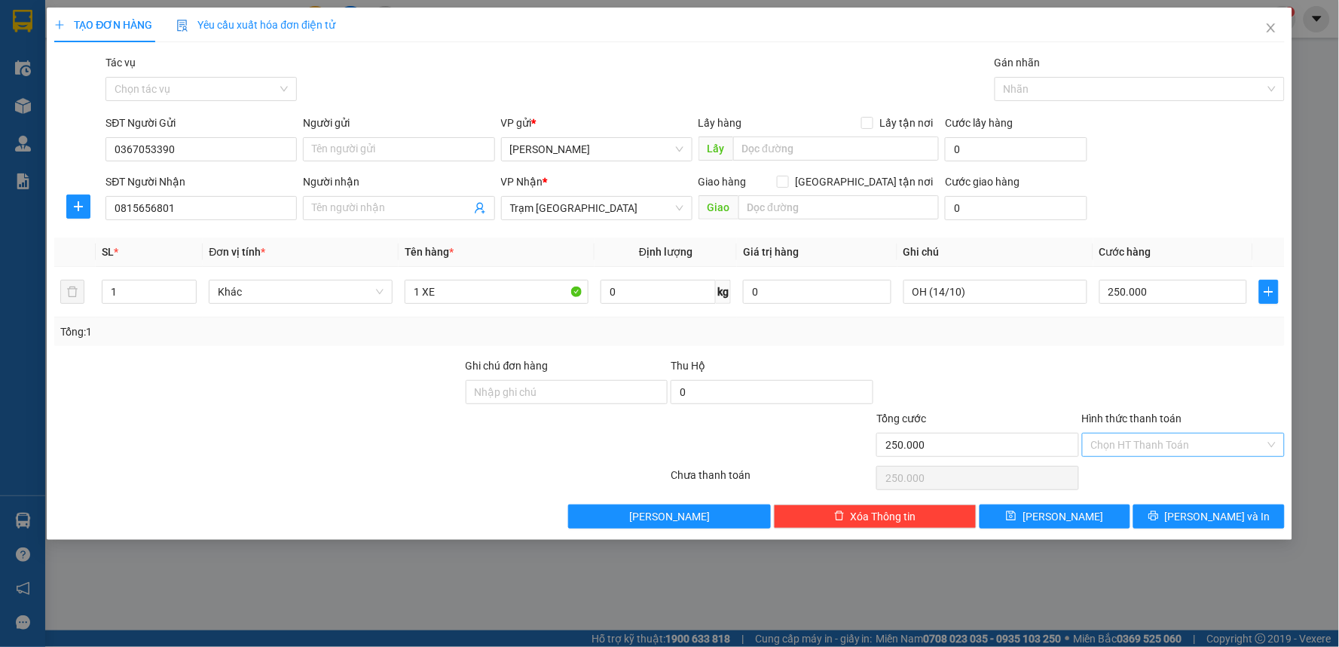
click at [1141, 446] on input "Hình thức thanh toán" at bounding box center [1178, 444] width 174 height 23
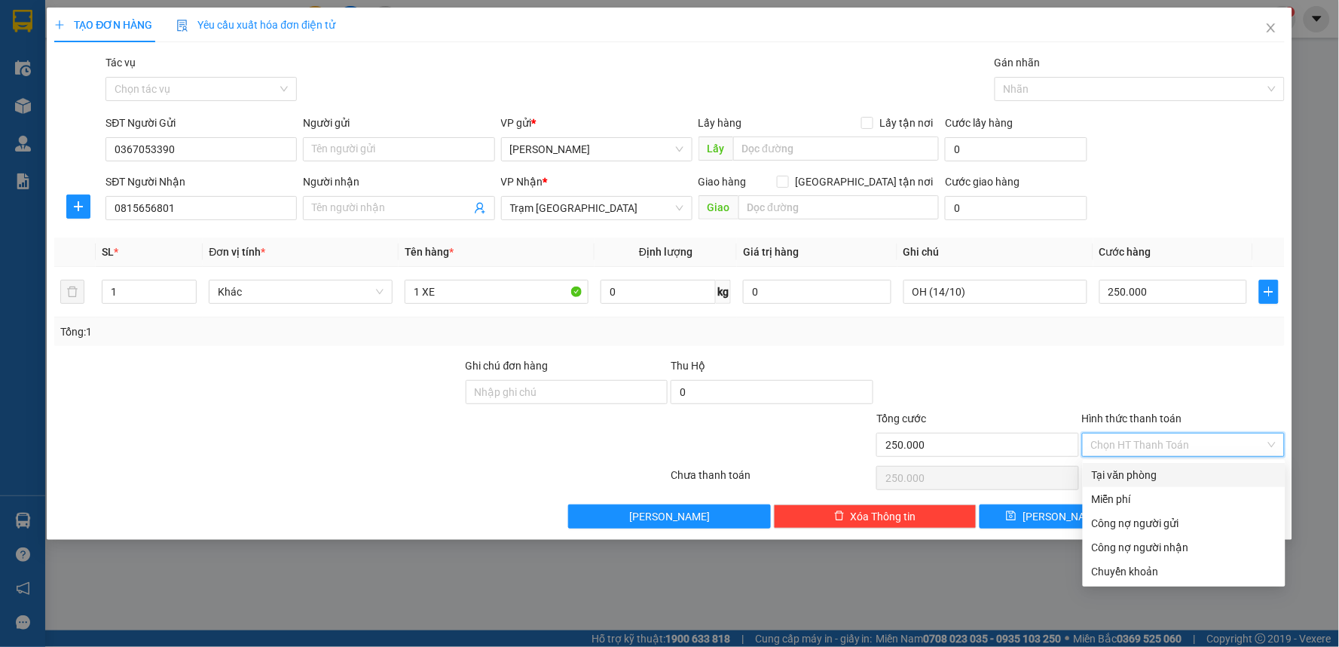
click at [1135, 473] on div "Tại văn phòng" at bounding box center [1184, 474] width 185 height 17
type input "0"
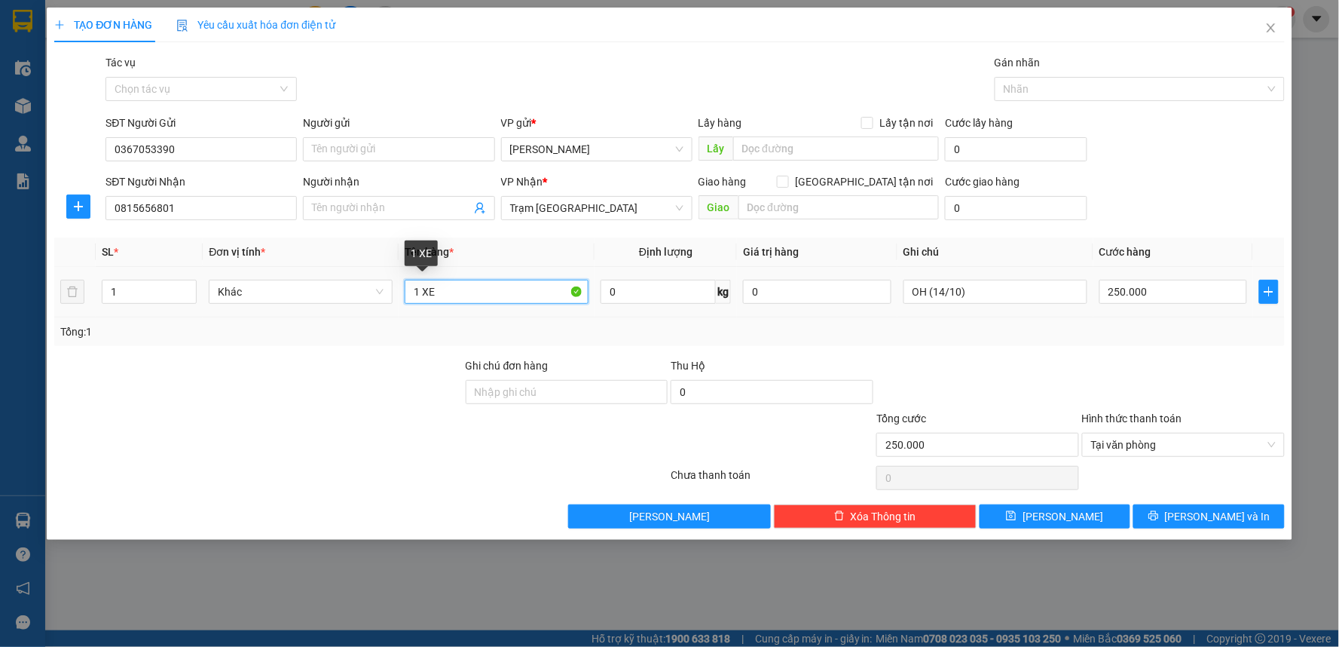
click at [466, 292] on input "1 XE" at bounding box center [497, 292] width 184 height 24
type input "1 XE 86AE - 02914"
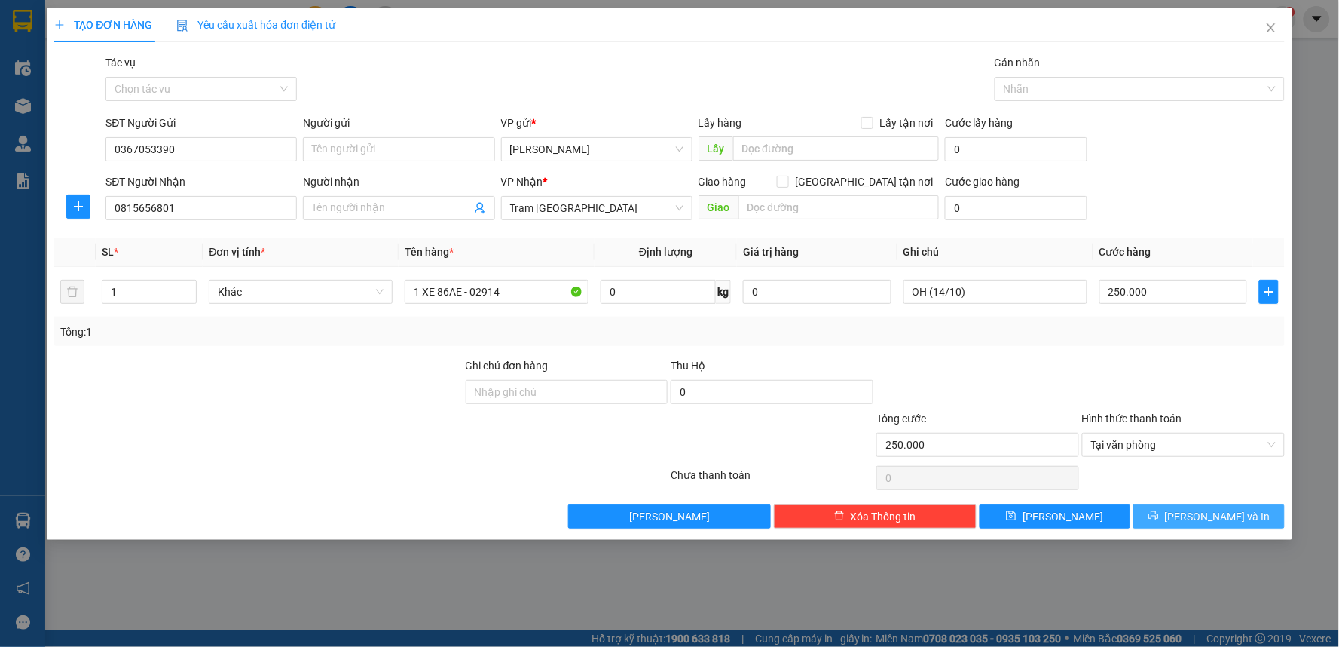
click at [1195, 518] on button "[PERSON_NAME] và In" at bounding box center [1208, 516] width 151 height 24
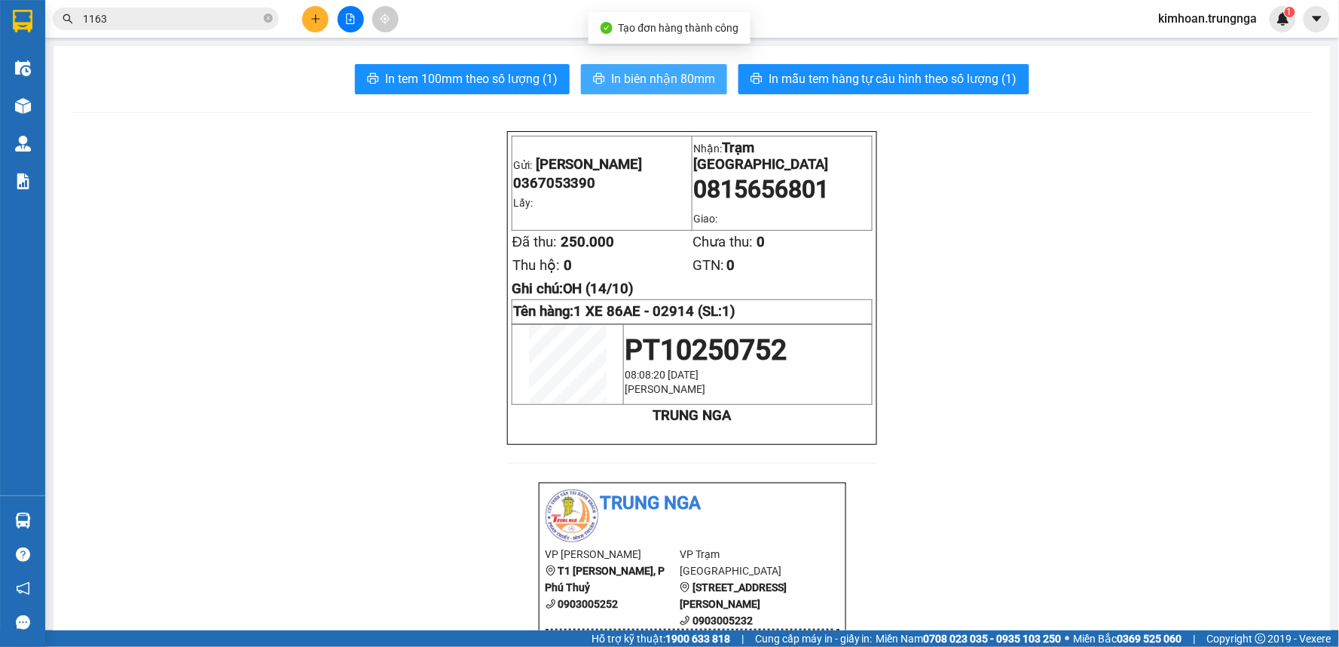
click at [611, 79] on span "In biên nhận 80mm" at bounding box center [663, 78] width 104 height 19
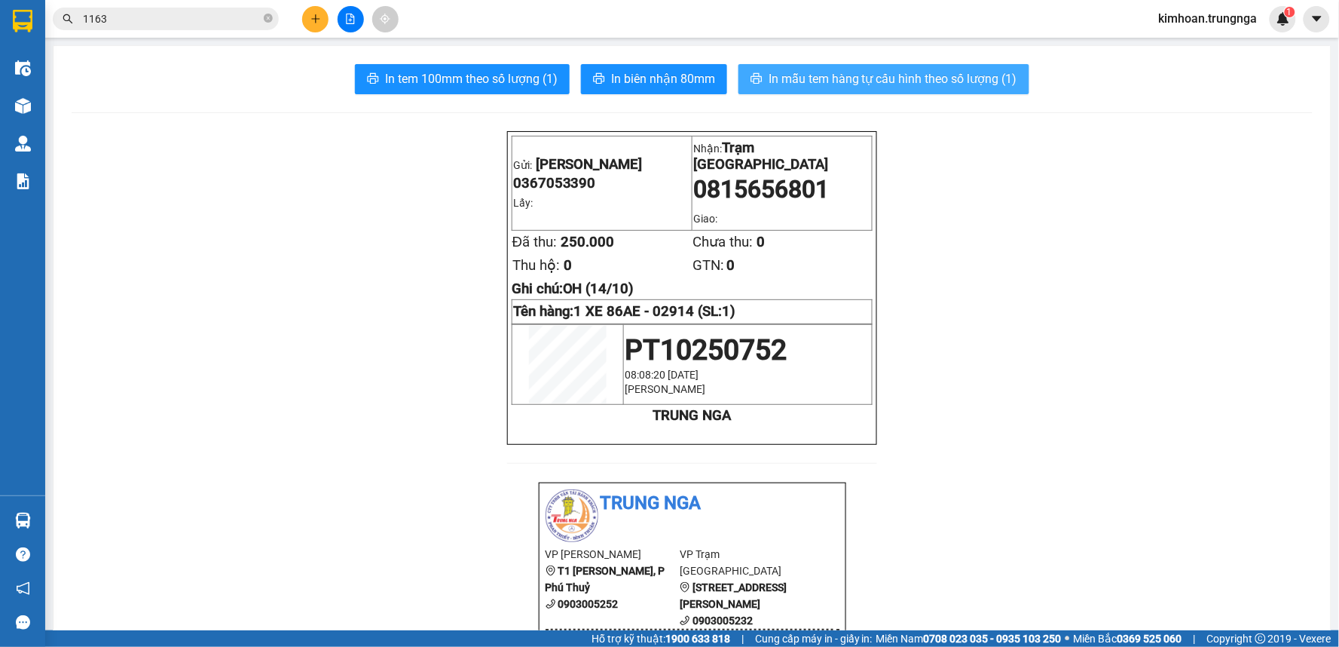
click at [807, 81] on span "In mẫu tem hàng tự cấu hình theo số lượng (1)" at bounding box center [893, 78] width 249 height 19
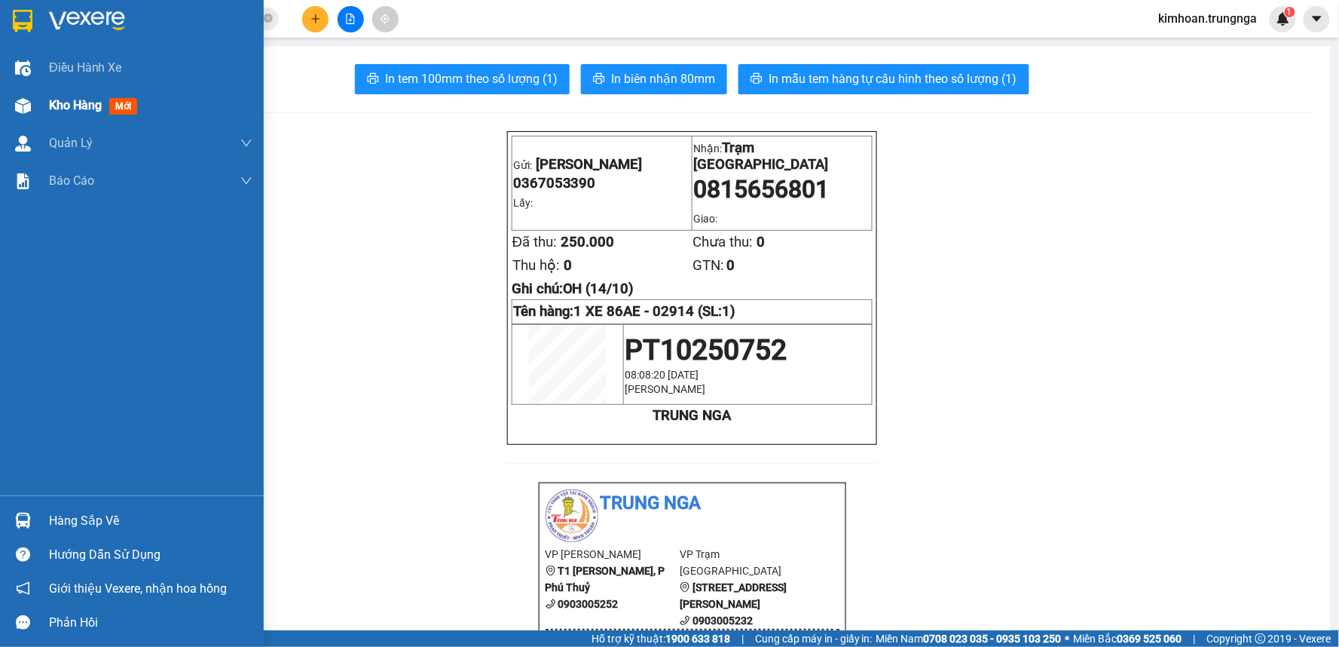
click at [66, 98] on span "Kho hàng" at bounding box center [75, 105] width 53 height 14
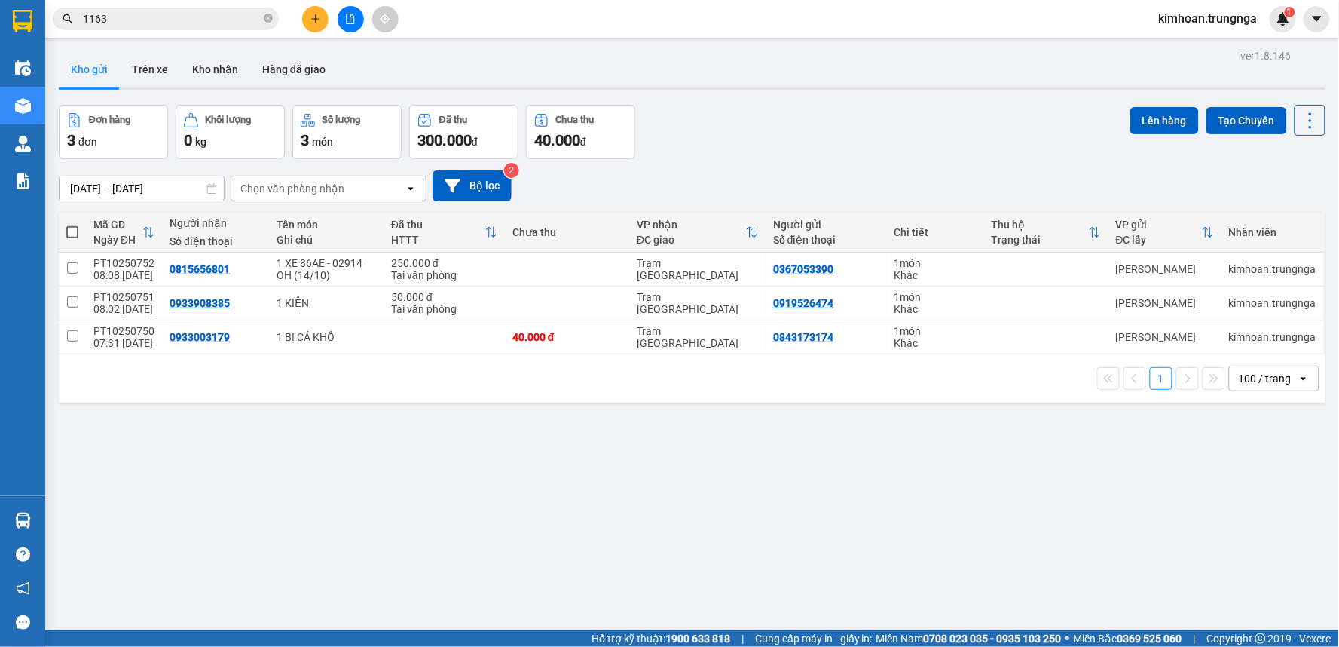
click at [146, 232] on icon at bounding box center [149, 232] width 10 height 11
click at [146, 232] on icon at bounding box center [148, 232] width 12 height 12
click at [137, 78] on button "Trên xe" at bounding box center [150, 69] width 60 height 36
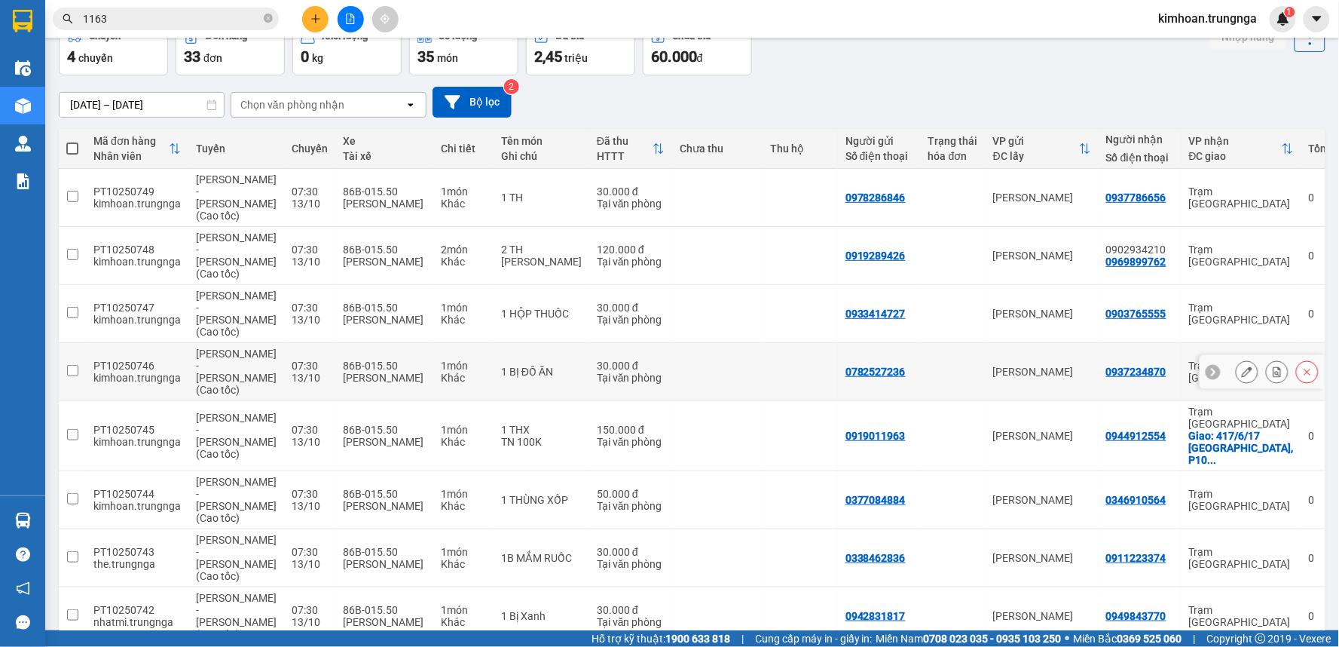
scroll to position [145, 0]
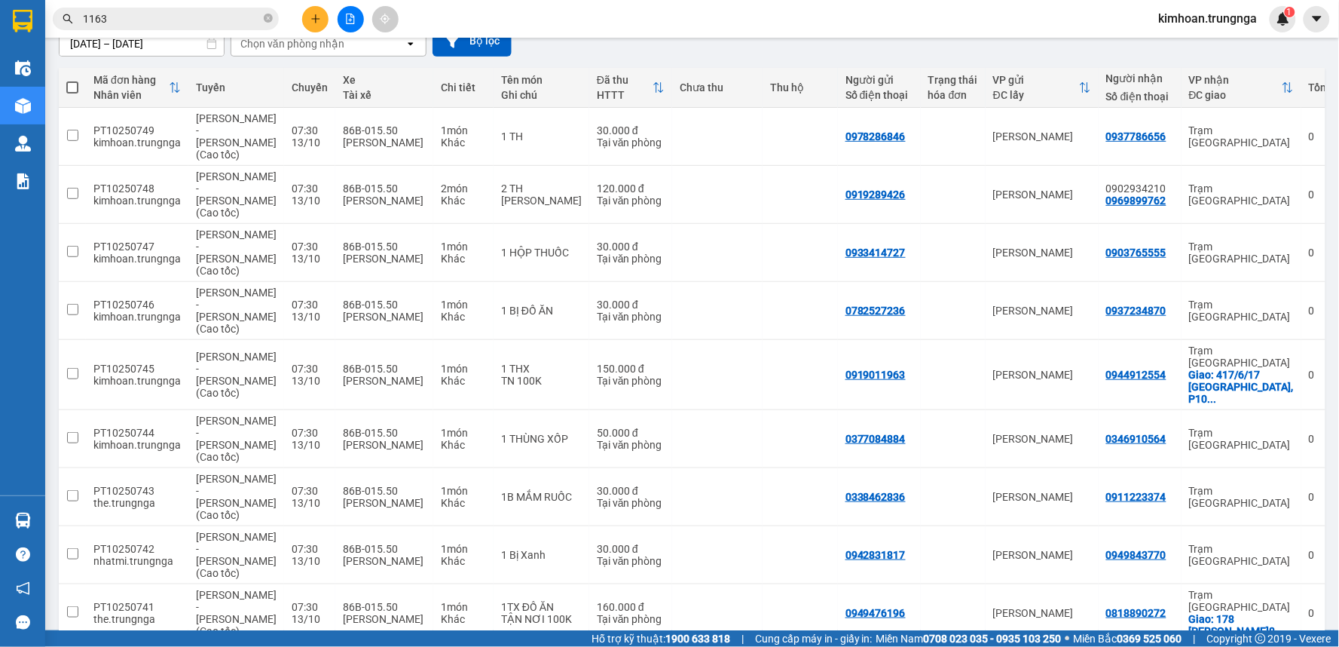
click at [1254, 567] on div "100 / trang" at bounding box center [1262, 559] width 90 height 27
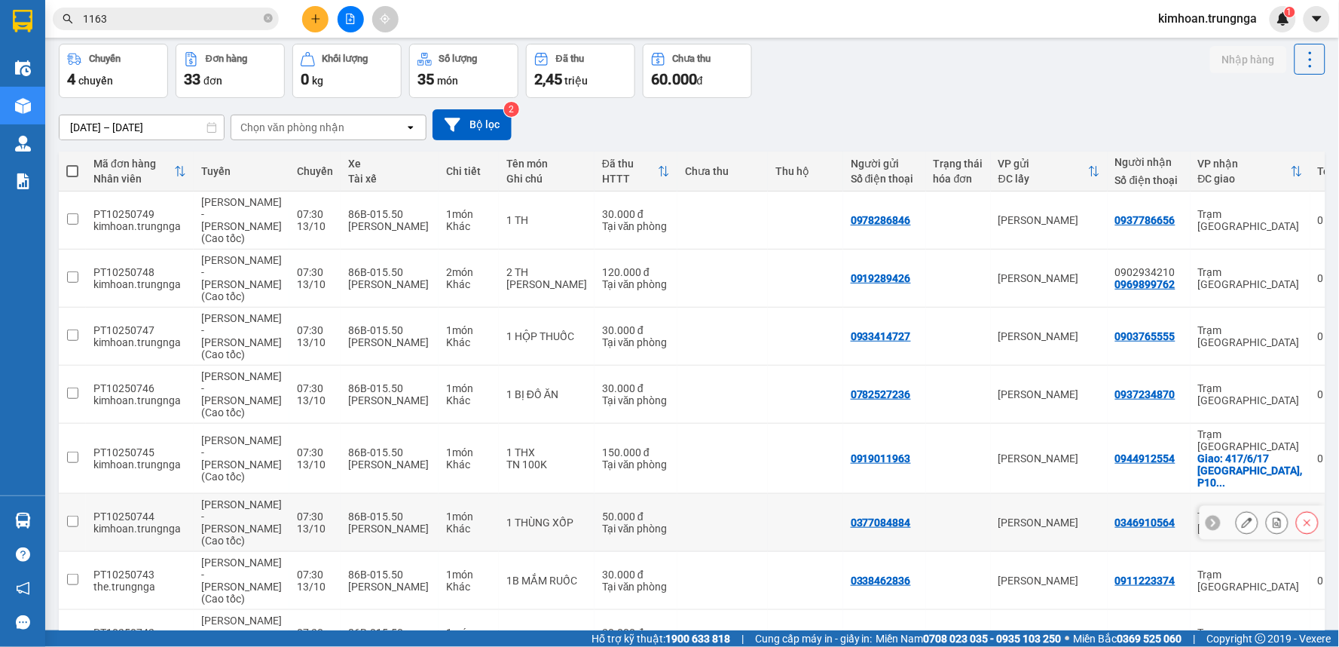
scroll to position [0, 0]
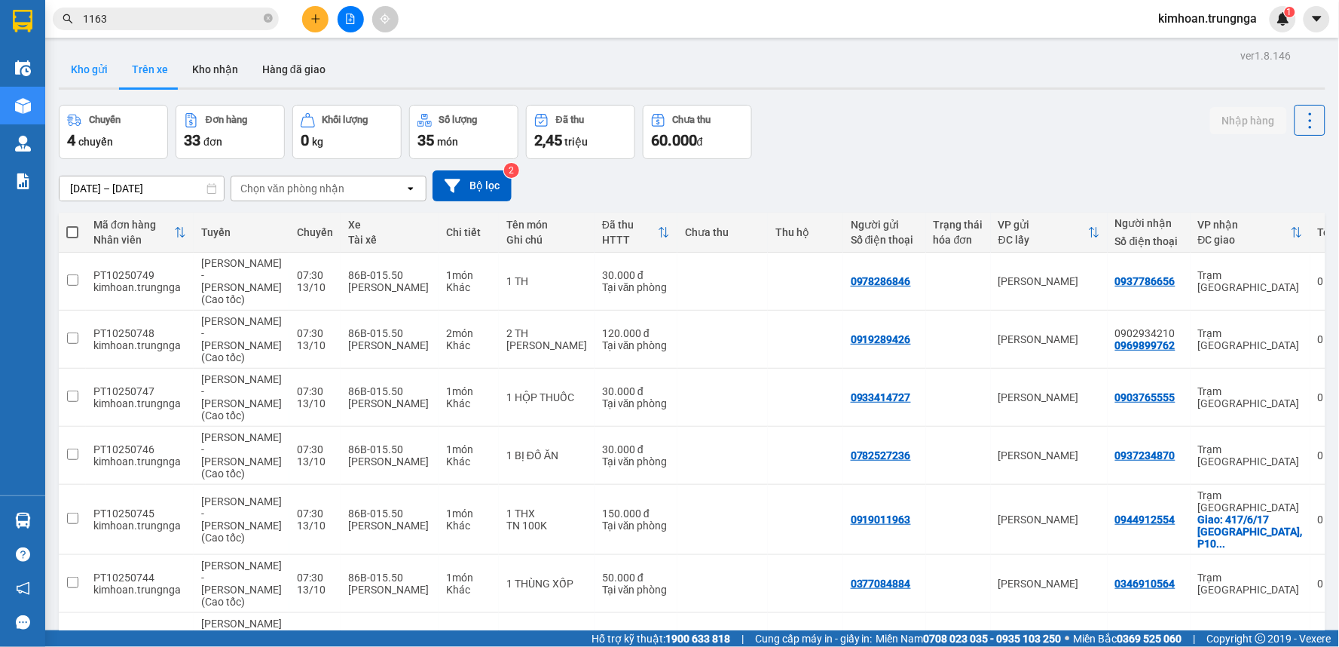
click at [93, 66] on button "Kho gửi" at bounding box center [89, 69] width 61 height 36
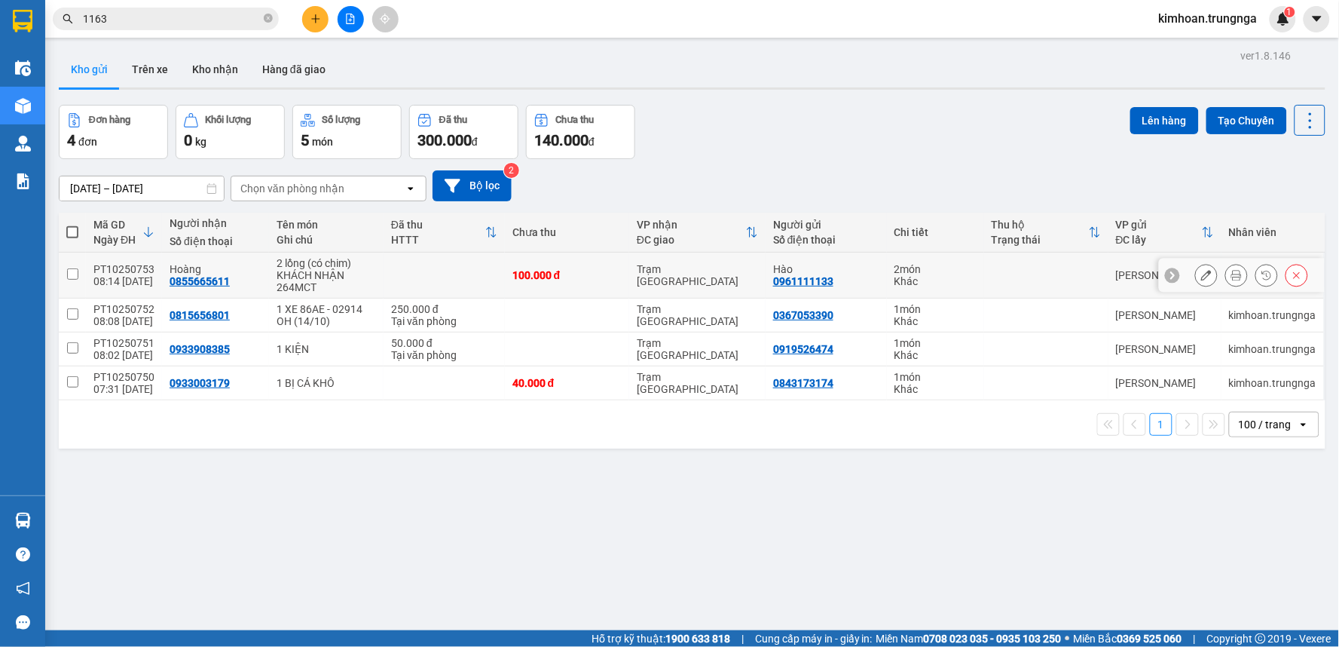
click at [1231, 276] on icon at bounding box center [1236, 275] width 11 height 11
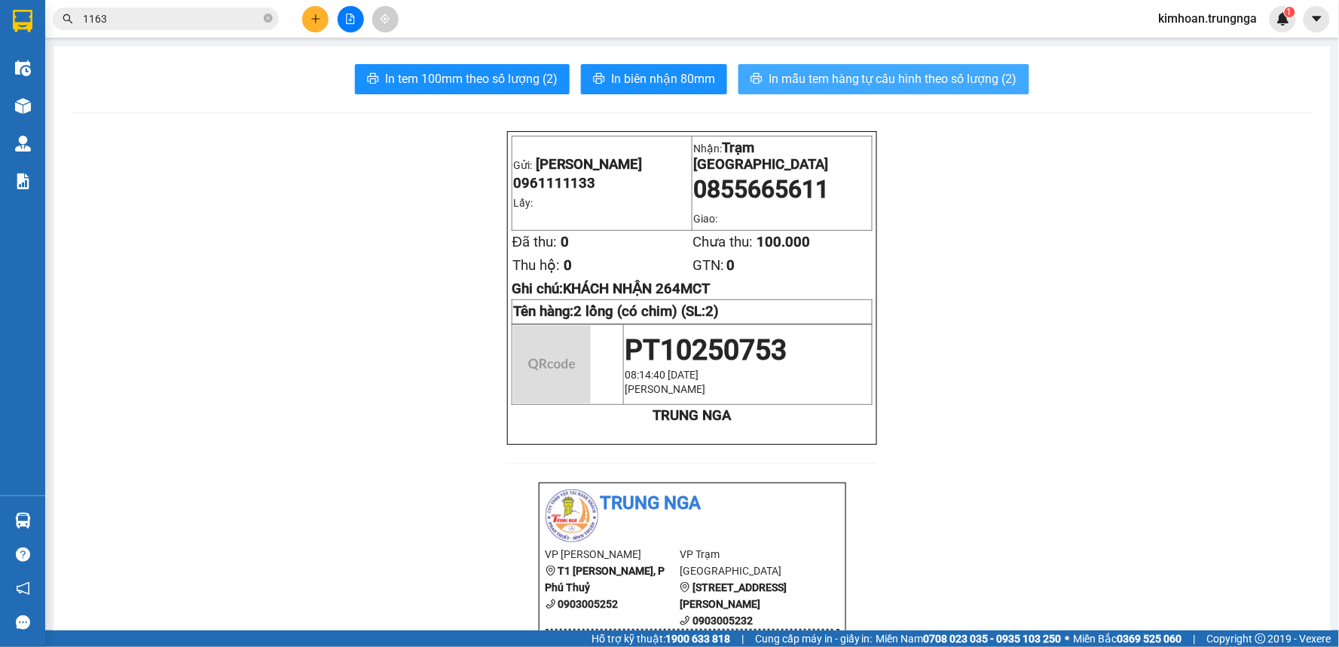
click at [824, 76] on span "In mẫu tem hàng tự cấu hình theo số lượng (2)" at bounding box center [893, 78] width 249 height 19
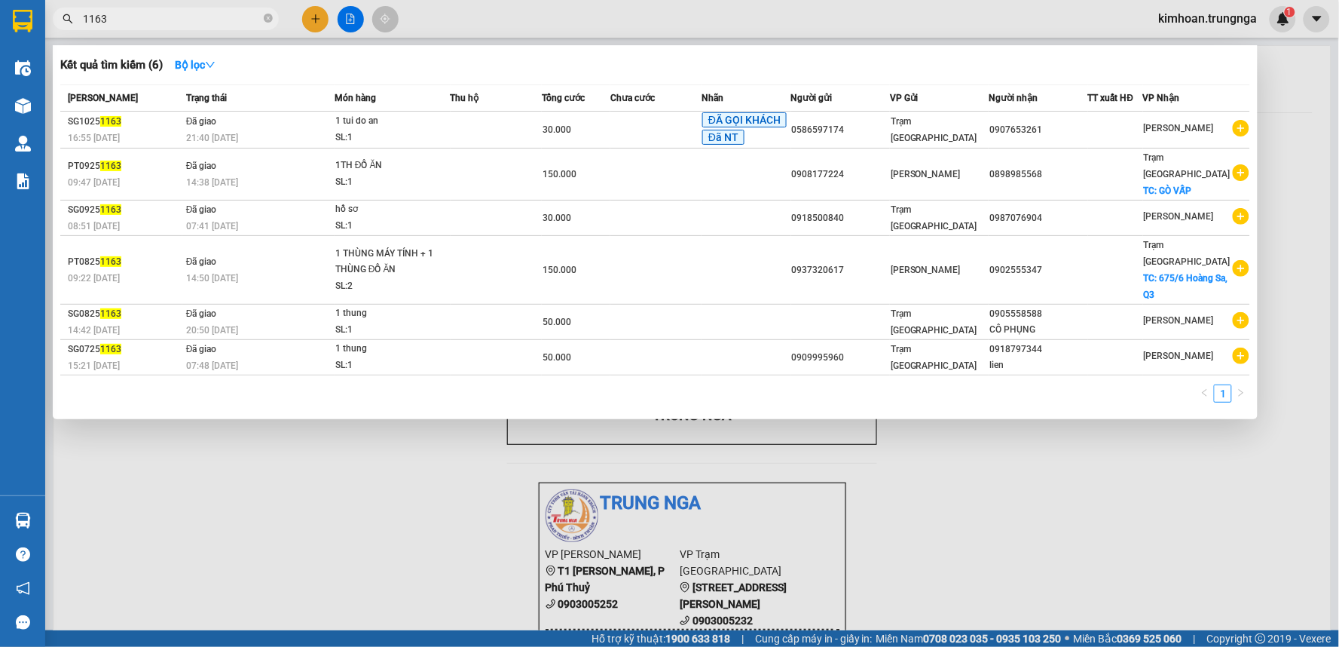
click at [238, 20] on input "1163" at bounding box center [172, 19] width 178 height 17
click at [237, 496] on div at bounding box center [669, 323] width 1339 height 647
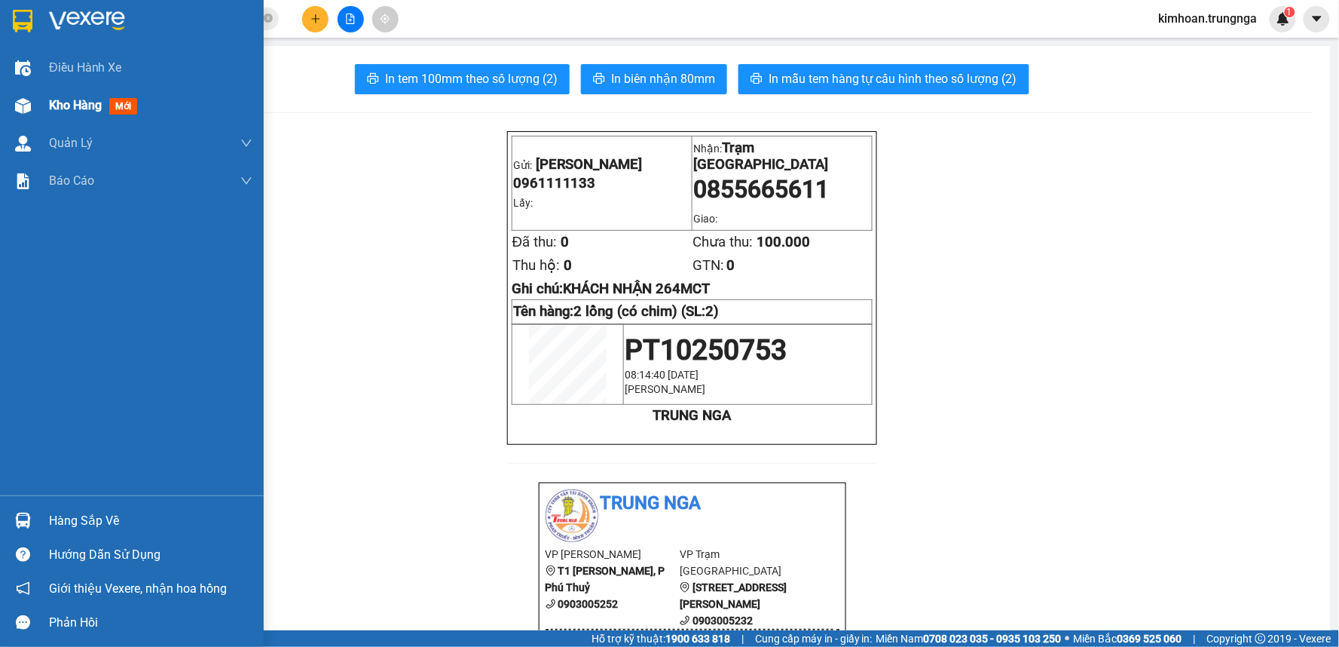
click at [17, 103] on img at bounding box center [23, 106] width 16 height 16
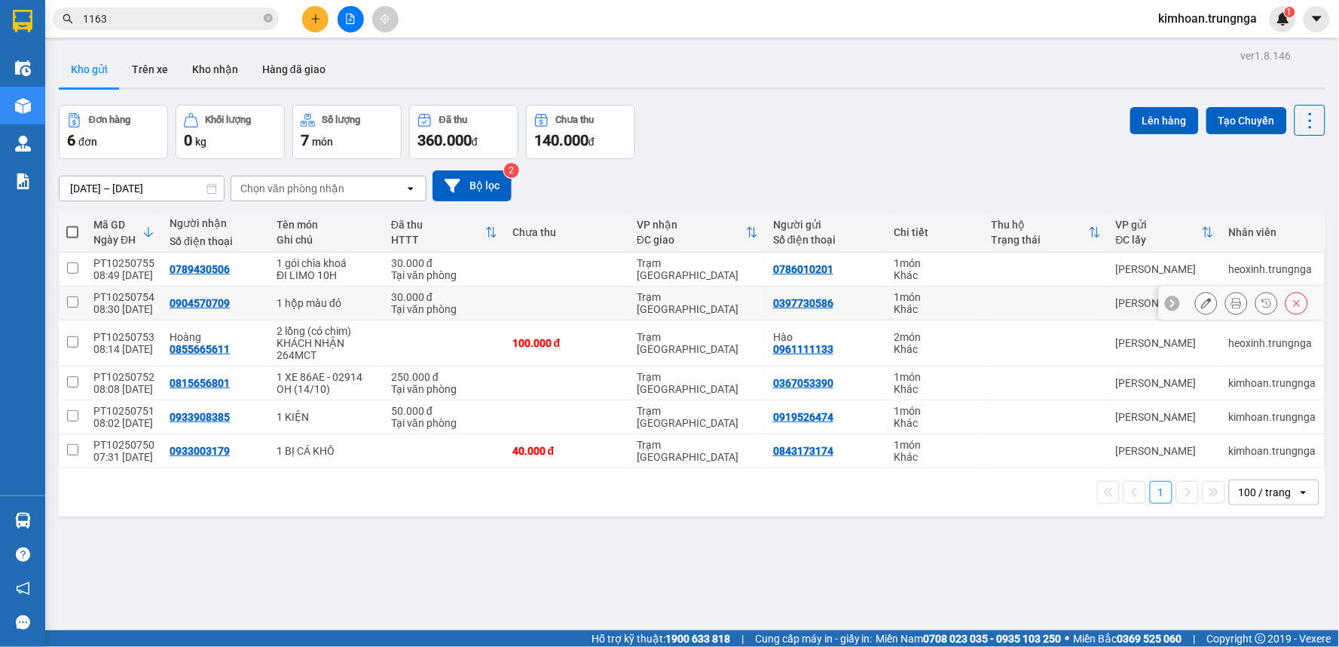
click at [1230, 301] on button at bounding box center [1236, 303] width 21 height 26
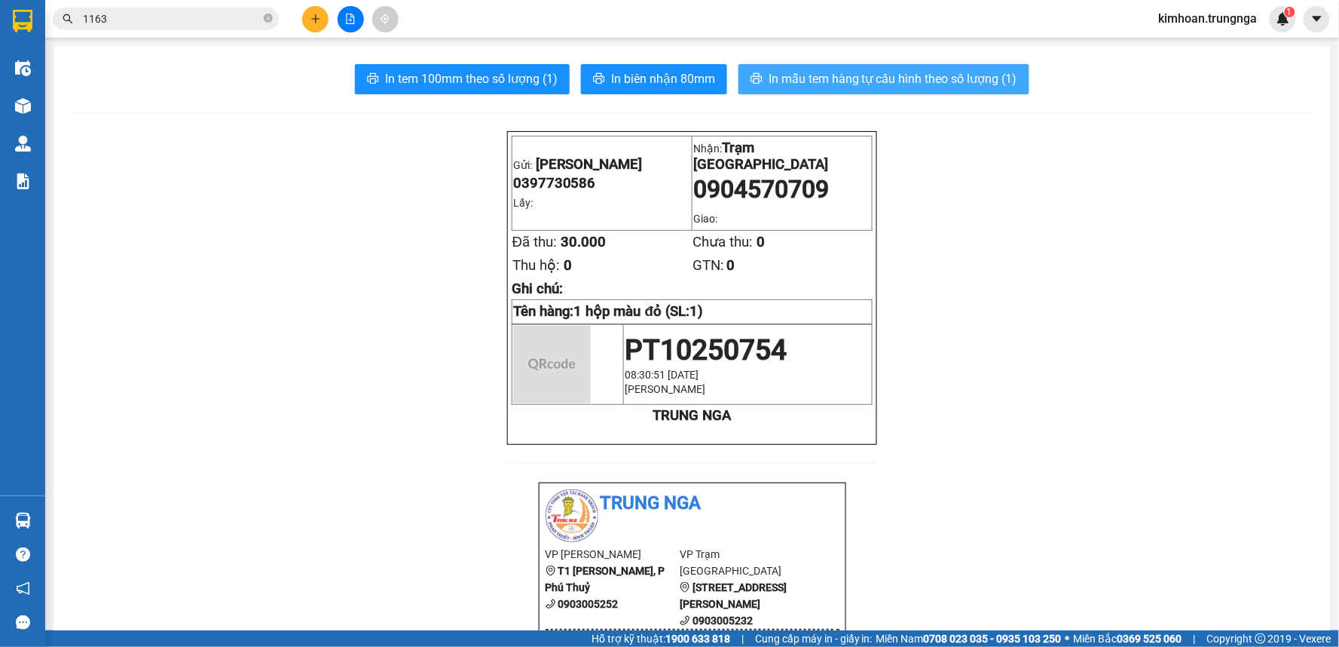
click at [950, 80] on span "In mẫu tem hàng tự cấu hình theo số lượng (1)" at bounding box center [893, 78] width 249 height 19
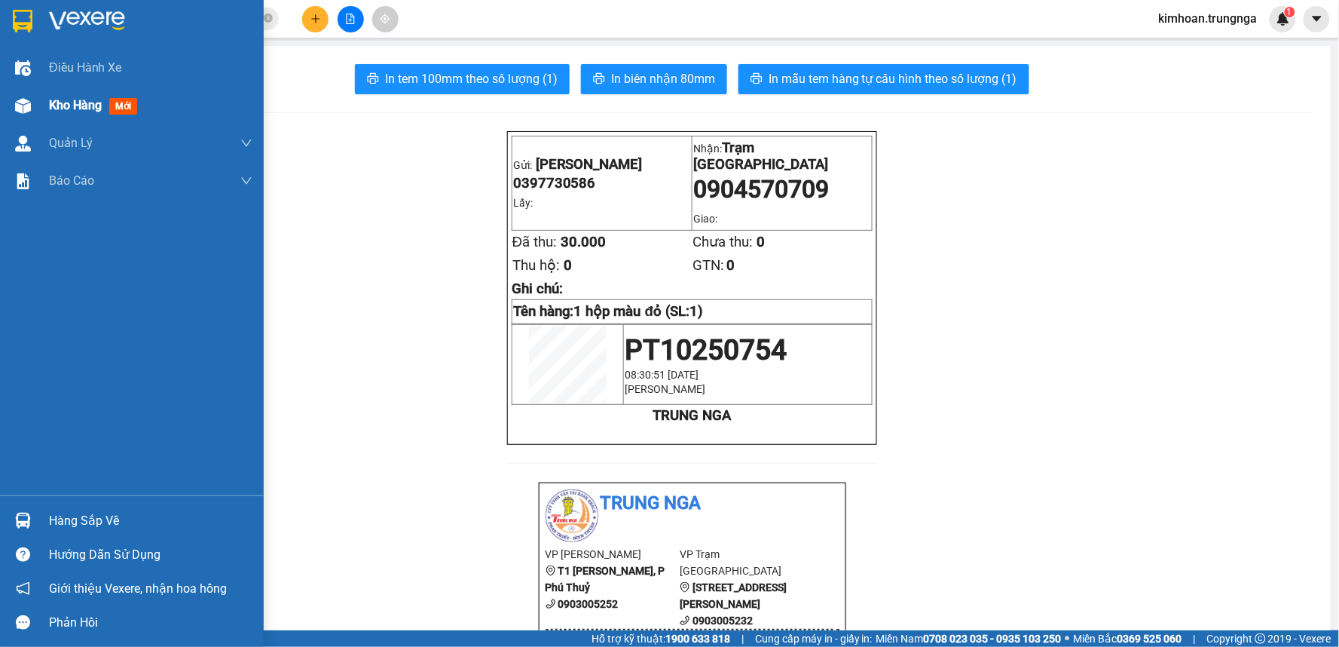
click at [16, 103] on img at bounding box center [23, 106] width 16 height 16
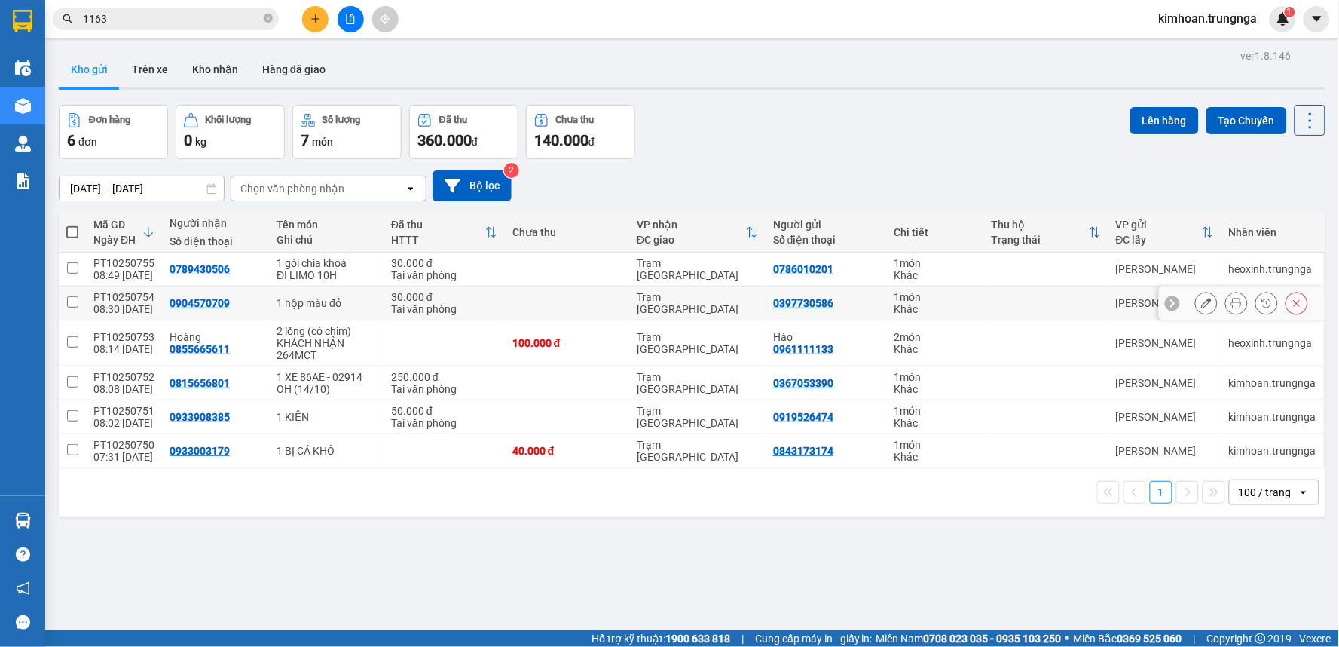
click at [1203, 305] on button at bounding box center [1206, 303] width 21 height 26
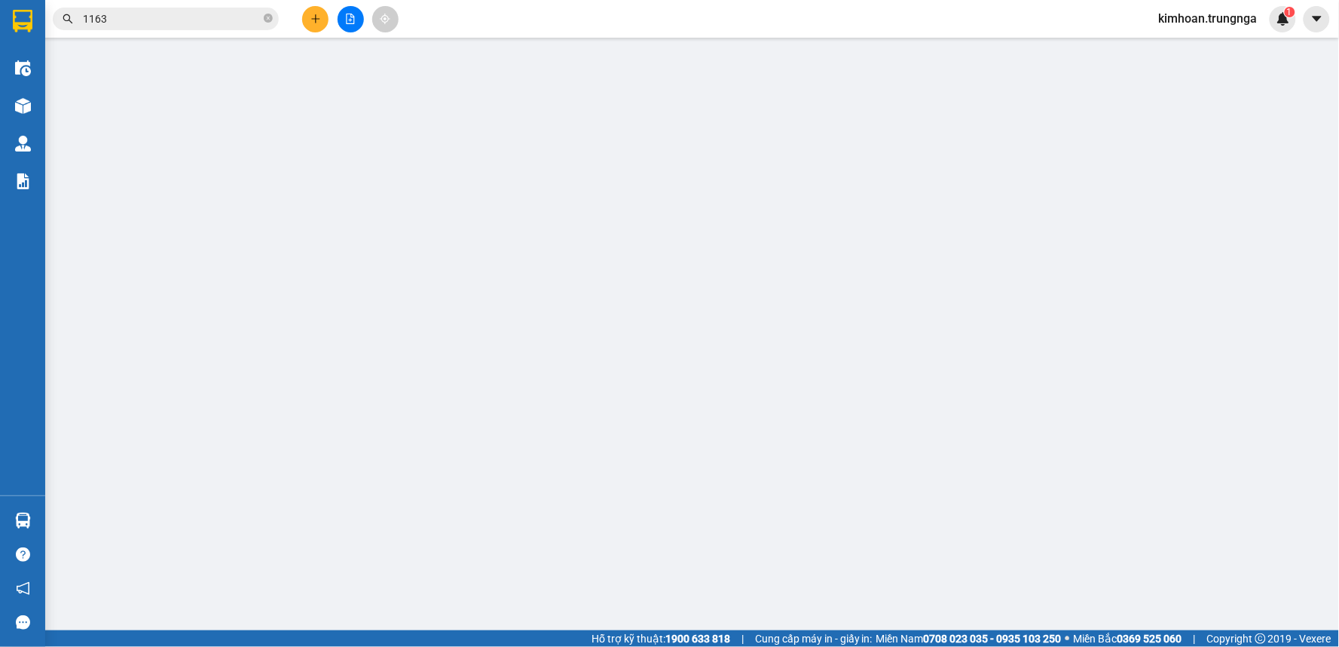
type input "0397730586"
type input "0904570709"
type input "30.000"
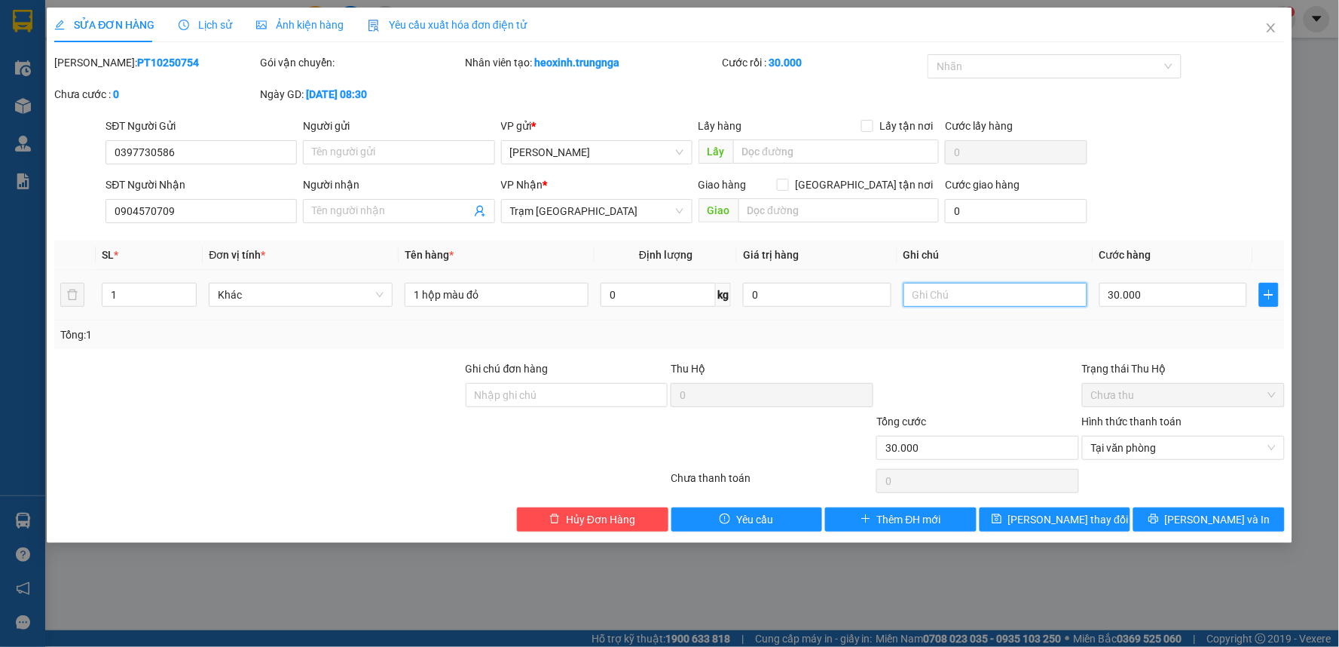
click at [981, 299] on input "text" at bounding box center [996, 295] width 184 height 24
type input "limo 10h"
click at [1059, 515] on span "[PERSON_NAME] thay đổi" at bounding box center [1068, 519] width 121 height 17
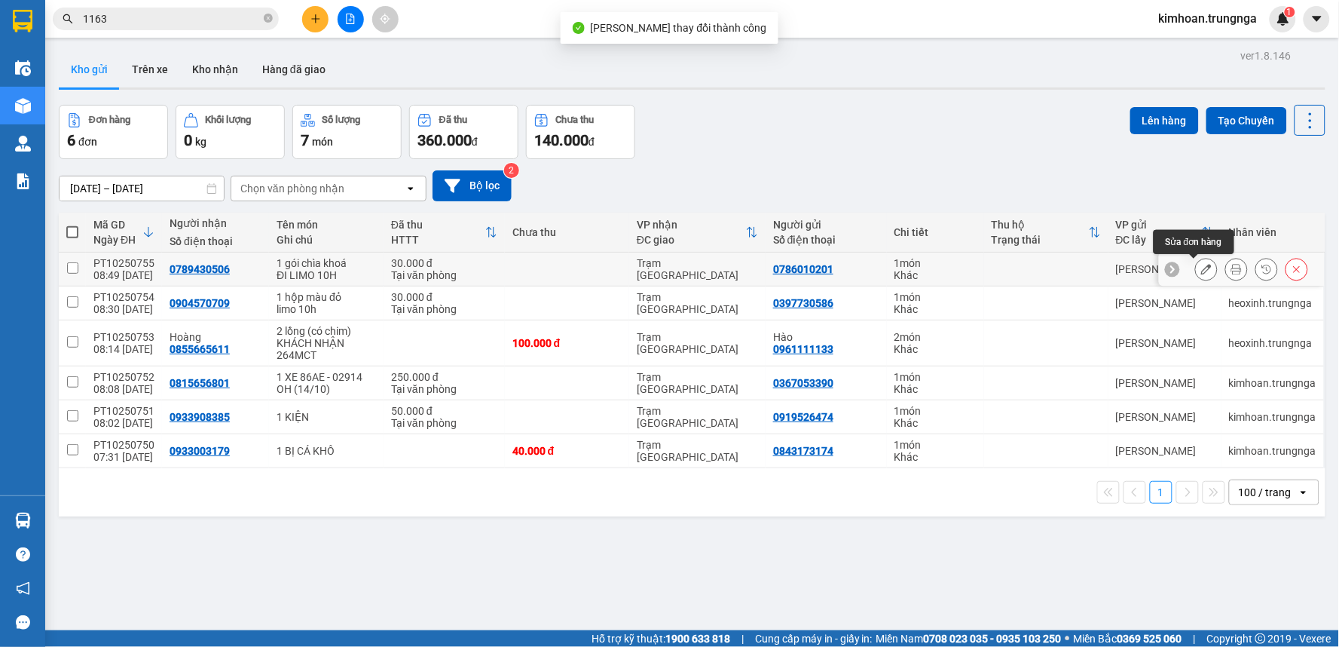
click at [1201, 273] on icon at bounding box center [1206, 269] width 11 height 11
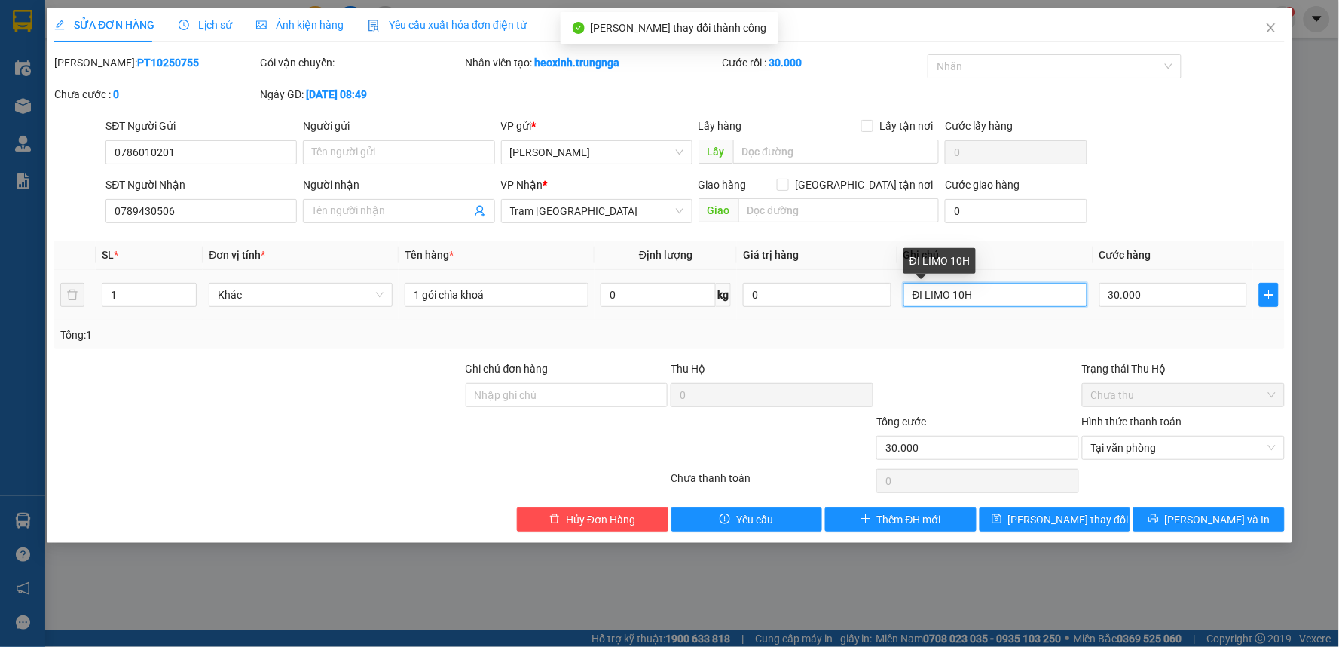
click at [991, 292] on input "ĐI LIMO 10H" at bounding box center [996, 295] width 184 height 24
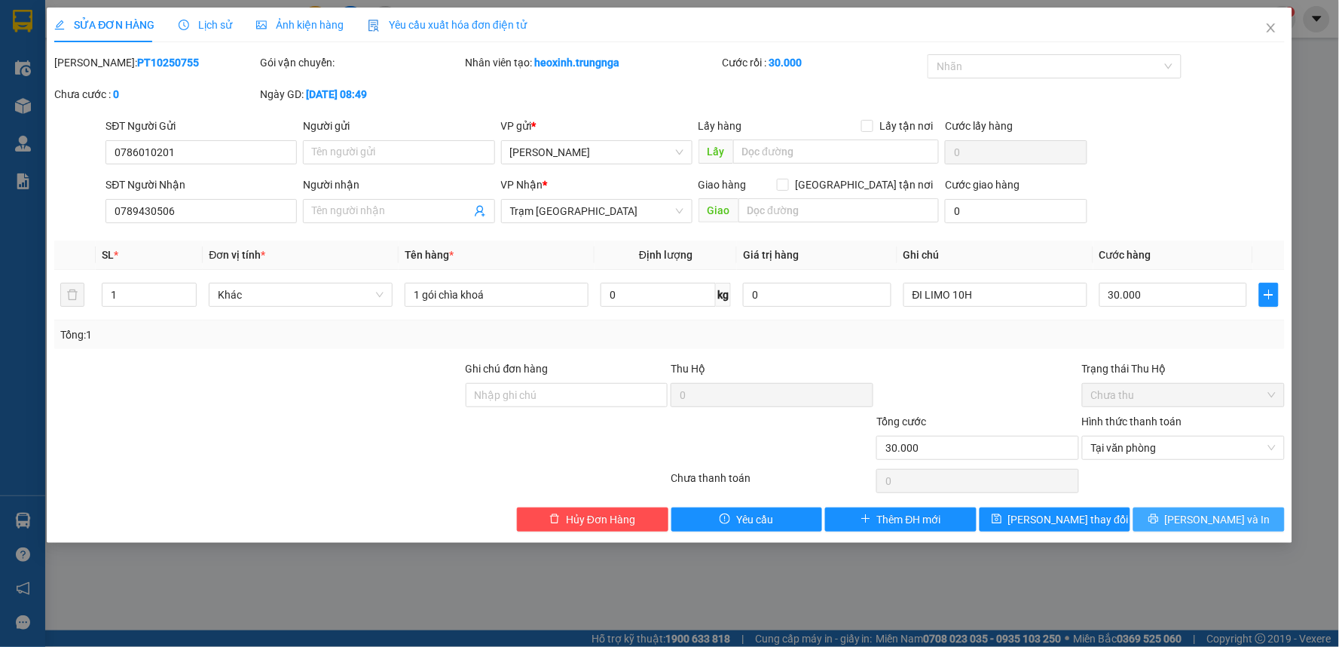
click at [1210, 518] on span "[PERSON_NAME] và In" at bounding box center [1218, 519] width 106 height 17
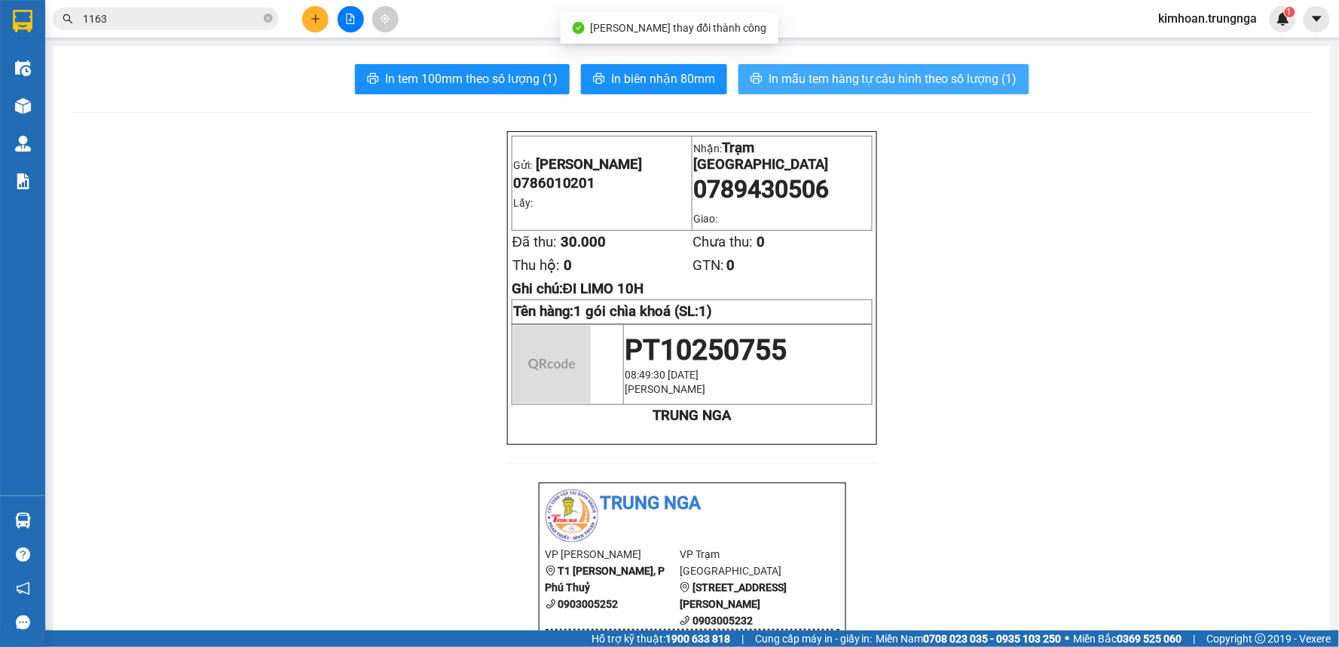
click at [944, 79] on span "In mẫu tem hàng tự cấu hình theo số lượng (1)" at bounding box center [893, 78] width 249 height 19
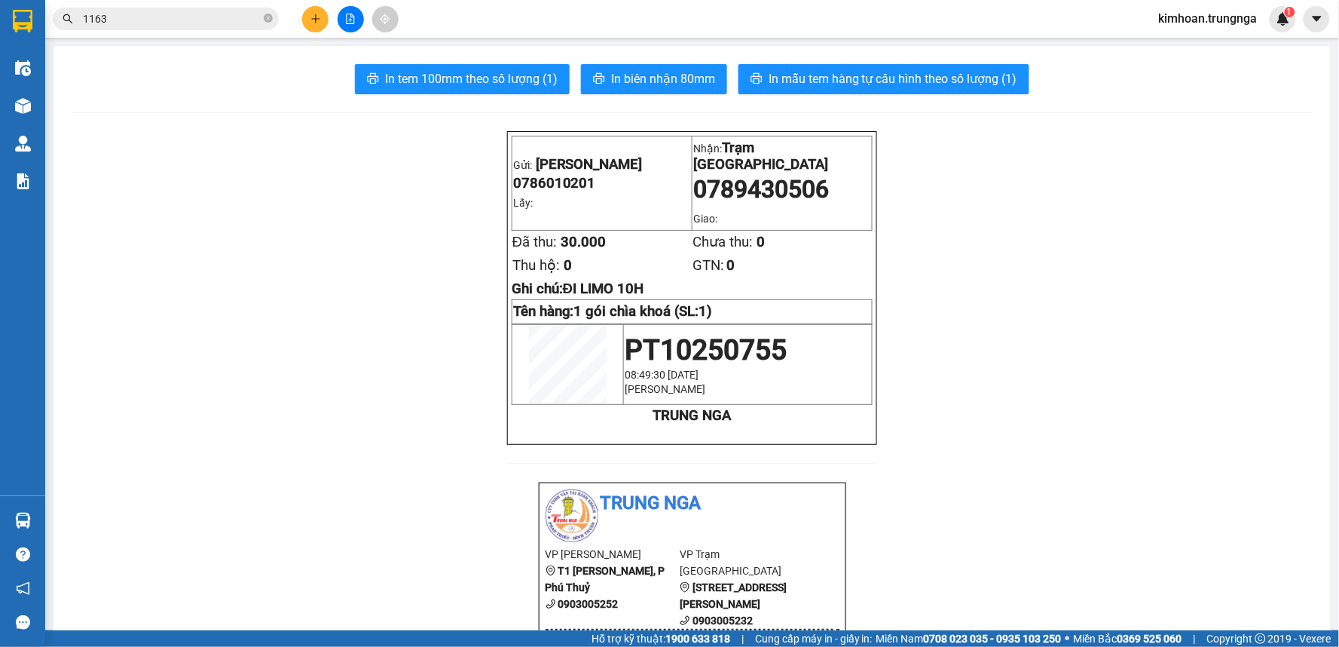
click at [329, 20] on div at bounding box center [350, 19] width 113 height 26
click at [324, 21] on button at bounding box center [315, 19] width 26 height 26
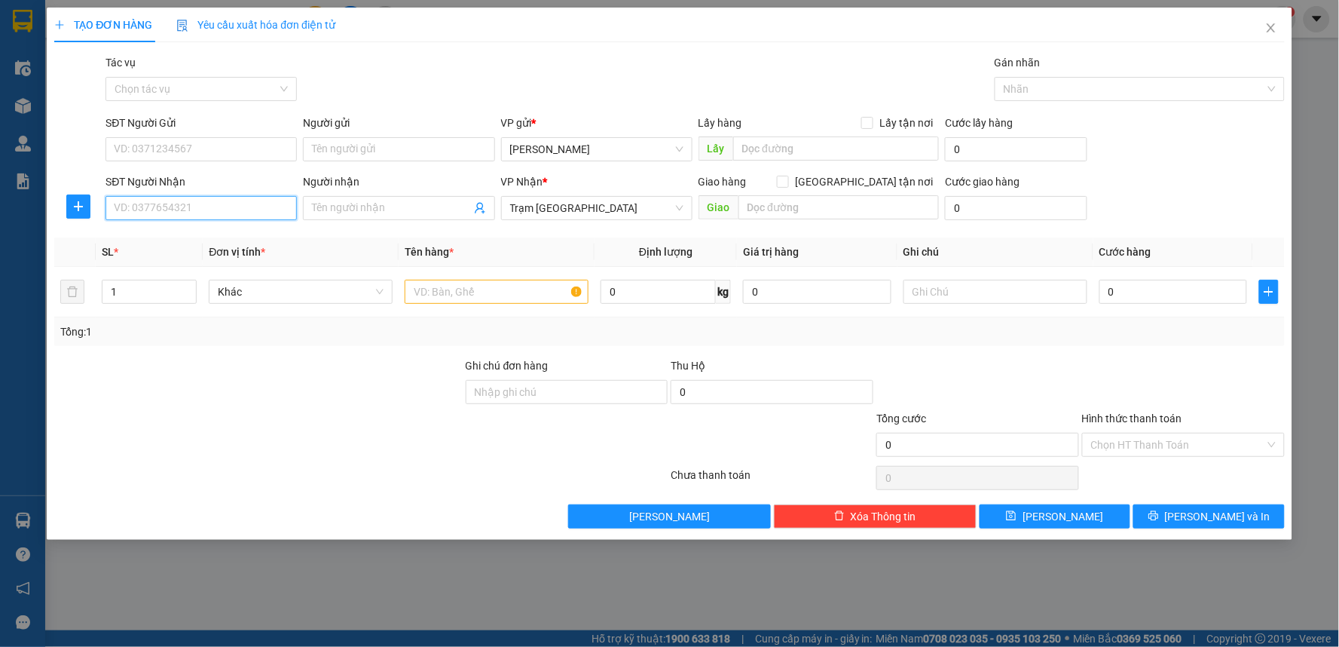
click at [174, 213] on input "SĐT Người Nhận" at bounding box center [201, 208] width 191 height 24
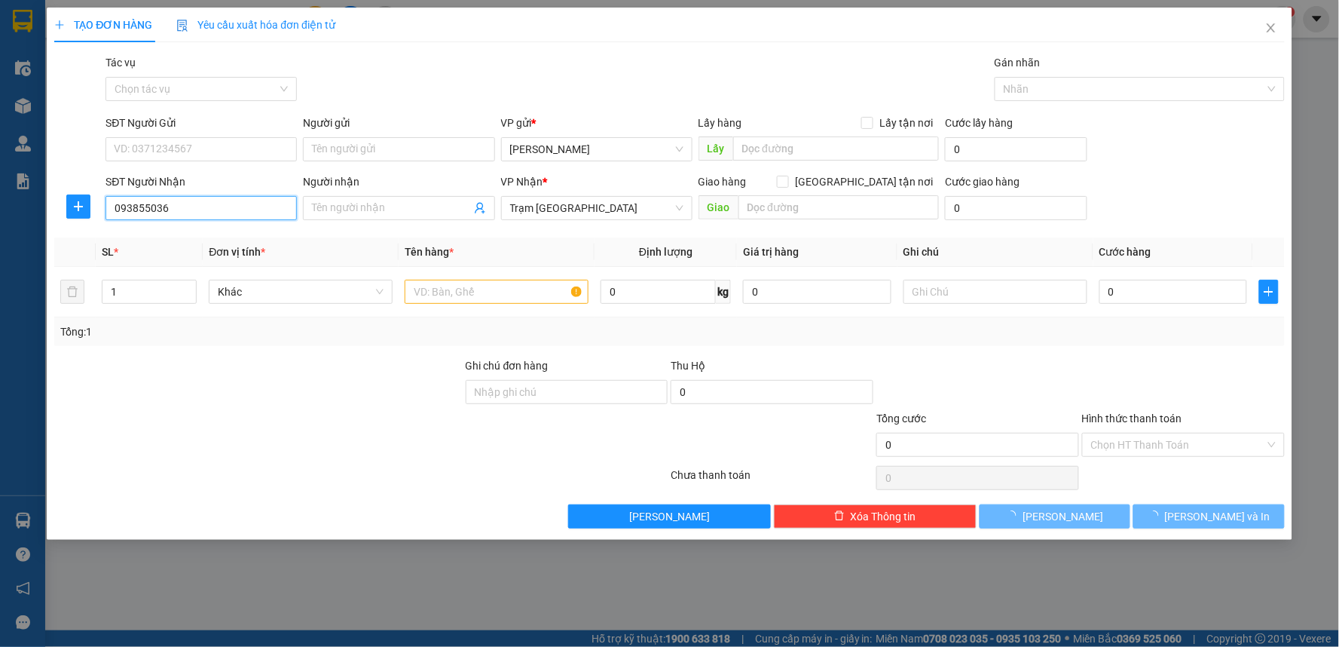
type input "0938550364"
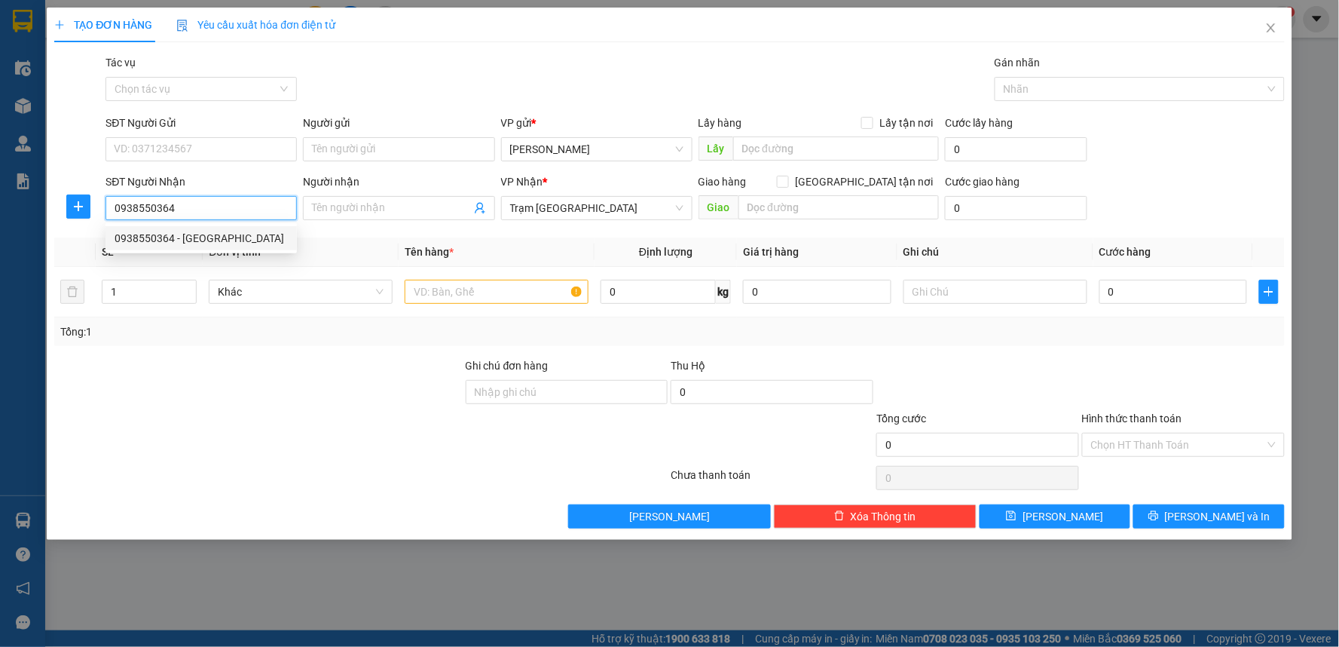
click at [184, 242] on div "0938550364 - [GEOGRAPHIC_DATA]" at bounding box center [201, 238] width 173 height 17
type input "Giang"
type input "30.000"
type input "0938550364"
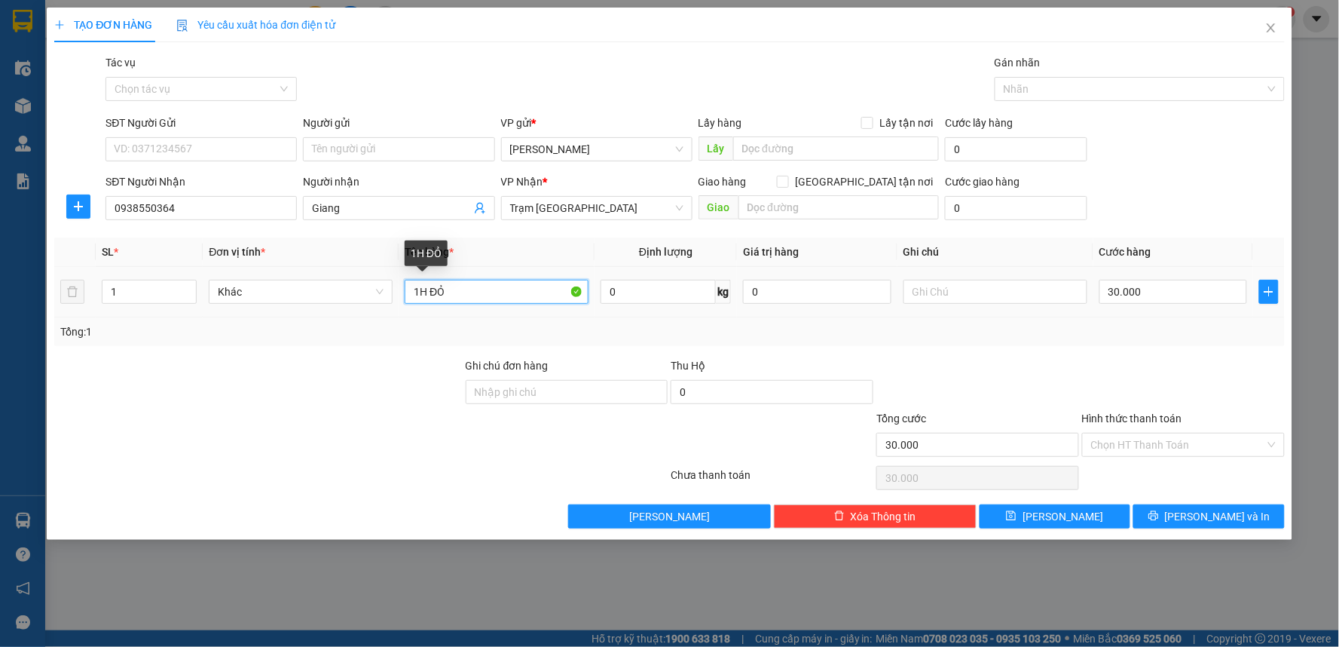
drag, startPoint x: 481, startPoint y: 287, endPoint x: 422, endPoint y: 295, distance: 59.4
click at [422, 295] on input "1H ĐỎ" at bounding box center [497, 292] width 184 height 24
type input "1 HỘP"
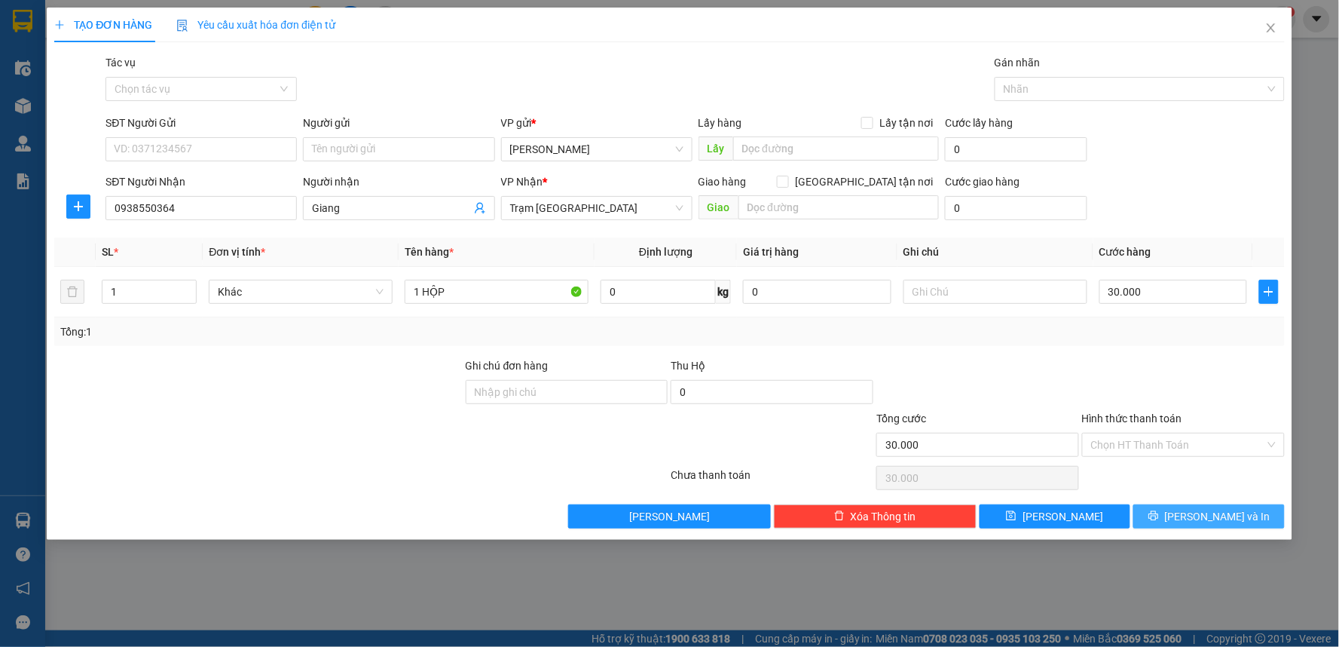
click at [1164, 511] on button "[PERSON_NAME] và In" at bounding box center [1208, 516] width 151 height 24
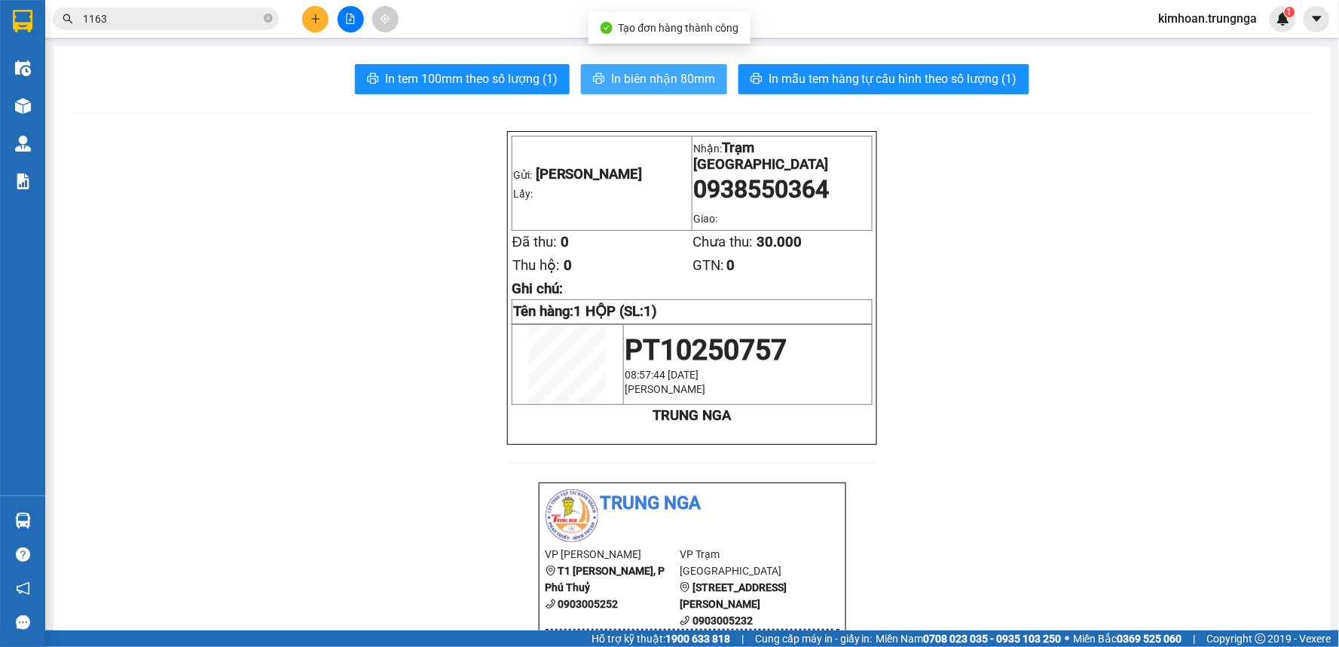
click at [664, 78] on span "In biên nhận 80mm" at bounding box center [663, 78] width 104 height 19
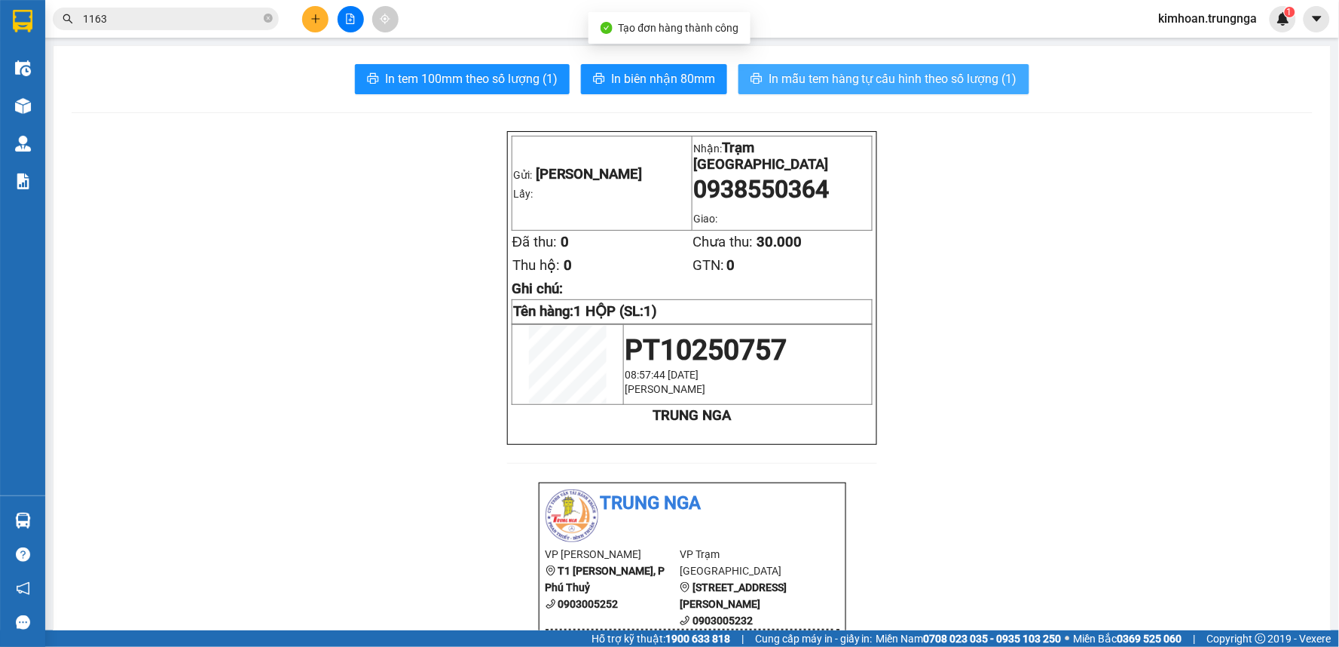
click at [831, 84] on span "In mẫu tem hàng tự cấu hình theo số lượng (1)" at bounding box center [893, 78] width 249 height 19
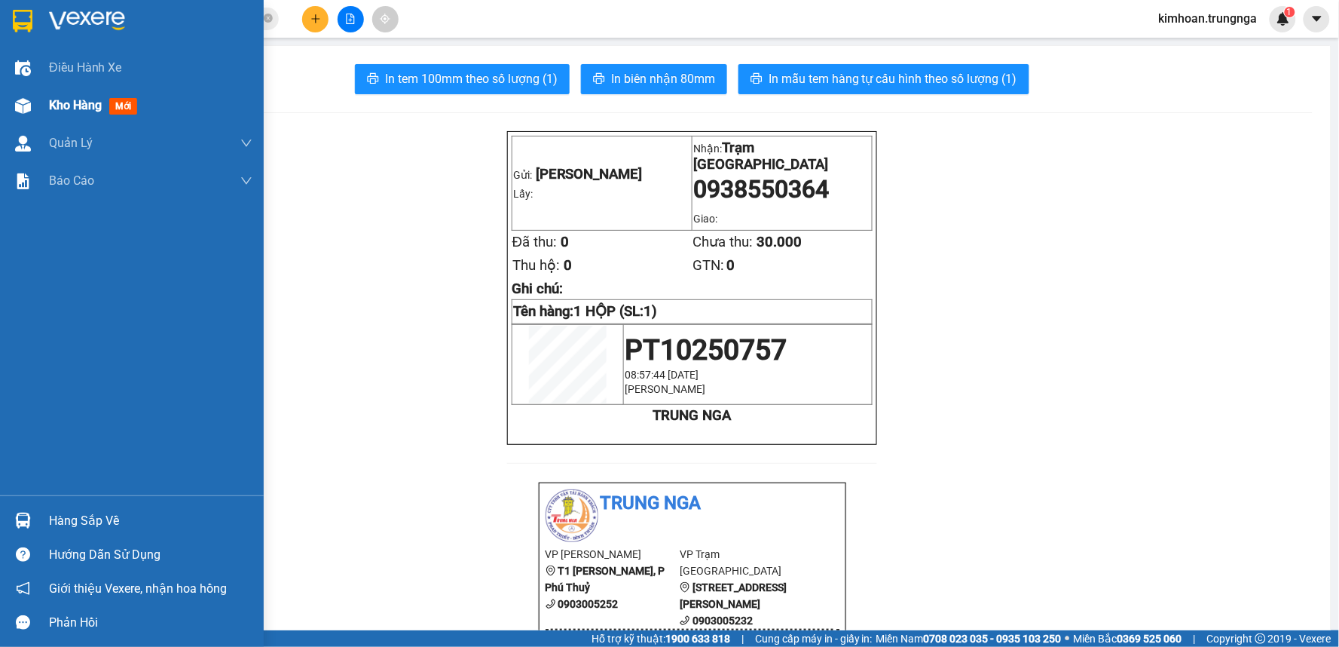
click at [30, 106] on img at bounding box center [23, 106] width 16 height 16
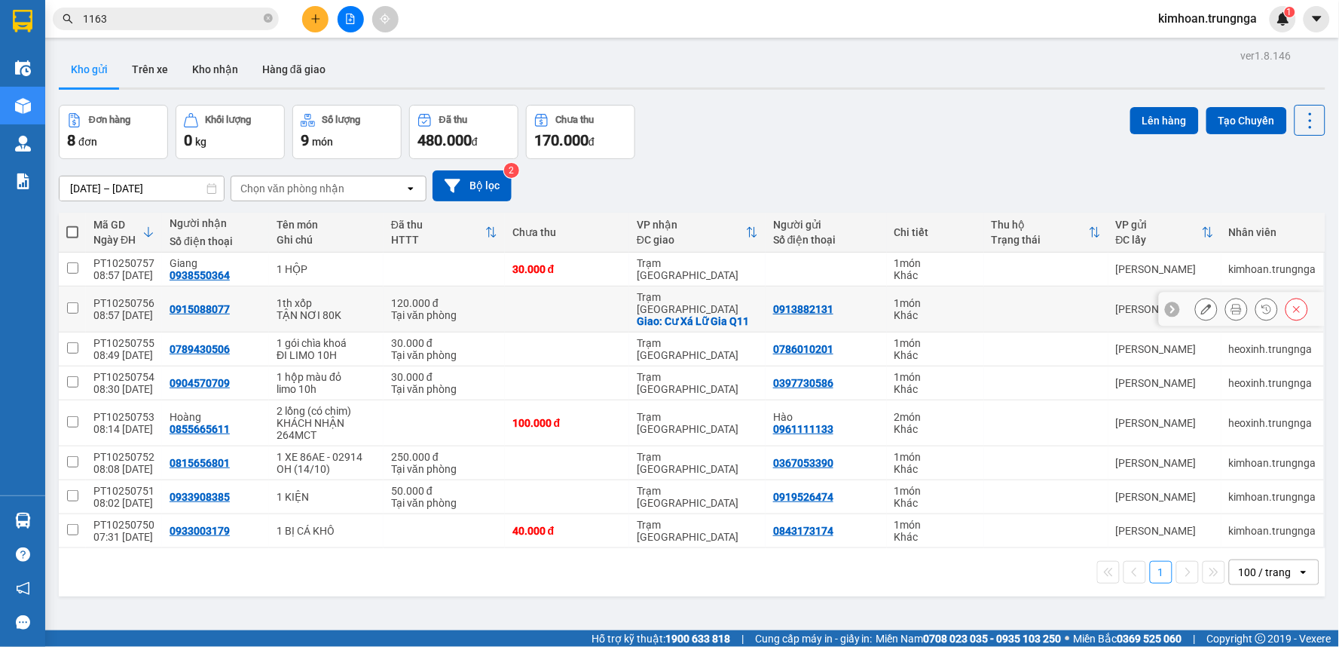
click at [1231, 304] on icon at bounding box center [1236, 309] width 11 height 11
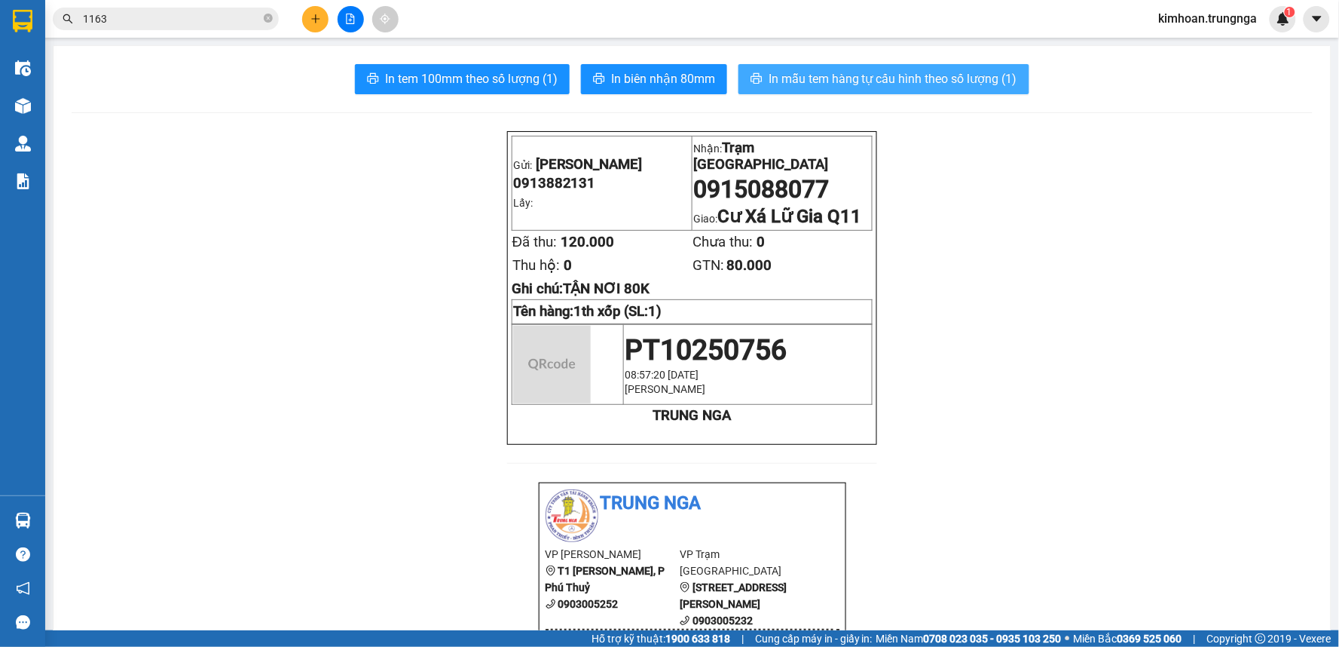
click at [898, 79] on span "In mẫu tem hàng tự cấu hình theo số lượng (1)" at bounding box center [893, 78] width 249 height 19
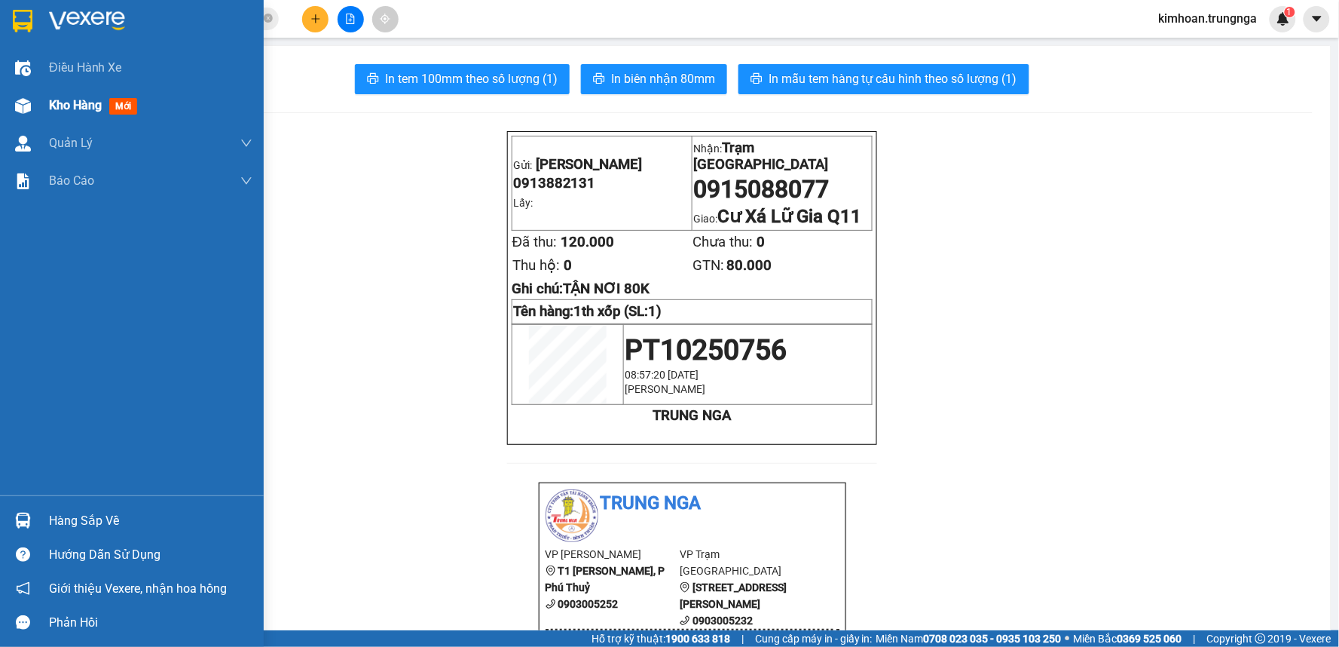
click at [62, 110] on span "Kho hàng" at bounding box center [75, 105] width 53 height 14
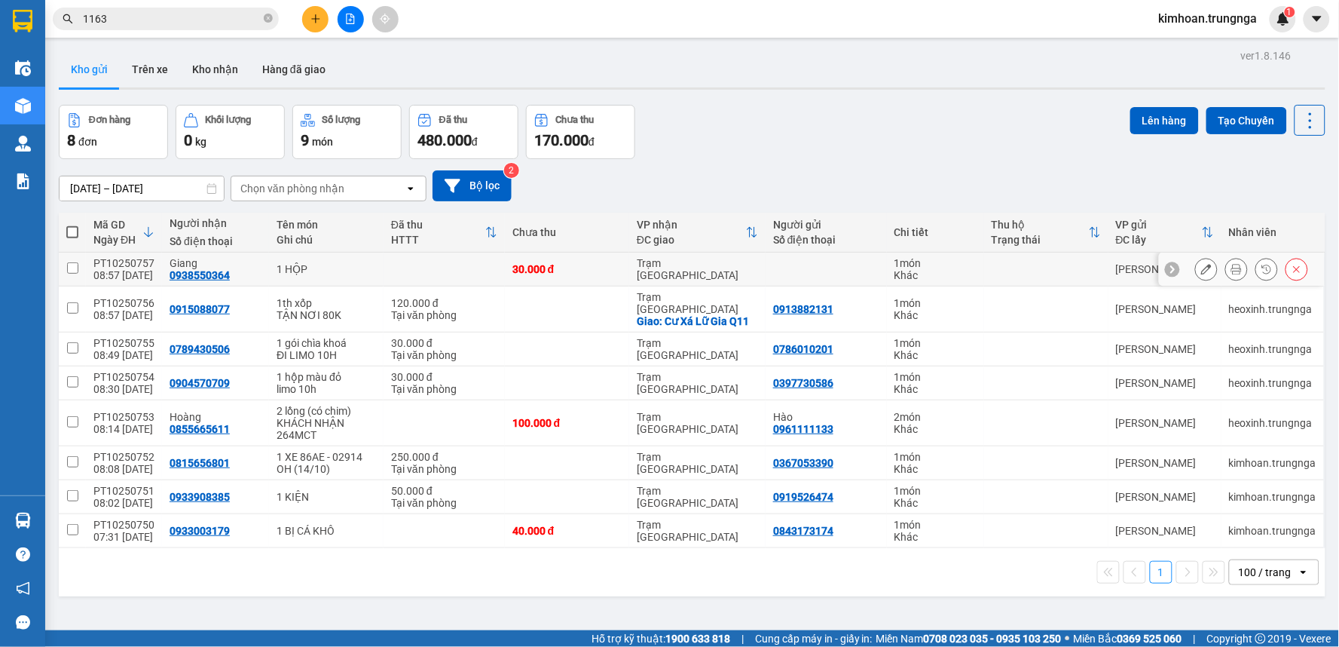
drag, startPoint x: 1197, startPoint y: 310, endPoint x: 1201, endPoint y: 259, distance: 51.4
click at [1188, 258] on tbody "PT10250757 08:57 [DATE] Giang 0938550364 1 HỘP 30.000 đ Trạm [GEOGRAPHIC_DATA] …" at bounding box center [692, 399] width 1267 height 295
click at [1201, 271] on icon at bounding box center [1206, 269] width 11 height 11
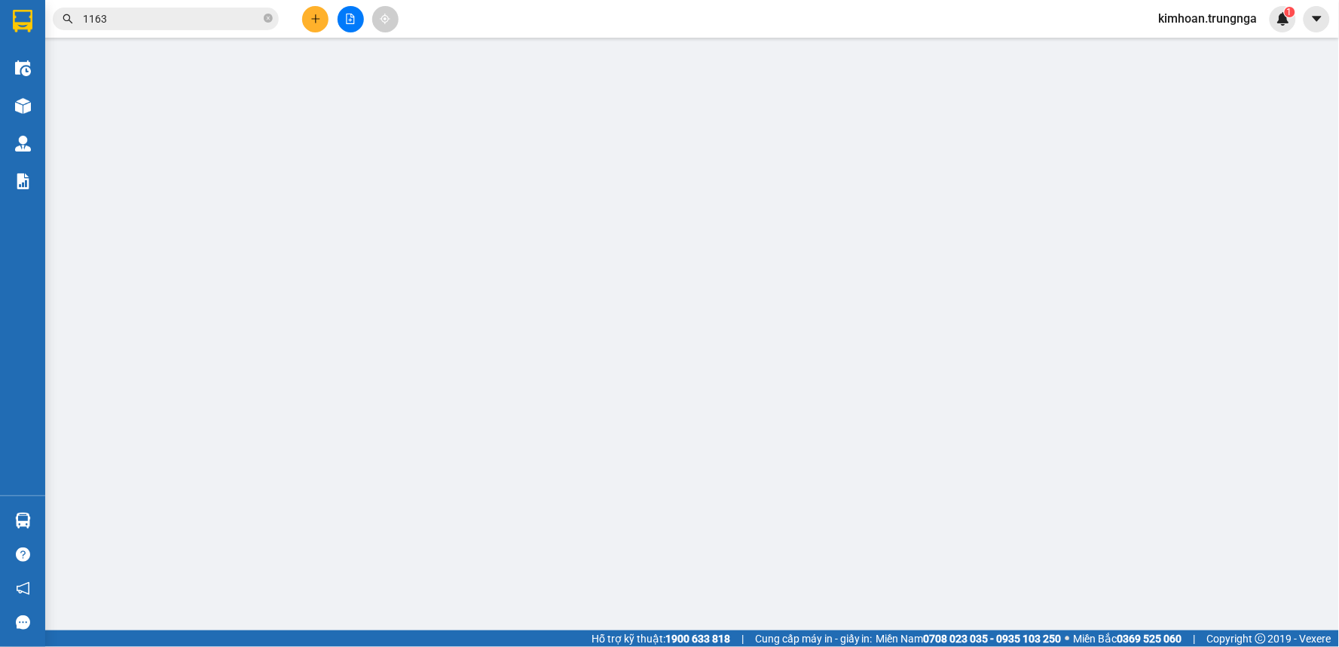
type input "0938550364"
type input "Giang"
type input "30.000"
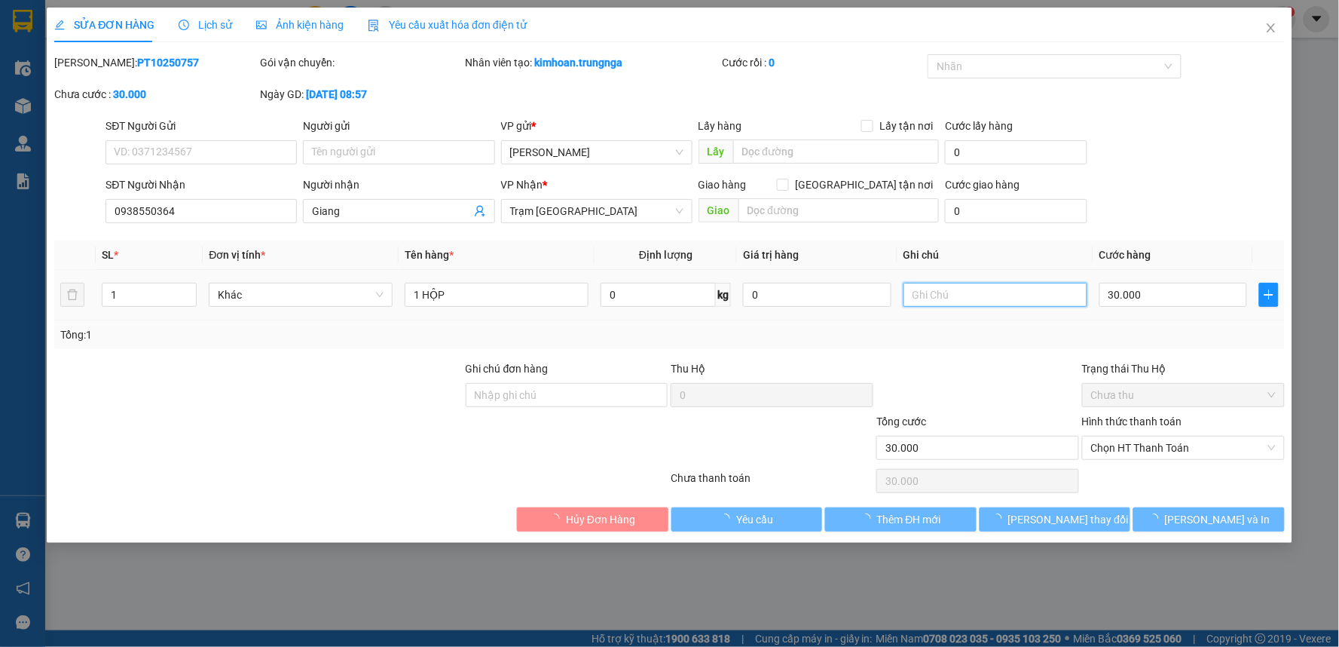
click at [997, 291] on input "text" at bounding box center [996, 295] width 184 height 24
type input "limo 8h"
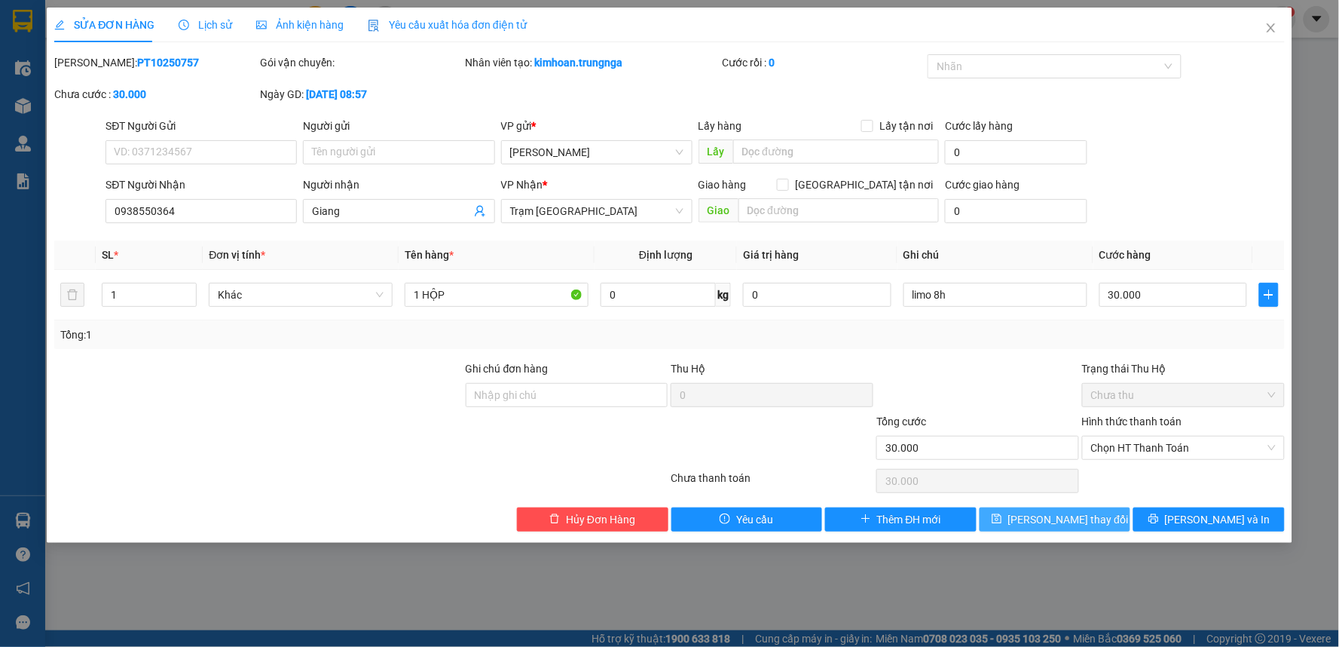
click at [1051, 525] on span "[PERSON_NAME] thay đổi" at bounding box center [1068, 519] width 121 height 17
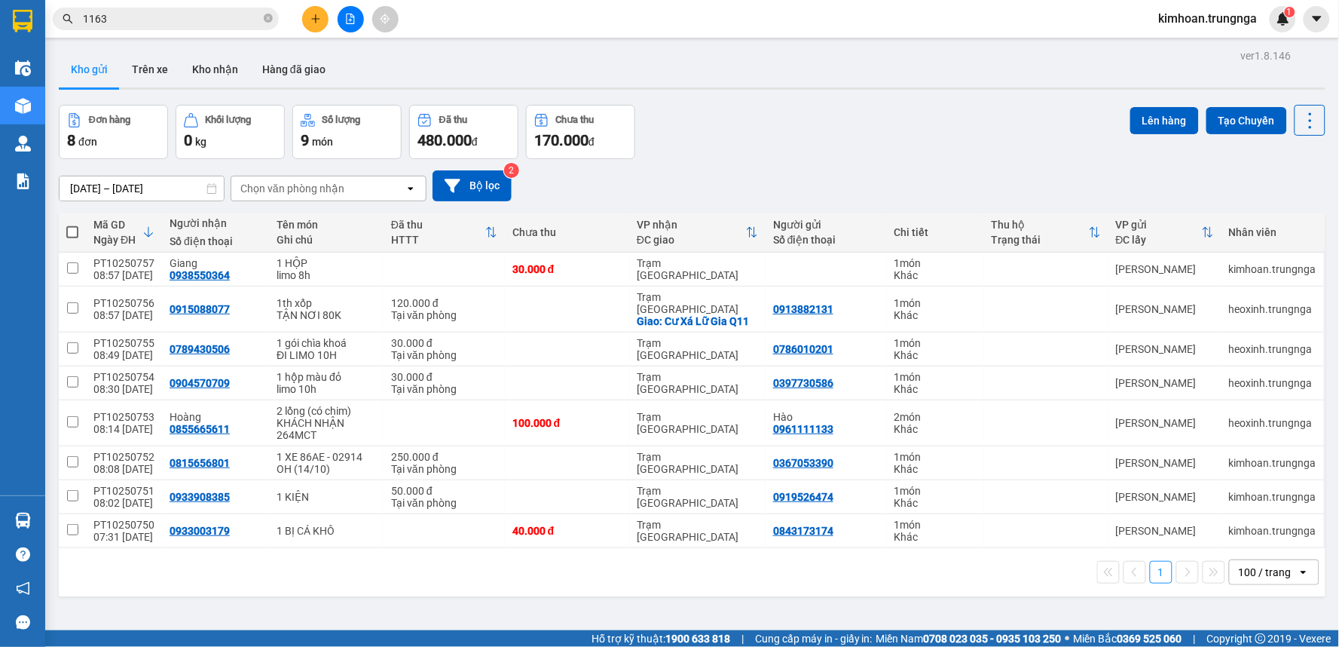
click at [318, 19] on icon "plus" at bounding box center [315, 18] width 8 height 1
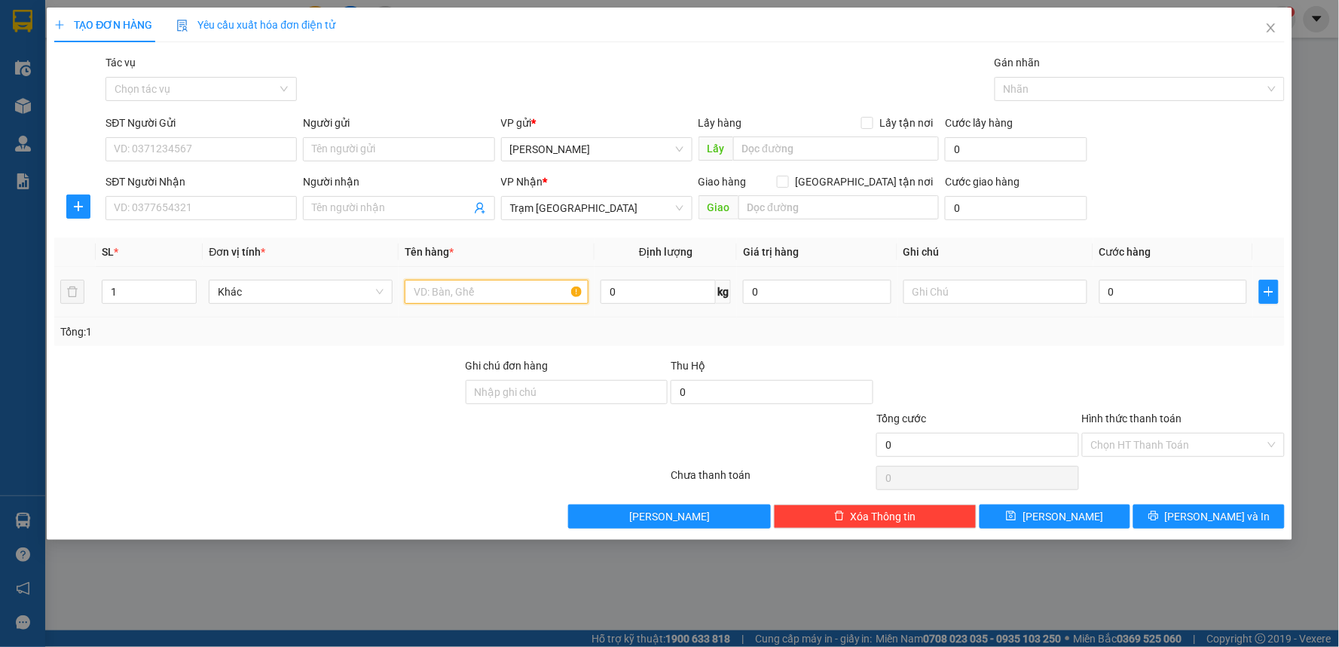
click at [436, 288] on input "text" at bounding box center [497, 292] width 184 height 24
click at [249, 207] on input "SĐT Người Nhận" at bounding box center [201, 208] width 191 height 24
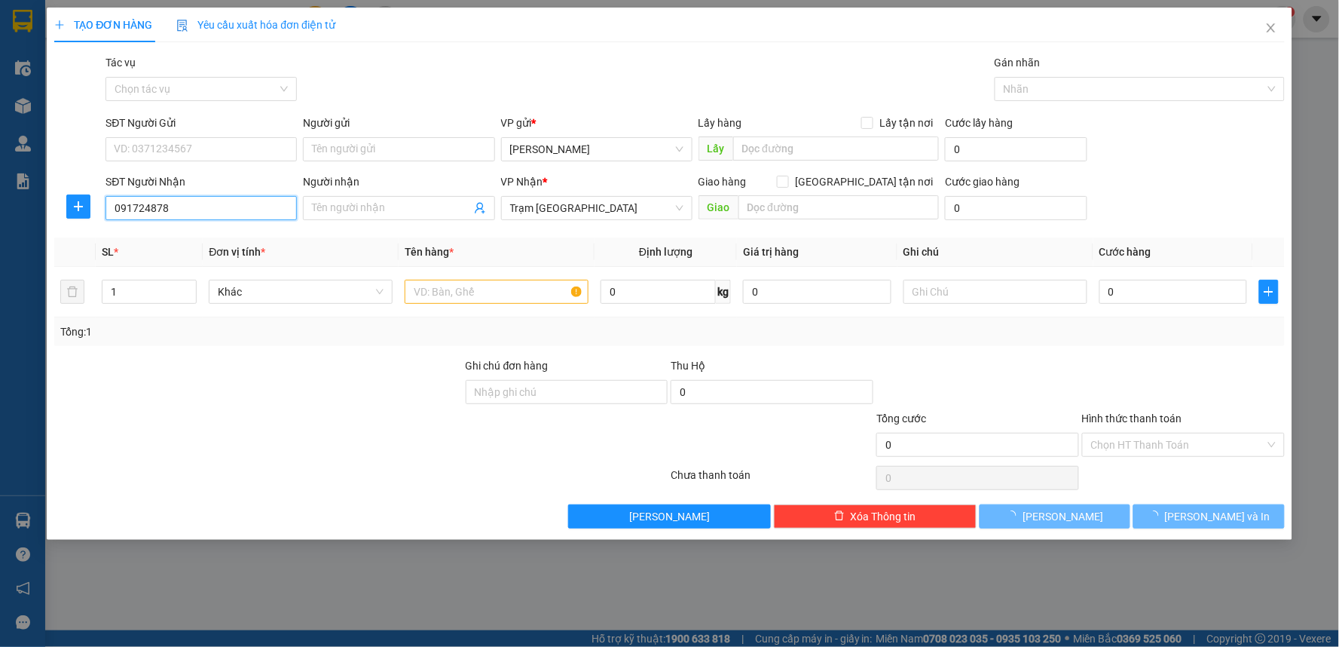
type input "0917248789"
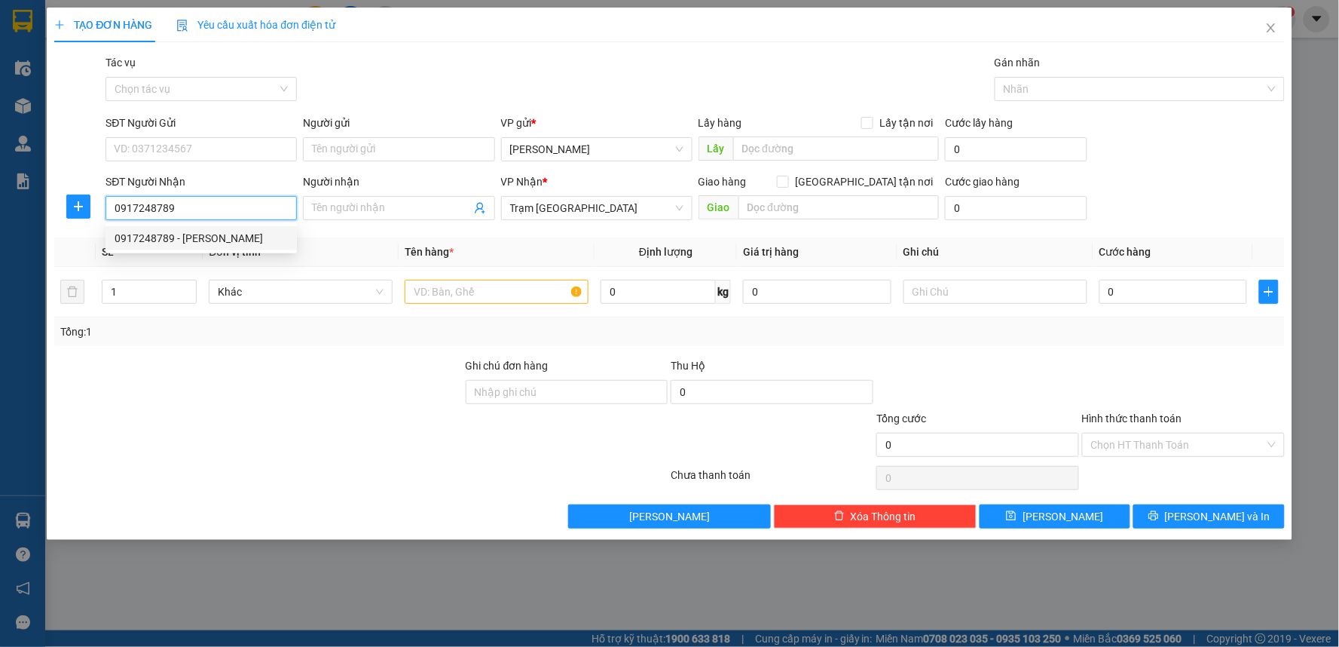
click at [211, 240] on div "0917248789 - [PERSON_NAME]" at bounding box center [201, 238] width 173 height 17
type input "[PERSON_NAME]"
type input "30.000"
type input "0917248789"
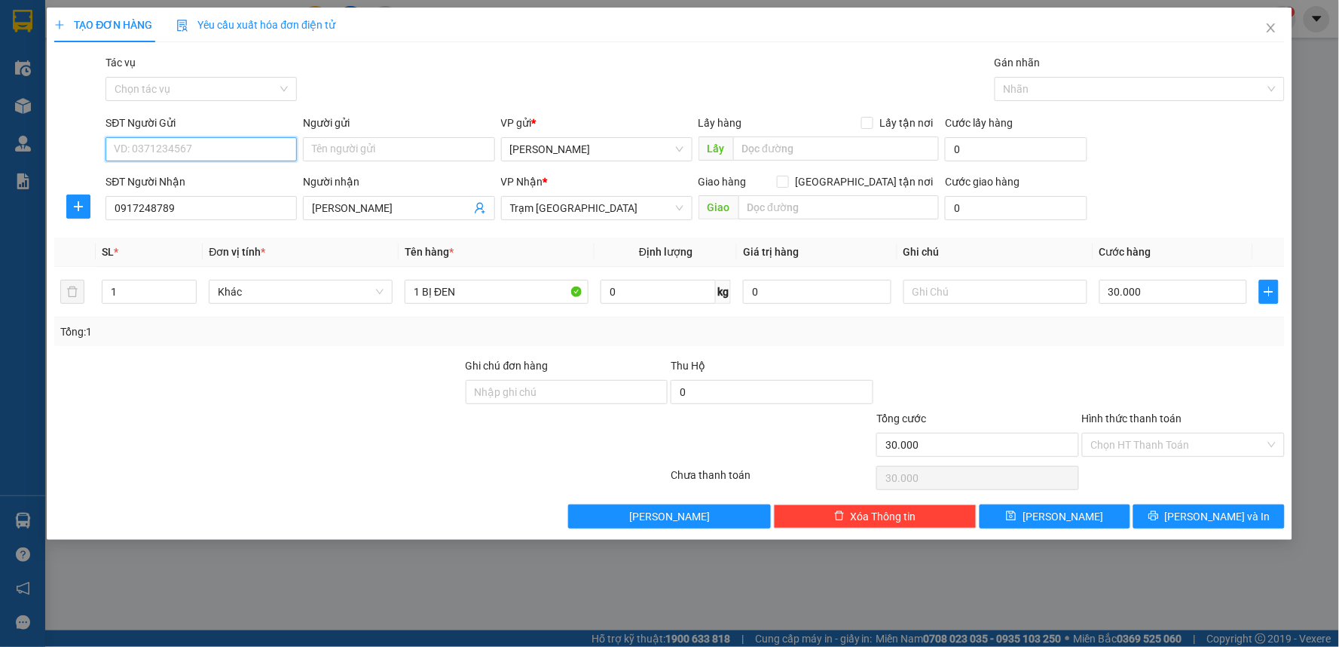
click at [206, 149] on input "SĐT Người Gửi" at bounding box center [201, 149] width 191 height 24
click at [191, 179] on div "0917366656" at bounding box center [201, 179] width 173 height 17
type input "0917366656"
click at [1176, 445] on input "Hình thức thanh toán" at bounding box center [1178, 444] width 174 height 23
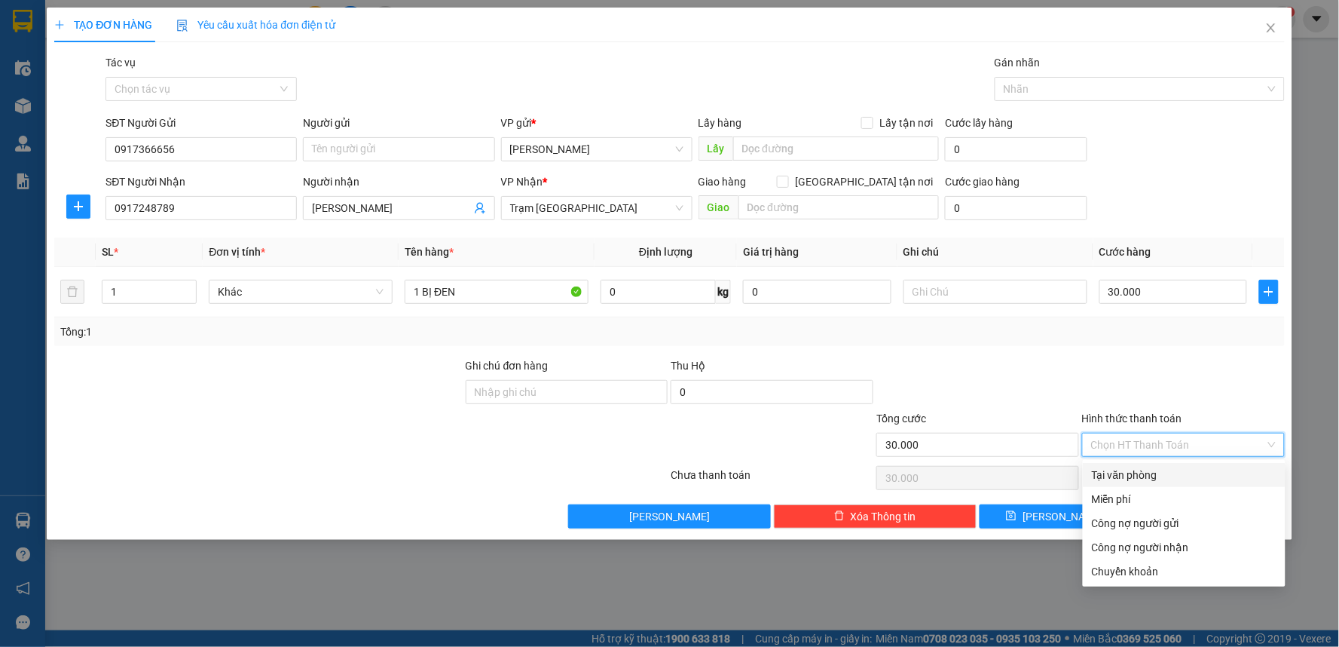
click at [1164, 479] on div "Tại văn phòng" at bounding box center [1184, 474] width 185 height 17
type input "0"
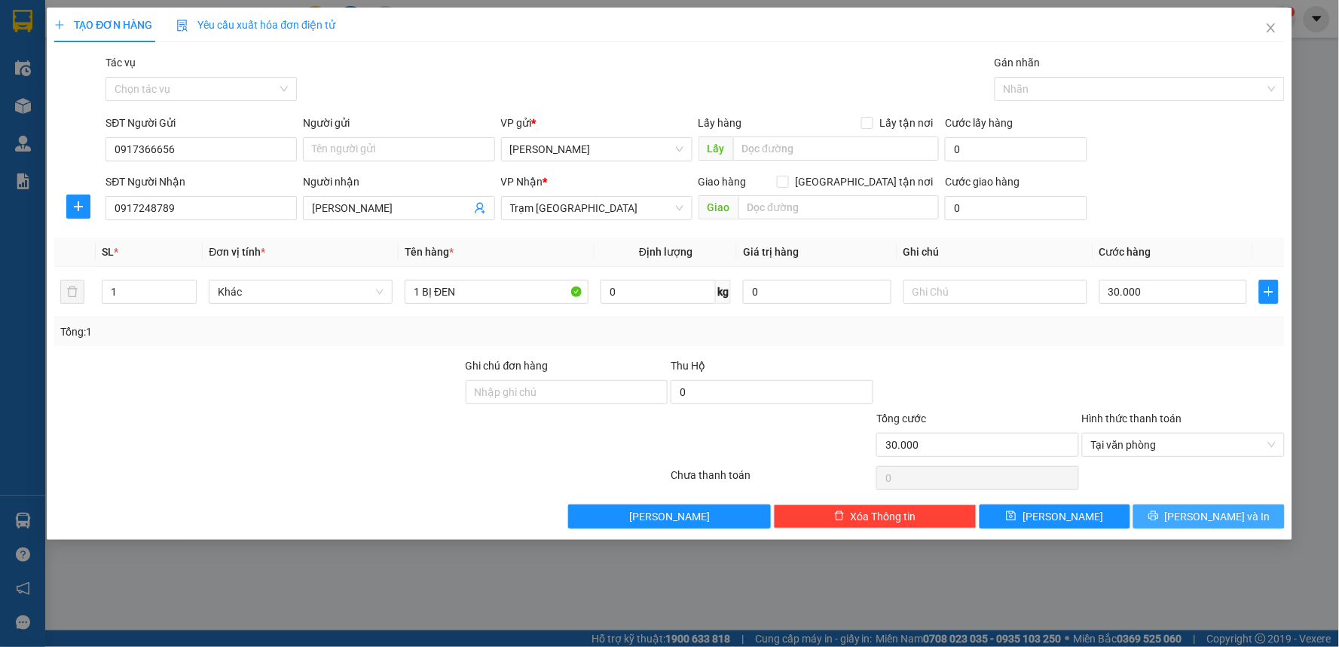
drag, startPoint x: 1207, startPoint y: 515, endPoint x: 975, endPoint y: 240, distance: 360.5
click at [998, 187] on div "Transit Pickup Surcharge Ids Transit Deliver Surcharge Ids Transit Deliver Surc…" at bounding box center [669, 291] width 1231 height 474
click at [954, 300] on input "text" at bounding box center [996, 292] width 184 height 24
type input "limo 10h"
drag, startPoint x: 961, startPoint y: 290, endPoint x: 855, endPoint y: 304, distance: 107.2
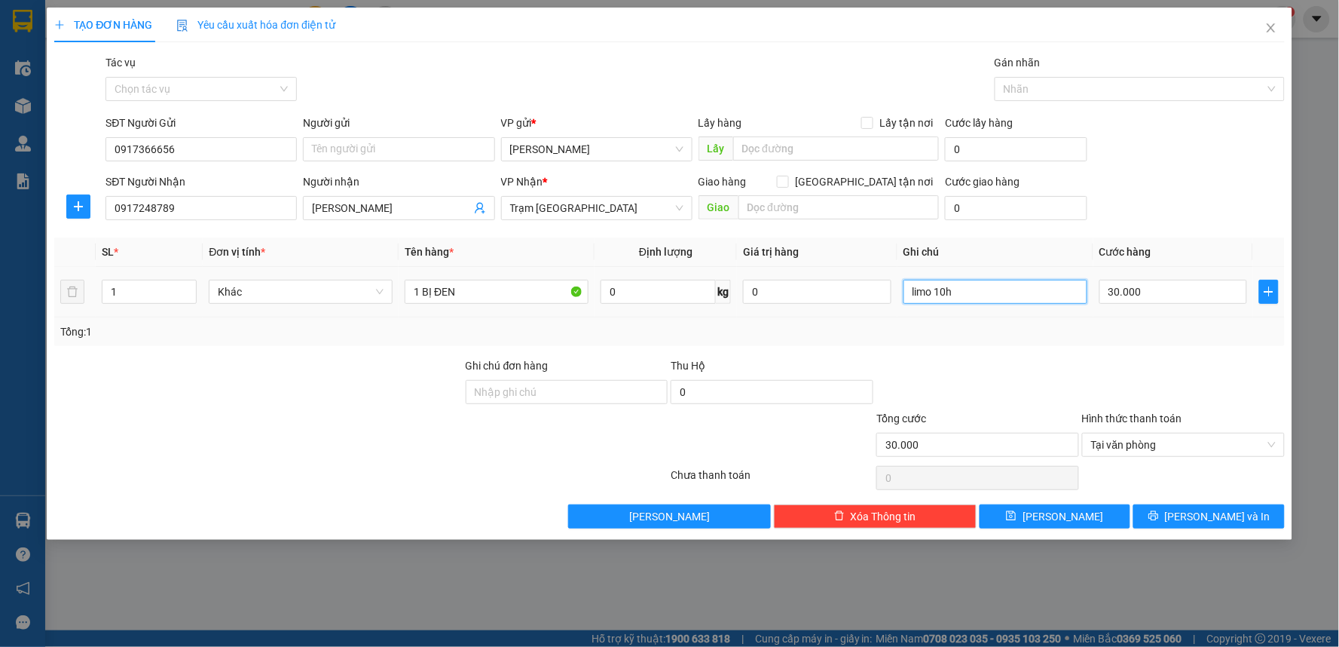
click at [855, 304] on tr "1 Khác 1 BỊ ĐEN 0 kg 0 limo 10h 30.000" at bounding box center [669, 292] width 1231 height 50
click at [1179, 509] on button "[PERSON_NAME] và In" at bounding box center [1208, 516] width 151 height 24
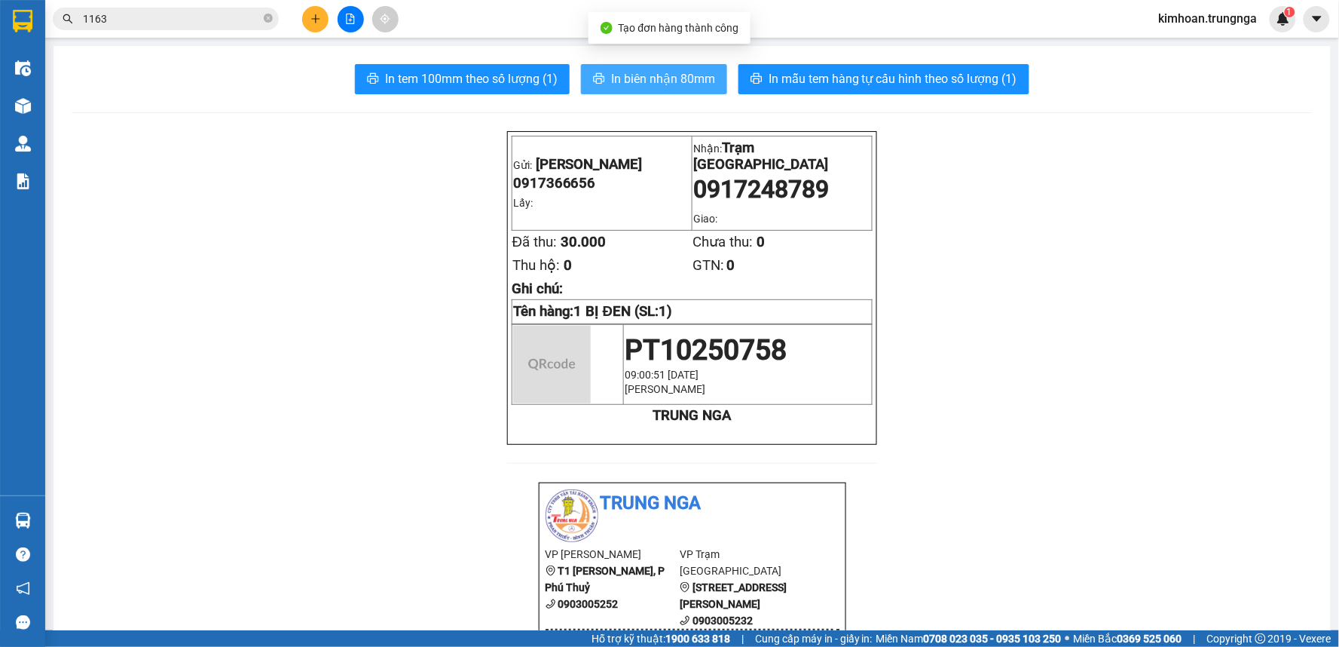
click at [636, 81] on span "In biên nhận 80mm" at bounding box center [663, 78] width 104 height 19
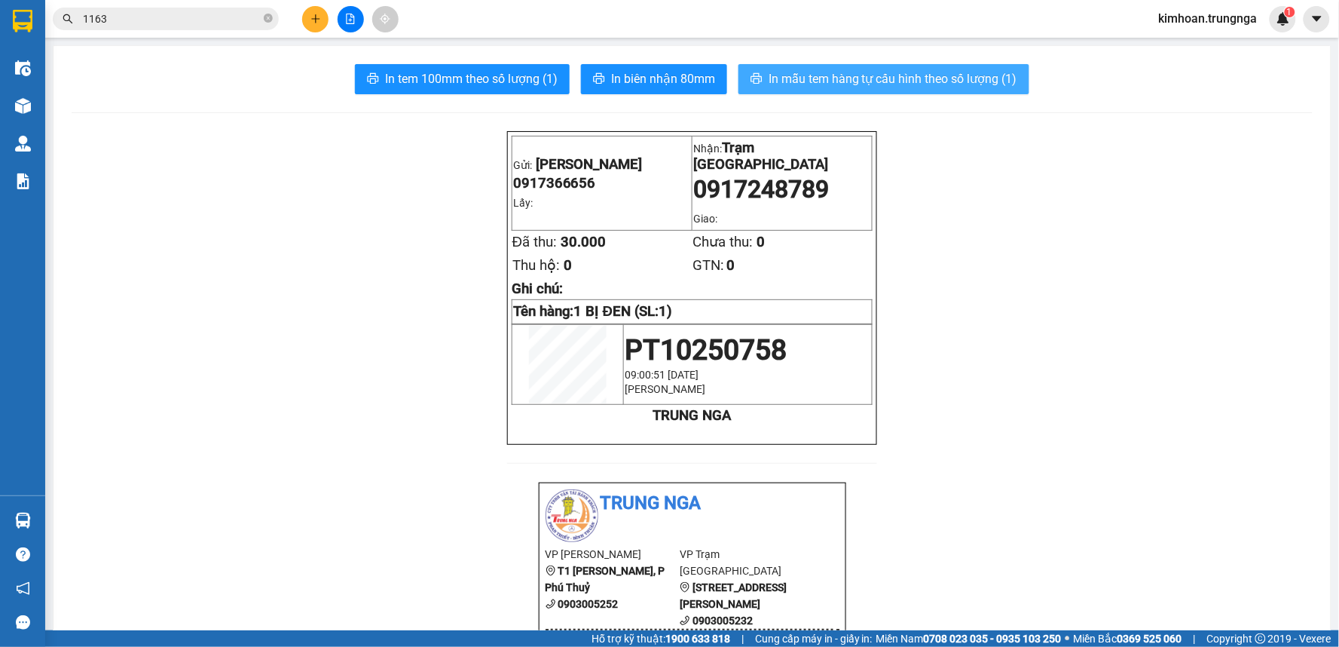
drag, startPoint x: 794, startPoint y: 86, endPoint x: 0, endPoint y: 121, distance: 795.1
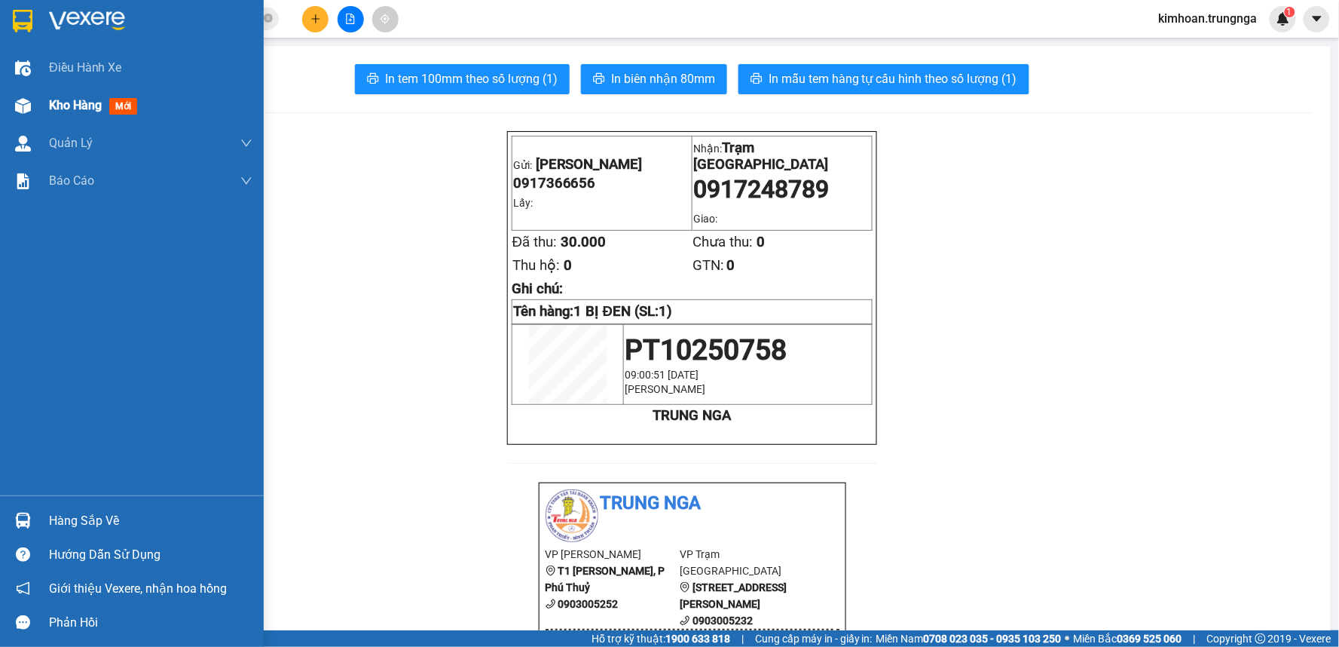
click at [30, 114] on div at bounding box center [23, 106] width 26 height 26
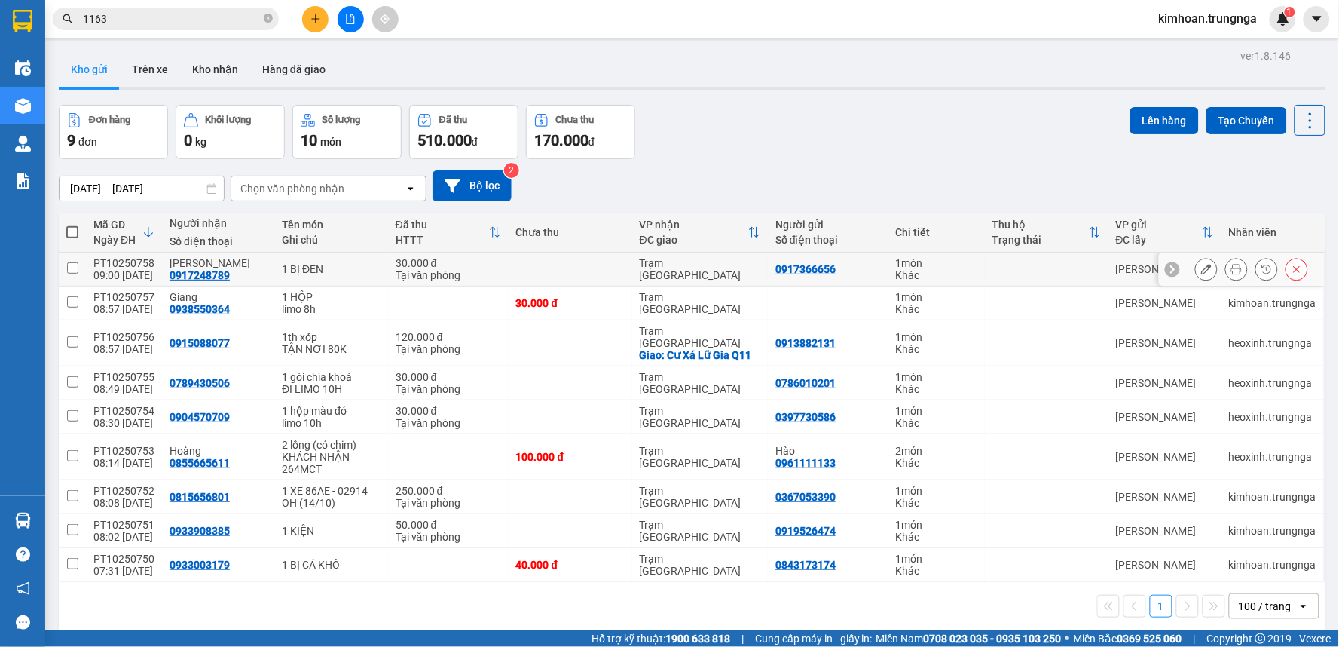
click at [1196, 272] on button at bounding box center [1206, 269] width 21 height 26
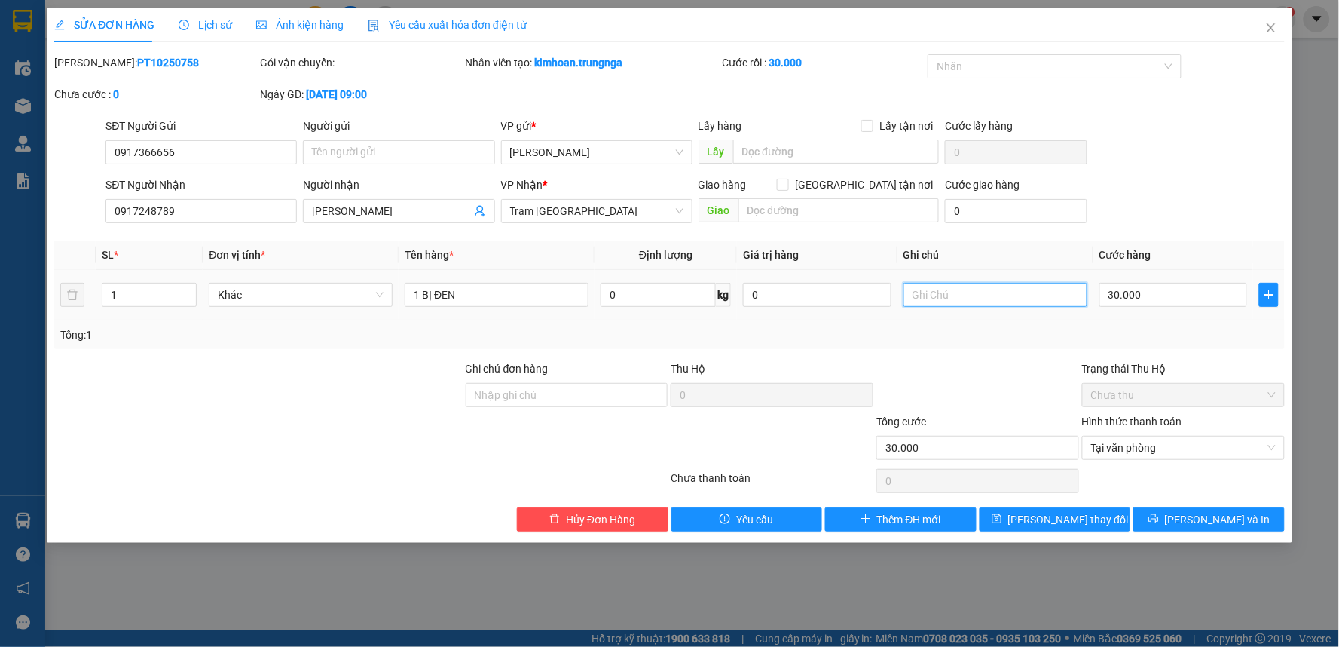
click at [924, 289] on input "text" at bounding box center [996, 295] width 184 height 24
click at [1209, 509] on button "[PERSON_NAME] và In" at bounding box center [1208, 519] width 151 height 24
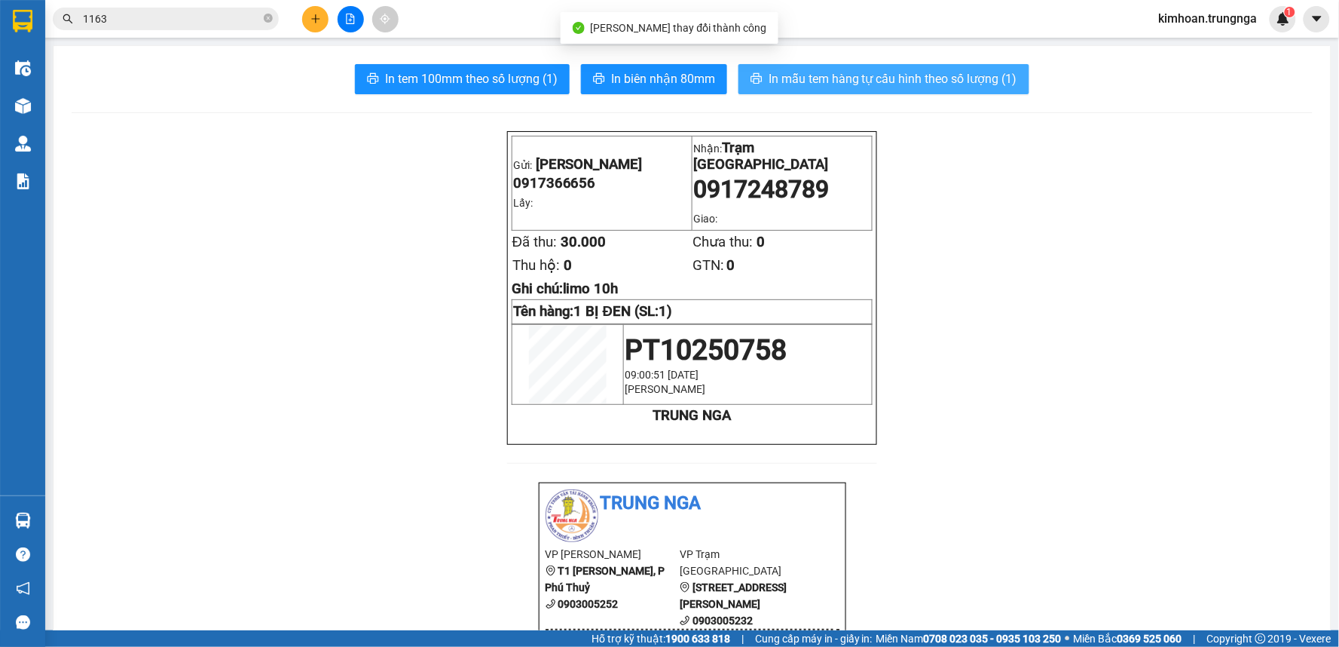
click at [885, 84] on span "In mẫu tem hàng tự cấu hình theo số lượng (1)" at bounding box center [893, 78] width 249 height 19
